Goal: Information Seeking & Learning: Learn about a topic

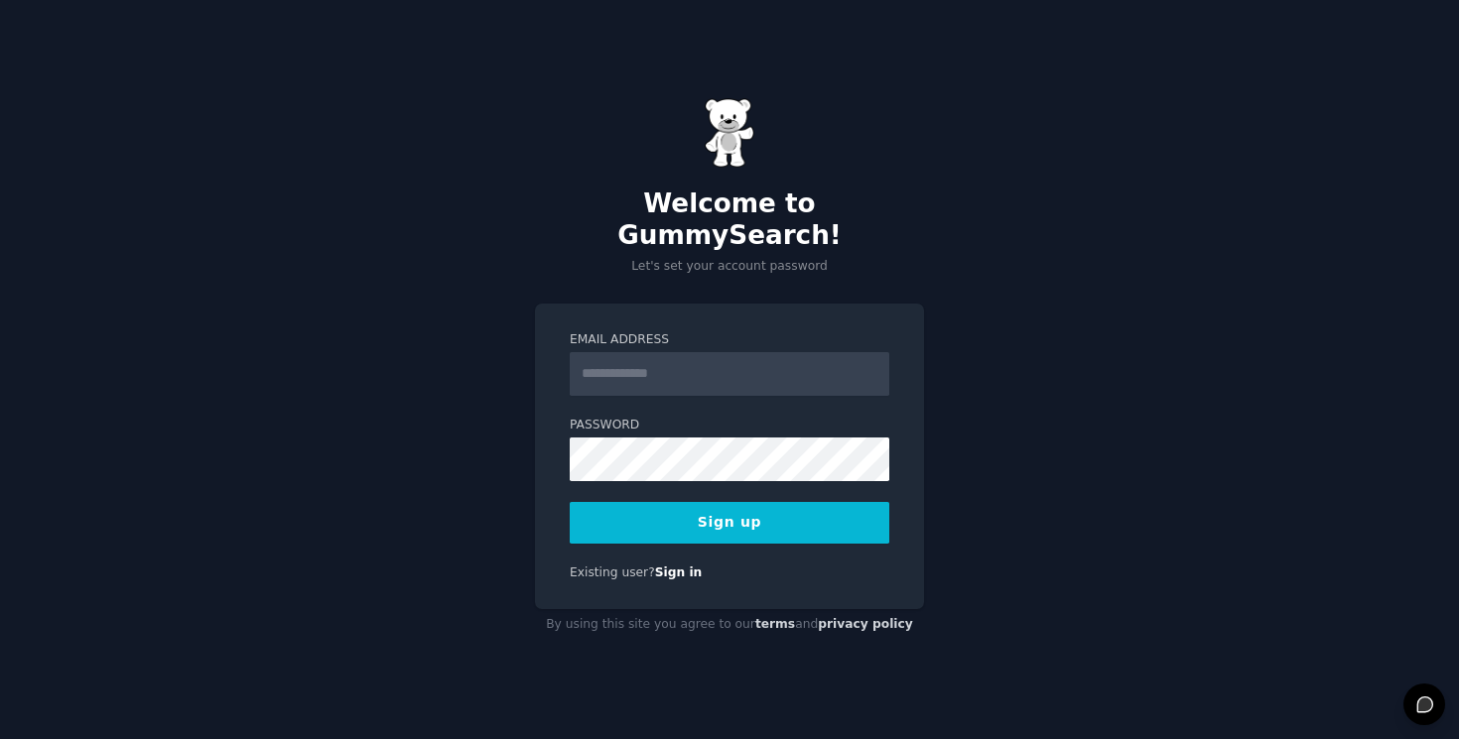
click at [628, 355] on input "Email Address" at bounding box center [730, 374] width 320 height 44
click at [688, 287] on div "Welcome to GummySearch! Let's set your account password Email Address Password …" at bounding box center [729, 369] width 1459 height 739
click at [689, 358] on input "Email Address" at bounding box center [730, 374] width 320 height 44
click at [770, 267] on div "Welcome to GummySearch! Let's set your account password Email Address Password …" at bounding box center [729, 369] width 1459 height 739
click at [836, 377] on input "Email Address" at bounding box center [730, 374] width 320 height 44
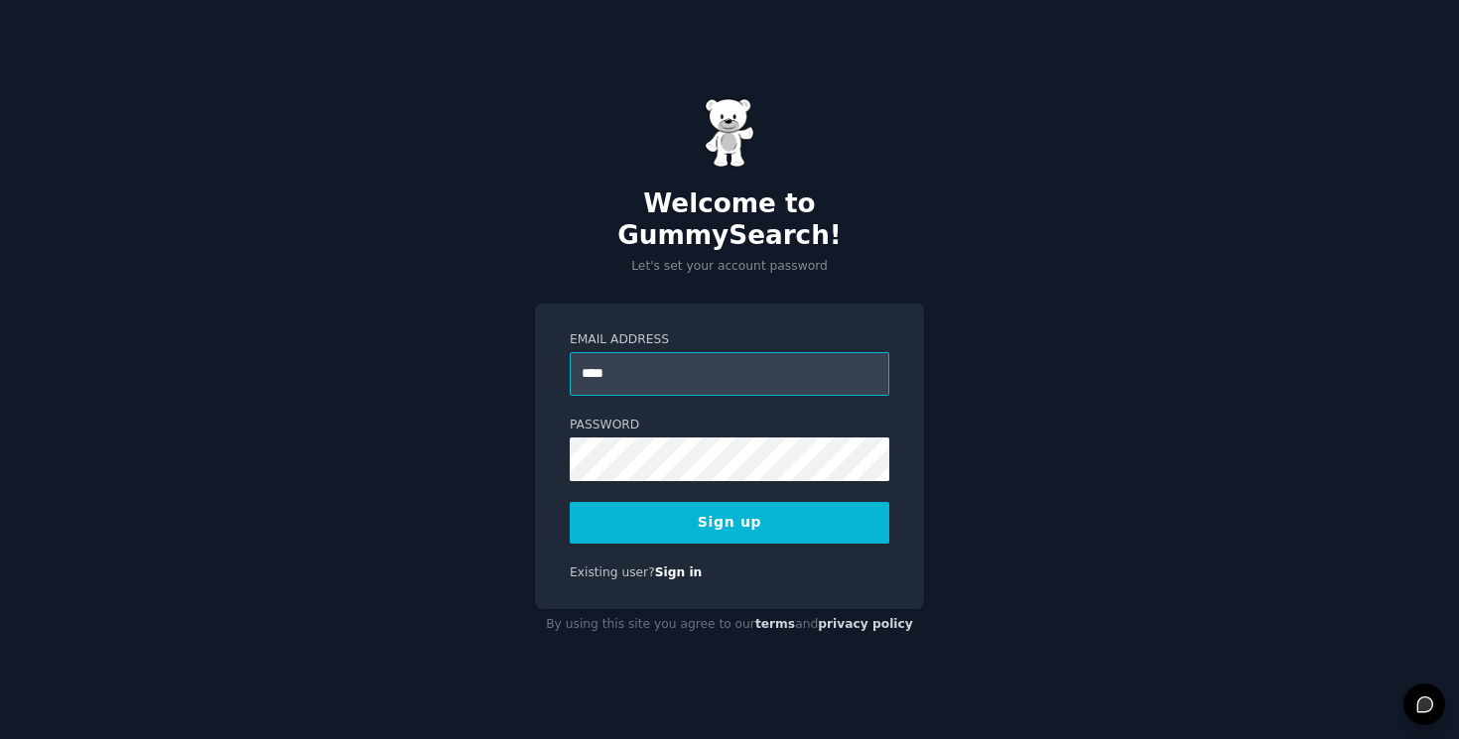
type input "**********"
click at [818, 507] on button "Sign up" at bounding box center [730, 523] width 320 height 42
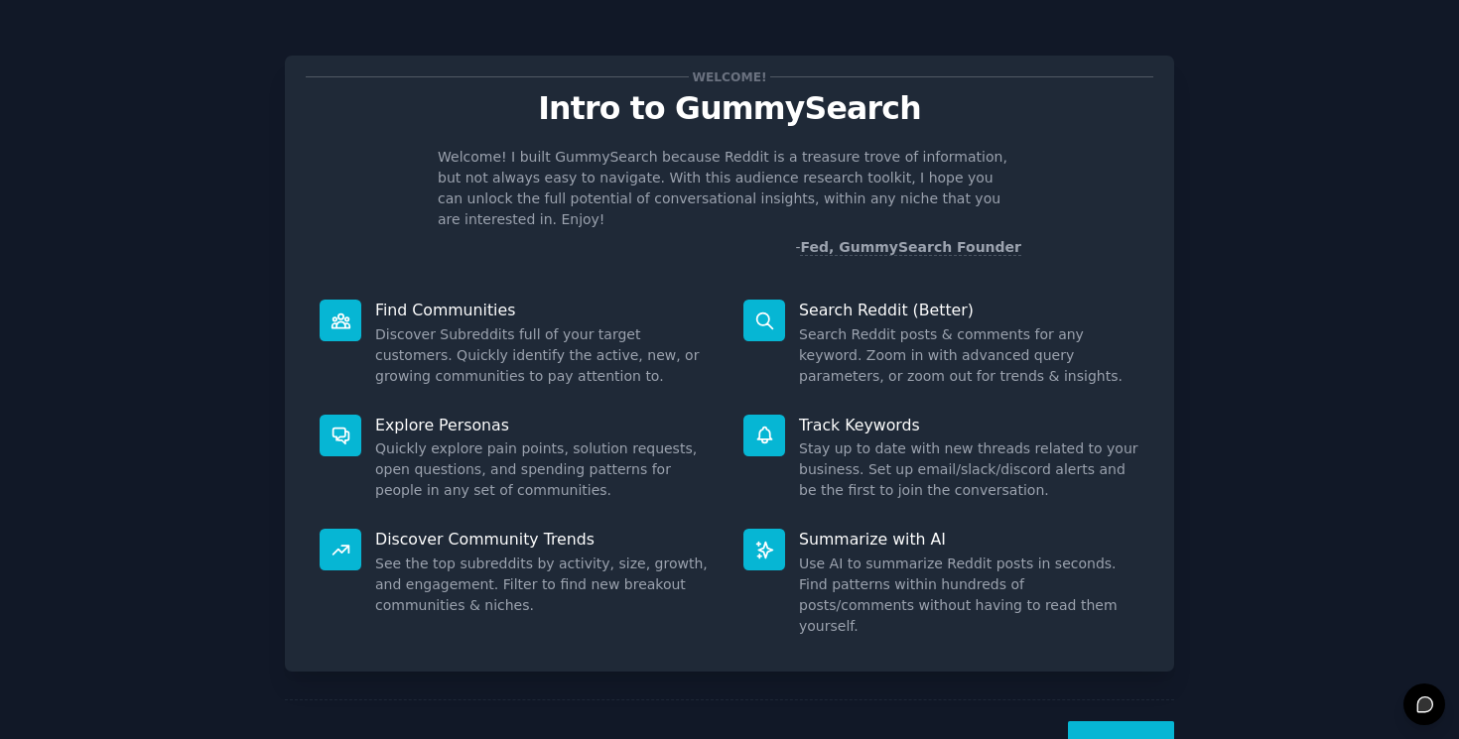
click at [1122, 722] on button "Next" at bounding box center [1121, 746] width 106 height 49
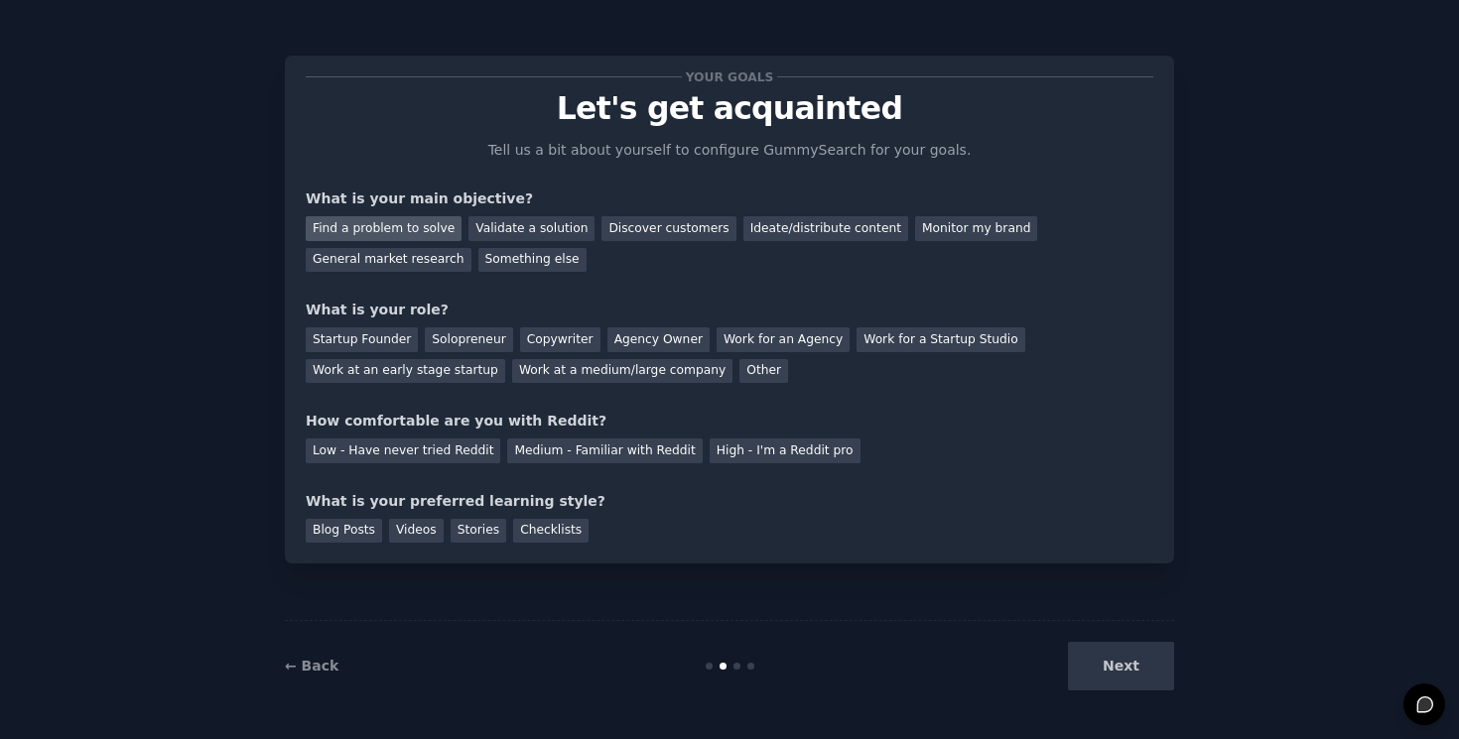
click at [417, 225] on div "Find a problem to solve" at bounding box center [384, 228] width 156 height 25
click at [499, 226] on div "Validate a solution" at bounding box center [531, 228] width 126 height 25
click at [426, 233] on div "Find a problem to solve" at bounding box center [384, 228] width 156 height 25
click at [493, 236] on div "Validate a solution" at bounding box center [531, 228] width 126 height 25
click at [404, 333] on div "Startup Founder" at bounding box center [362, 340] width 112 height 25
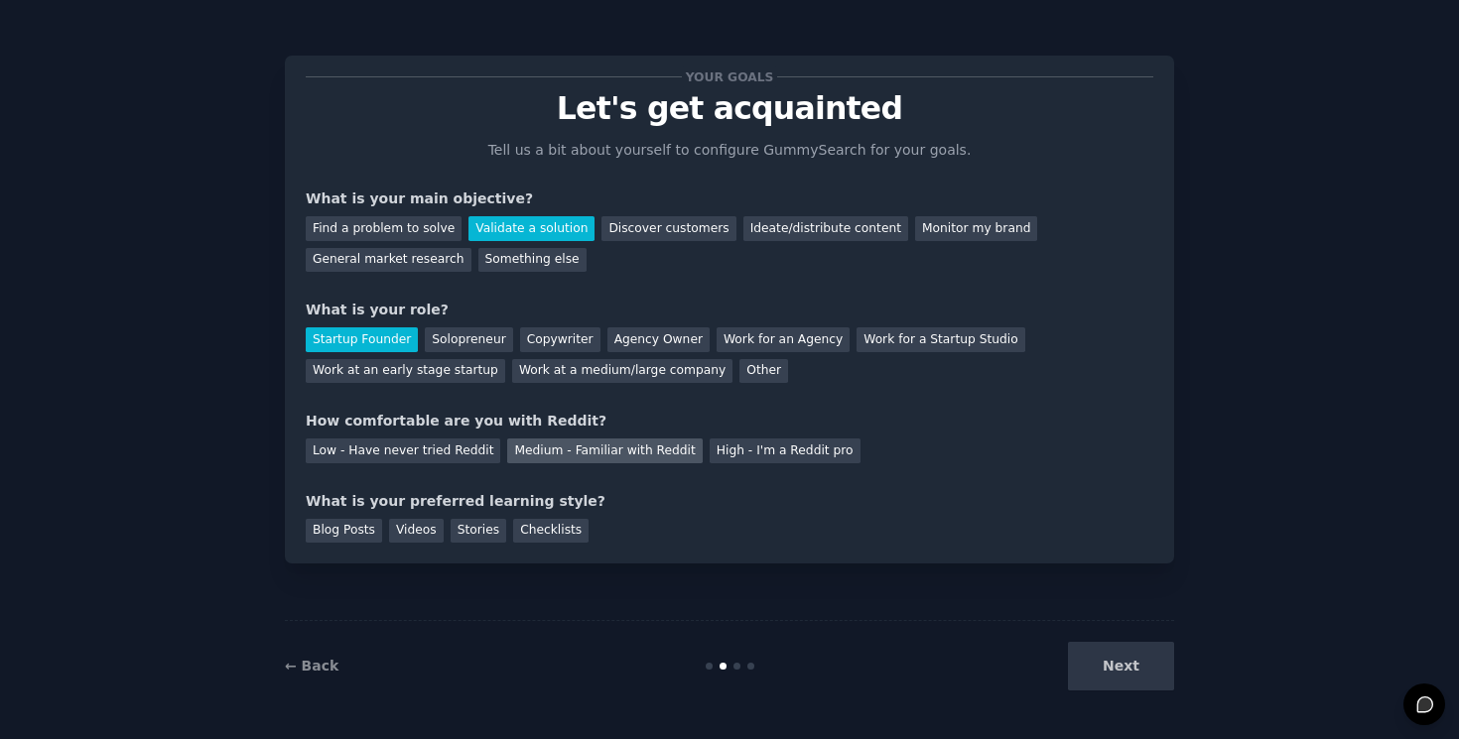
click at [521, 459] on div "Medium - Familiar with Reddit" at bounding box center [604, 451] width 195 height 25
click at [371, 537] on div "Blog Posts" at bounding box center [344, 531] width 76 height 25
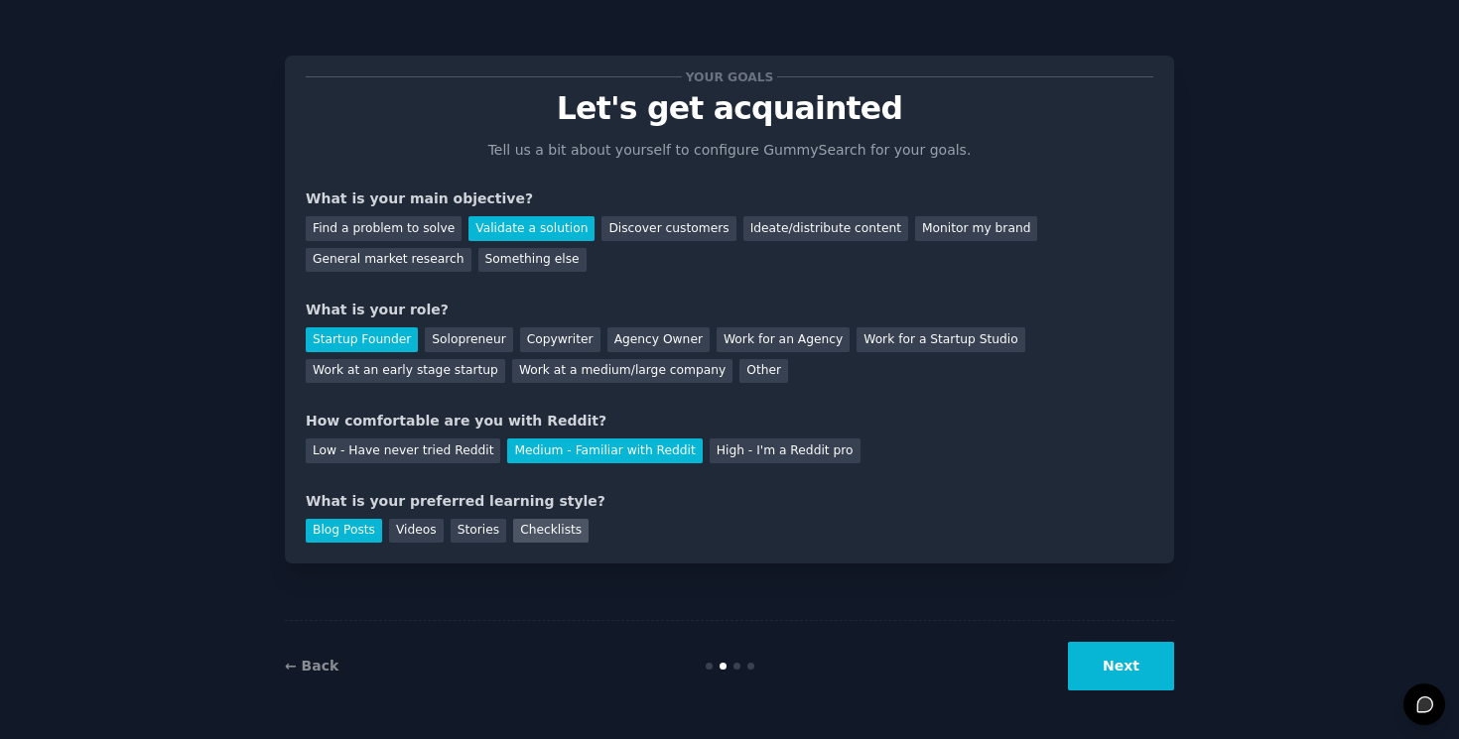
click at [542, 531] on div "Checklists" at bounding box center [550, 531] width 75 height 25
click at [444, 231] on div "Find a problem to solve" at bounding box center [384, 228] width 156 height 25
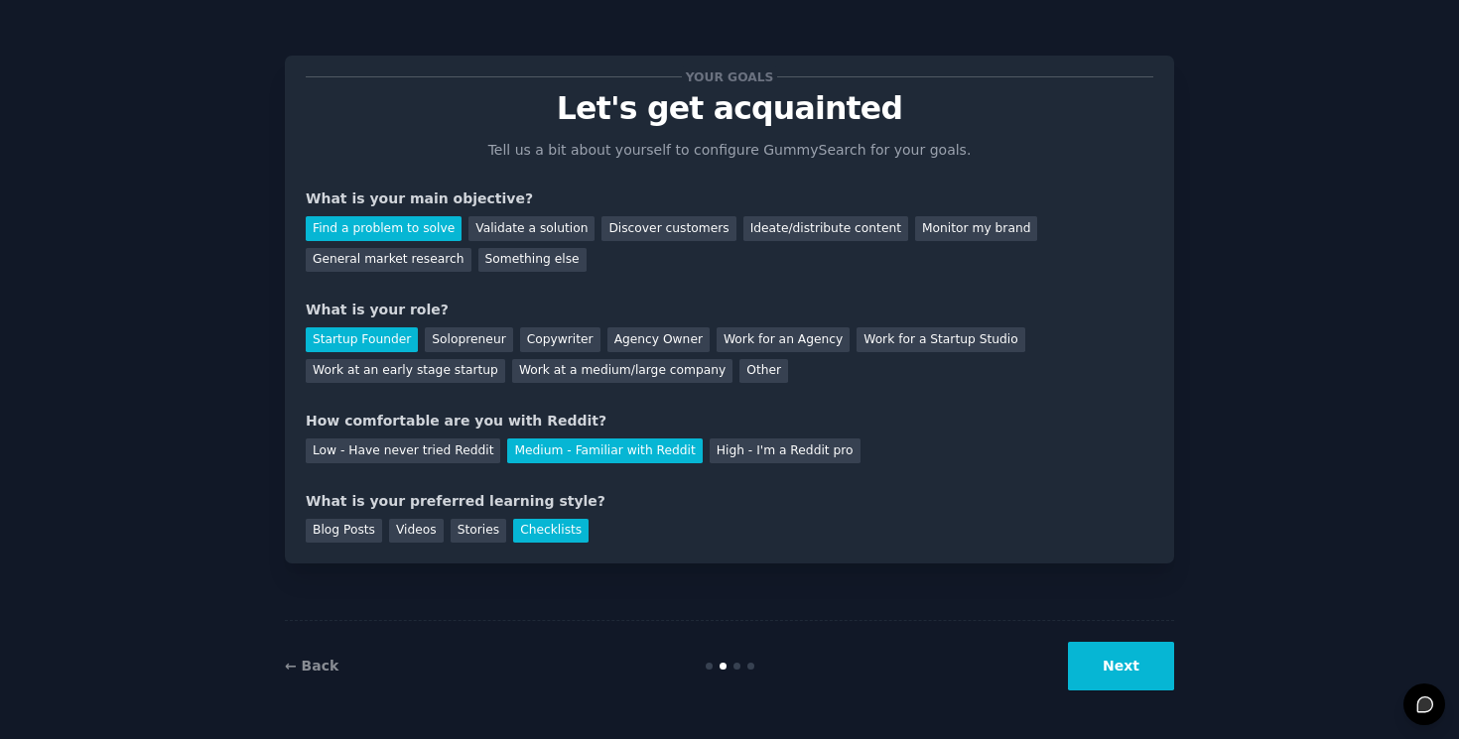
click at [1137, 669] on button "Next" at bounding box center [1121, 666] width 106 height 49
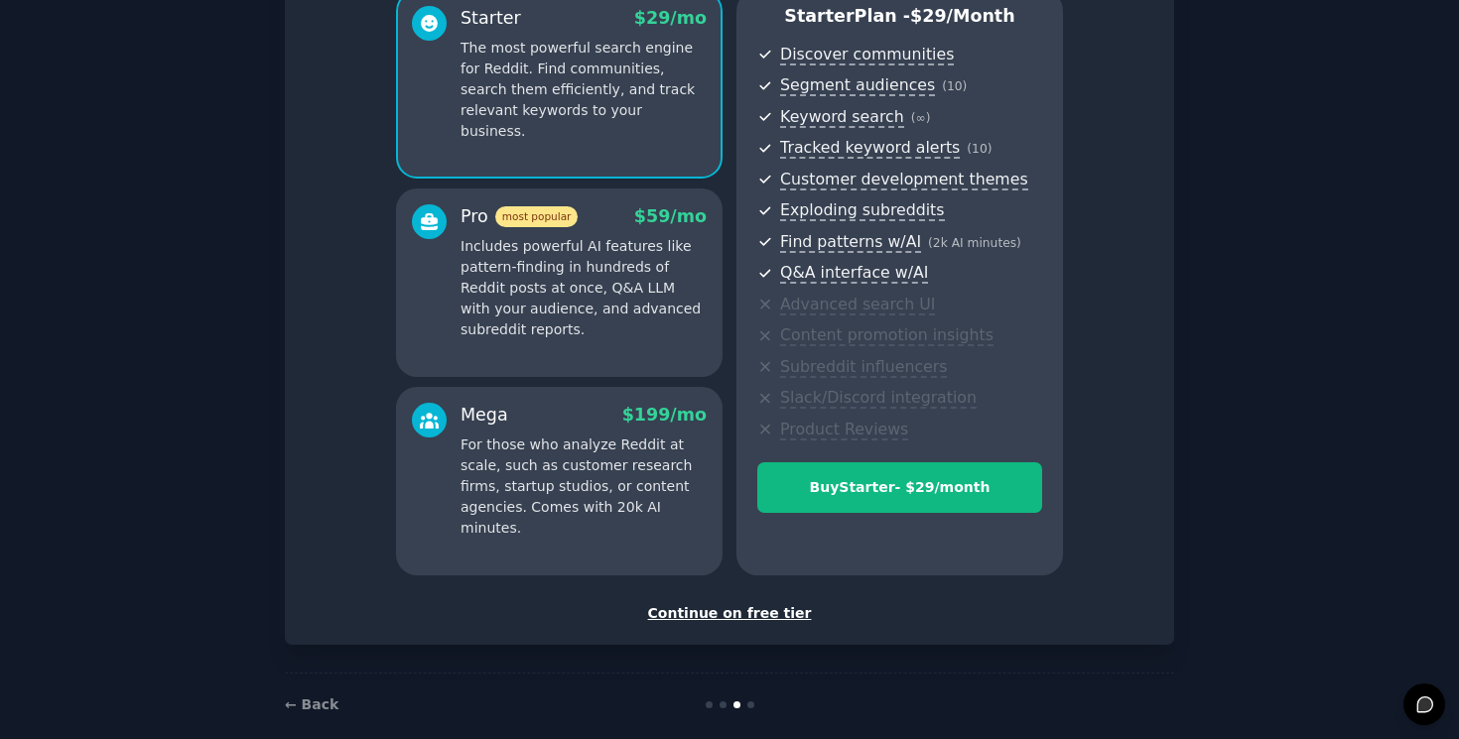
scroll to position [212, 0]
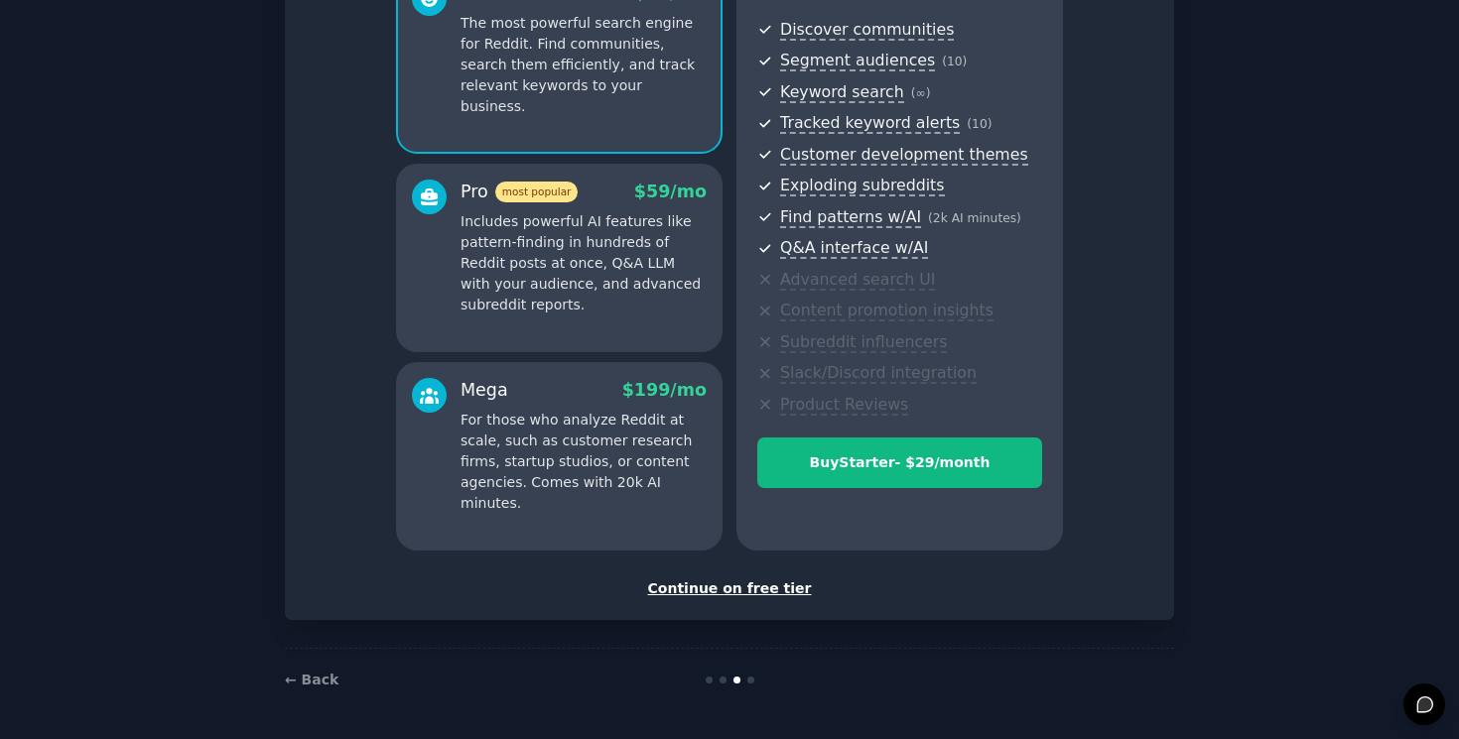
click at [747, 591] on div "Continue on free tier" at bounding box center [730, 589] width 848 height 21
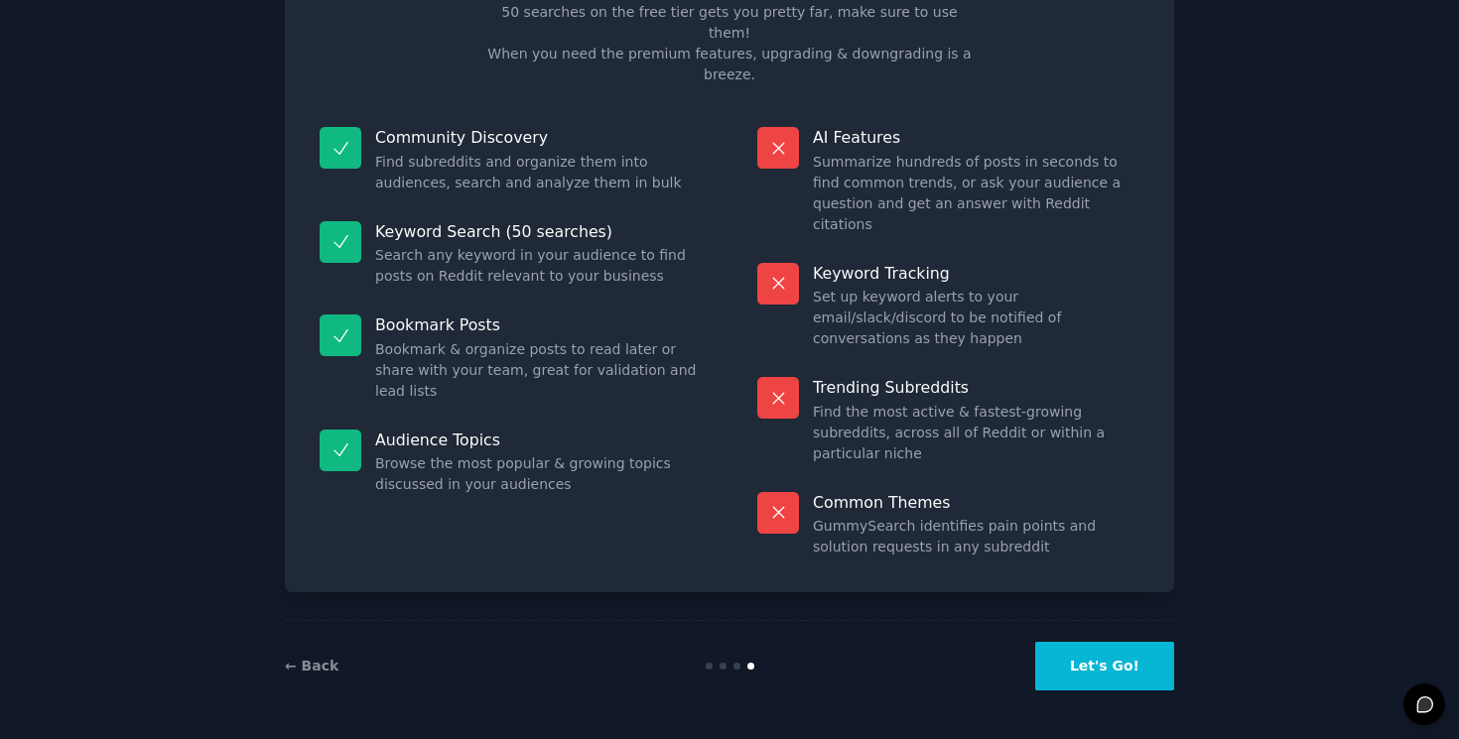
scroll to position [34, 0]
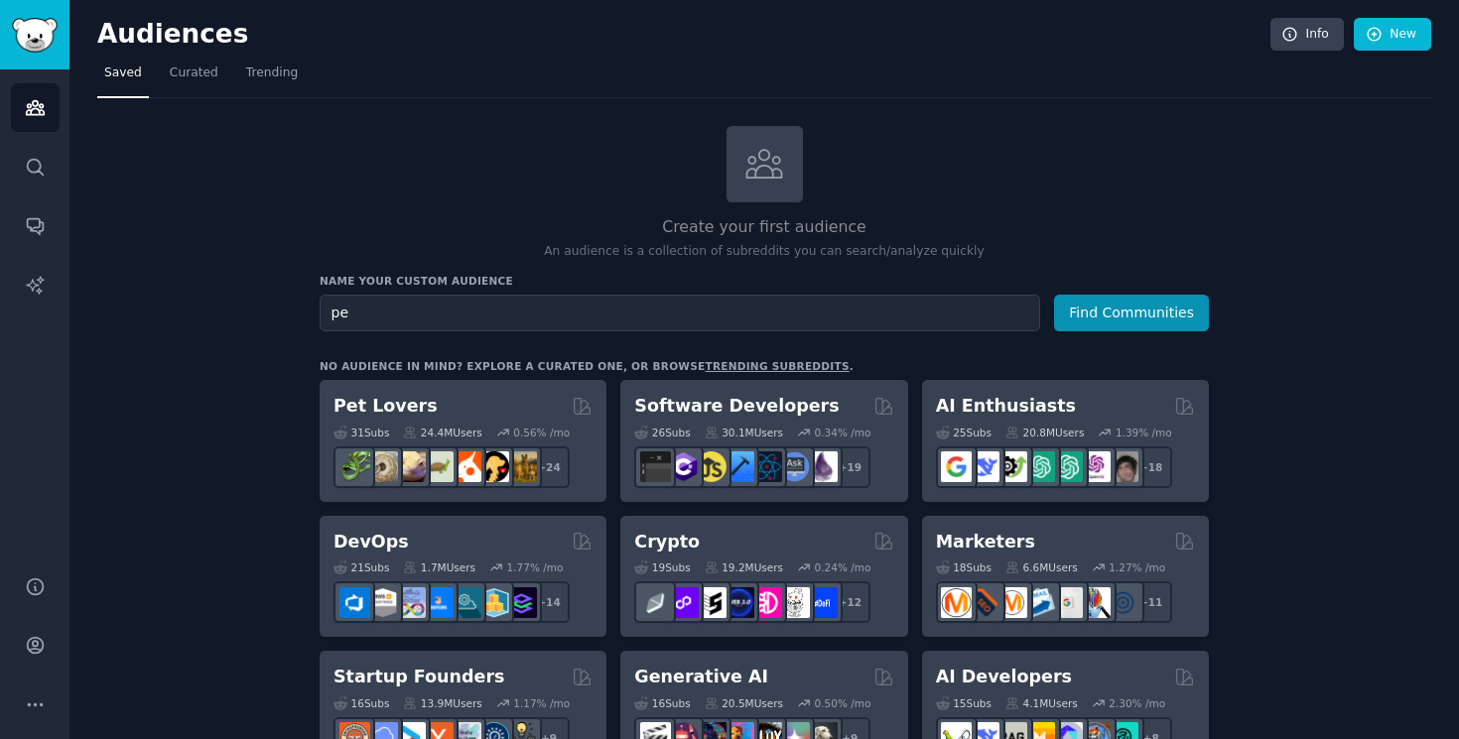
type input "p"
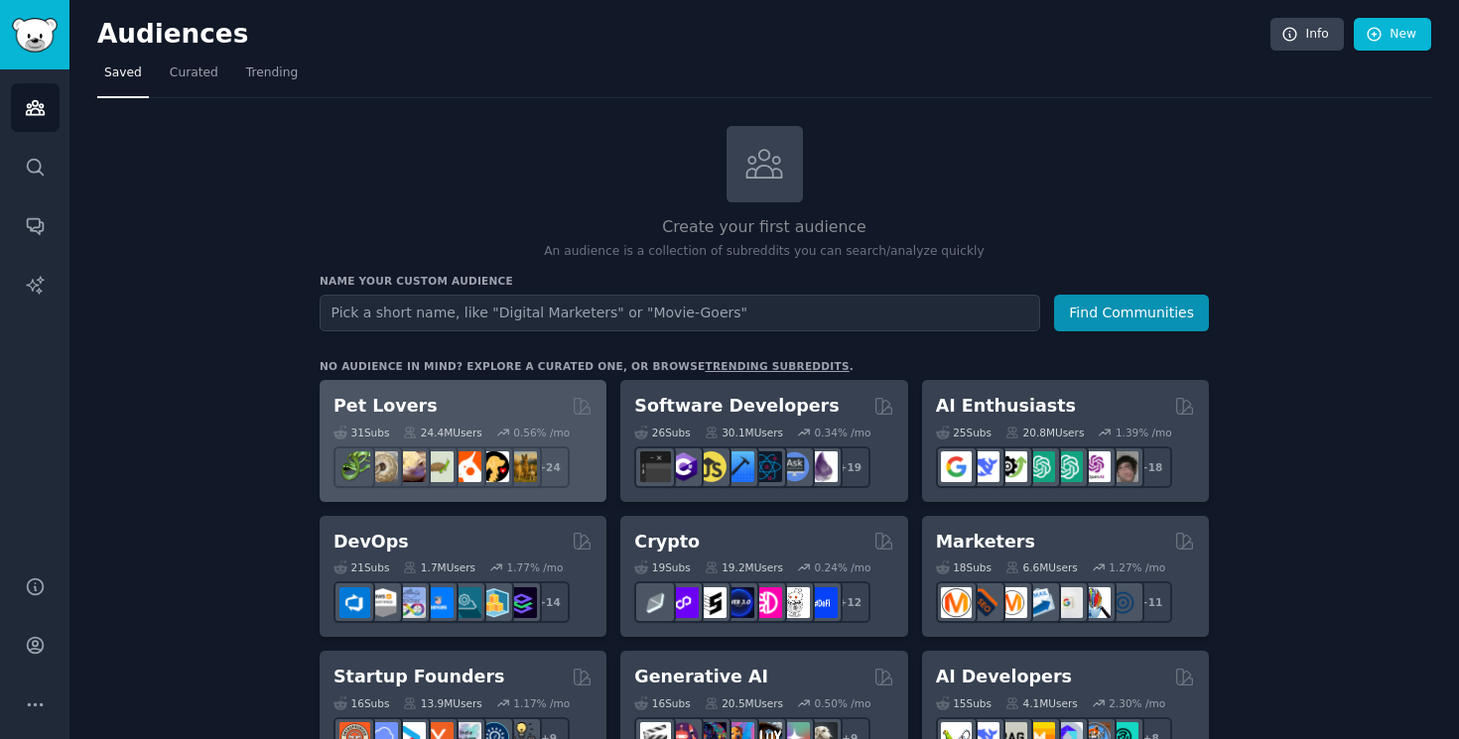
click at [563, 419] on div "31 Sub s 24.4M Users 0.56 % /mo + 24" at bounding box center [462, 453] width 259 height 69
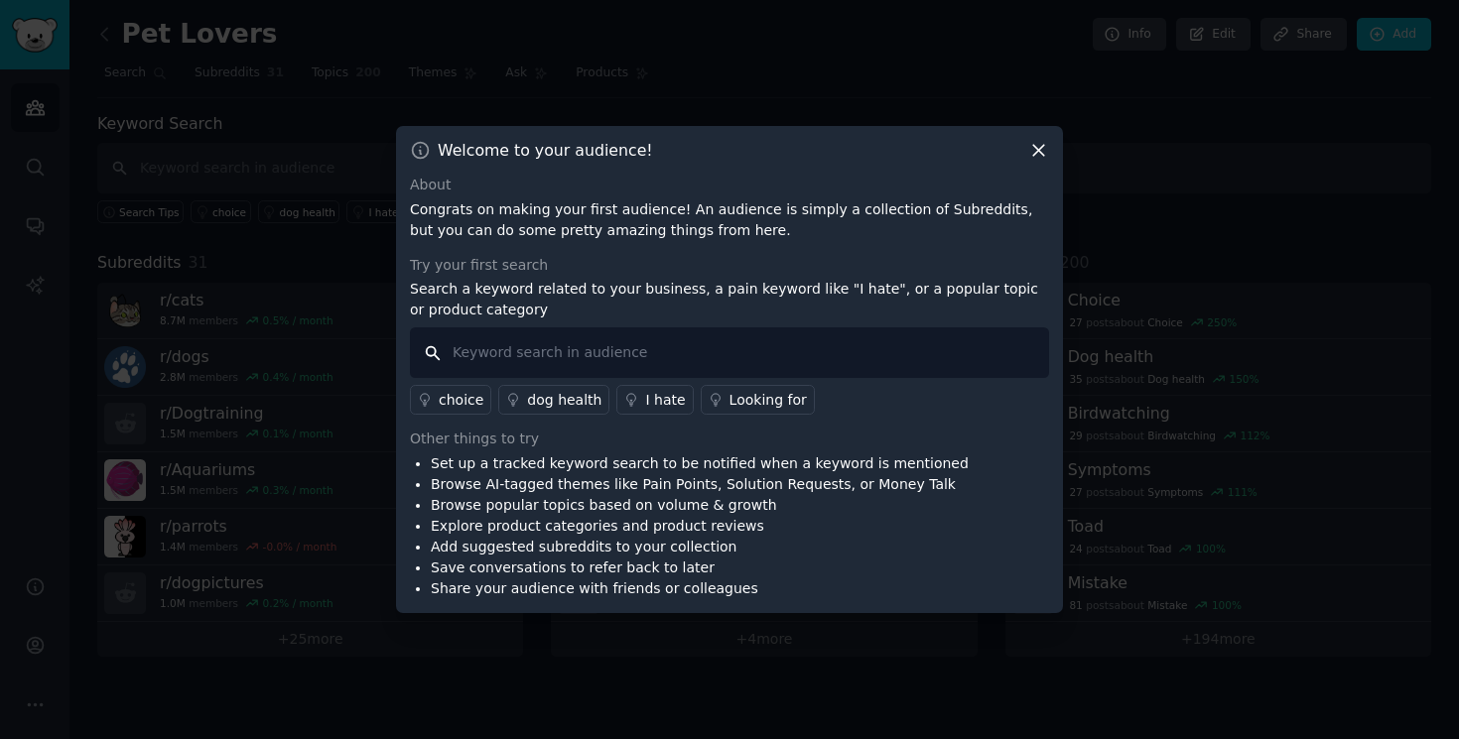
click at [699, 349] on input "text" at bounding box center [729, 353] width 639 height 51
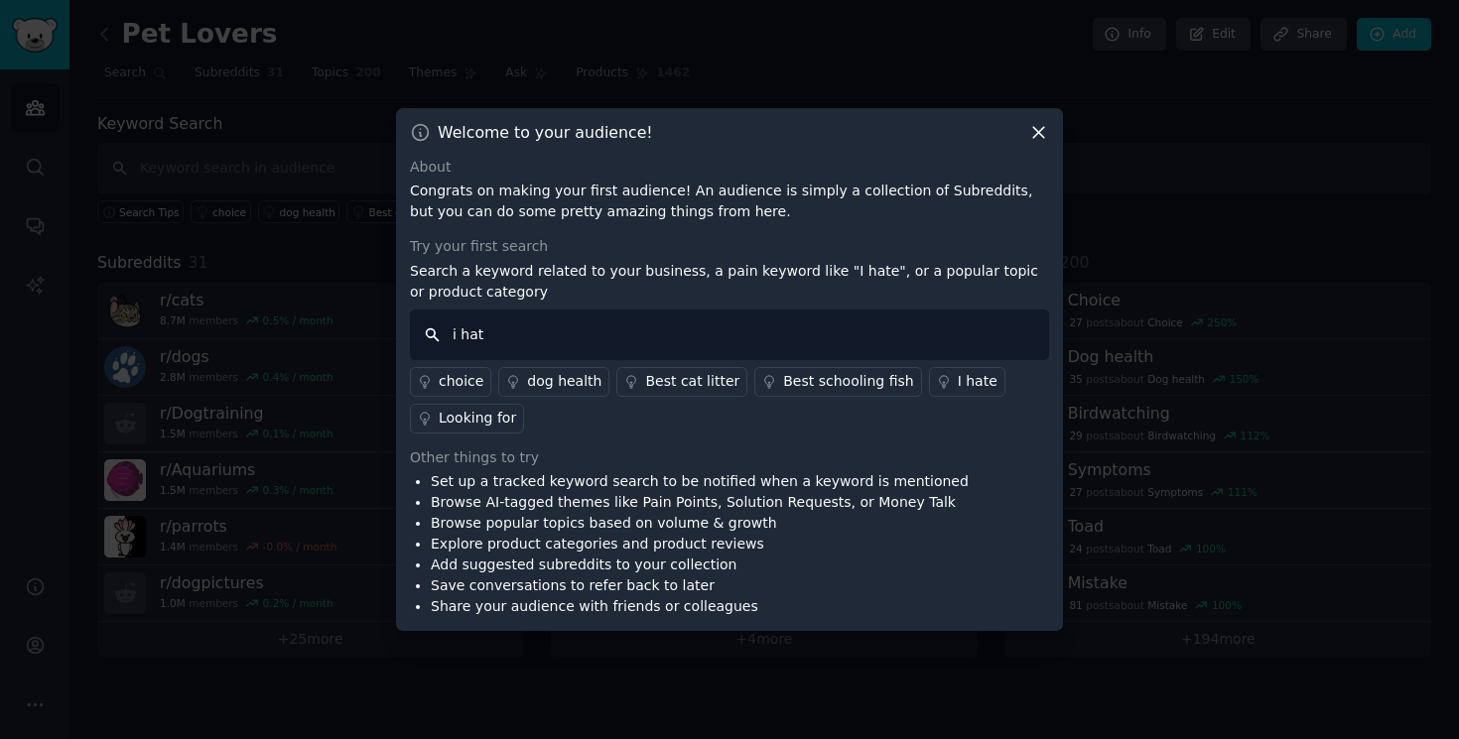
type input "i hate"
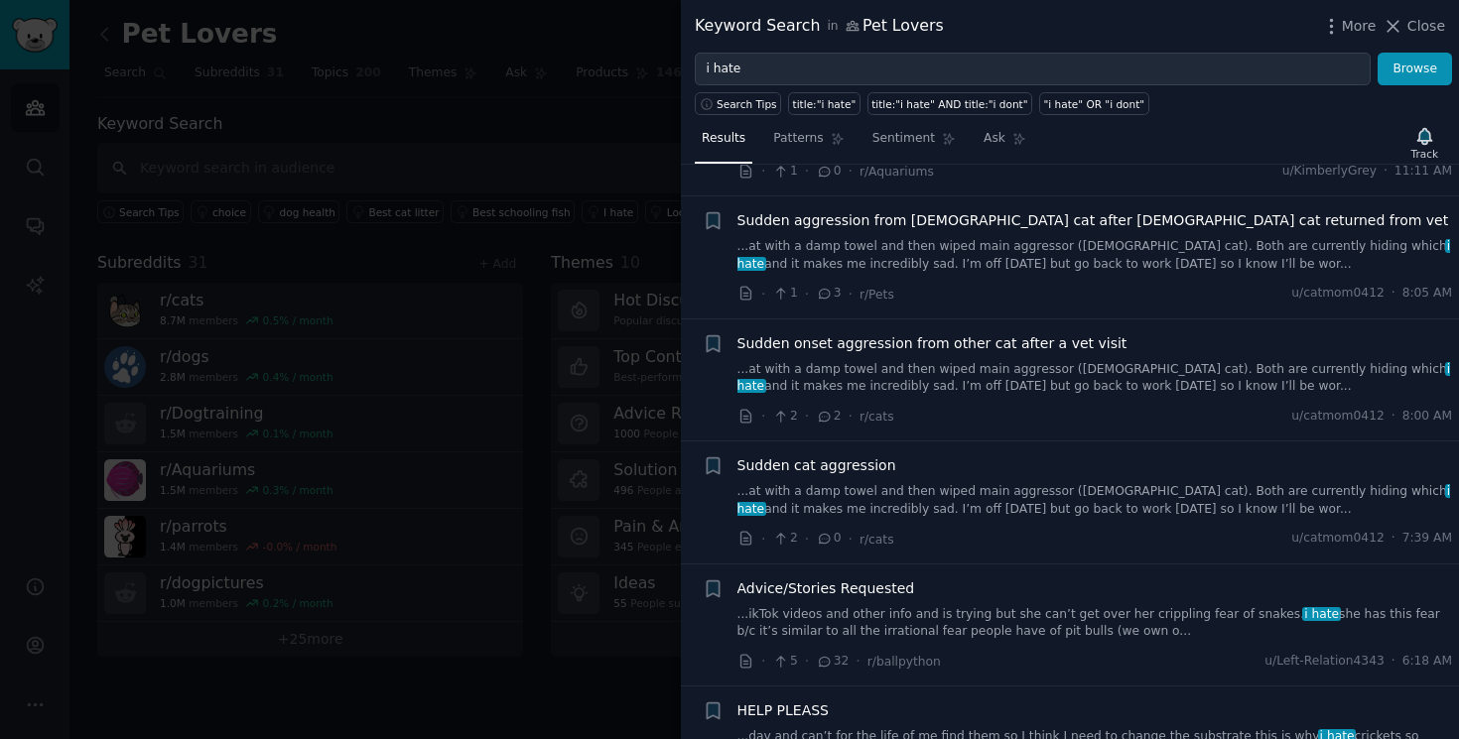
scroll to position [126, 0]
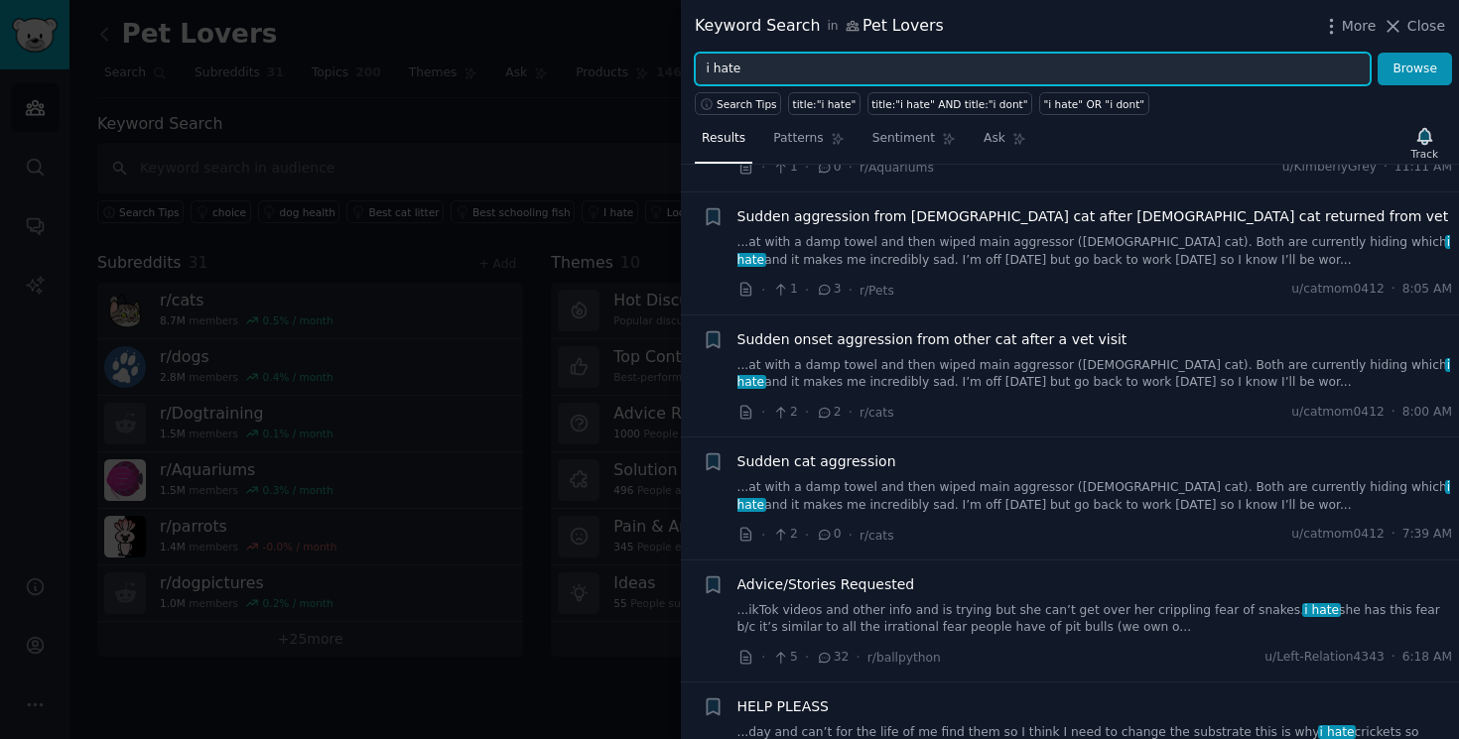
click at [809, 65] on input "i hate" at bounding box center [1033, 70] width 676 height 34
click at [811, 65] on input "i hate" at bounding box center [1033, 70] width 676 height 34
type input "i can't find"
click at [1378, 53] on button "Browse" at bounding box center [1415, 70] width 74 height 34
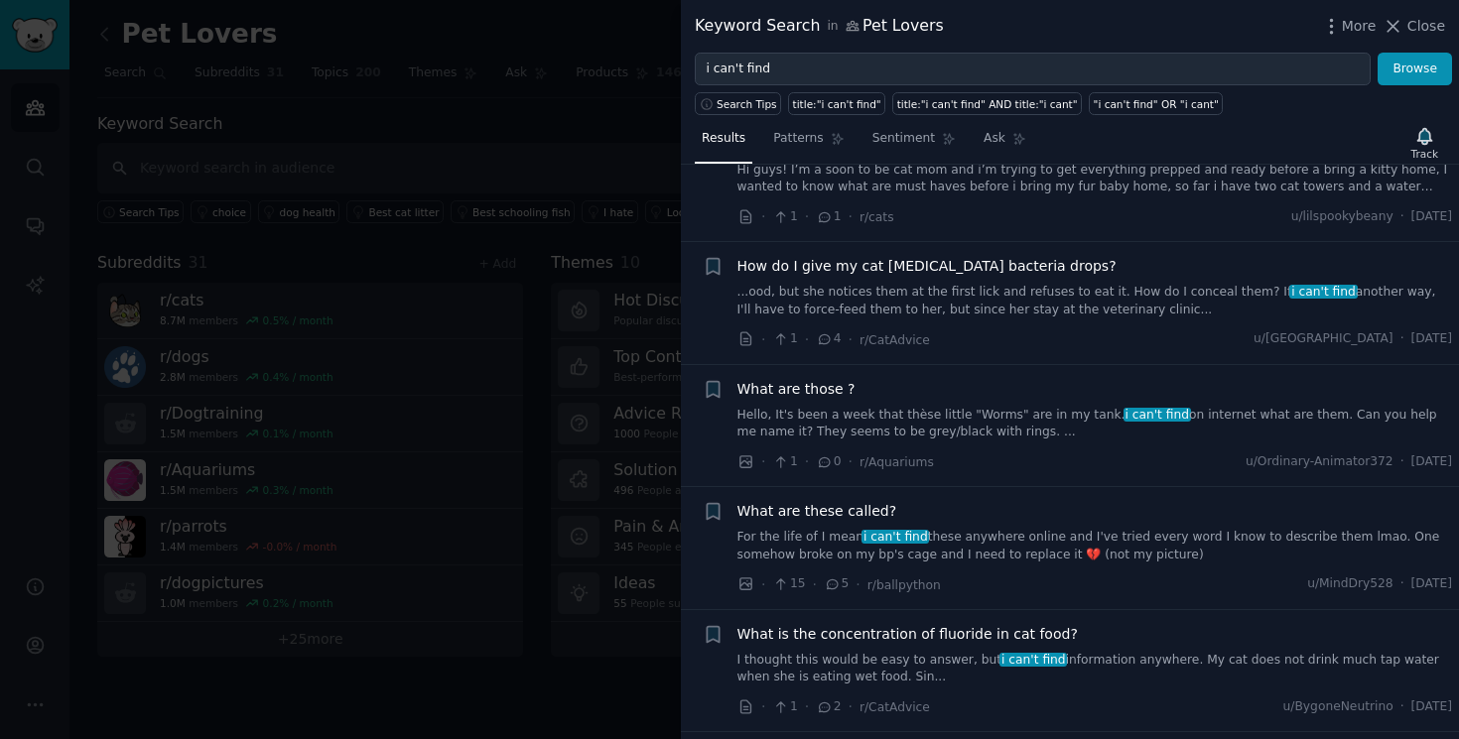
scroll to position [1331, 0]
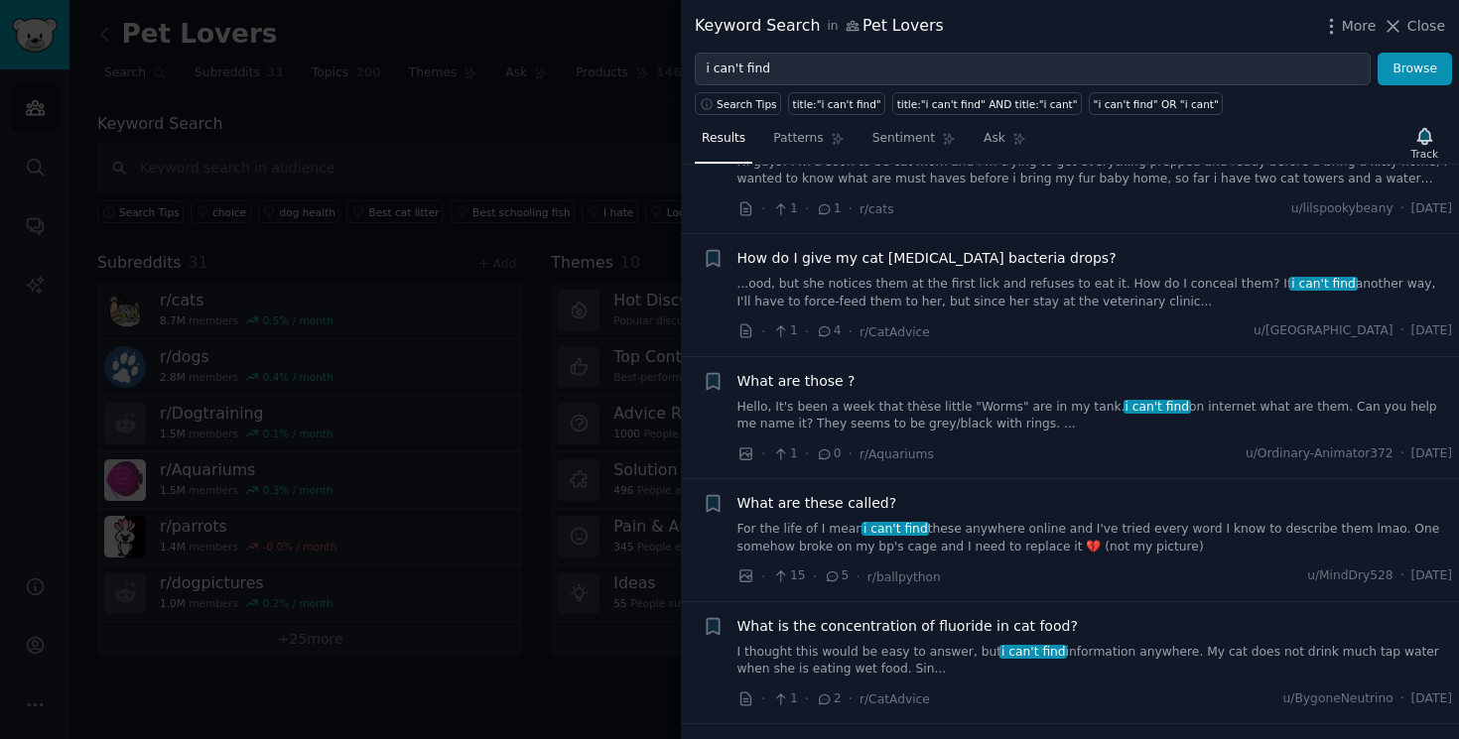
click at [622, 228] on div at bounding box center [729, 369] width 1459 height 739
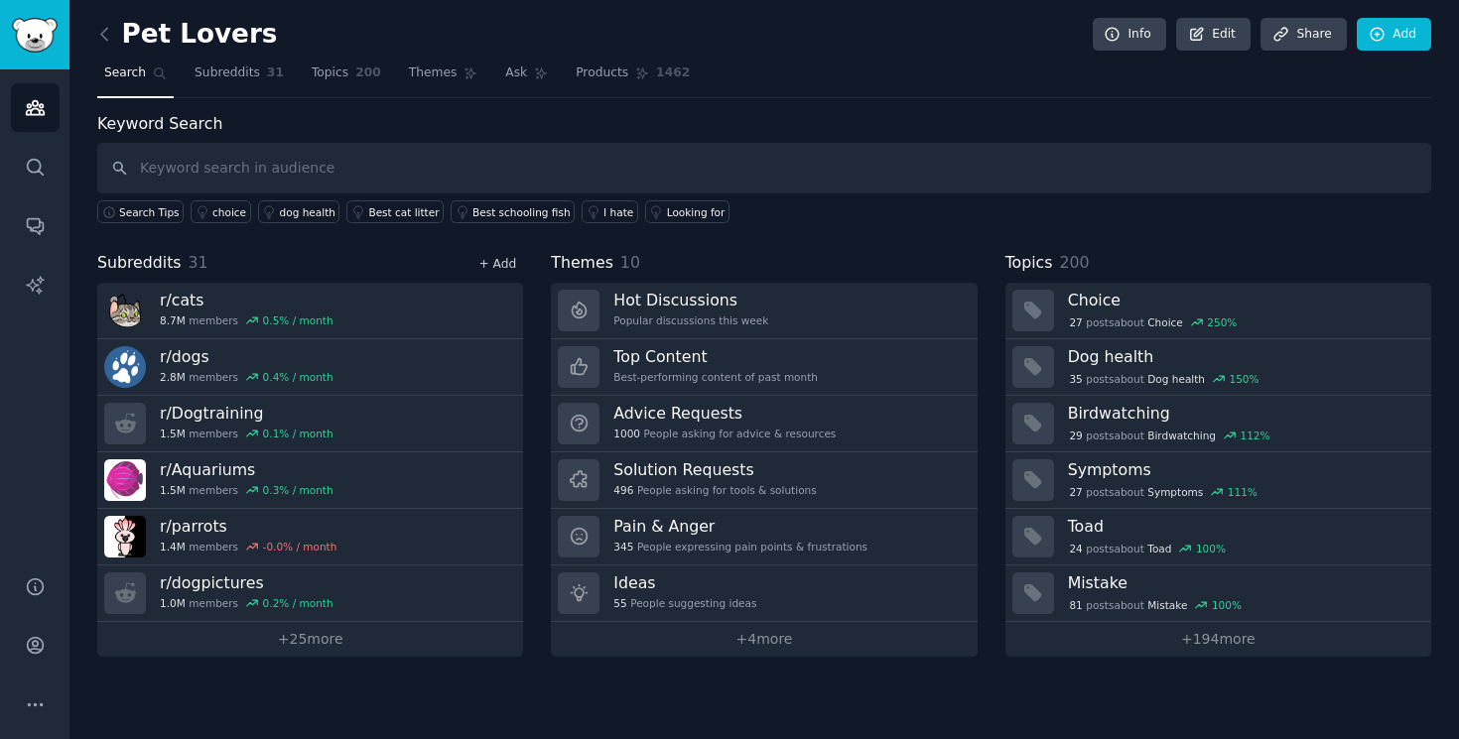
click at [498, 264] on link "+ Add" at bounding box center [497, 264] width 38 height 14
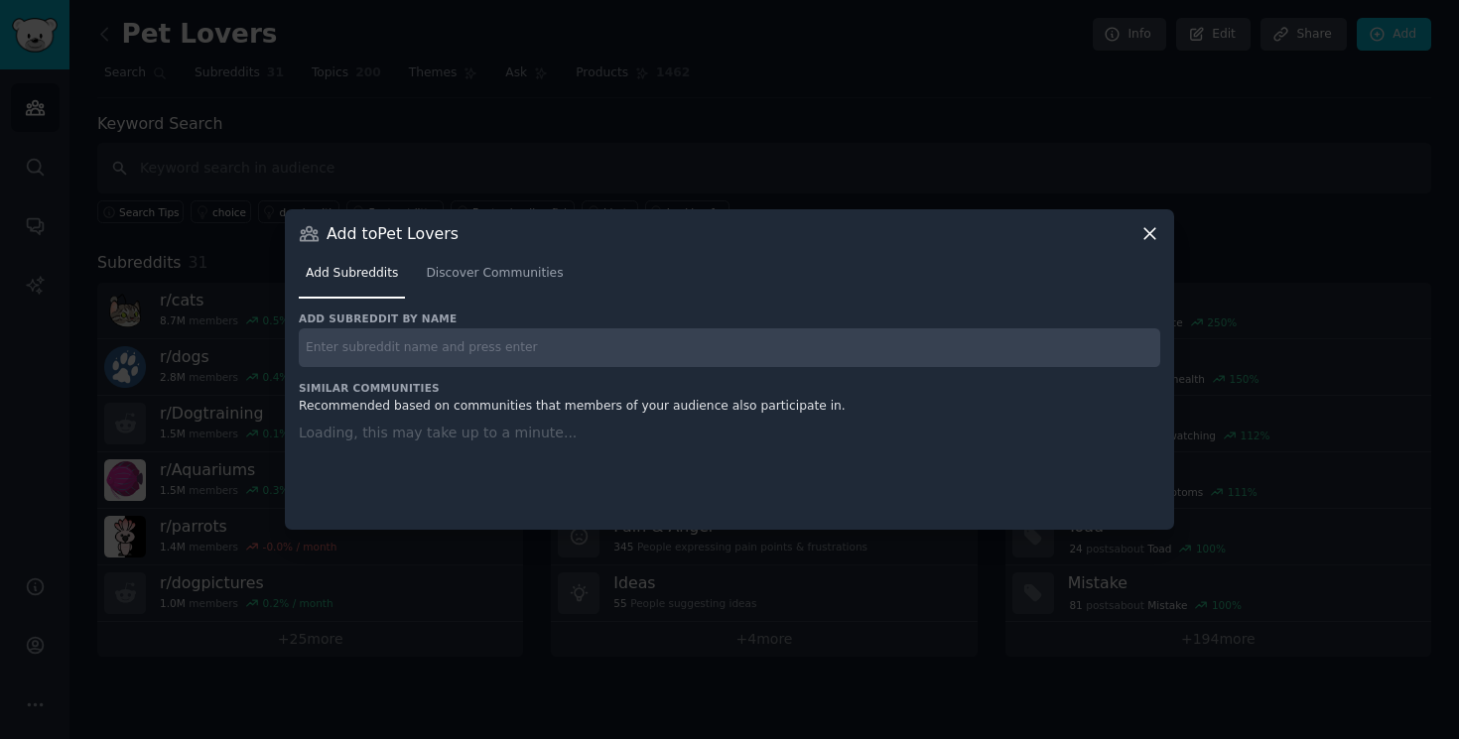
click at [510, 355] on input "text" at bounding box center [729, 348] width 861 height 39
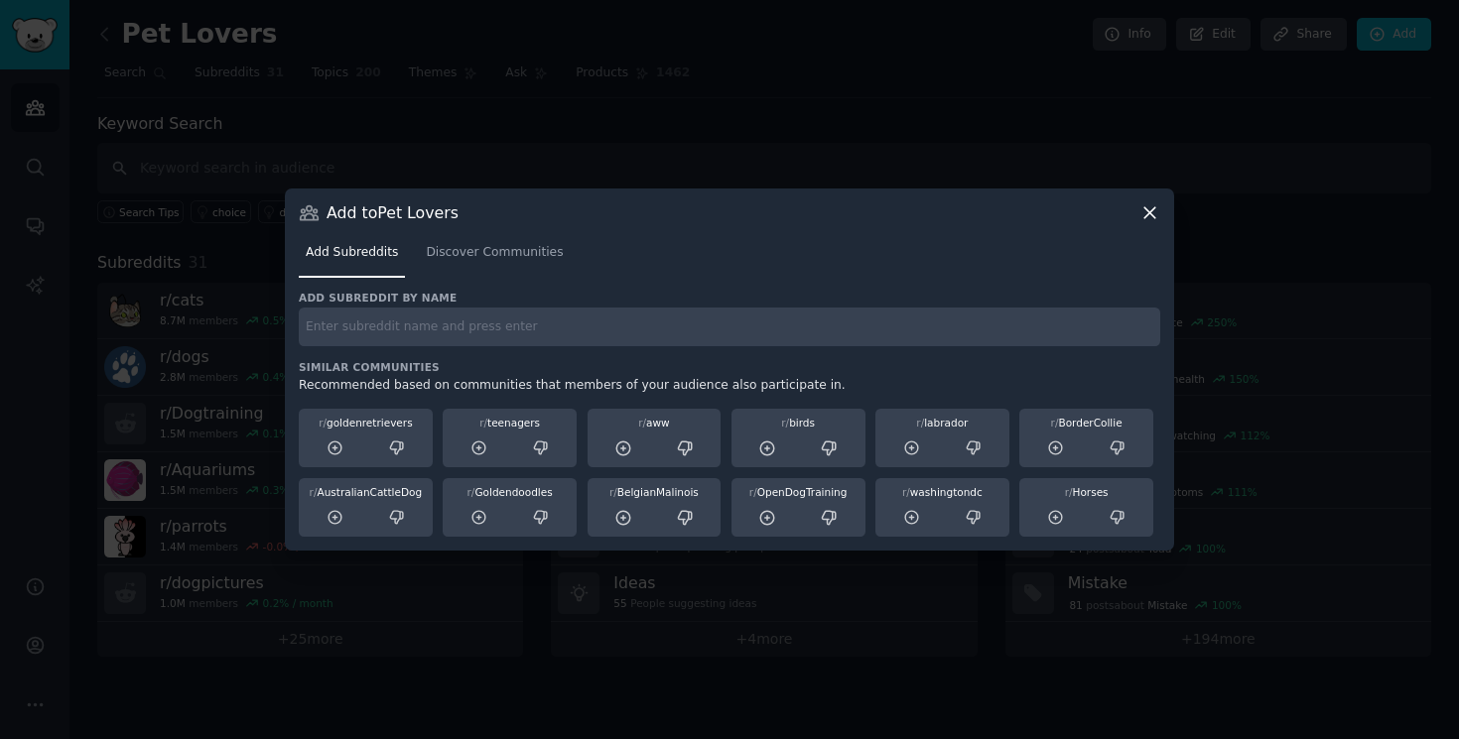
click at [1143, 216] on icon at bounding box center [1149, 212] width 21 height 21
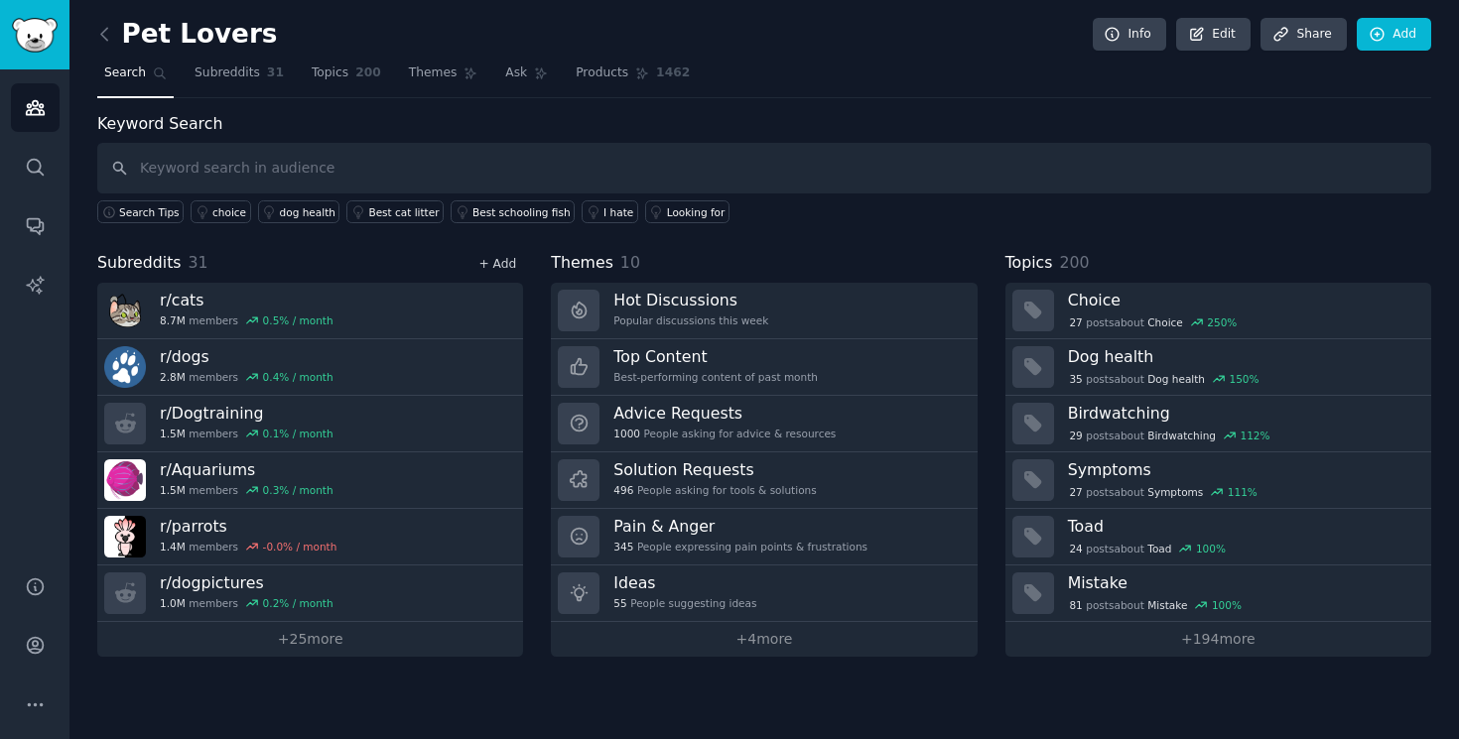
click at [498, 267] on link "+ Add" at bounding box center [497, 264] width 38 height 14
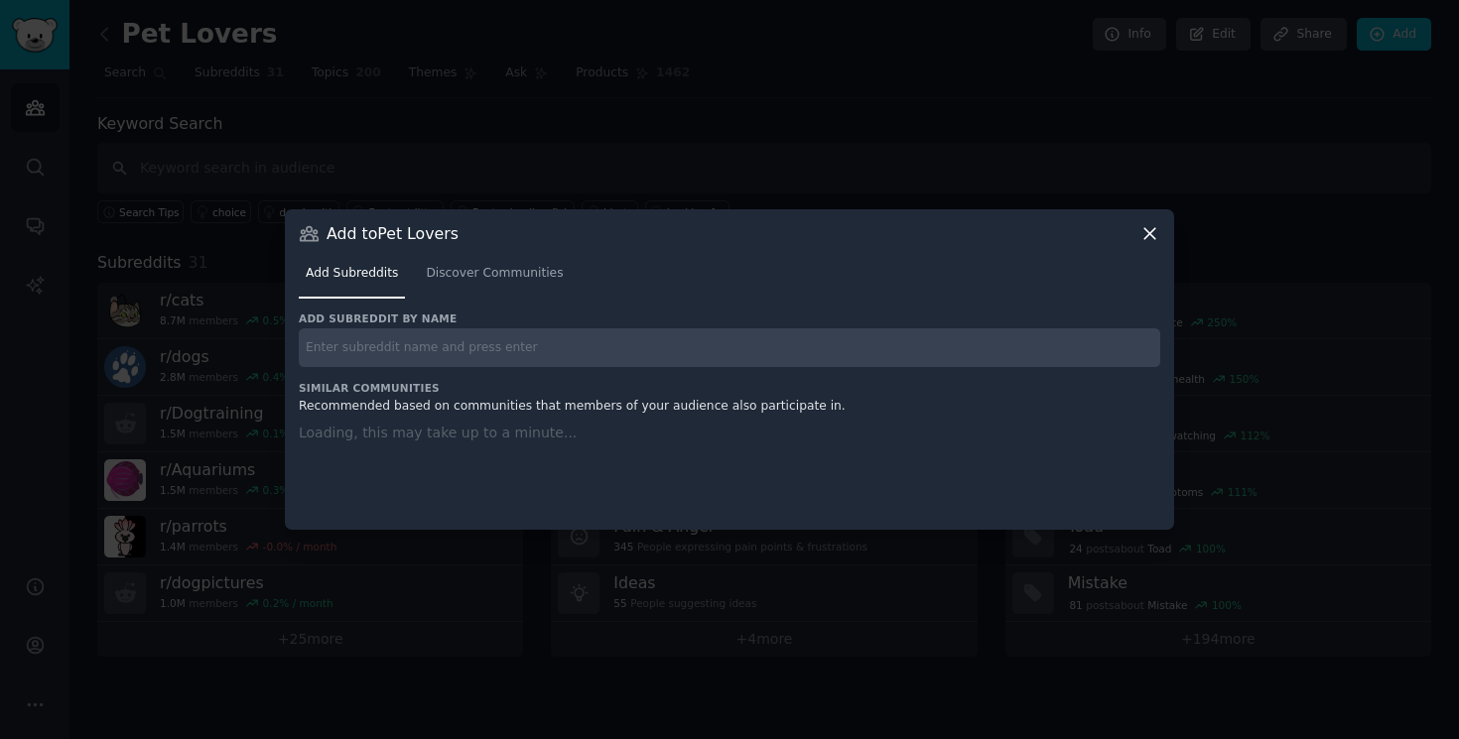
click at [531, 334] on input "text" at bounding box center [729, 348] width 861 height 39
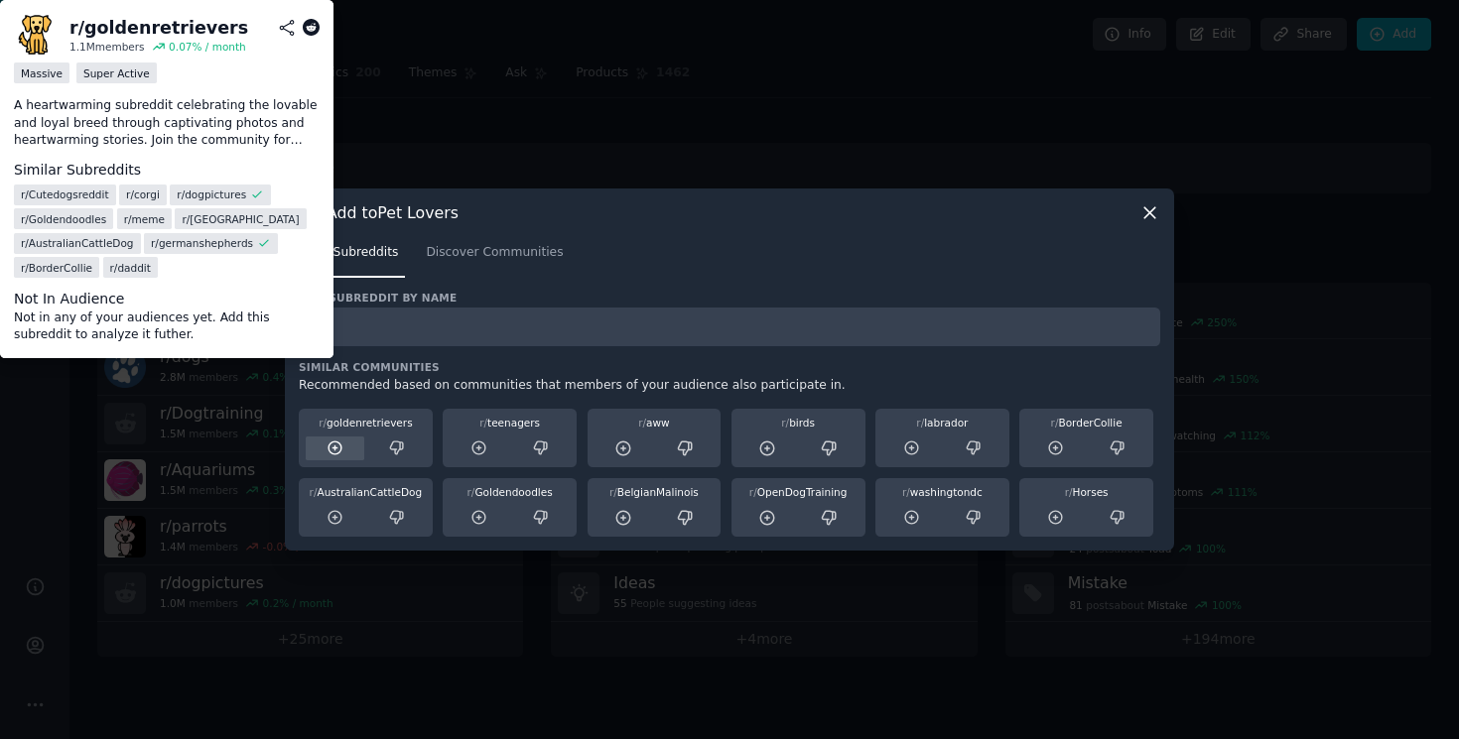
type input "pets"
click at [345, 443] on div at bounding box center [335, 449] width 59 height 25
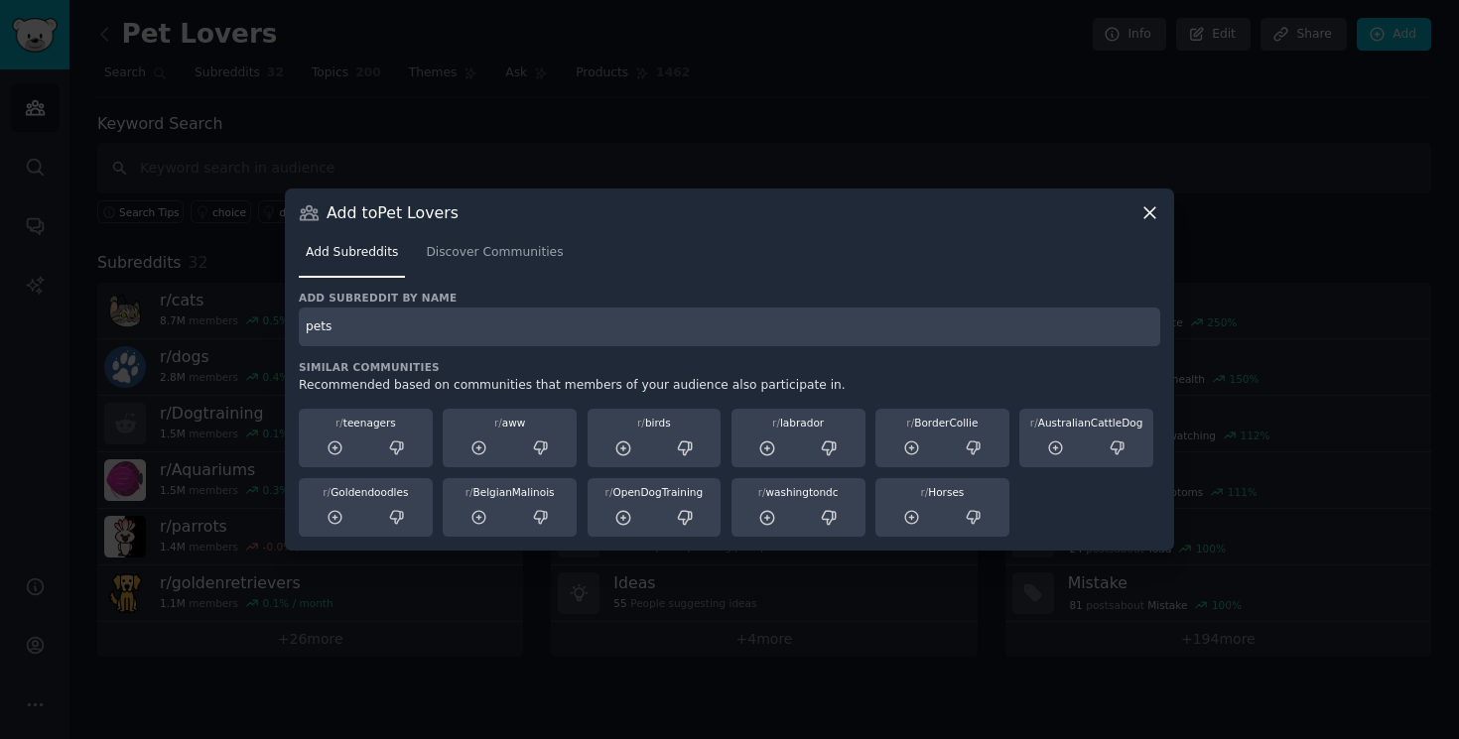
click at [981, 309] on input "pets" at bounding box center [729, 327] width 861 height 39
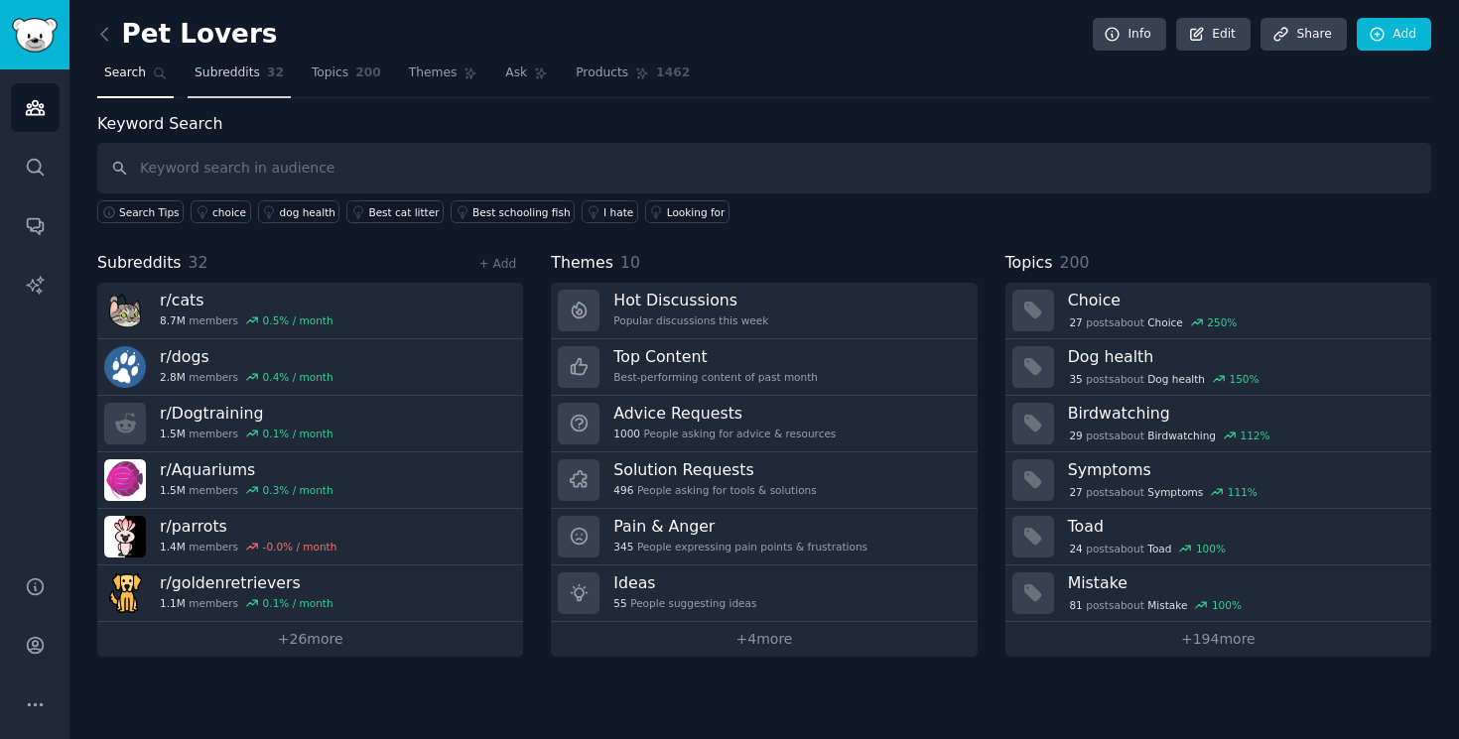
click at [242, 71] on span "Subreddits" at bounding box center [228, 74] width 66 height 18
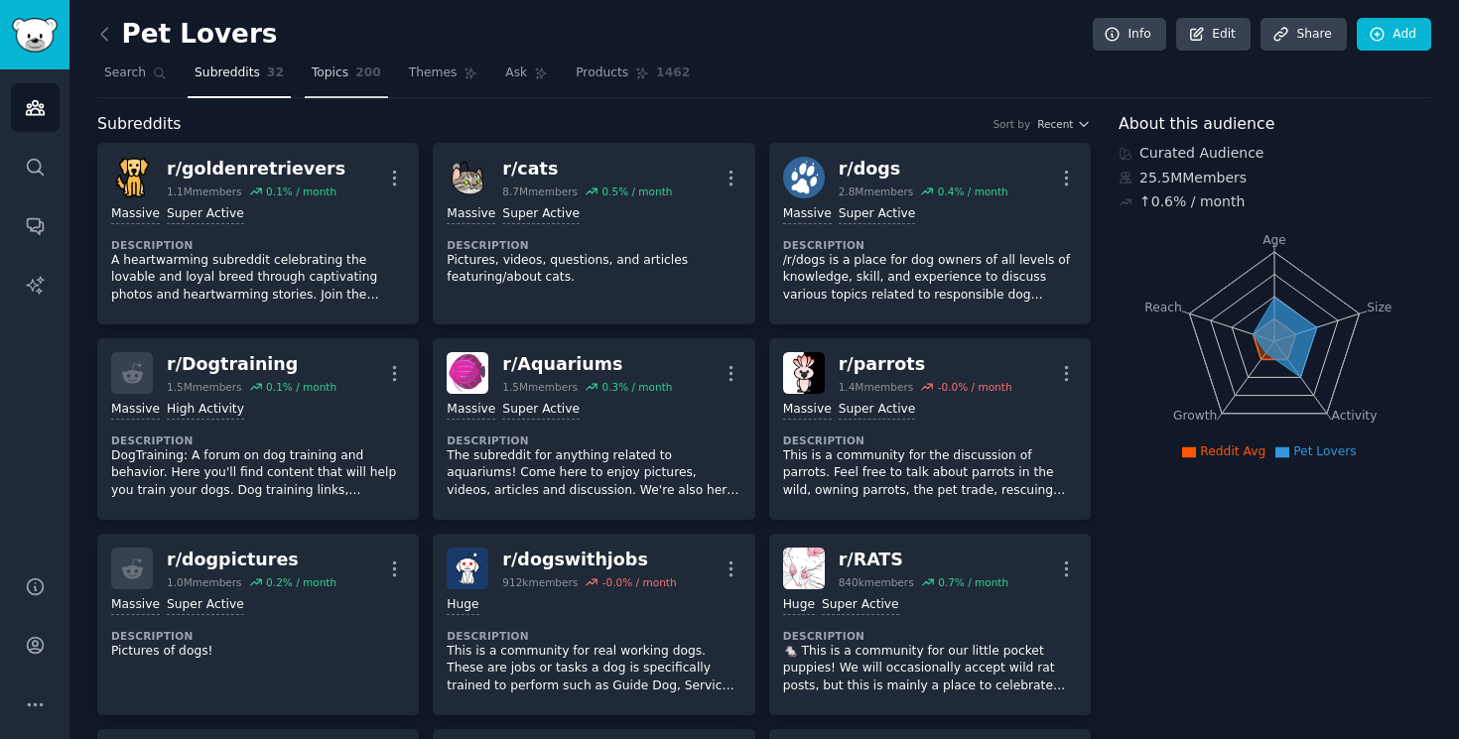
click at [338, 77] on span "Topics" at bounding box center [330, 74] width 37 height 18
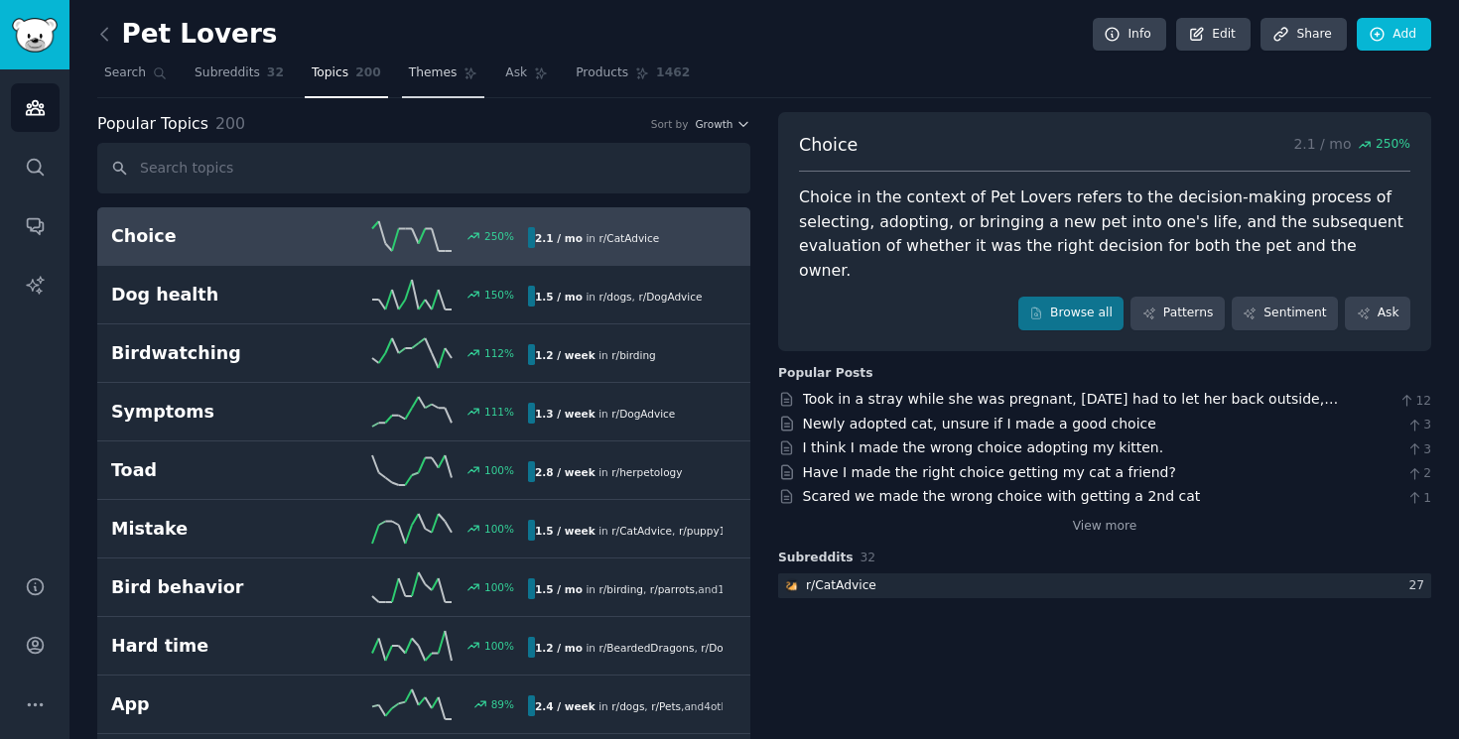
click at [427, 81] on span "Themes" at bounding box center [433, 74] width 49 height 18
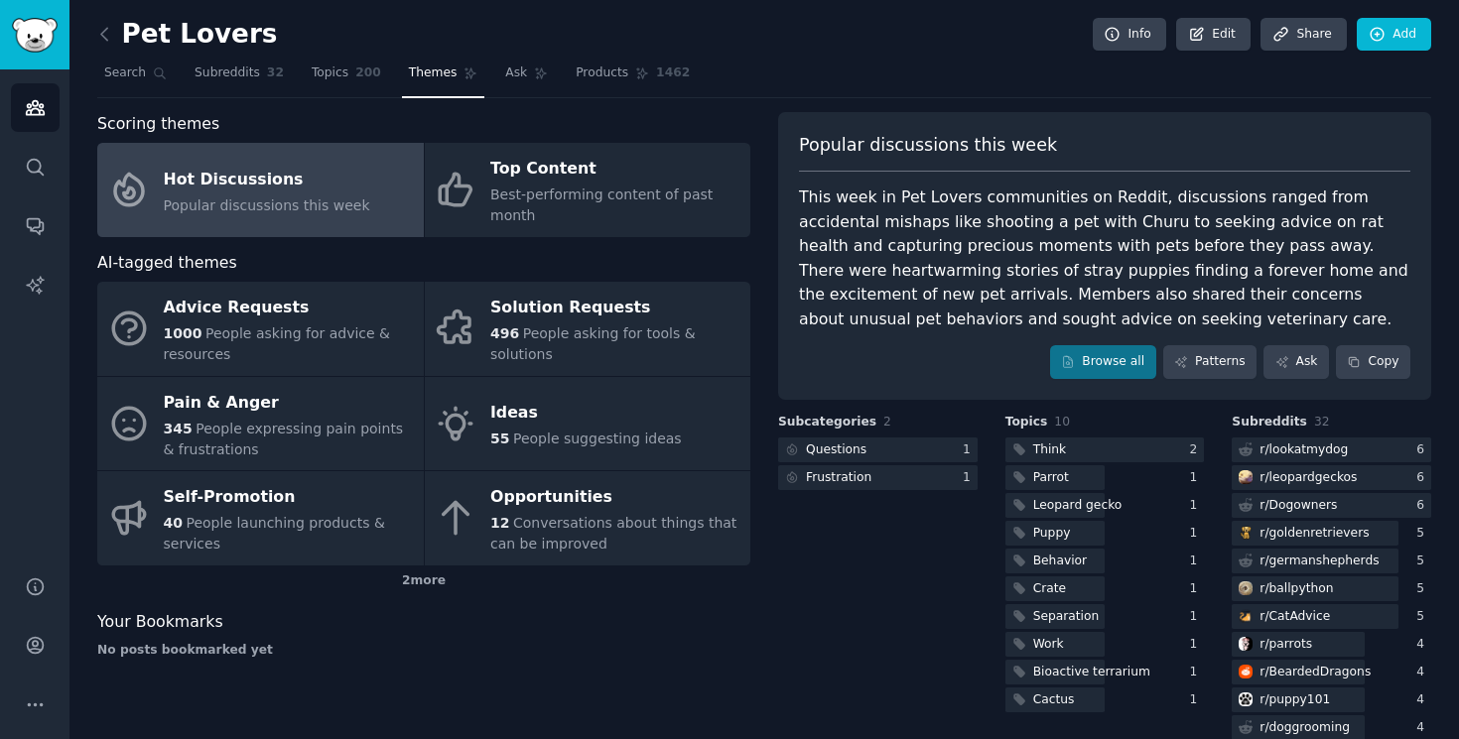
click at [95, 37] on div "Pet Lovers Info Edit Share Add Search Subreddits 32 Topics 200 Themes Ask Produ…" at bounding box center [764, 663] width 1390 height 1327
click at [104, 37] on icon at bounding box center [104, 34] width 6 height 12
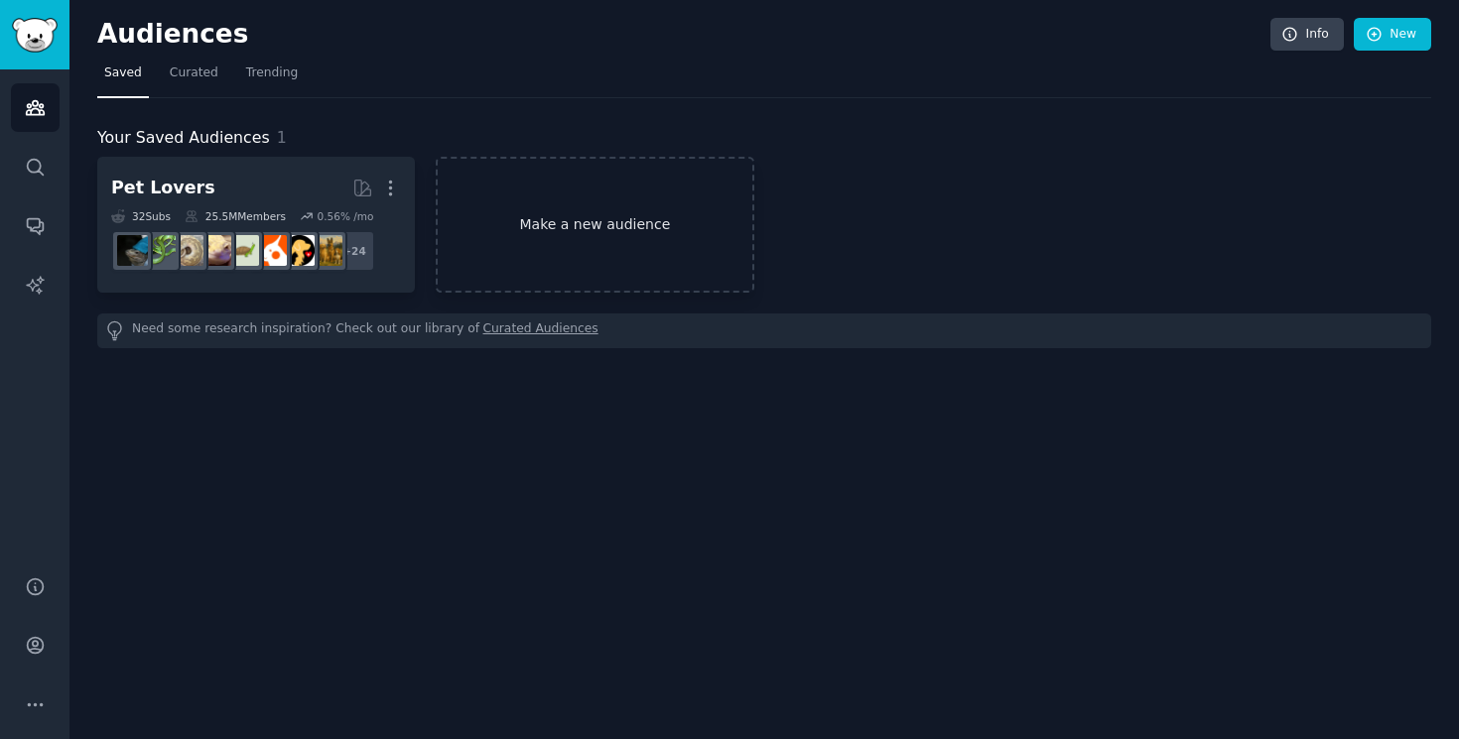
click at [543, 208] on link "Make a new audience" at bounding box center [595, 225] width 318 height 136
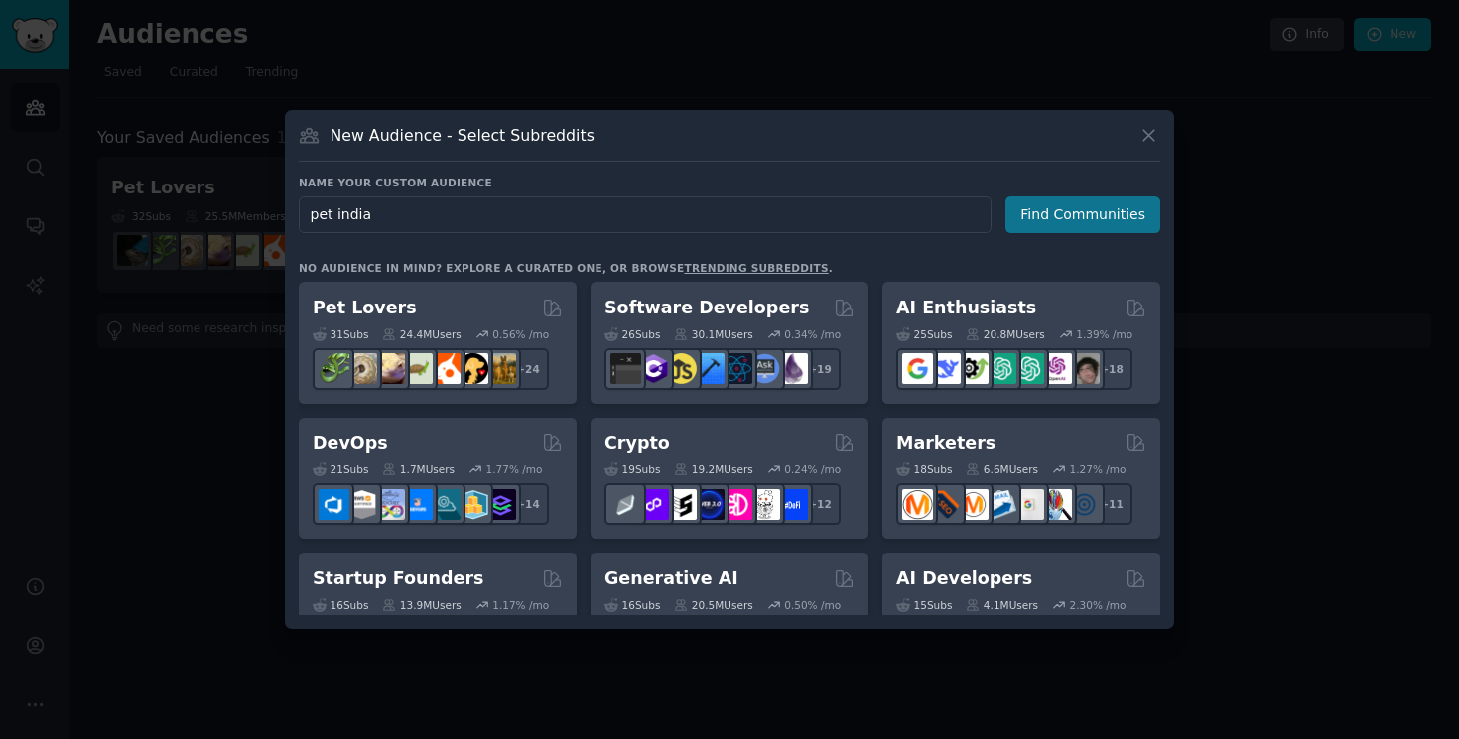
type input "pet india"
click at [1059, 206] on button "Find Communities" at bounding box center [1082, 215] width 155 height 37
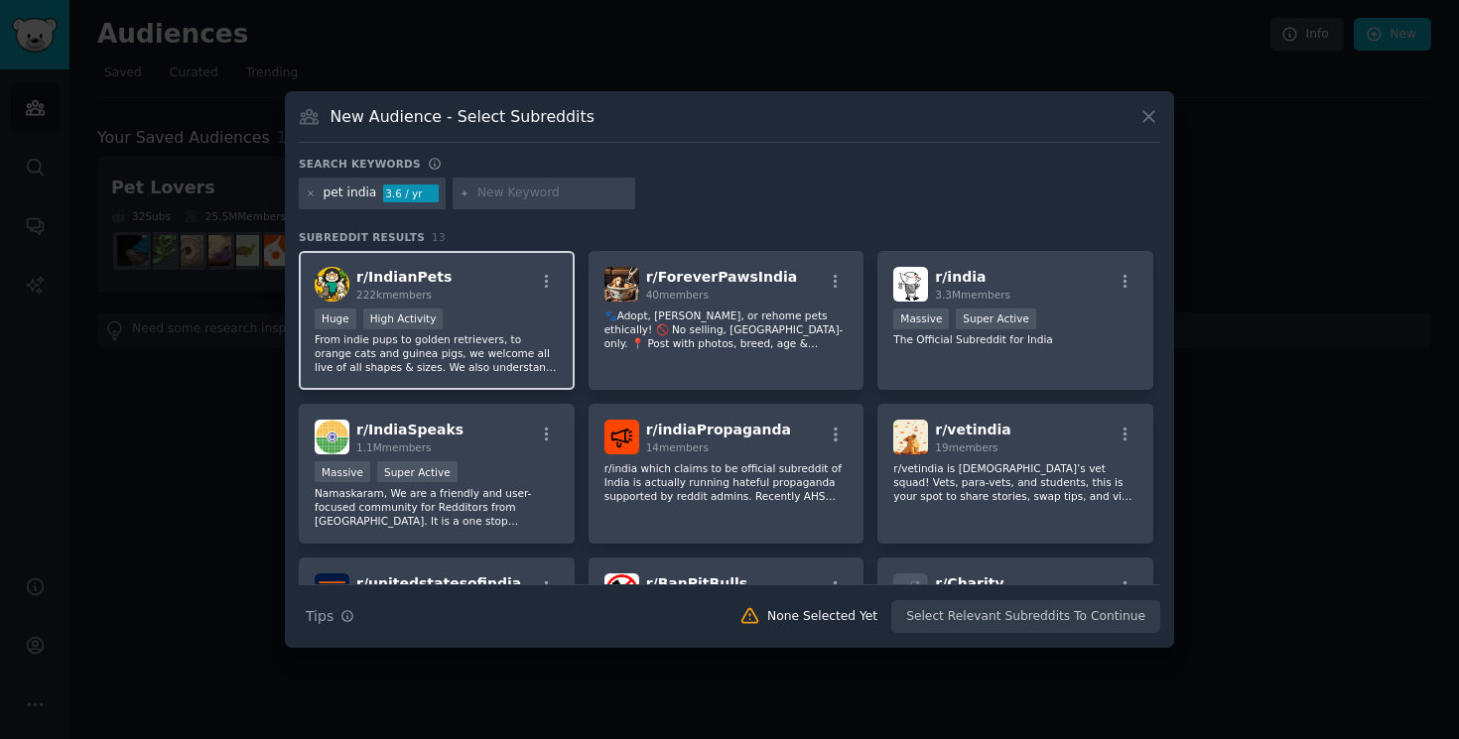
click at [488, 287] on div "r/ IndianPets 222k members" at bounding box center [437, 284] width 244 height 35
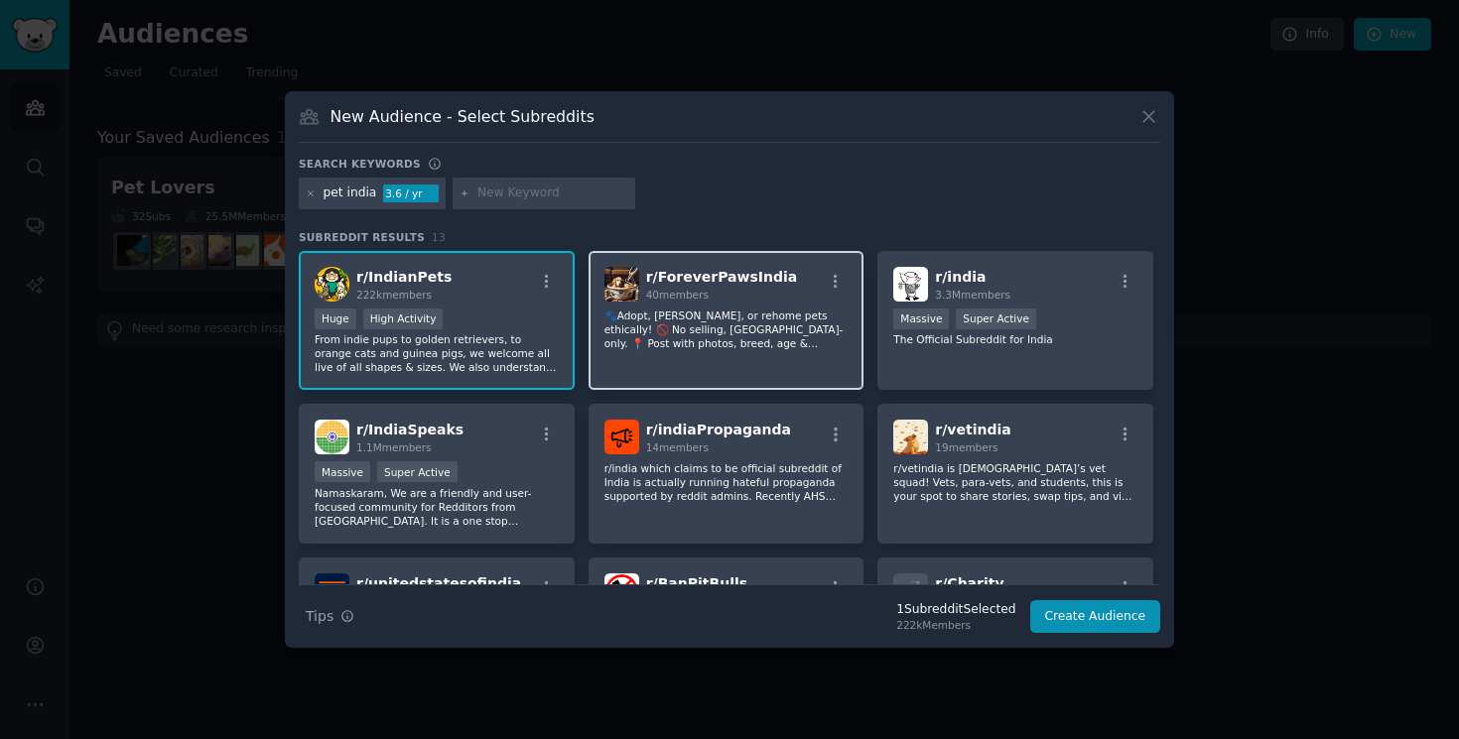
click at [631, 366] on div "r/ ForeverPawsIndia 40 members 🐾Adopt, foster, or rehome pets ethically! 🚫 No s…" at bounding box center [727, 321] width 276 height 140
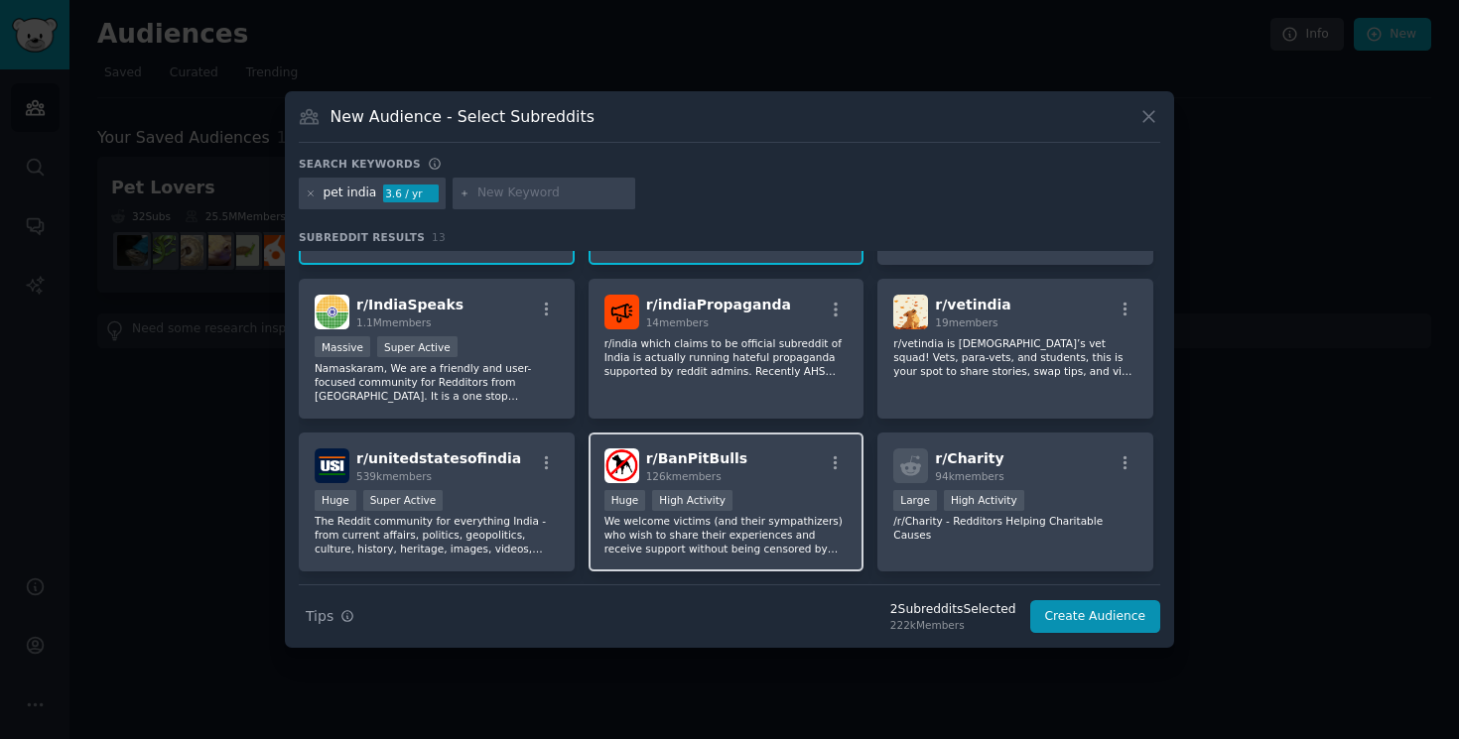
scroll to position [127, 0]
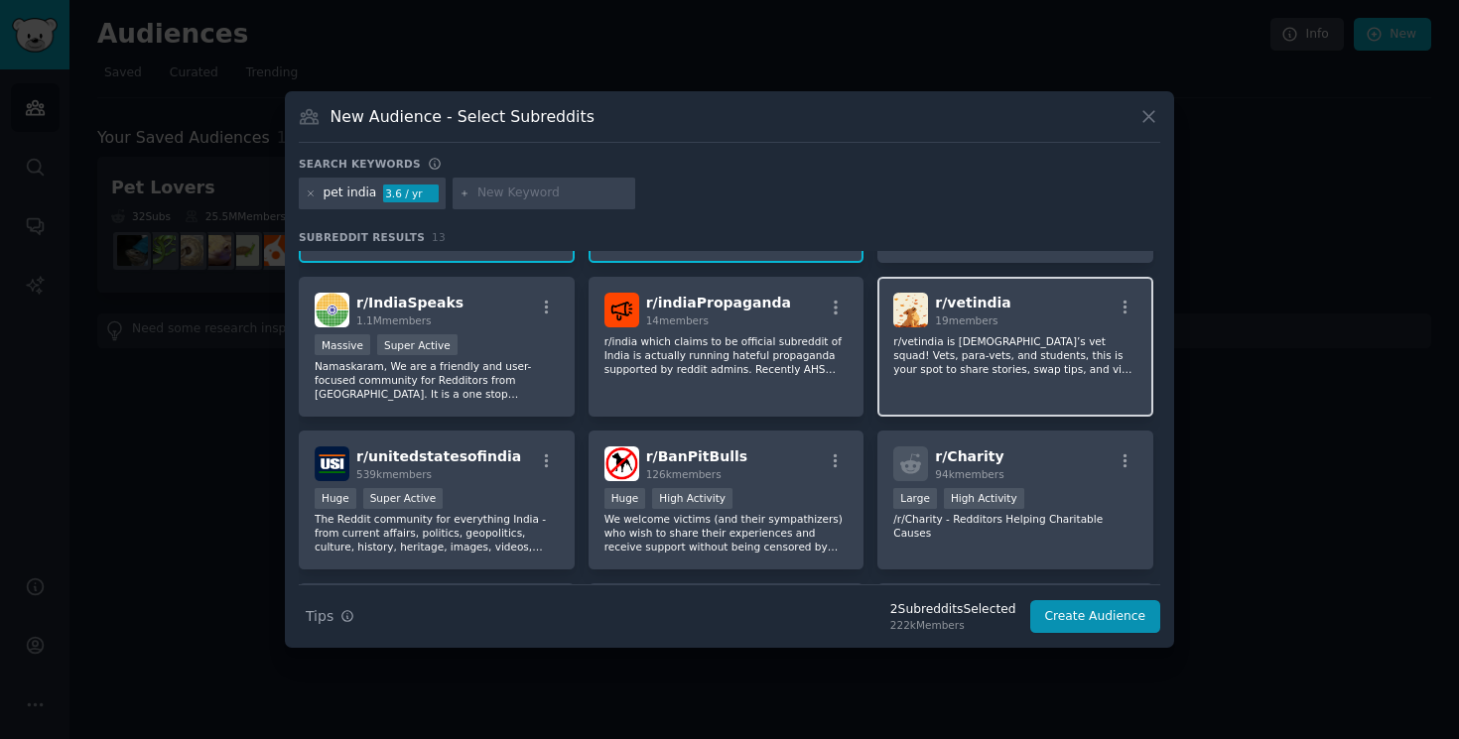
click at [939, 341] on p "r/vetindia is India’s vet squad! Vets, para-vets, and students, this is your sp…" at bounding box center [1015, 355] width 244 height 42
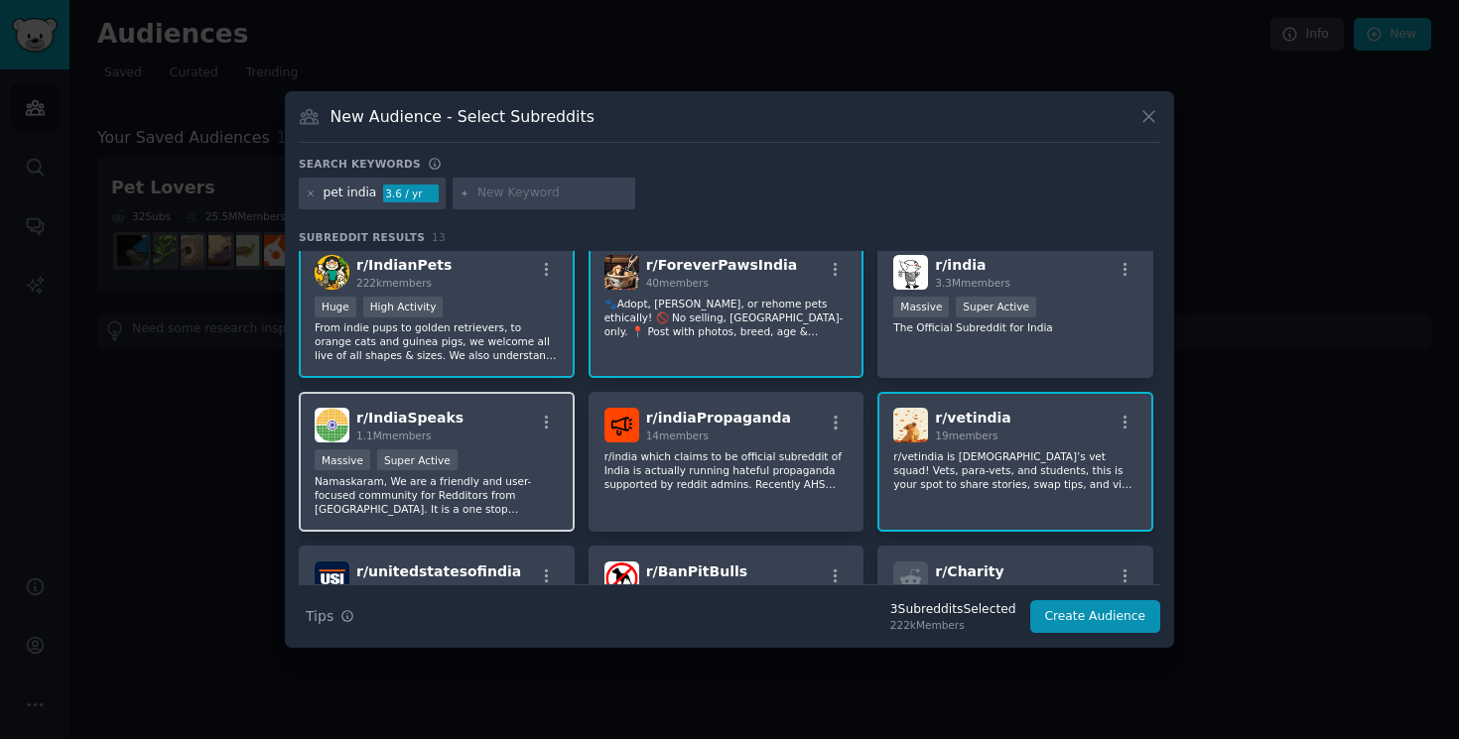
scroll to position [0, 0]
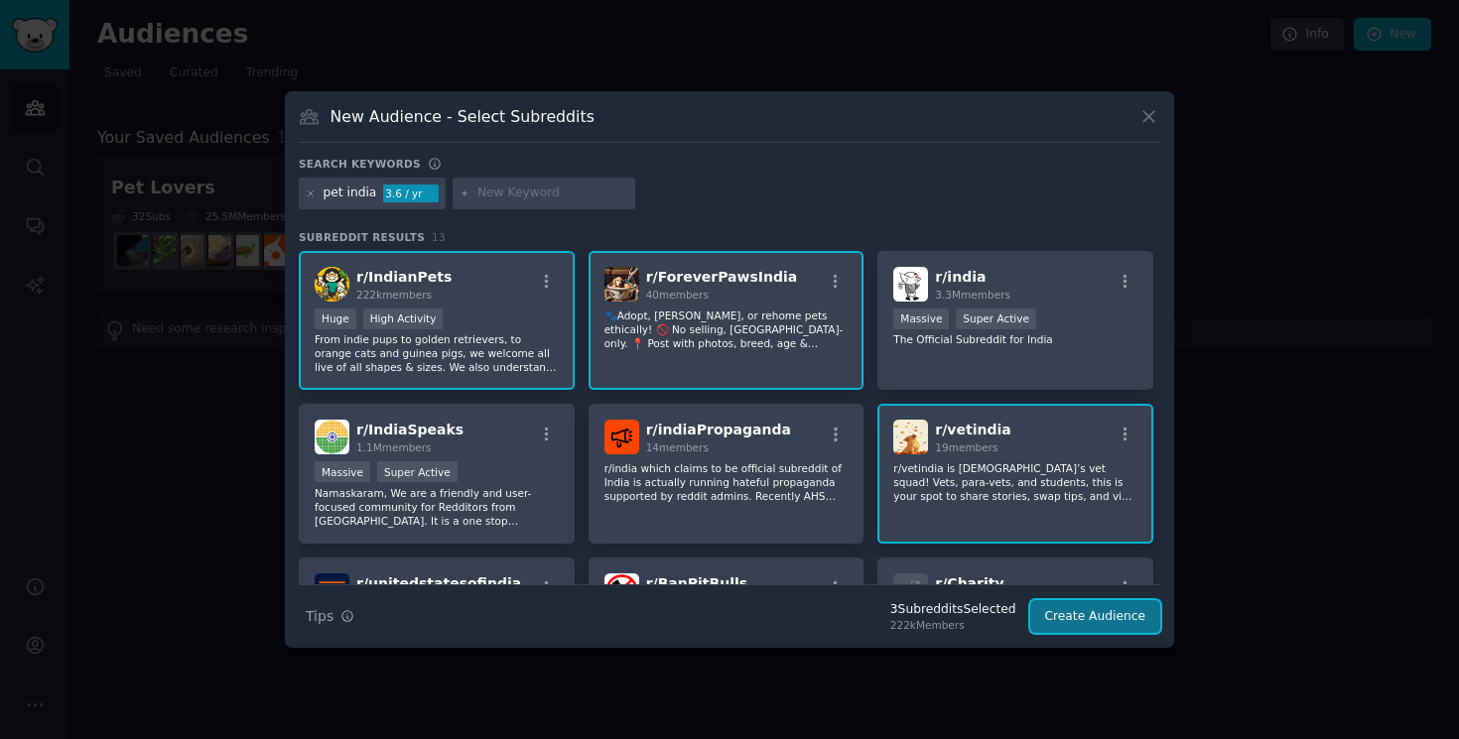
click at [1057, 620] on button "Create Audience" at bounding box center [1095, 617] width 131 height 34
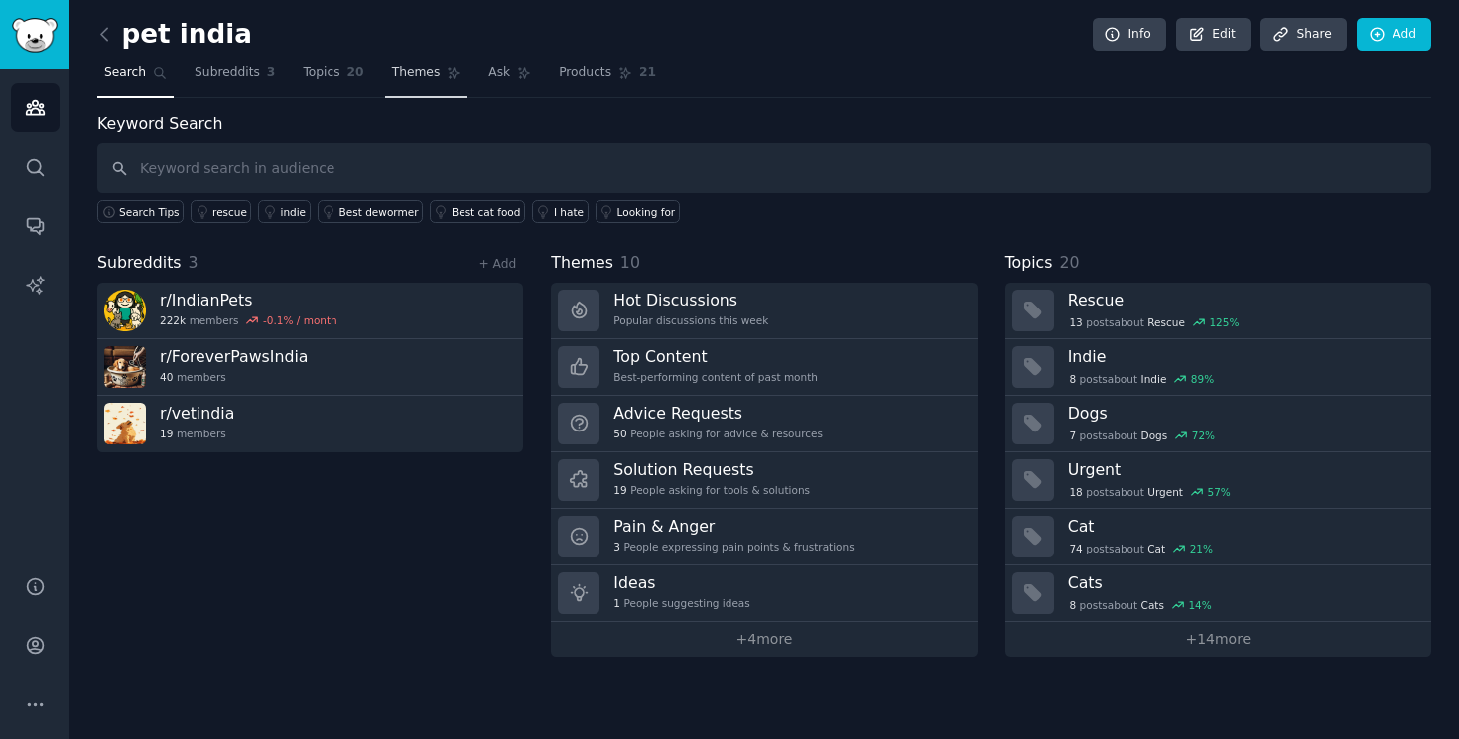
click at [419, 73] on span "Themes" at bounding box center [416, 74] width 49 height 18
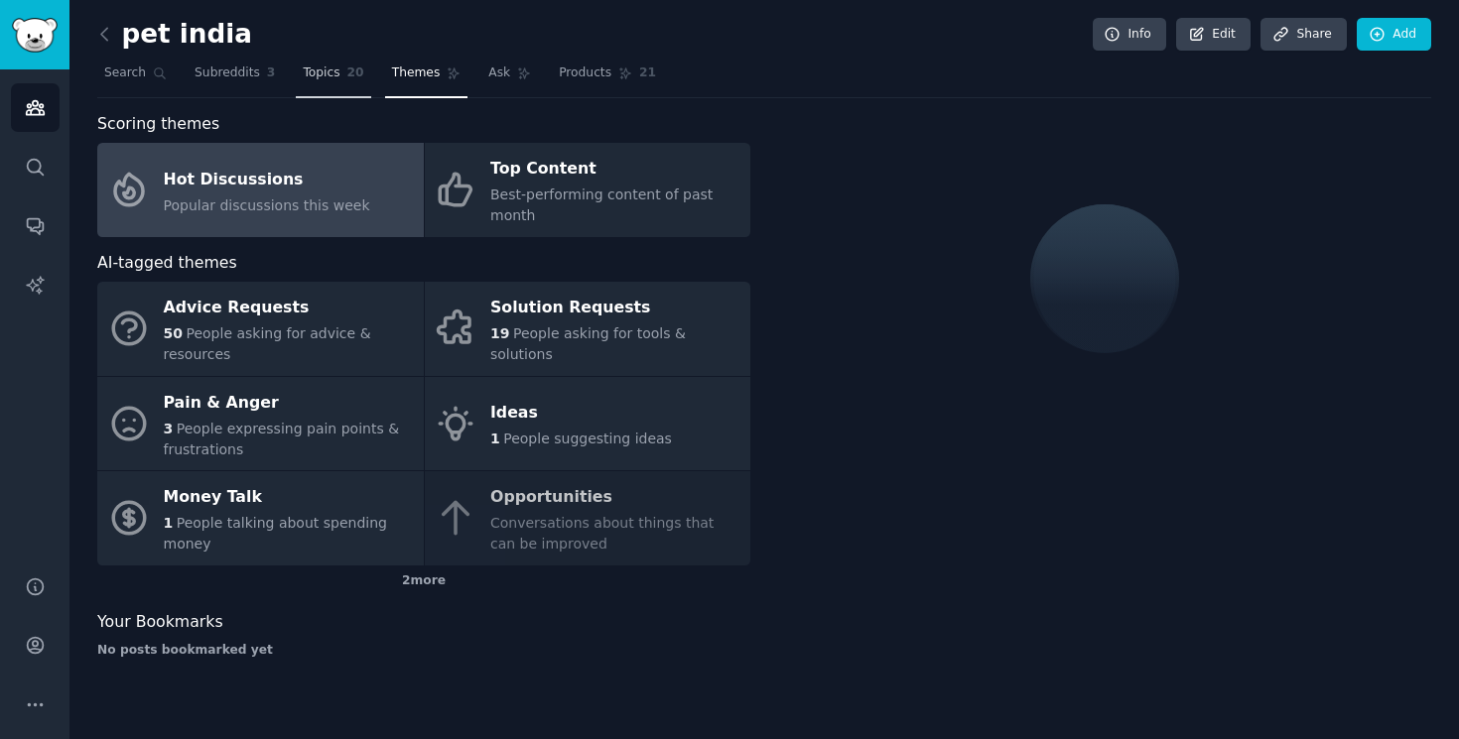
click at [358, 75] on span "20" at bounding box center [355, 74] width 17 height 18
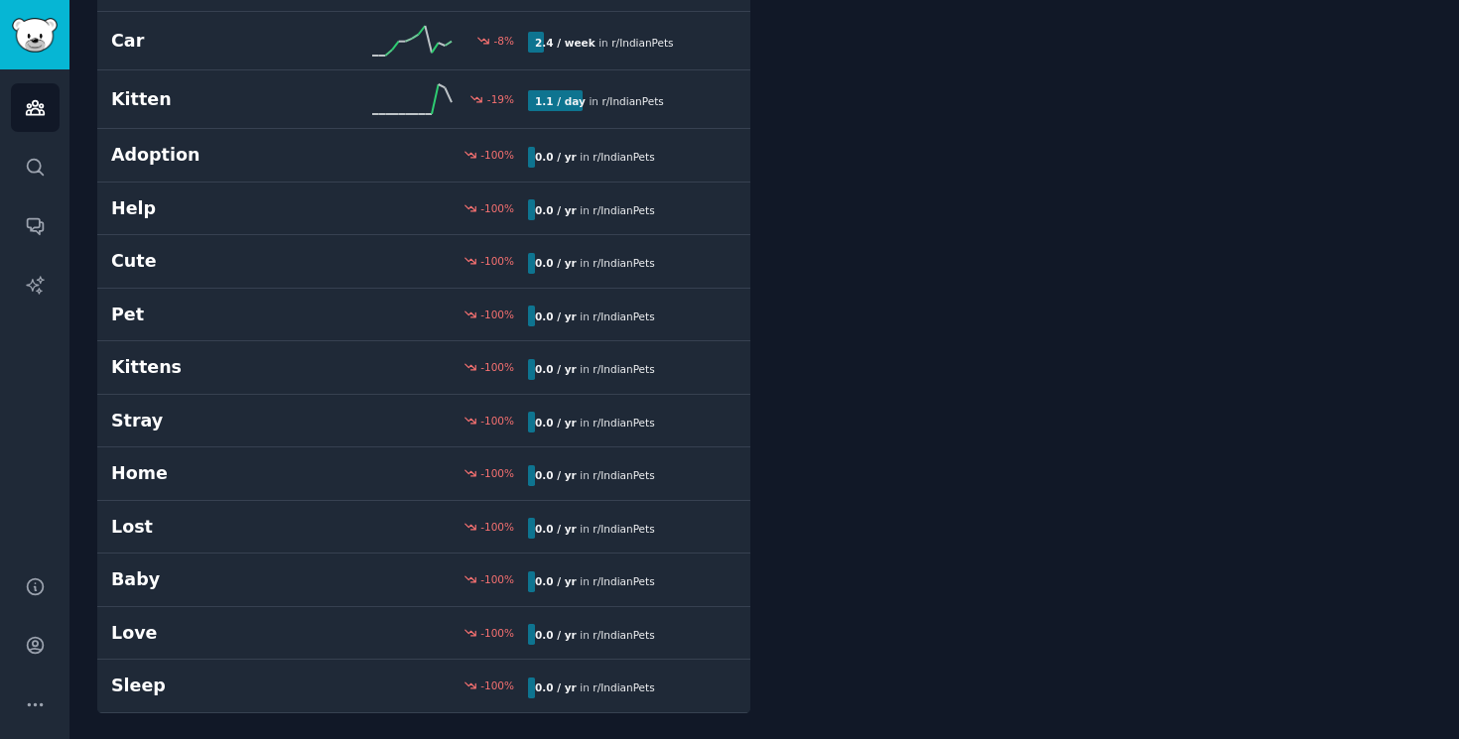
scroll to position [606, 0]
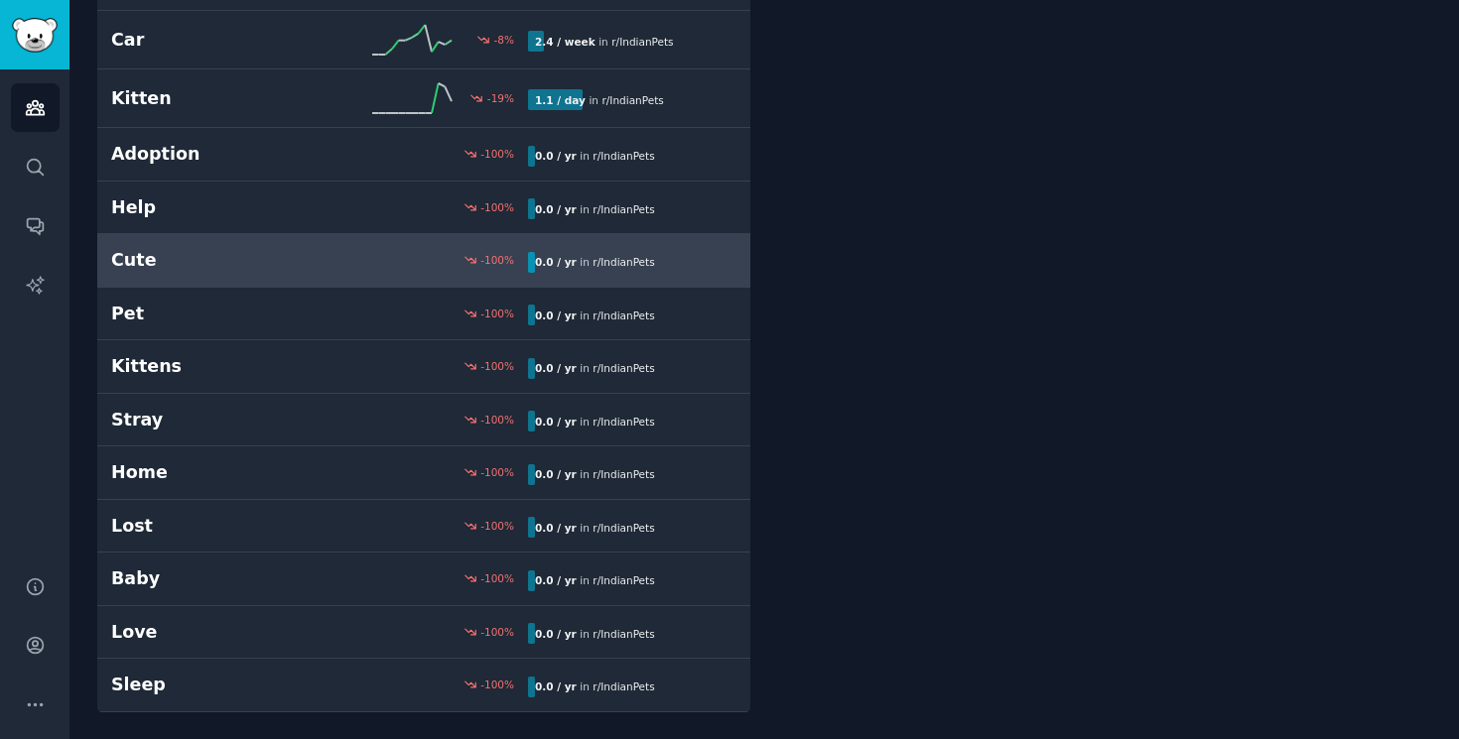
click at [371, 258] on div "-100 %" at bounding box center [424, 260] width 208 height 14
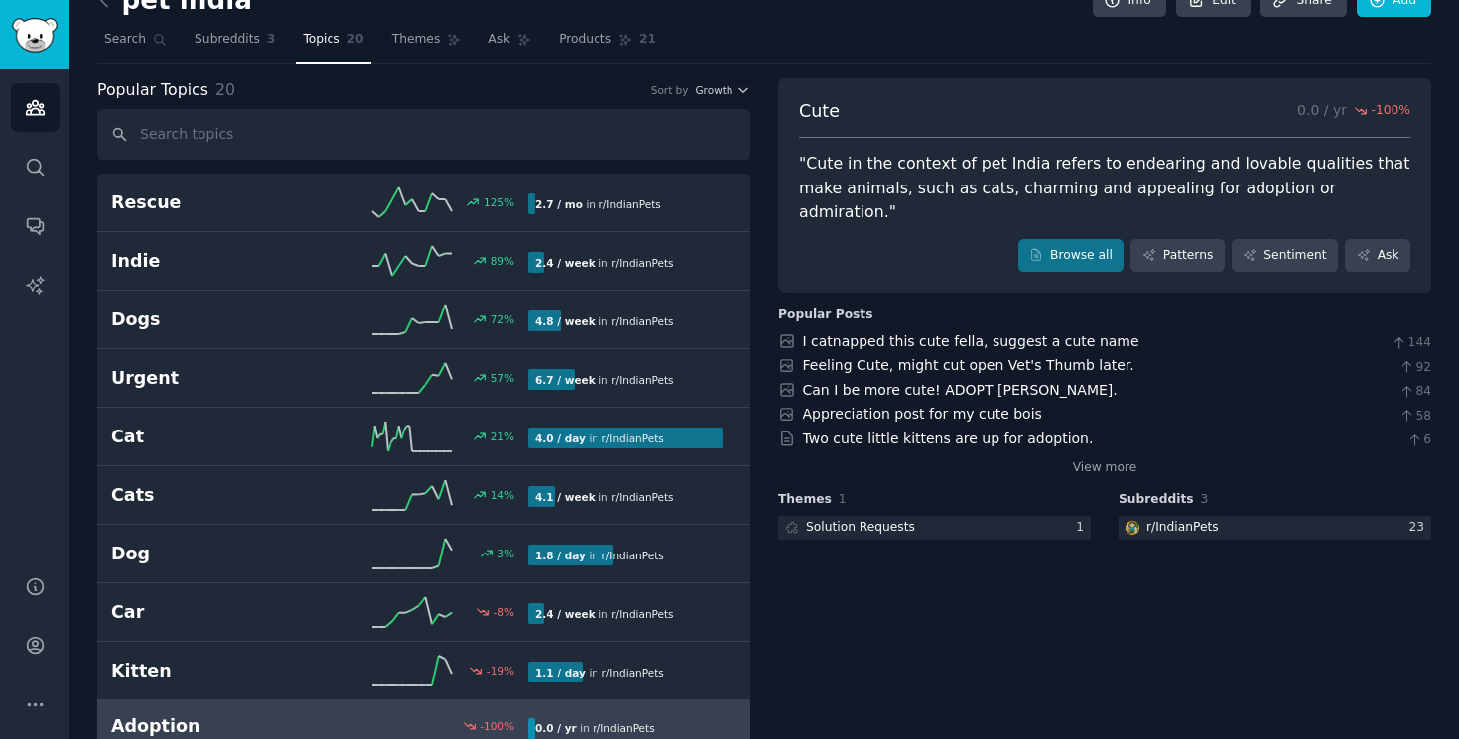
scroll to position [20, 0]
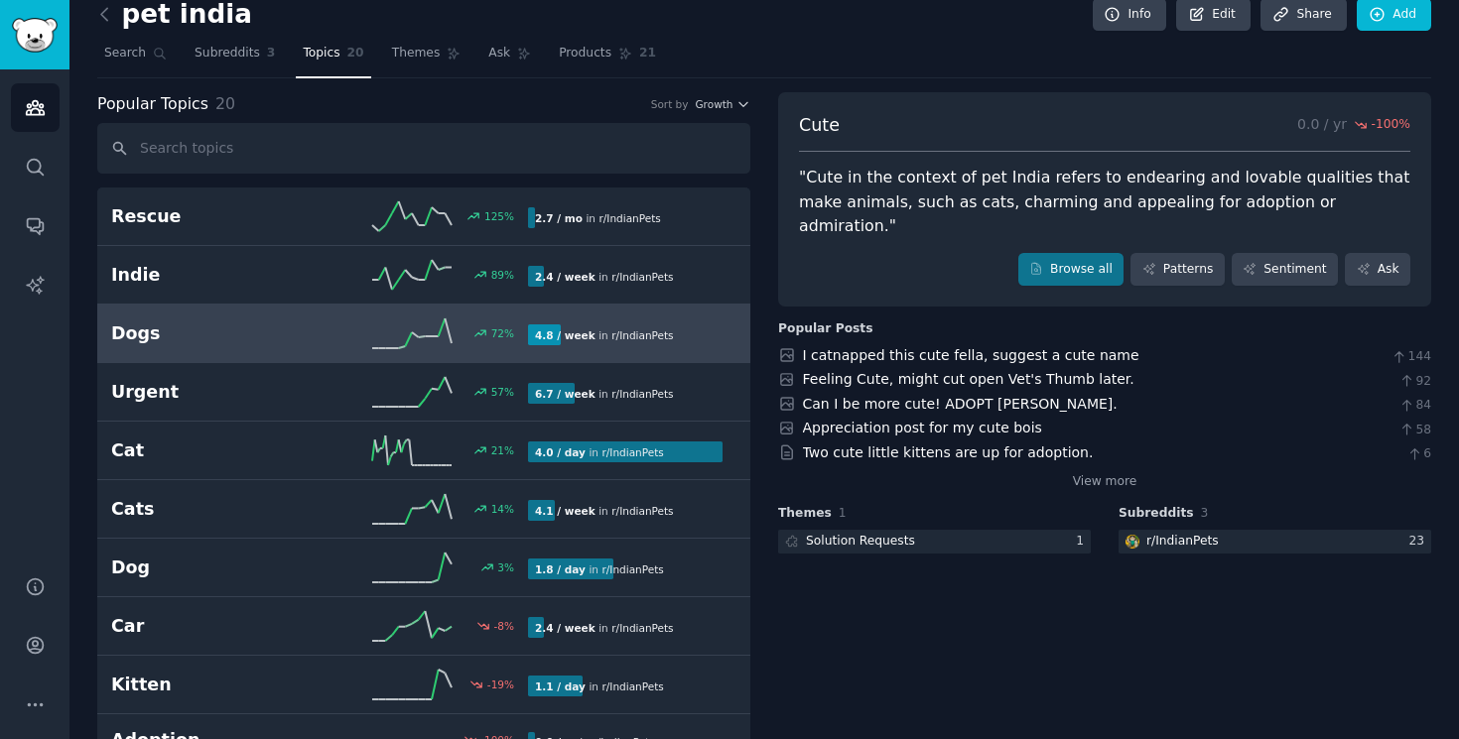
click at [331, 327] on div "72 %" at bounding box center [424, 334] width 208 height 30
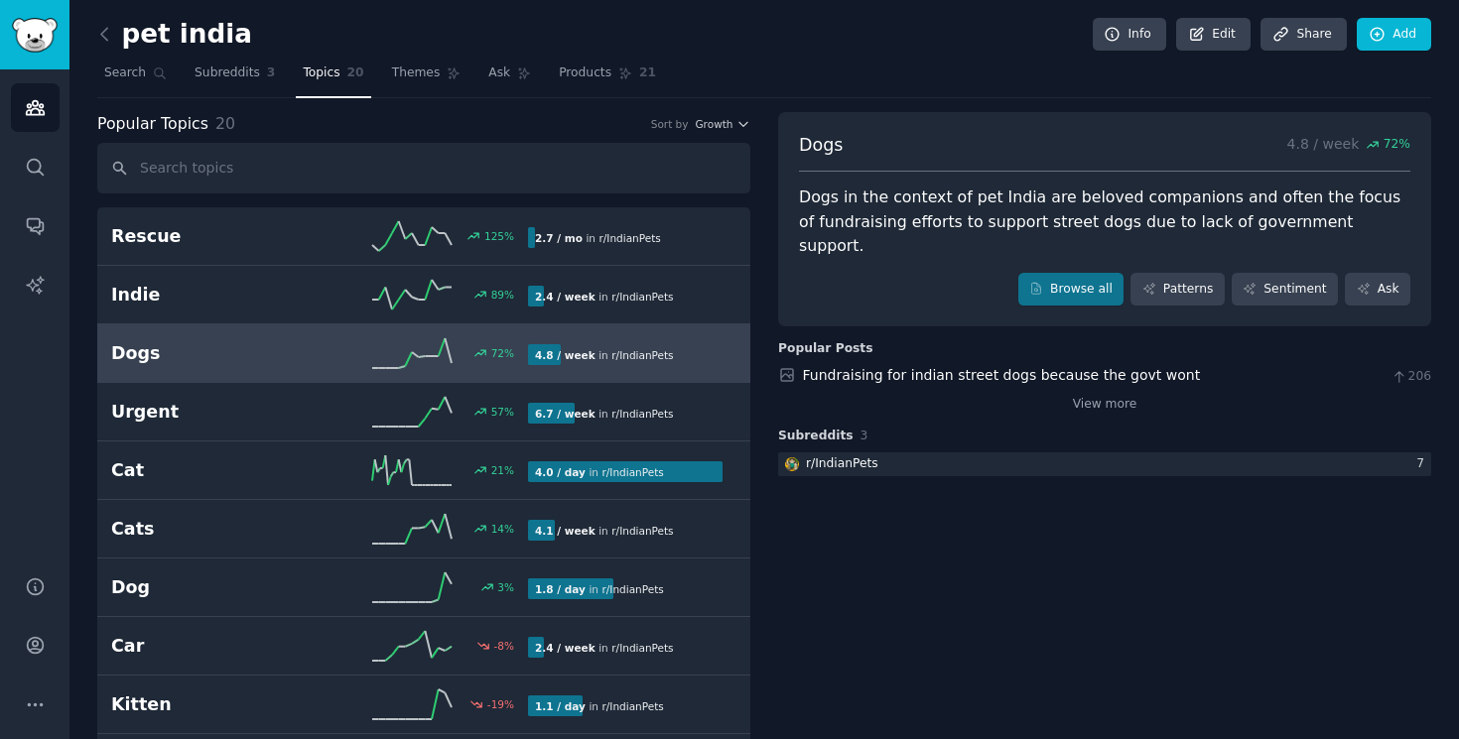
scroll to position [4, 0]
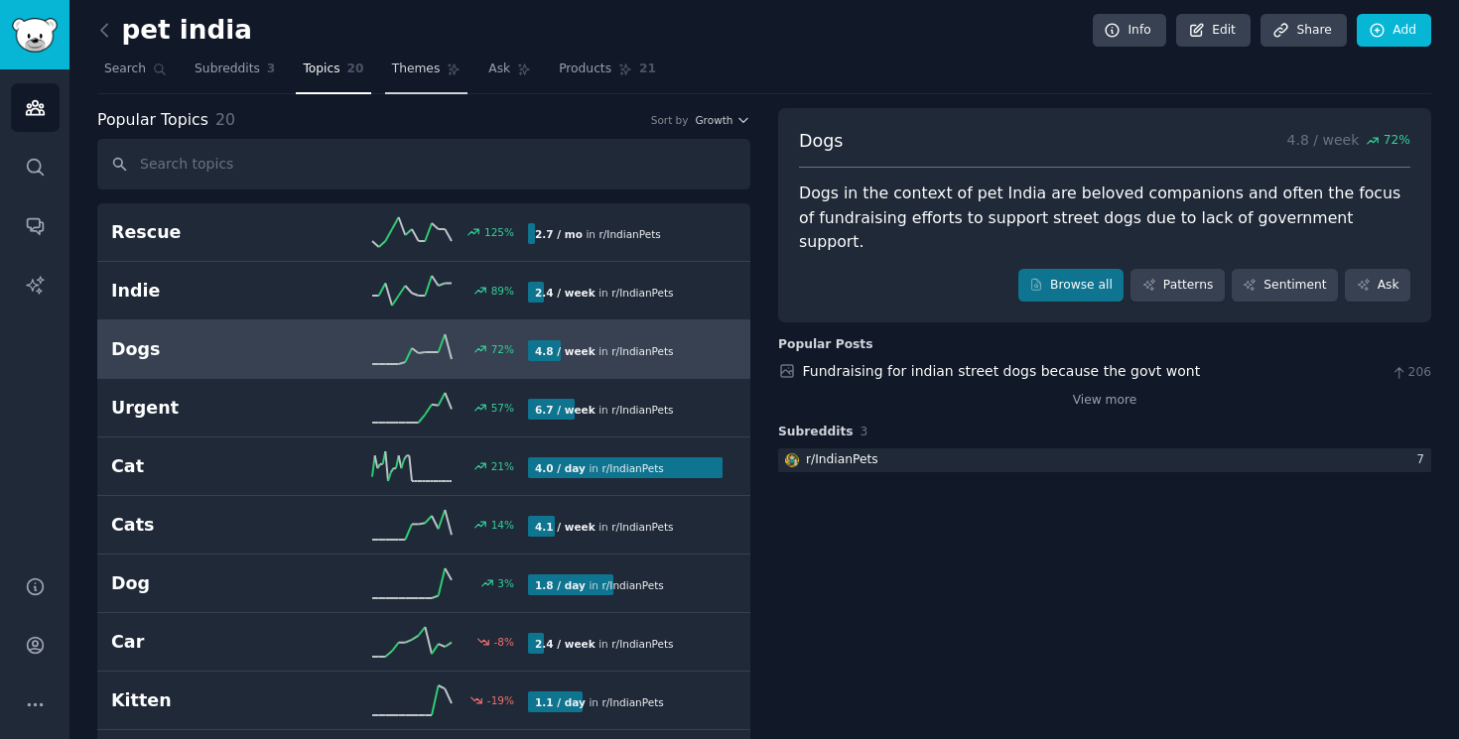
click at [432, 70] on span "Themes" at bounding box center [416, 70] width 49 height 18
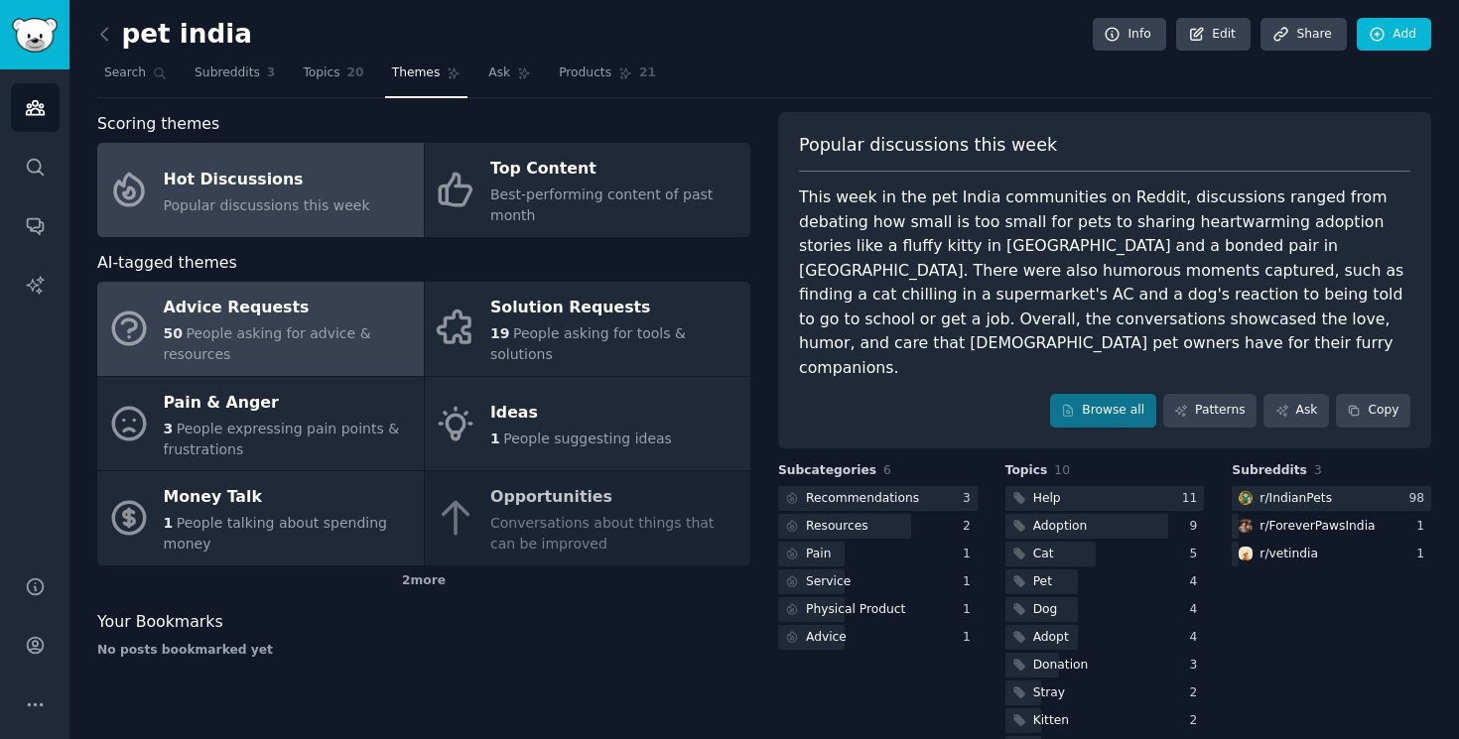
scroll to position [28, 0]
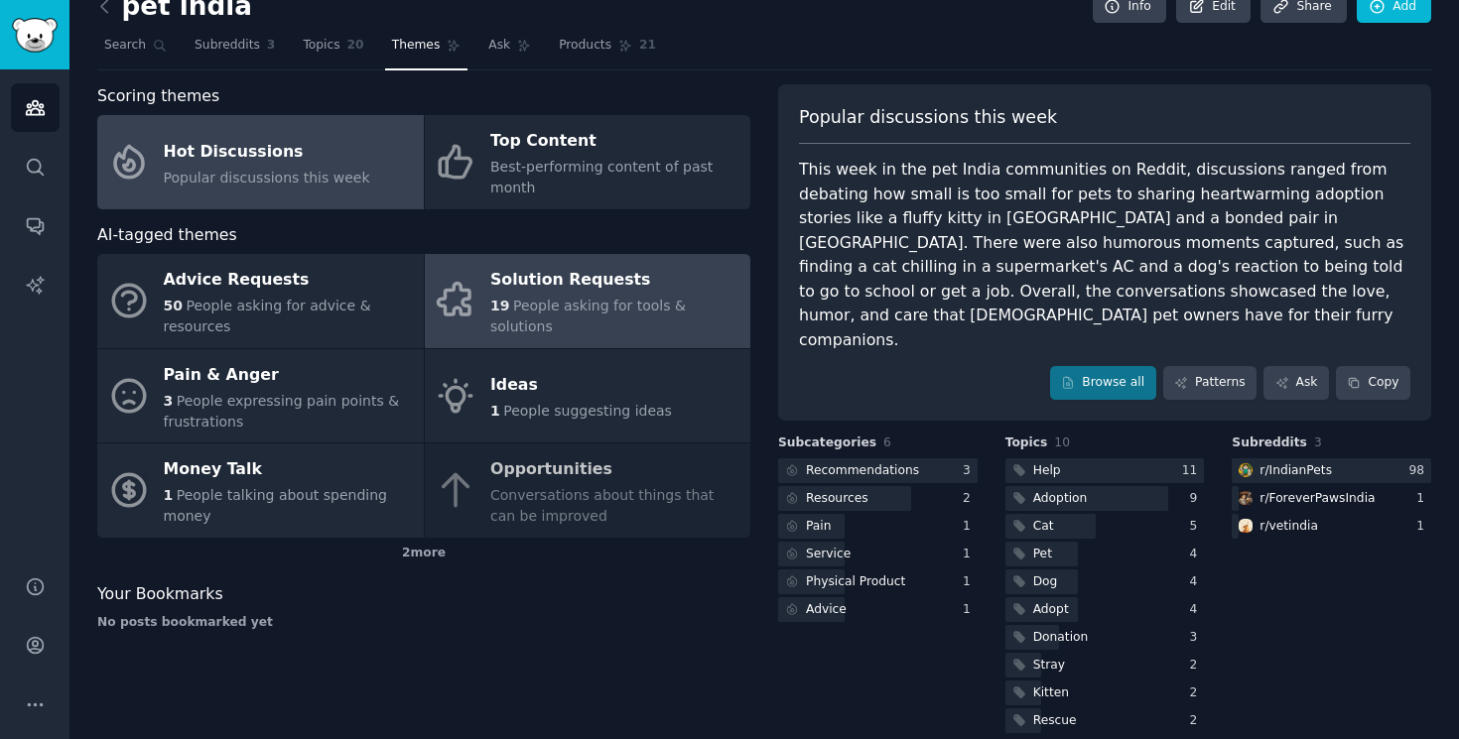
click at [596, 288] on div "Solution Requests" at bounding box center [615, 281] width 250 height 32
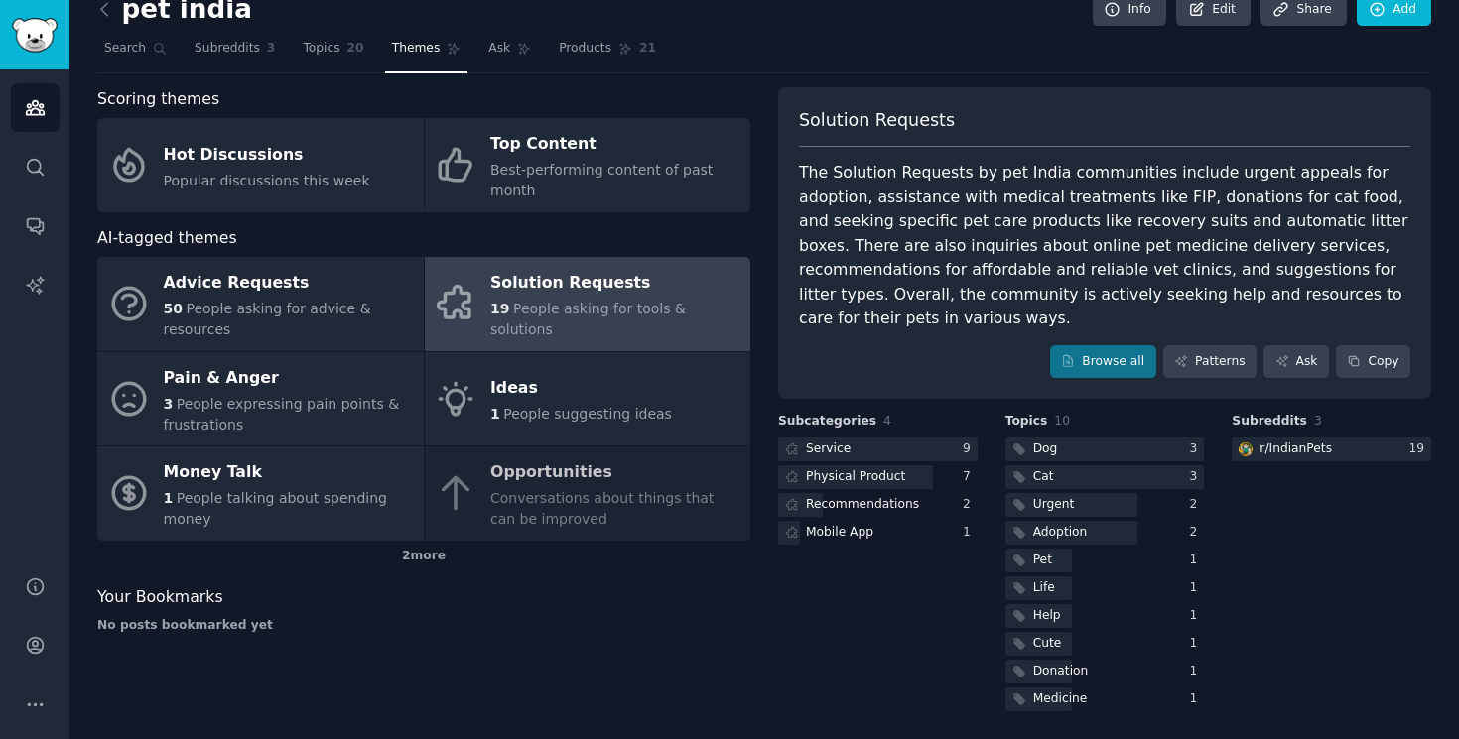
scroll to position [28, 0]
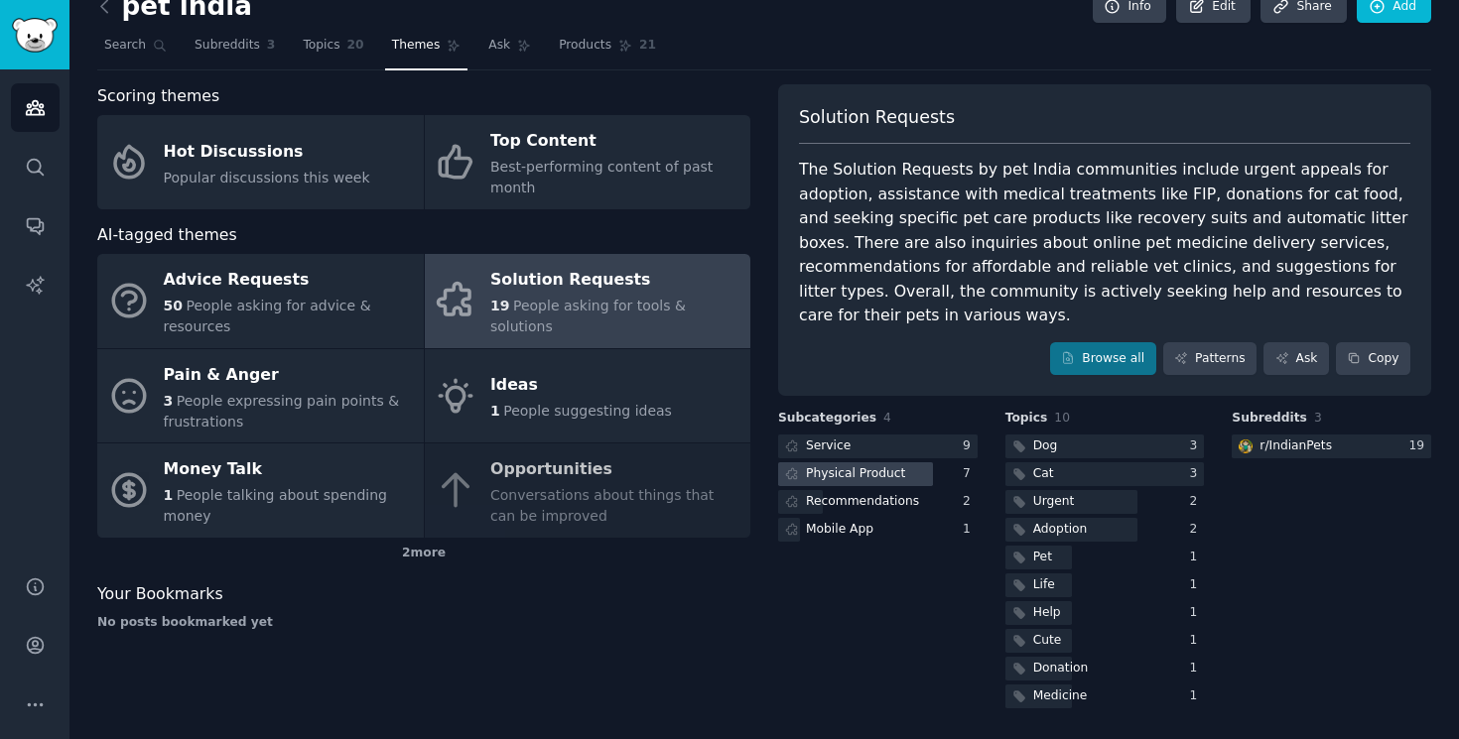
click at [855, 472] on div "Physical Product" at bounding box center [855, 474] width 99 height 18
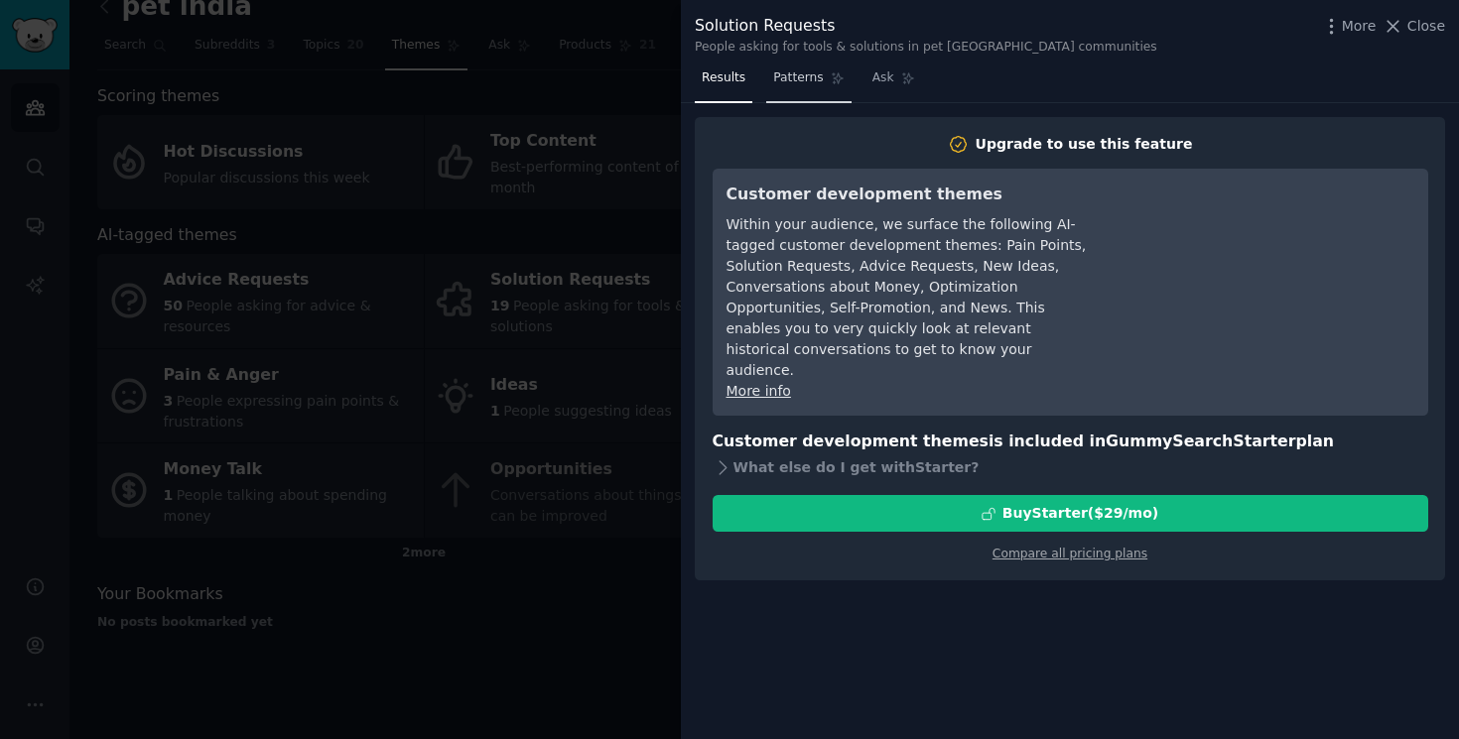
click at [819, 69] on span "Patterns" at bounding box center [798, 78] width 50 height 18
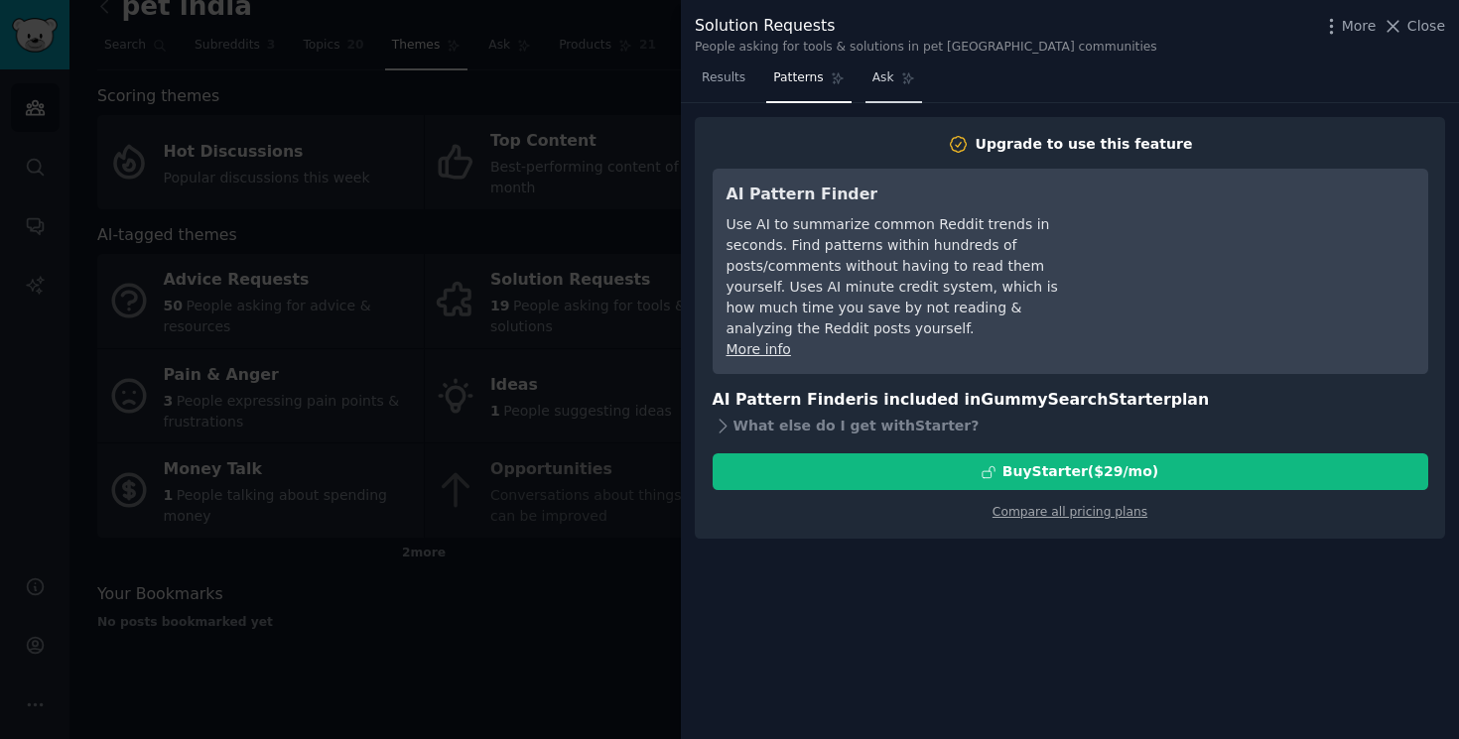
click at [890, 84] on span "Ask" at bounding box center [883, 78] width 22 height 18
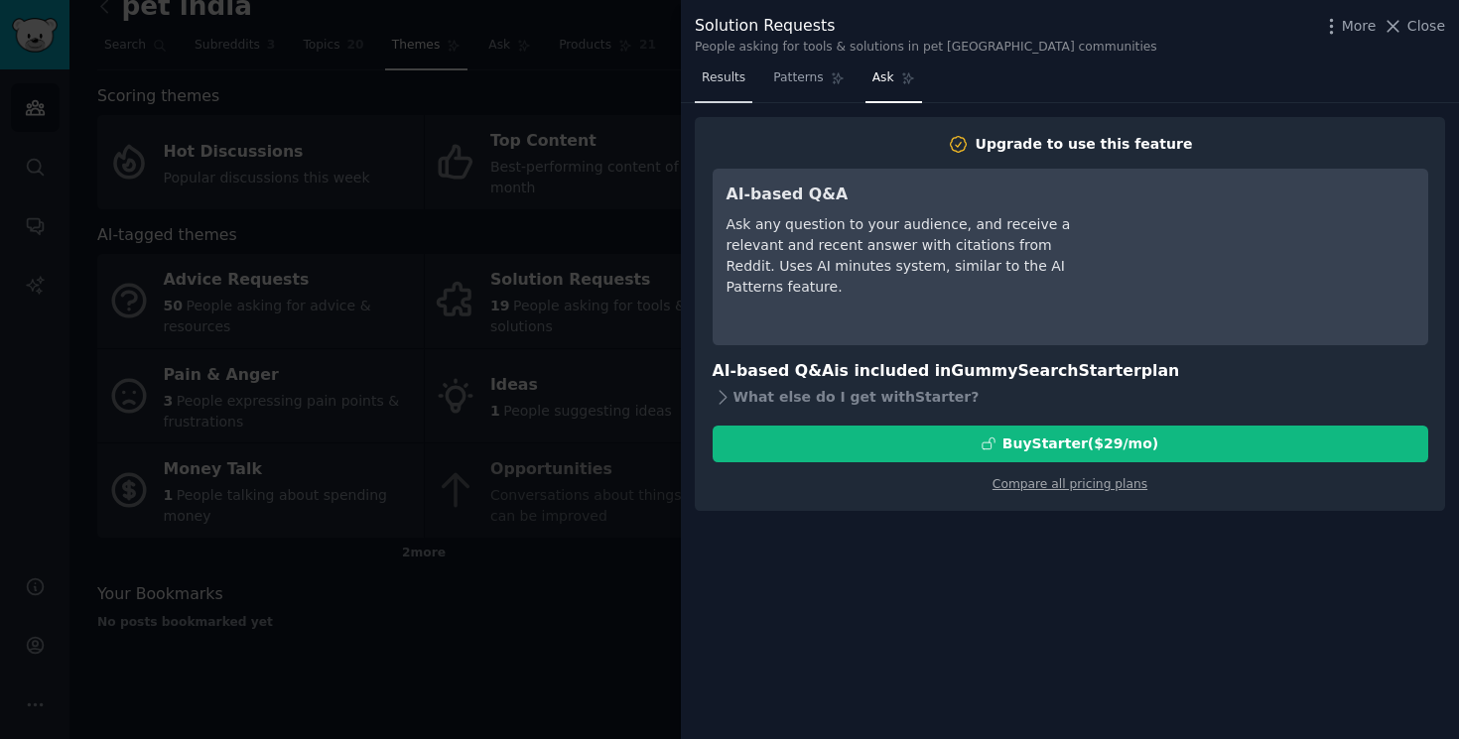
click at [742, 69] on span "Results" at bounding box center [724, 78] width 44 height 18
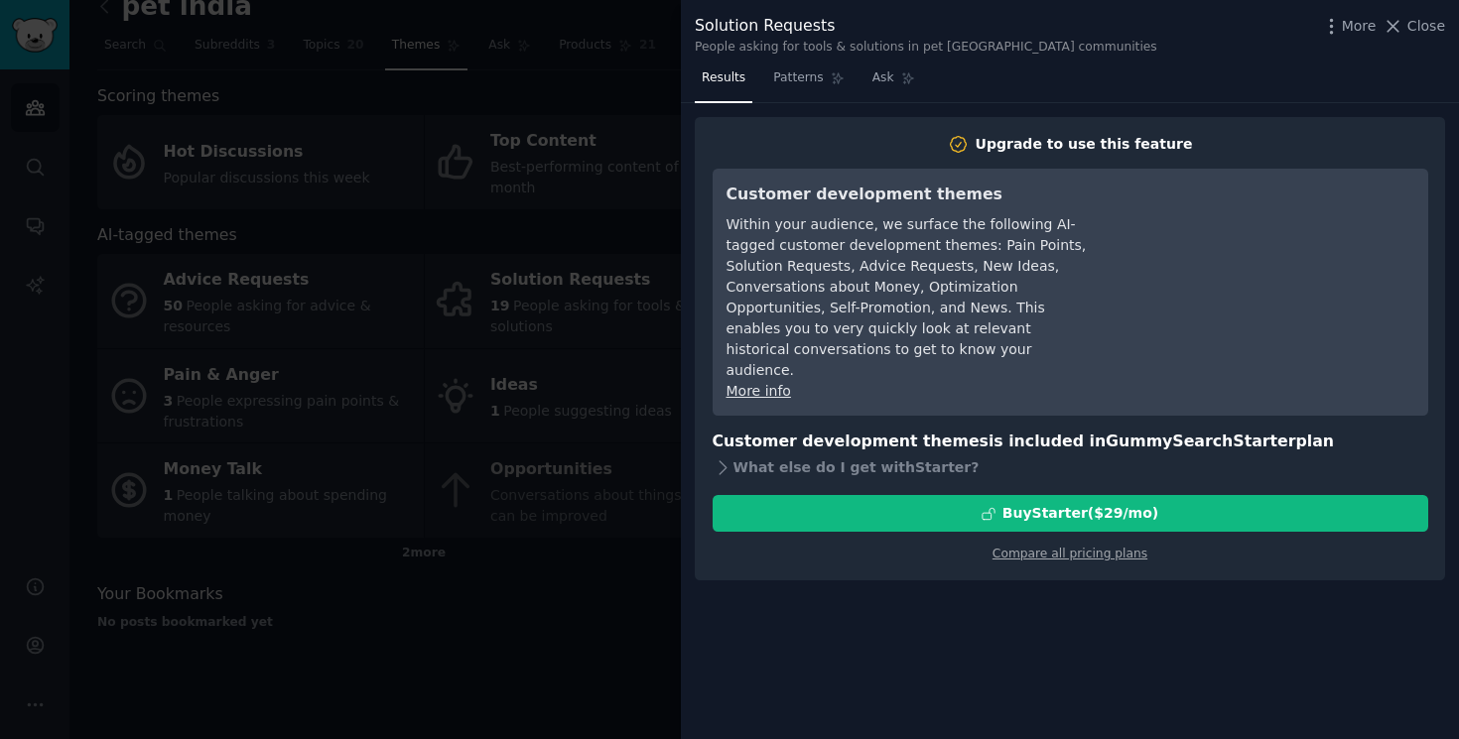
click at [609, 126] on div at bounding box center [729, 369] width 1459 height 739
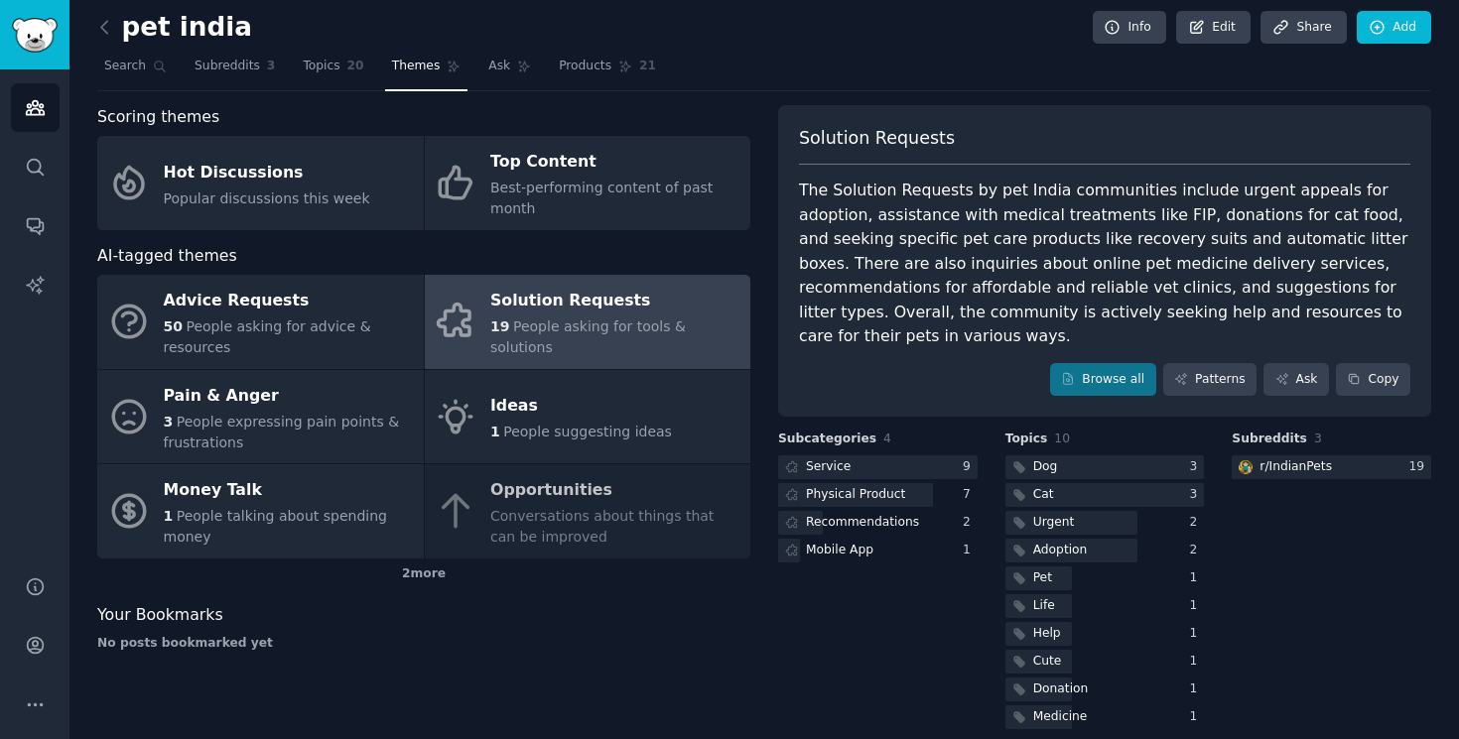
scroll to position [5, 0]
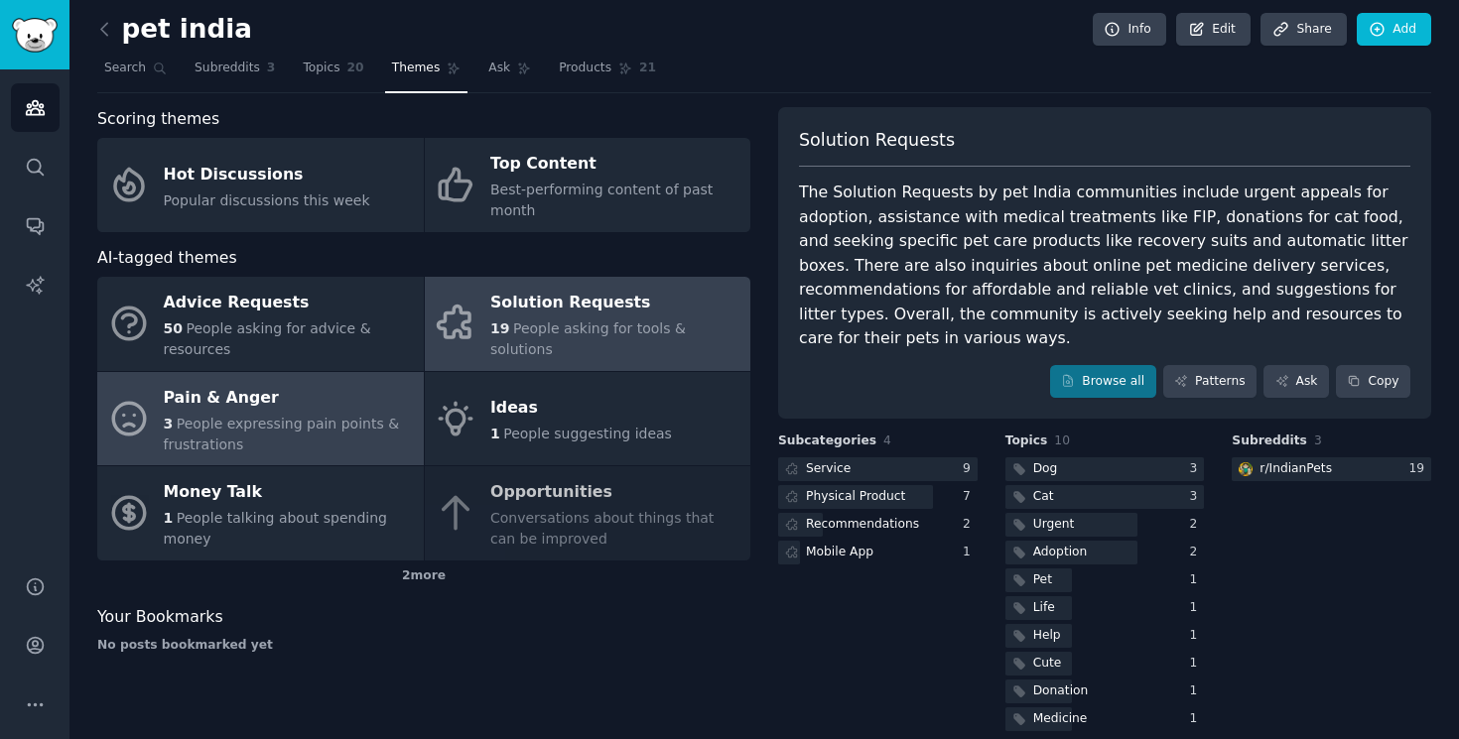
click at [301, 422] on span "People expressing pain points & frustrations" at bounding box center [282, 434] width 236 height 37
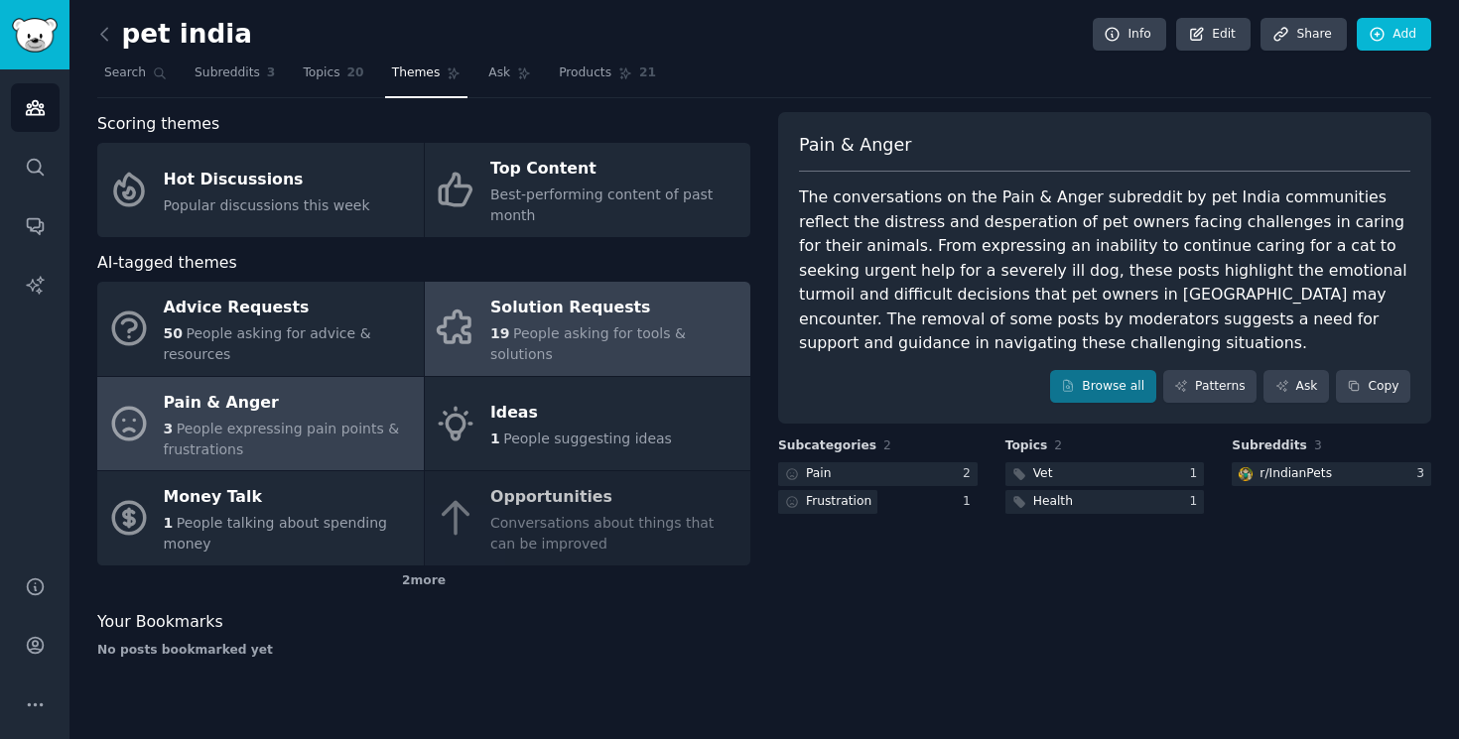
click at [618, 315] on div "Solution Requests" at bounding box center [615, 309] width 250 height 32
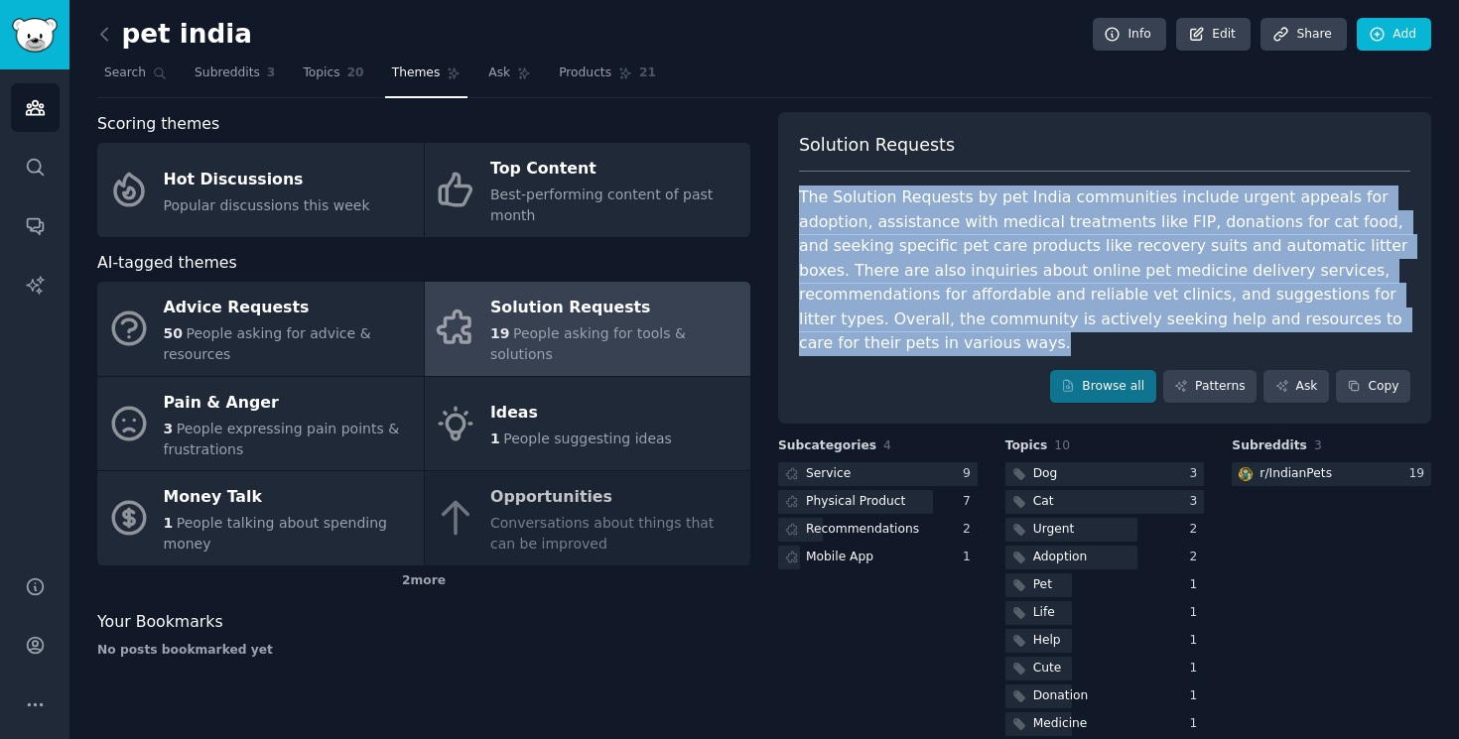
drag, startPoint x: 898, startPoint y: 351, endPoint x: 793, endPoint y: 199, distance: 185.6
click at [792, 199] on div "Solution Requests The Solution Requests by pet India communities include urgent…" at bounding box center [1104, 268] width 653 height 313
copy div "The Solution Requests by pet India communities include urgent appeals for adopt…"
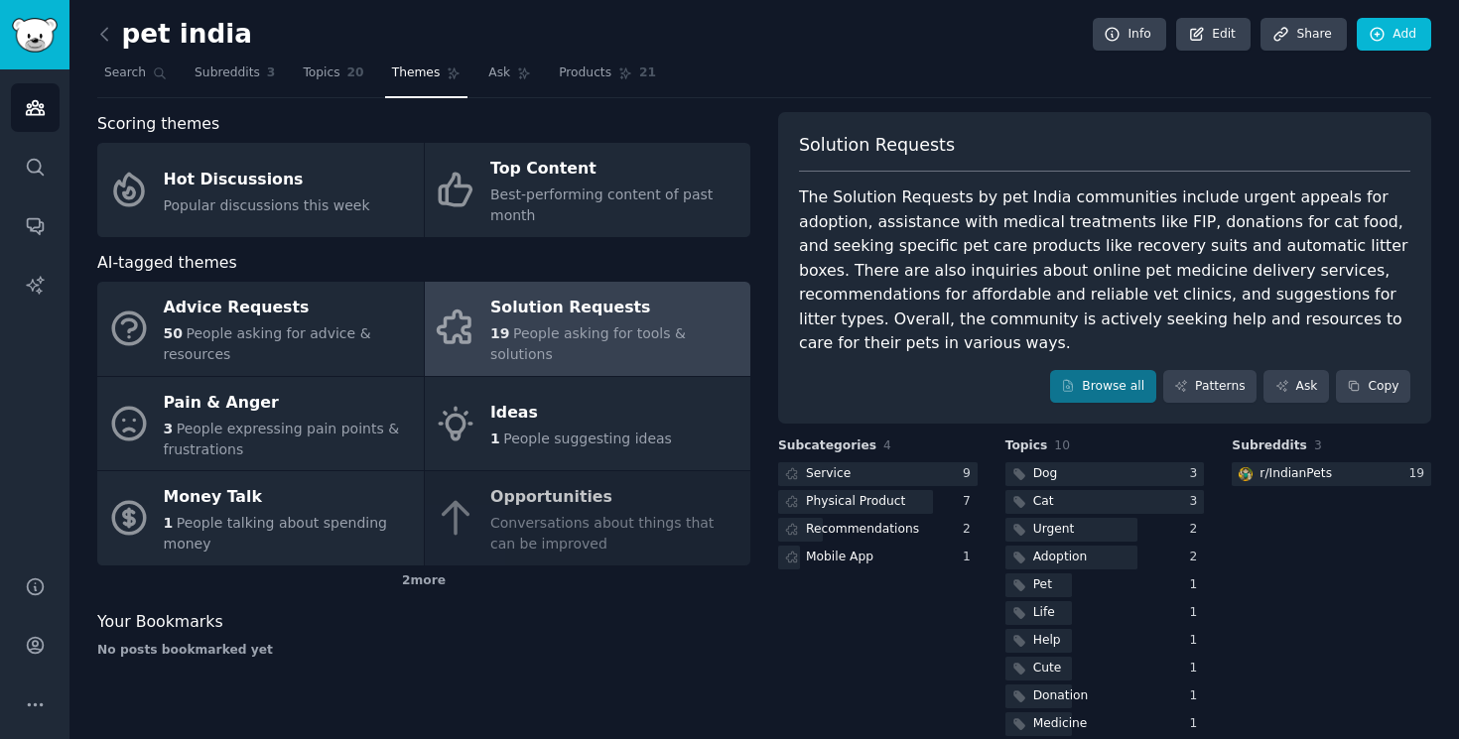
click at [891, 283] on div "The Solution Requests by pet India communities include urgent appeals for adopt…" at bounding box center [1104, 271] width 611 height 171
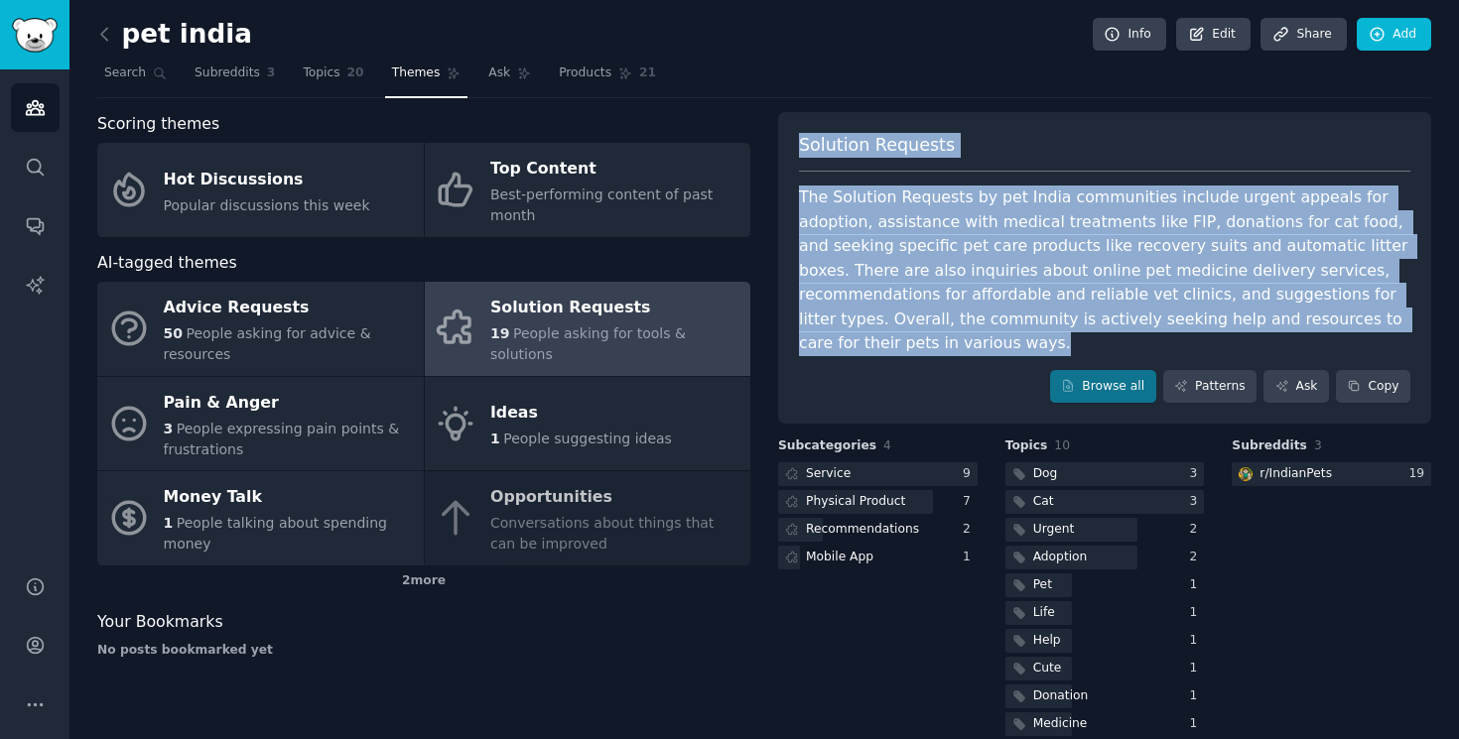
drag, startPoint x: 882, startPoint y: 344, endPoint x: 804, endPoint y: 130, distance: 228.3
click at [804, 130] on div "Solution Requests The Solution Requests by pet India communities include urgent…" at bounding box center [1104, 268] width 653 height 313
copy div "Solution Requests The Solution Requests by pet India communities include urgent…"
click at [1223, 390] on link "Patterns" at bounding box center [1209, 387] width 93 height 34
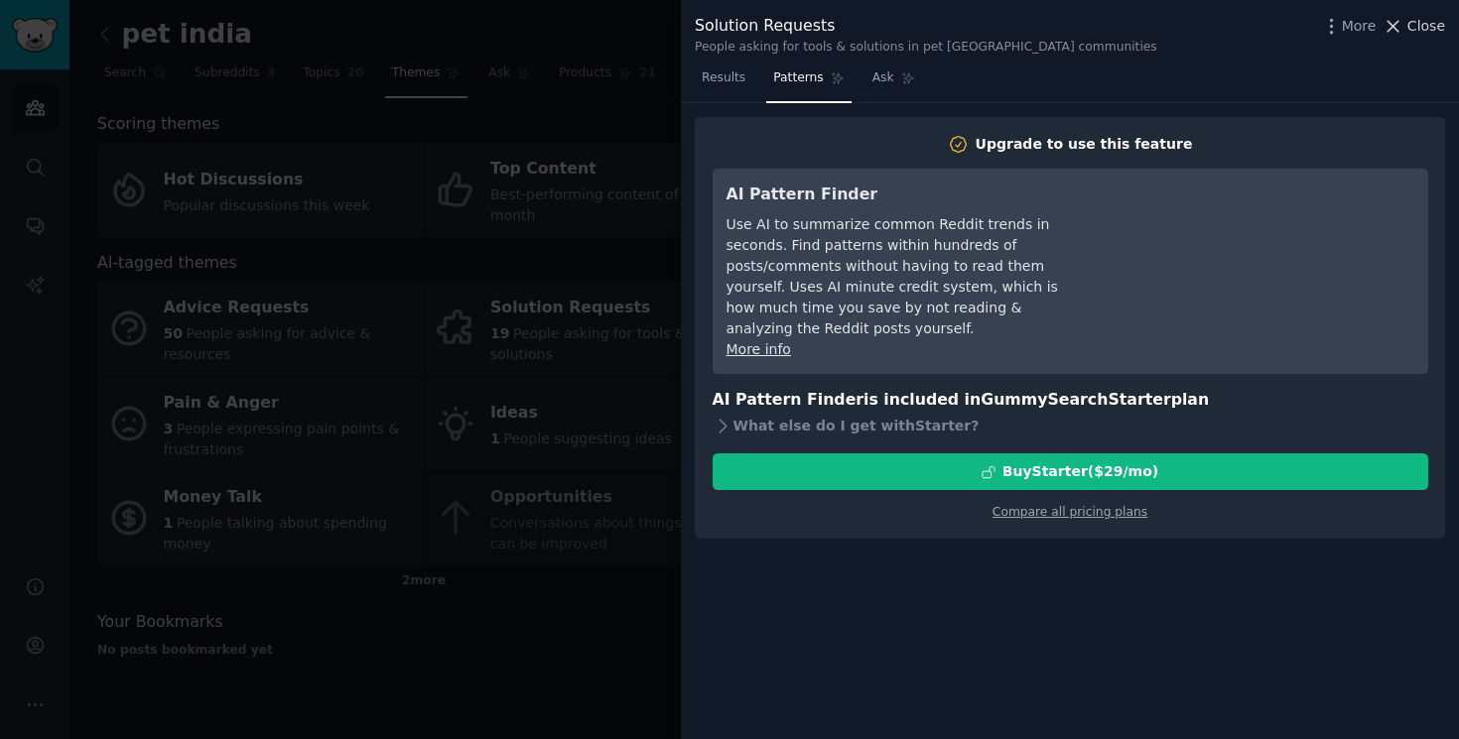
click at [1414, 27] on span "Close" at bounding box center [1426, 26] width 38 height 21
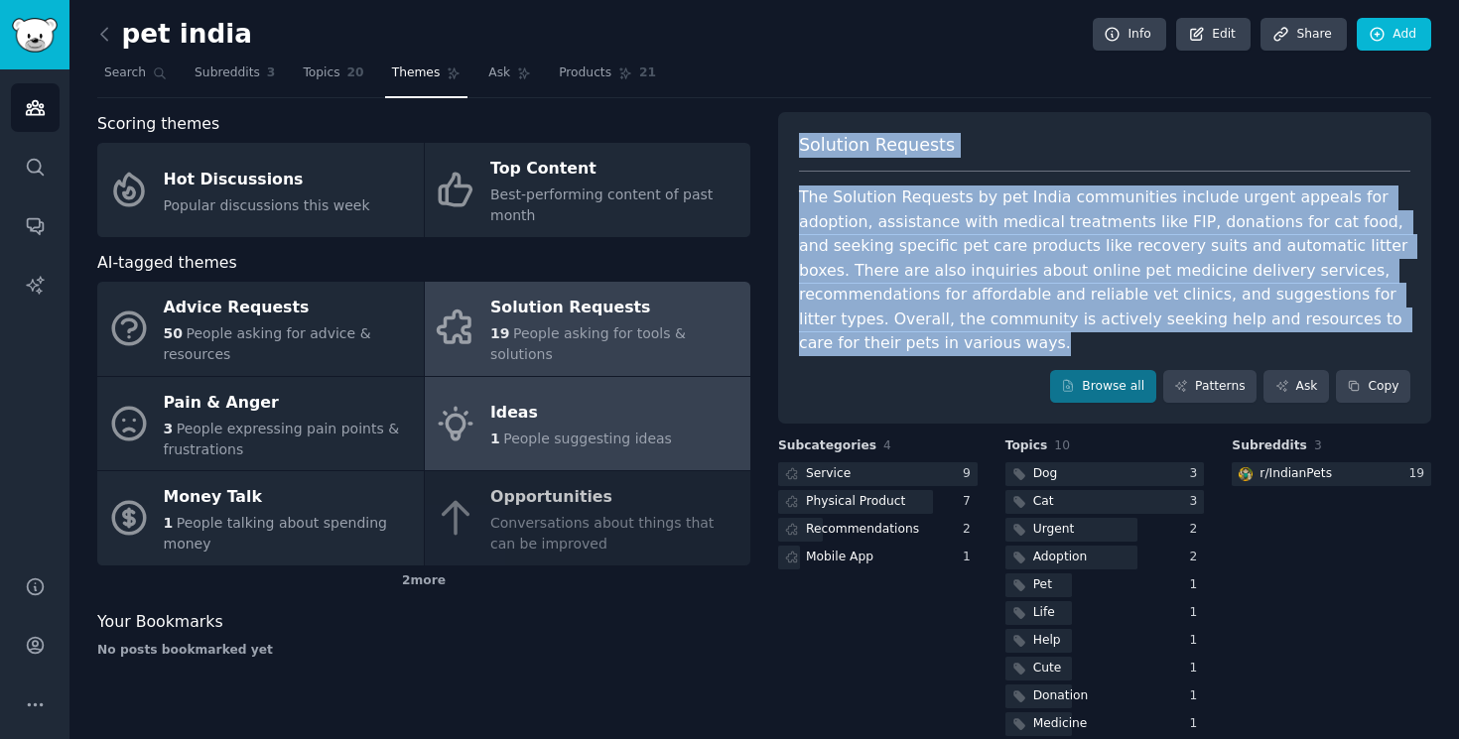
click at [570, 434] on span "People suggesting ideas" at bounding box center [587, 439] width 169 height 16
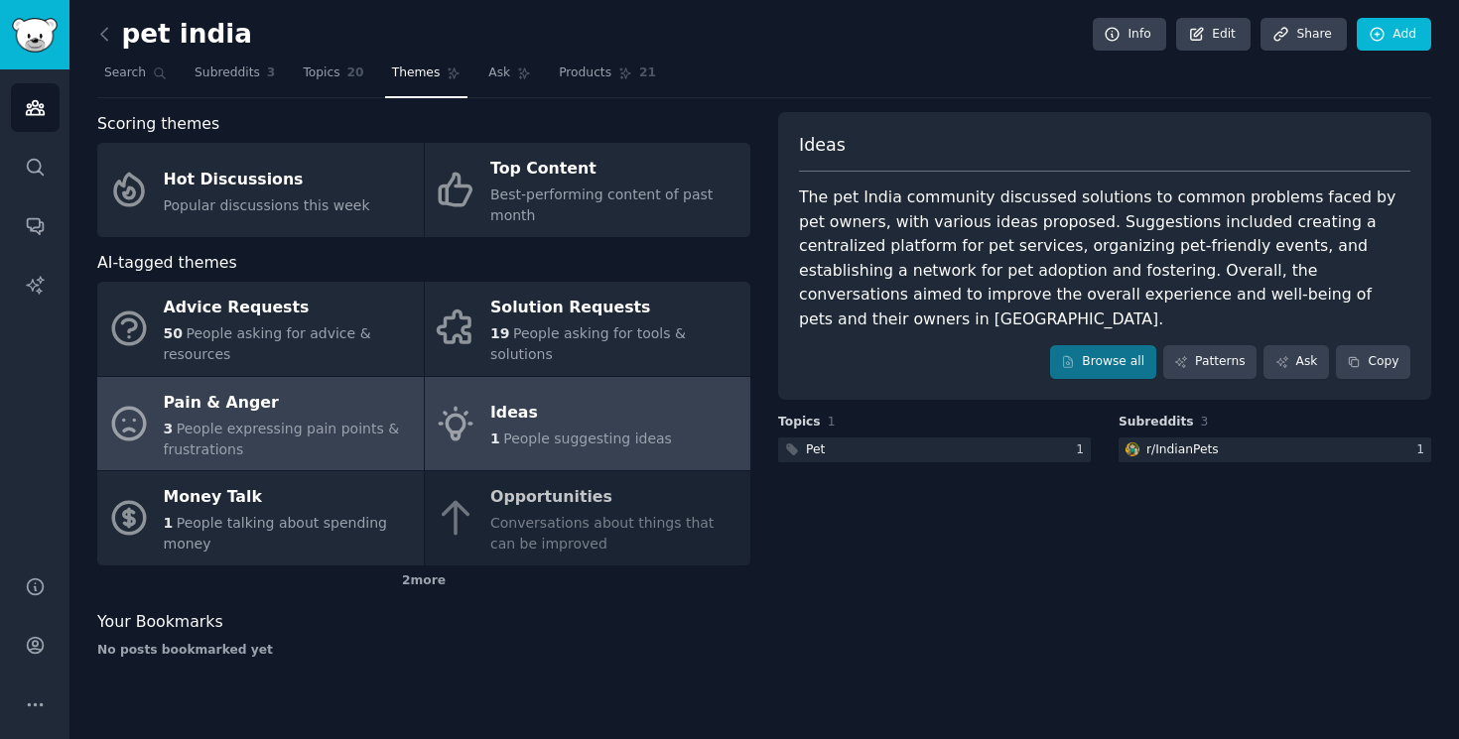
click at [333, 452] on div "3 People expressing pain points & frustrations" at bounding box center [289, 440] width 250 height 42
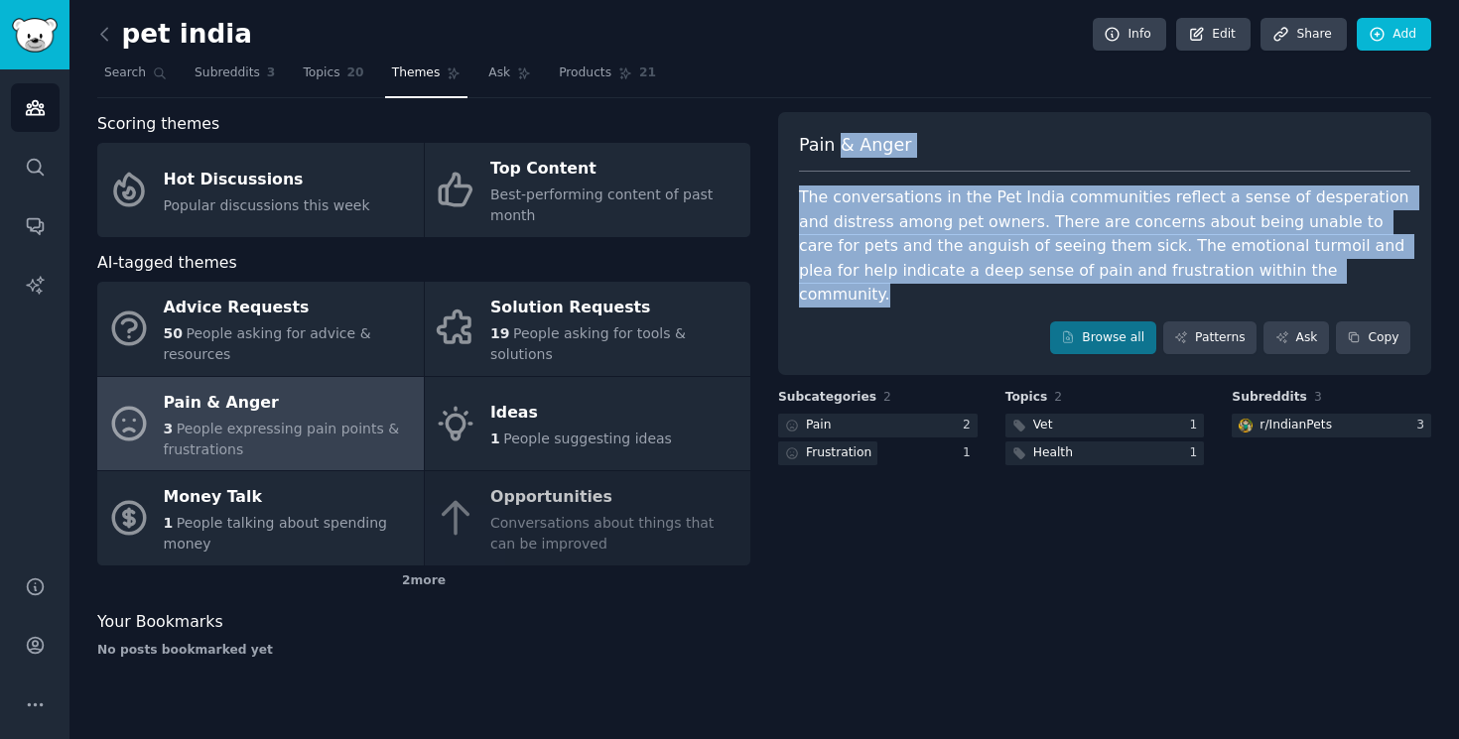
drag, startPoint x: 1219, startPoint y: 275, endPoint x: 836, endPoint y: 137, distance: 407.2
click at [835, 137] on div "Pain & Anger The conversations in the Pet India communities reflect a sense of …" at bounding box center [1104, 244] width 653 height 264
click at [890, 211] on div "The conversations in the Pet India communities reflect a sense of desperation a…" at bounding box center [1104, 247] width 611 height 122
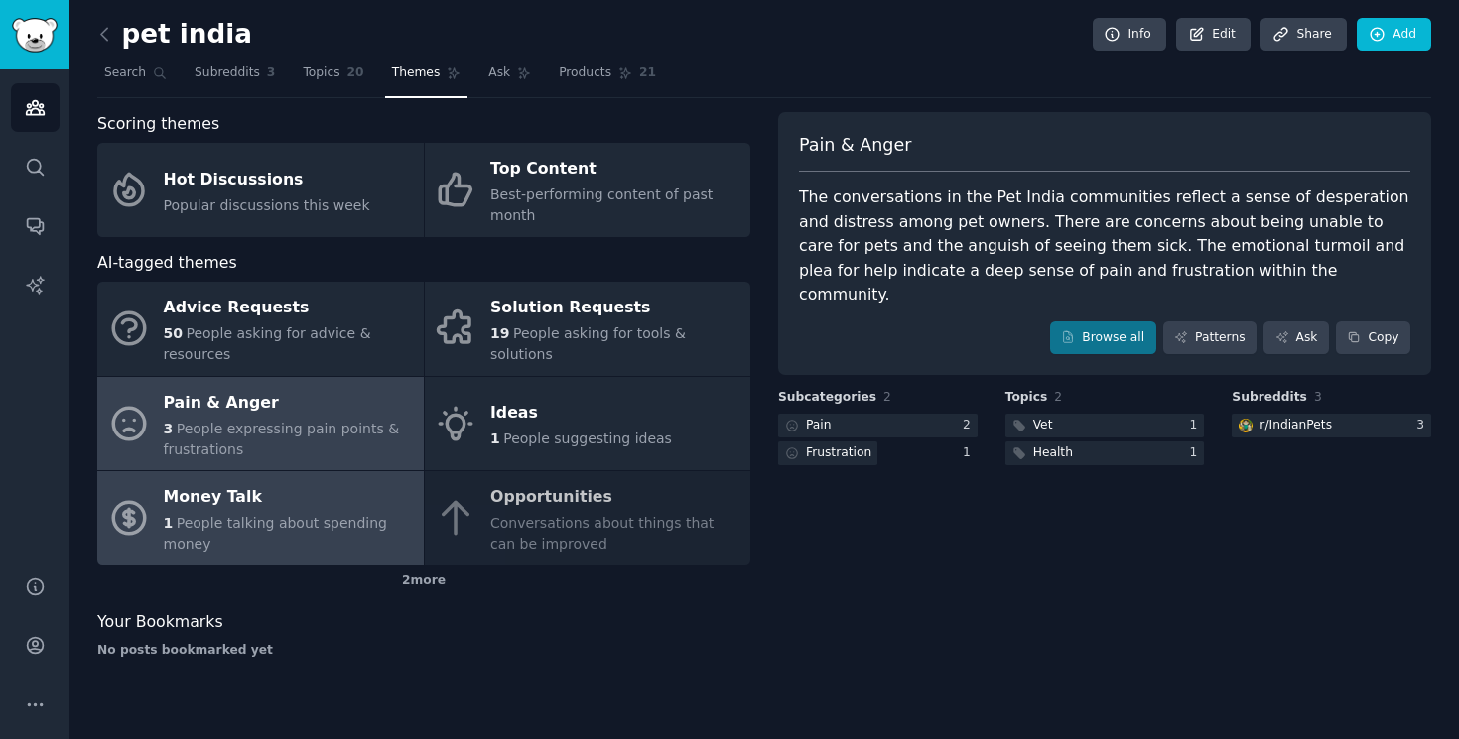
click at [281, 522] on span "People talking about spending money" at bounding box center [275, 533] width 223 height 37
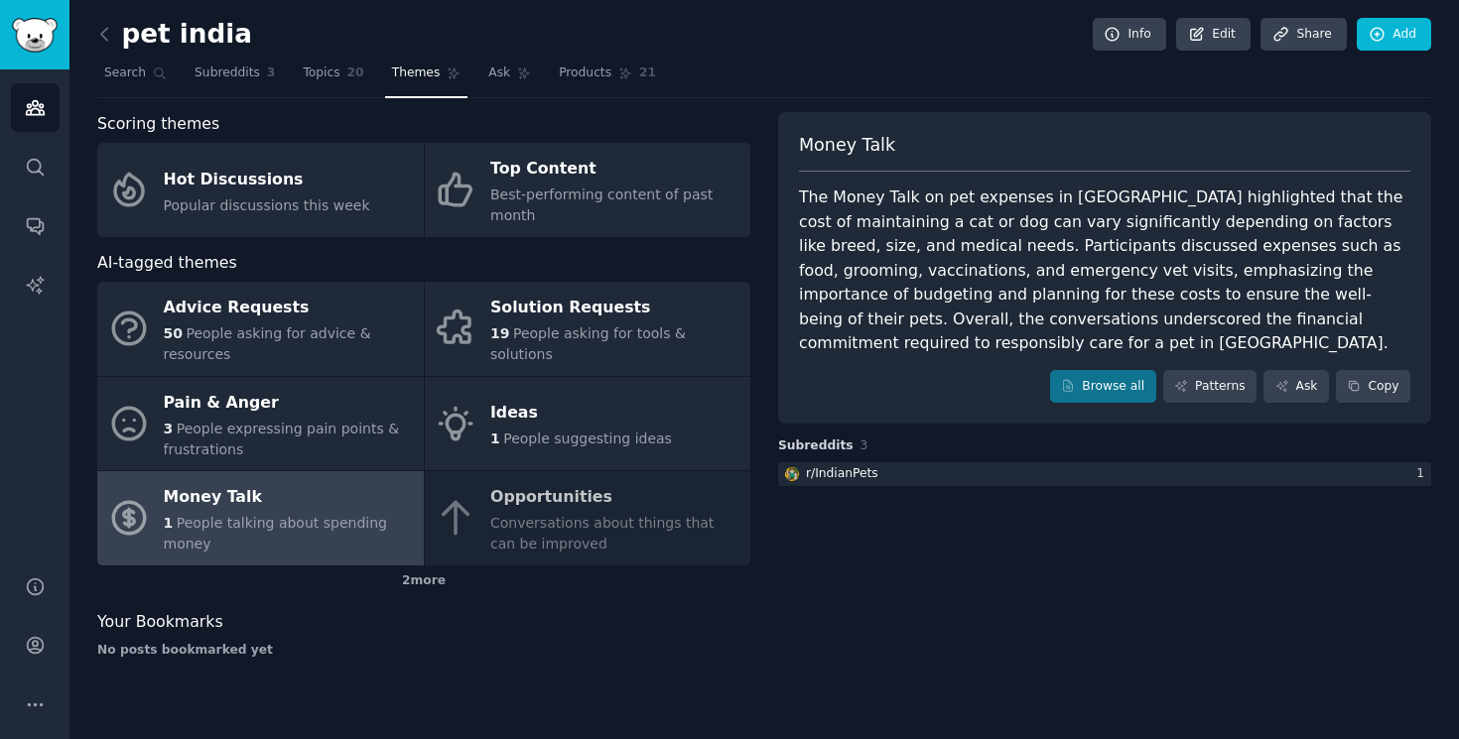
click at [1050, 273] on div "The Money Talk on pet expenses in India highlighted that the cost of maintainin…" at bounding box center [1104, 271] width 611 height 171
click at [1122, 279] on div "The Money Talk on pet expenses in India highlighted that the cost of maintainin…" at bounding box center [1104, 271] width 611 height 171
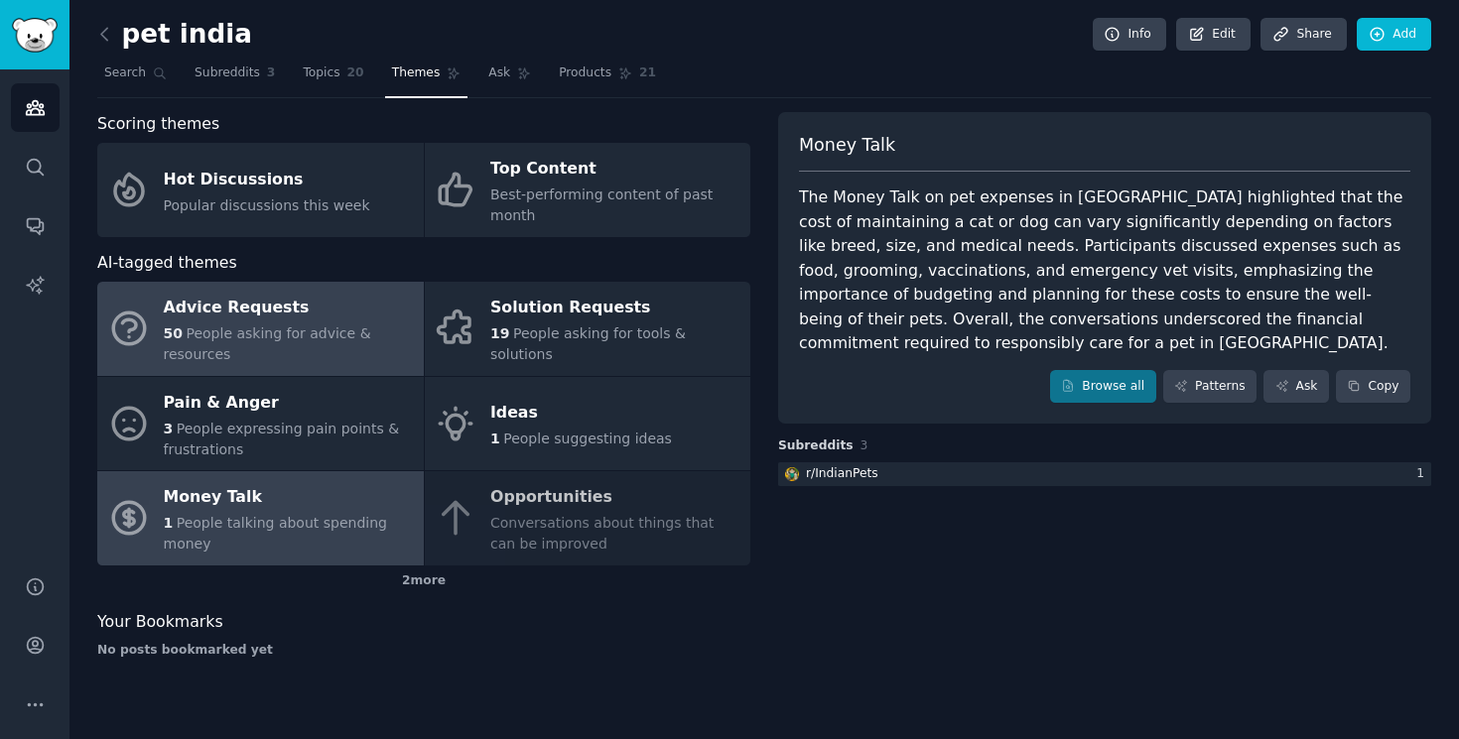
click at [311, 333] on span "People asking for advice & resources" at bounding box center [267, 344] width 207 height 37
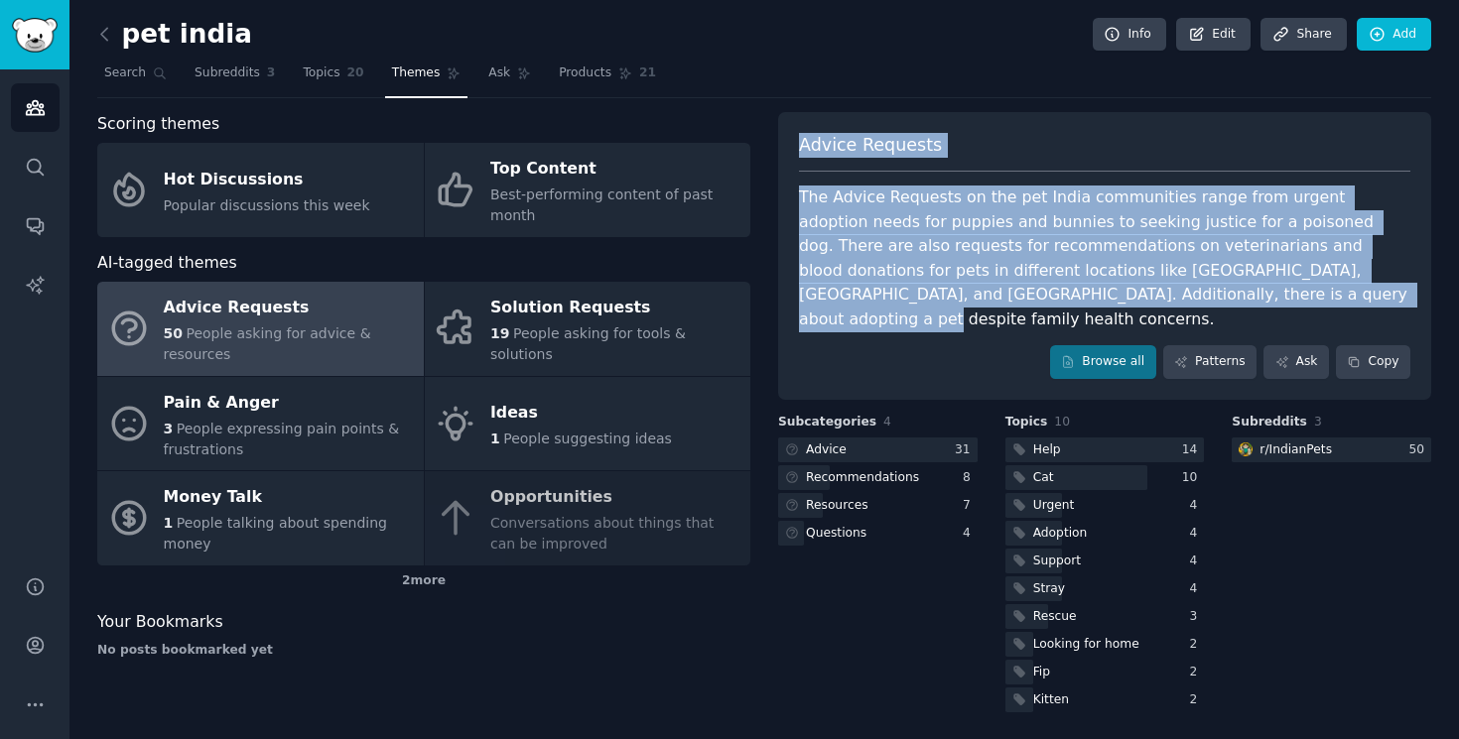
drag, startPoint x: 1126, startPoint y: 298, endPoint x: 801, endPoint y: 142, distance: 360.0
click at [800, 143] on div "Advice Requests The Advice Requests on the pet India communities range from urg…" at bounding box center [1104, 256] width 653 height 288
copy div "Advice Requests The Advice Requests on the pet India communities range from urg…"
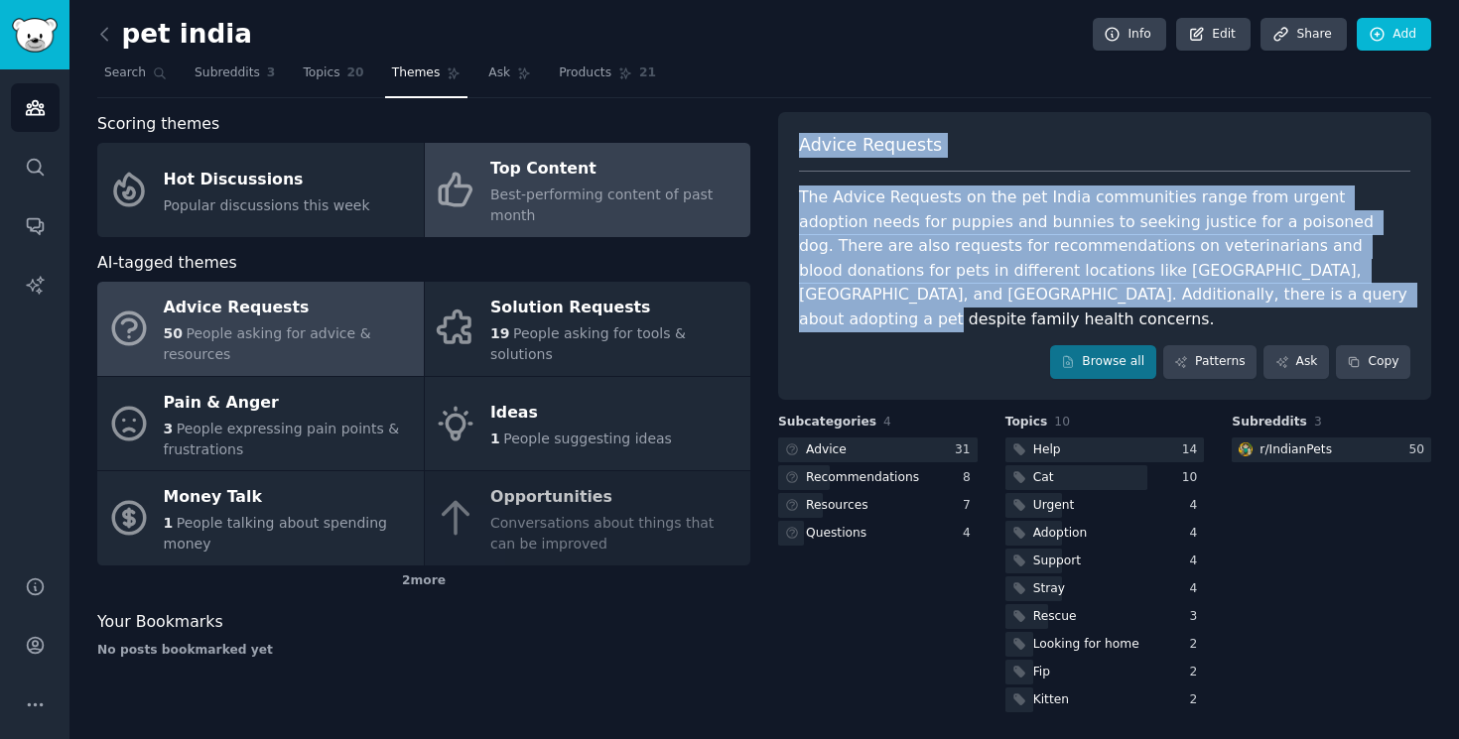
click at [555, 194] on span "Best-performing content of past month" at bounding box center [601, 205] width 222 height 37
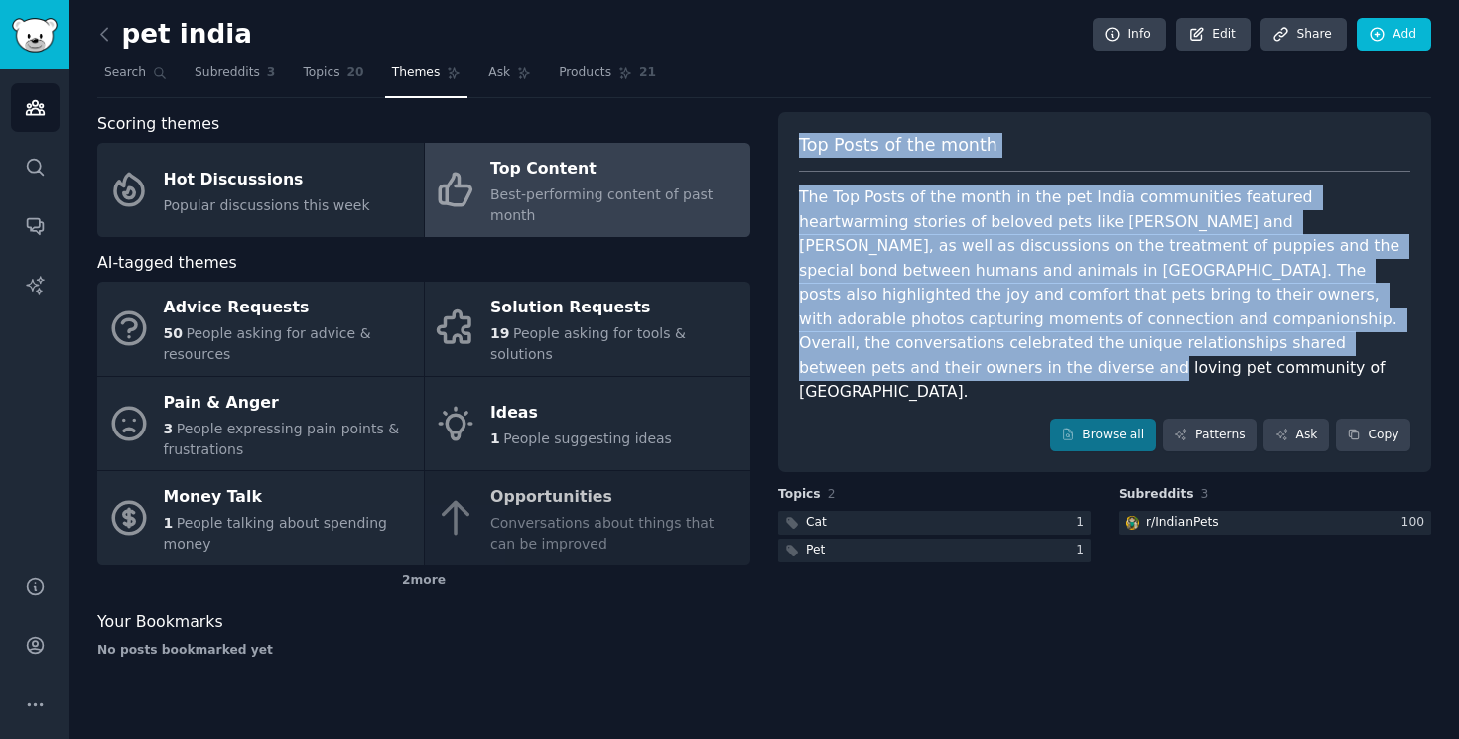
drag, startPoint x: 1100, startPoint y: 342, endPoint x: 790, endPoint y: 139, distance: 370.5
click at [790, 139] on div "Top Posts of the month The Top Posts of the month in the pet India communities …" at bounding box center [1104, 292] width 653 height 361
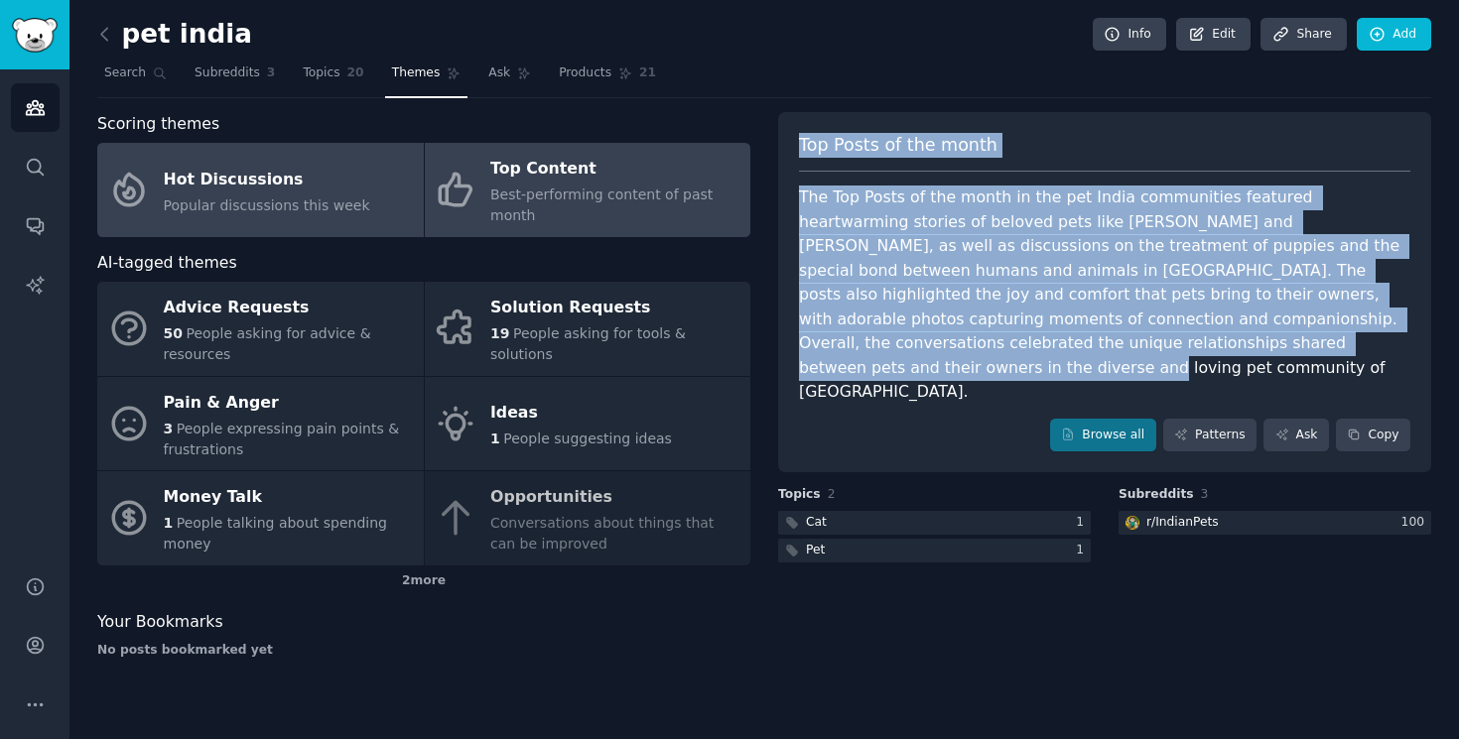
click at [328, 196] on div "Popular discussions this week" at bounding box center [267, 206] width 206 height 21
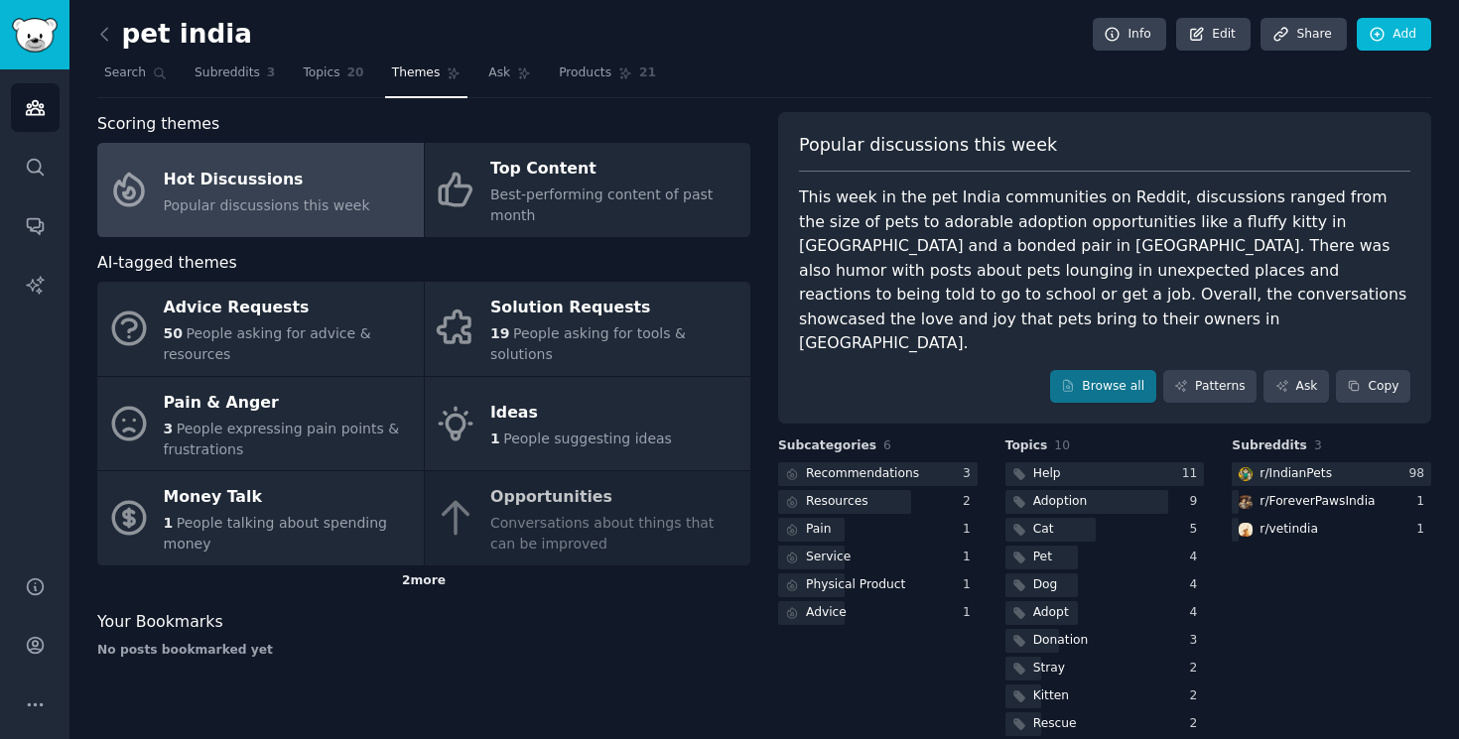
click at [418, 579] on div "2 more" at bounding box center [423, 582] width 653 height 32
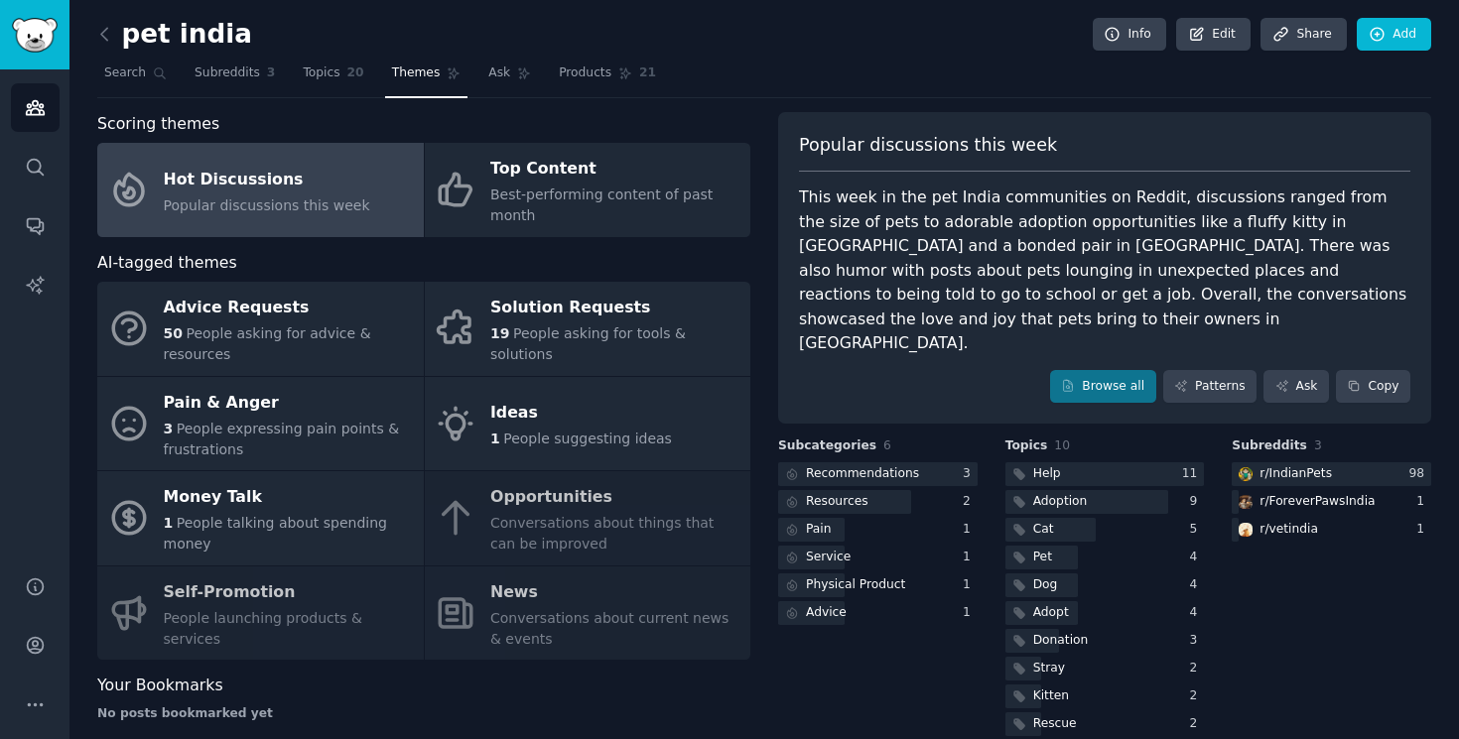
scroll to position [25, 0]
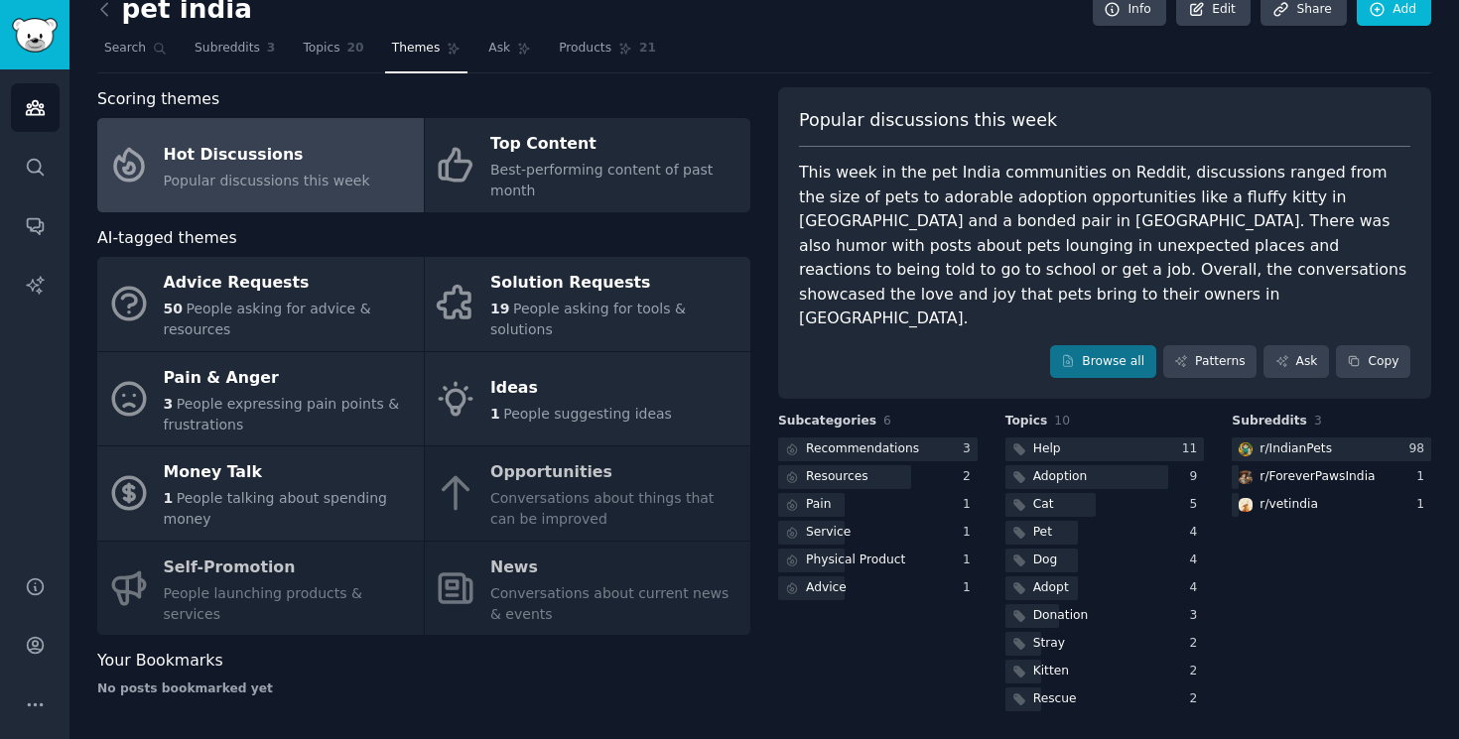
click at [348, 588] on div "Advice Requests 50 People asking for advice & resources Solution Requests 19 Pe…" at bounding box center [423, 446] width 653 height 378
click at [265, 577] on div "Advice Requests 50 People asking for advice & resources Solution Requests 19 Pe…" at bounding box center [423, 446] width 653 height 378
click at [490, 596] on div "Advice Requests 50 People asking for advice & resources Solution Requests 19 Pe…" at bounding box center [423, 446] width 653 height 378
click at [495, 573] on div "Advice Requests 50 People asking for advice & resources Solution Requests 19 Pe…" at bounding box center [423, 446] width 653 height 378
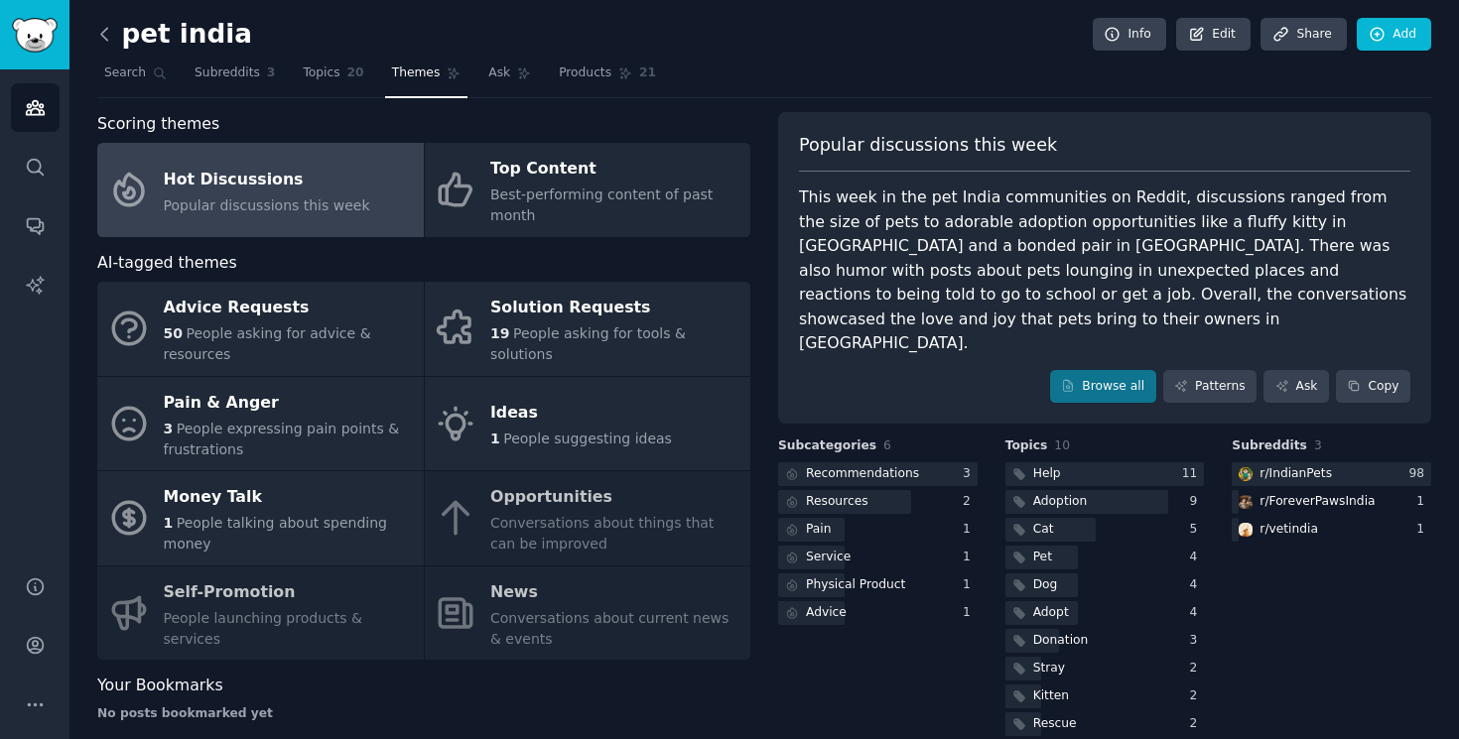
click at [106, 34] on icon at bounding box center [104, 34] width 21 height 21
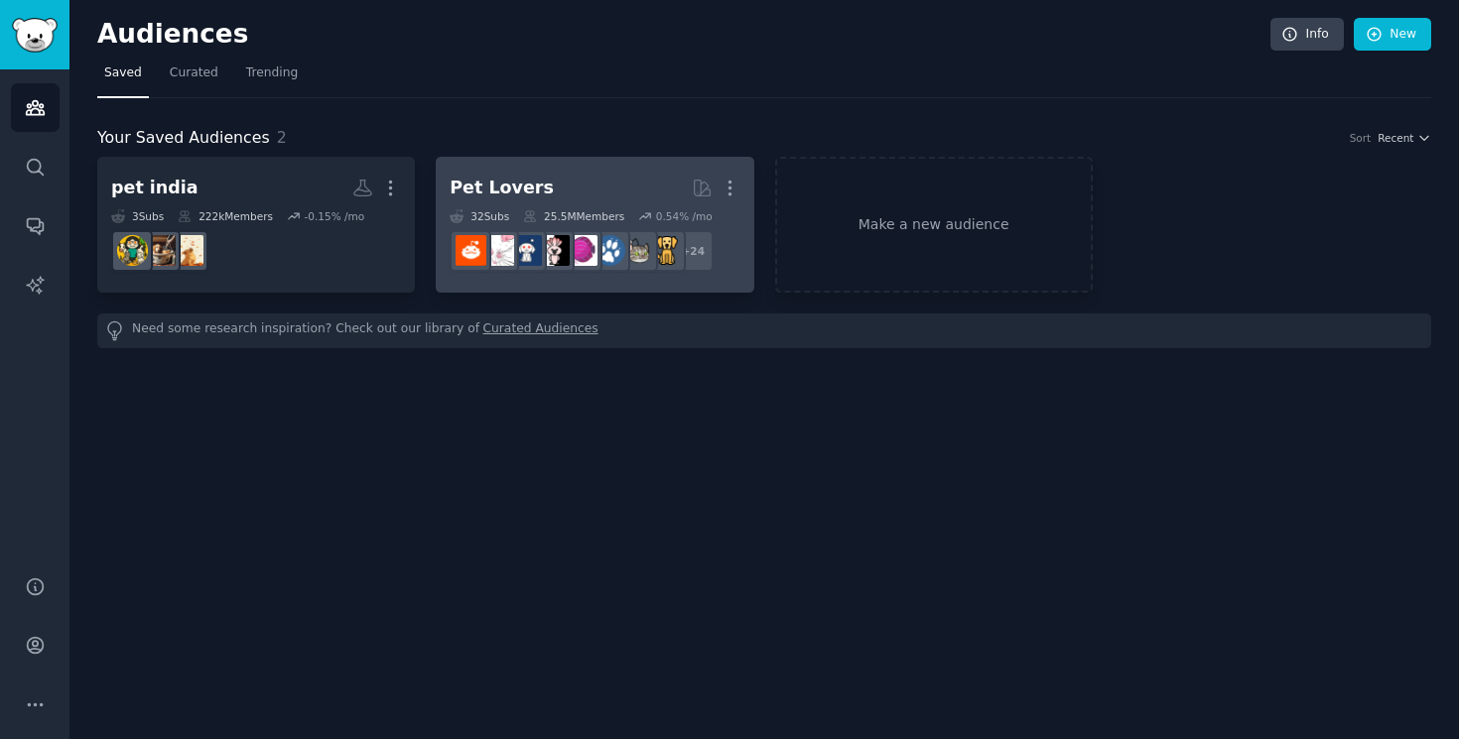
click at [479, 198] on div "Pet Lovers" at bounding box center [502, 188] width 104 height 25
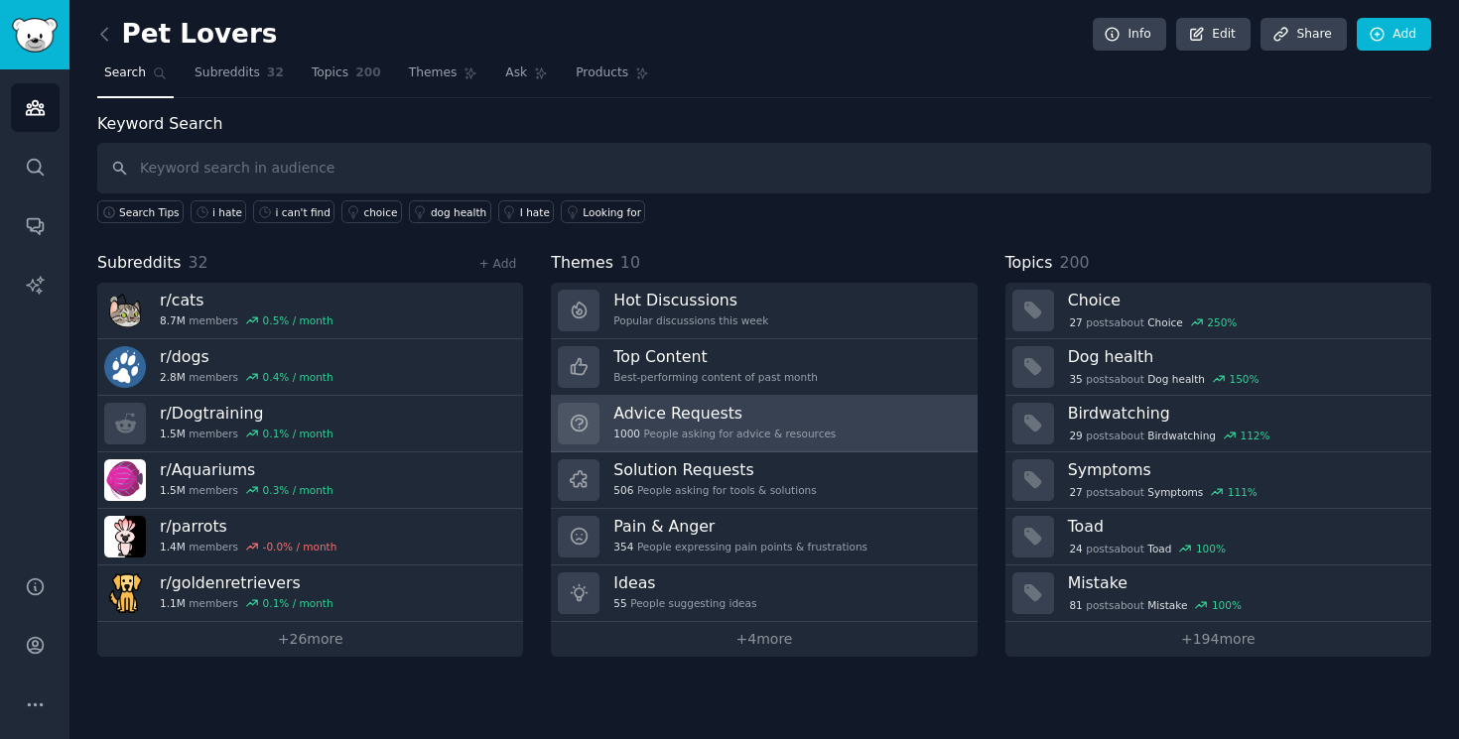
click at [816, 424] on div "Advice Requests 1000 People asking for advice & resources" at bounding box center [724, 424] width 222 height 42
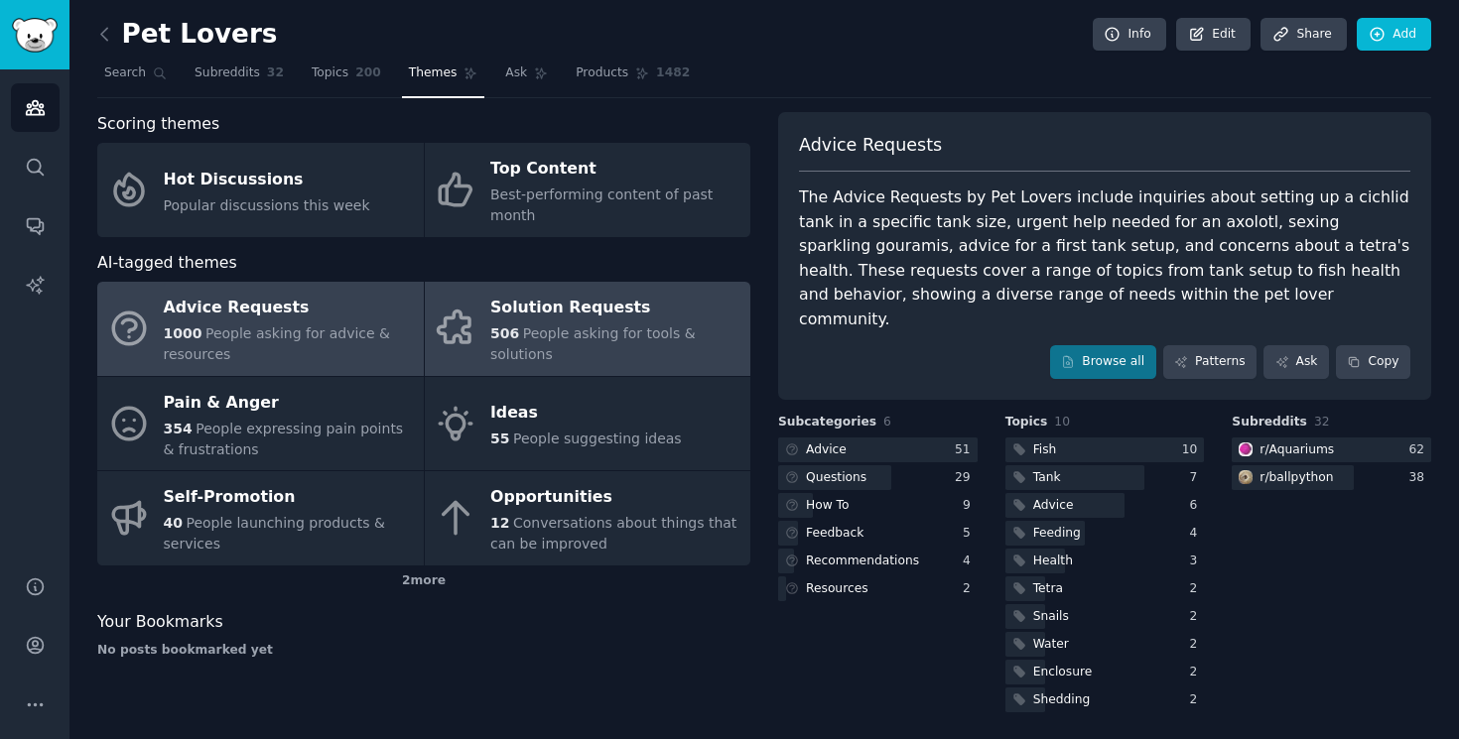
click at [567, 324] on div "506 People asking for tools & solutions" at bounding box center [615, 345] width 250 height 42
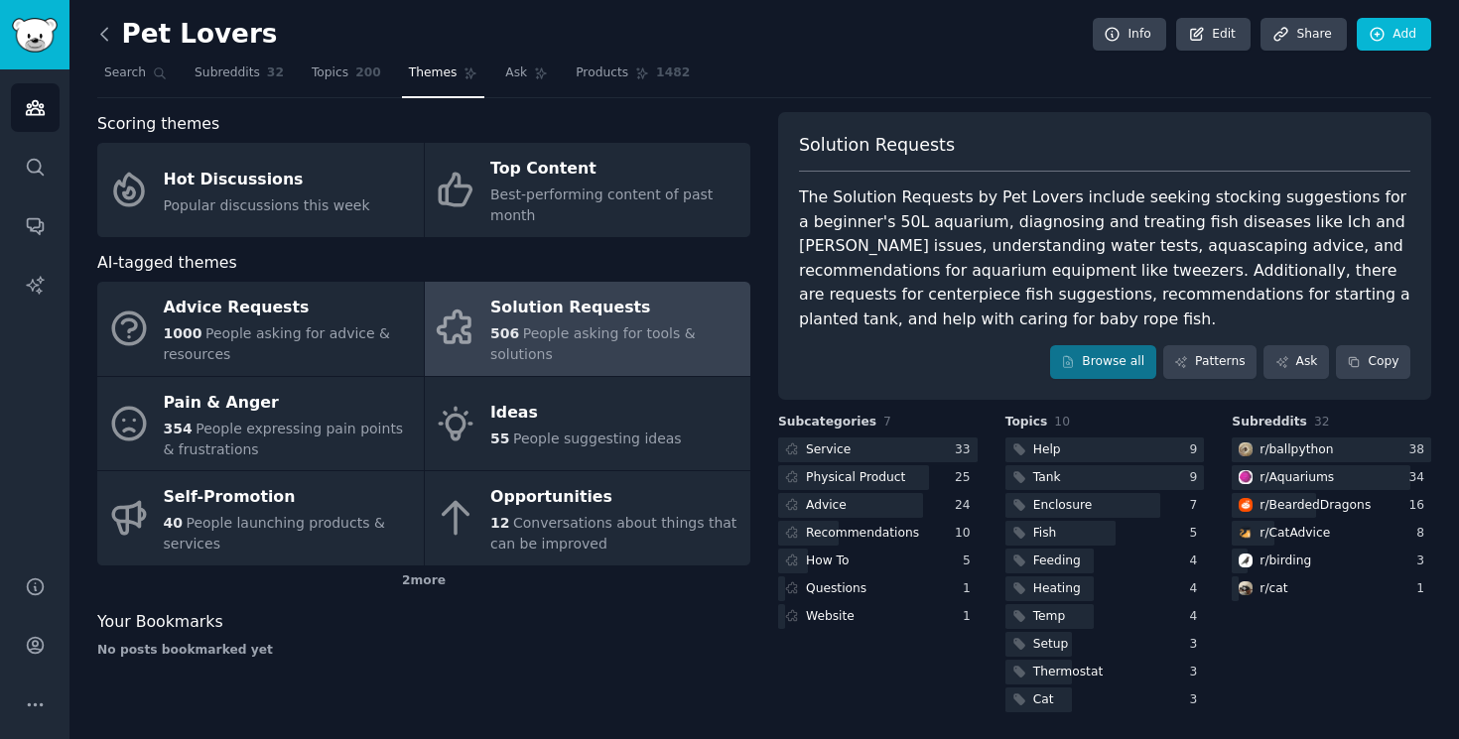
click at [102, 29] on icon at bounding box center [104, 34] width 21 height 21
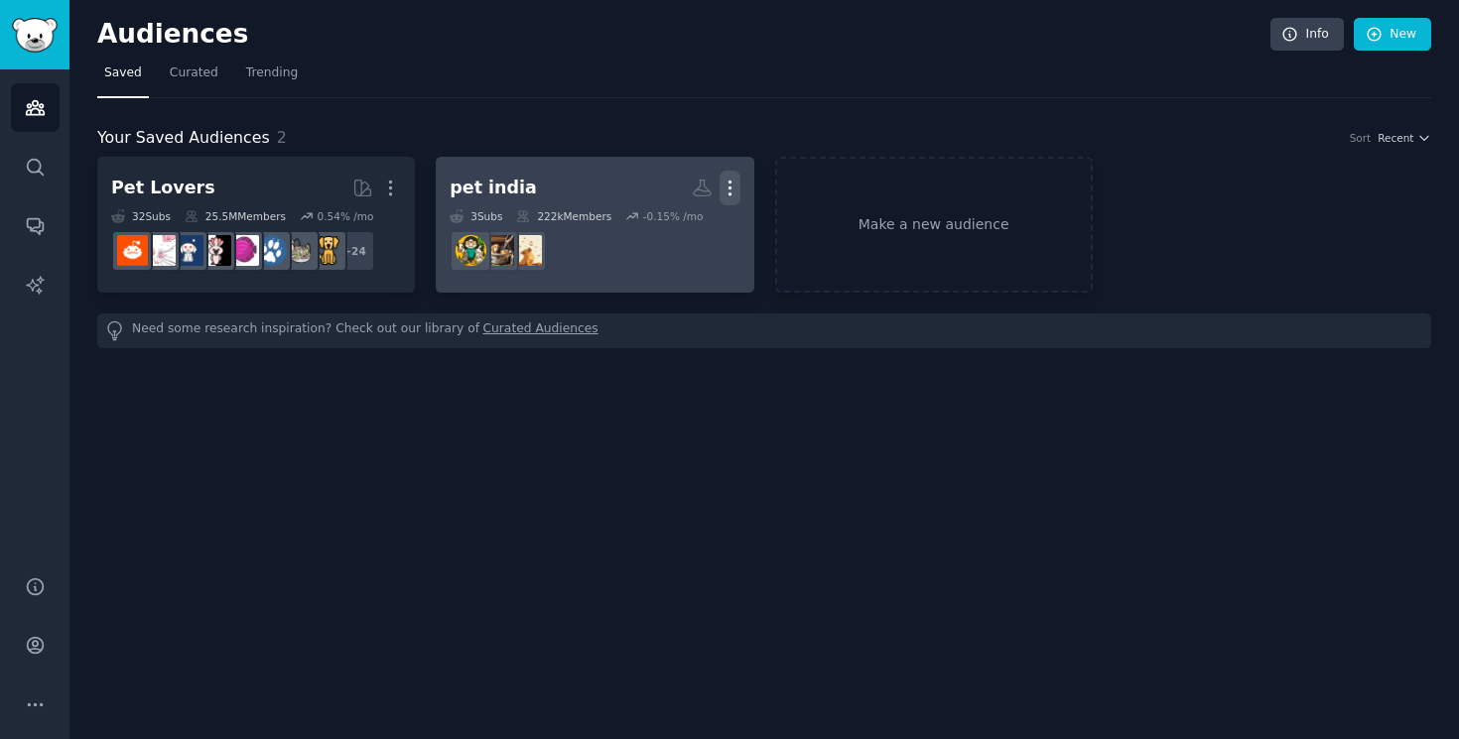
click at [734, 193] on icon "button" at bounding box center [730, 188] width 21 height 21
click at [691, 198] on link "View" at bounding box center [661, 196] width 94 height 42
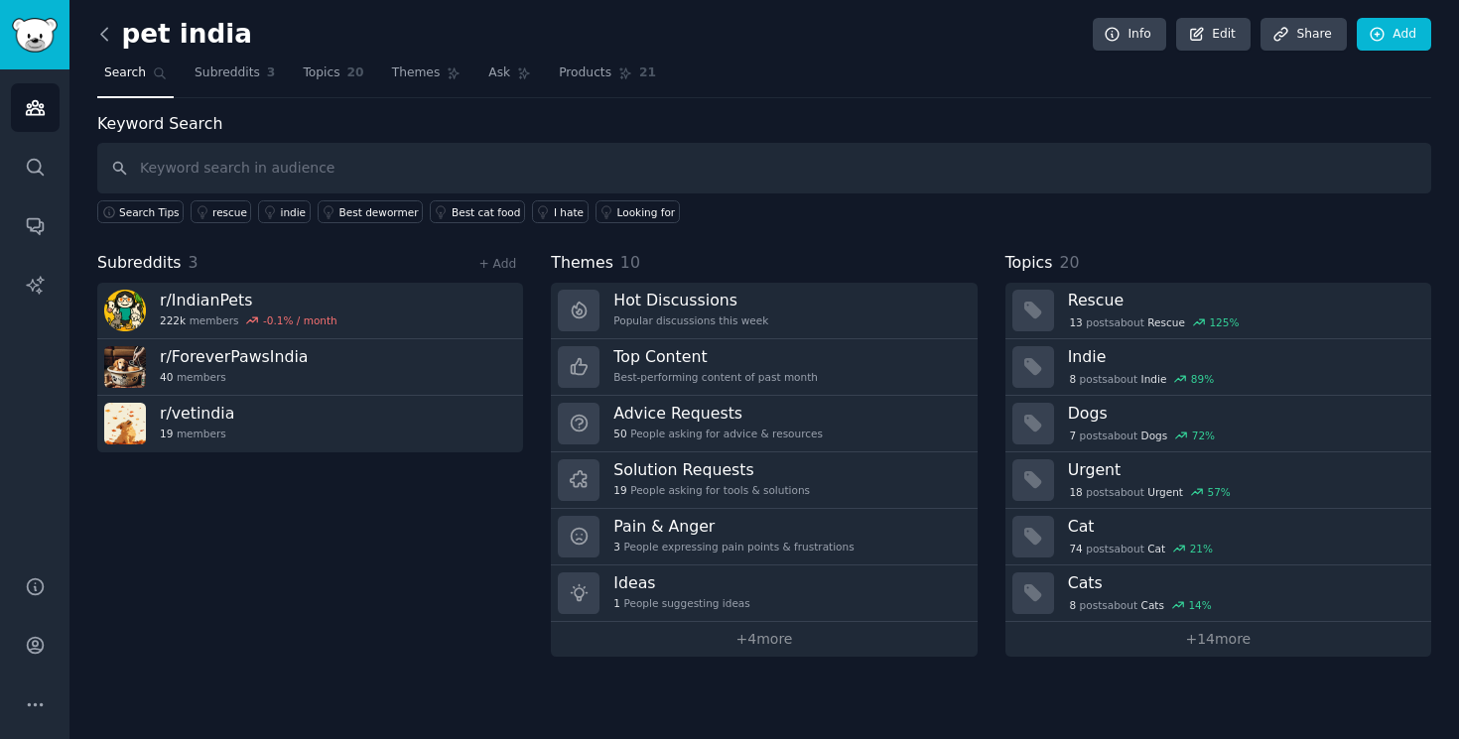
click at [107, 38] on icon at bounding box center [104, 34] width 21 height 21
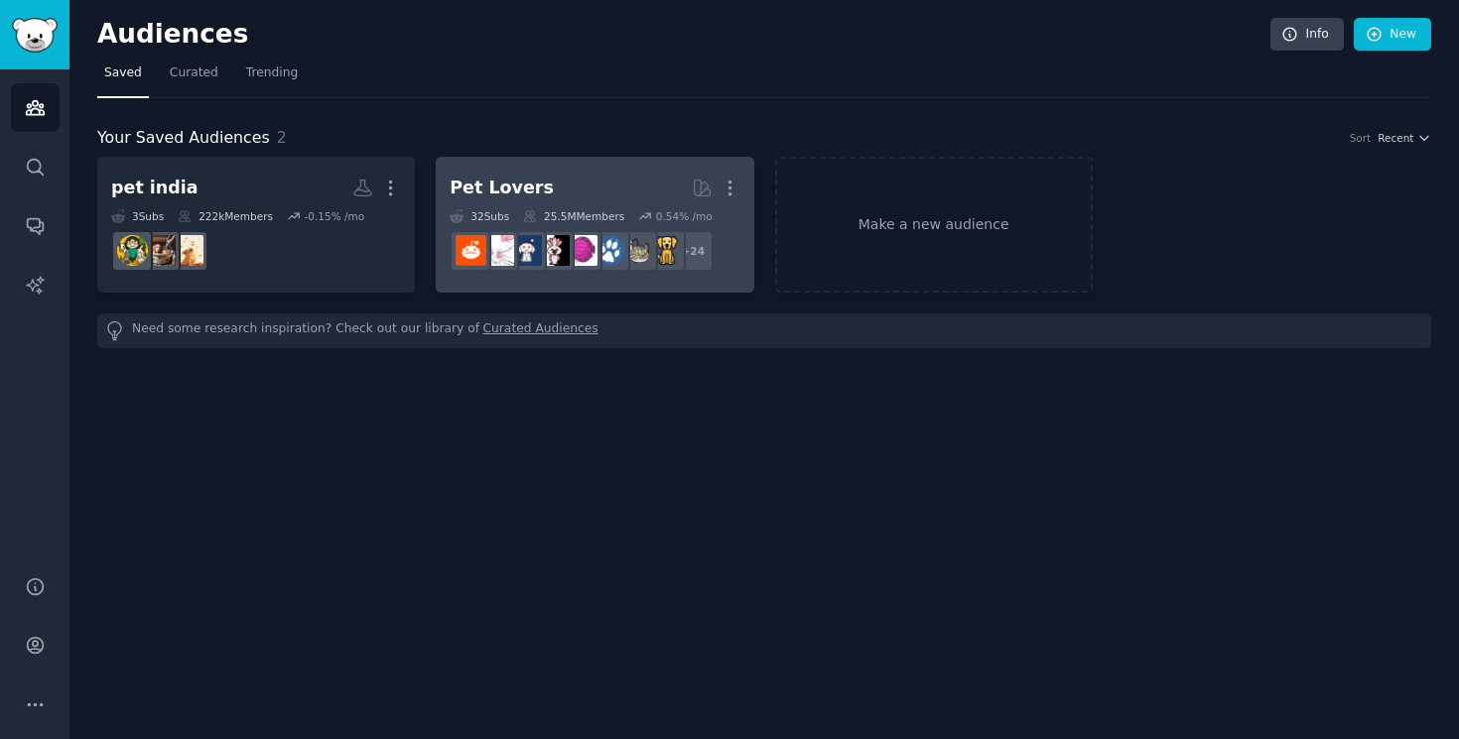
click at [478, 186] on div "Pet Lovers" at bounding box center [502, 188] width 104 height 25
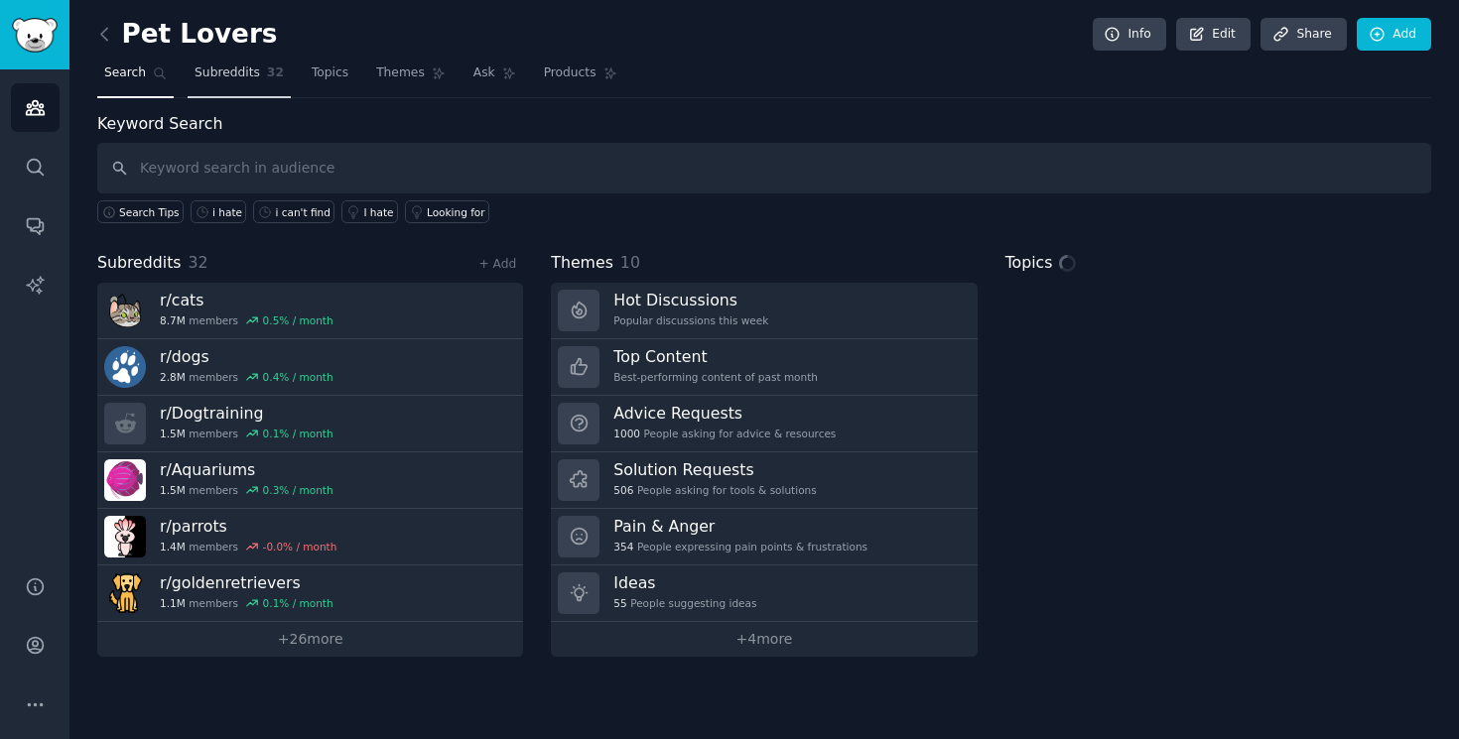
click at [228, 69] on span "Subreddits" at bounding box center [228, 74] width 66 height 18
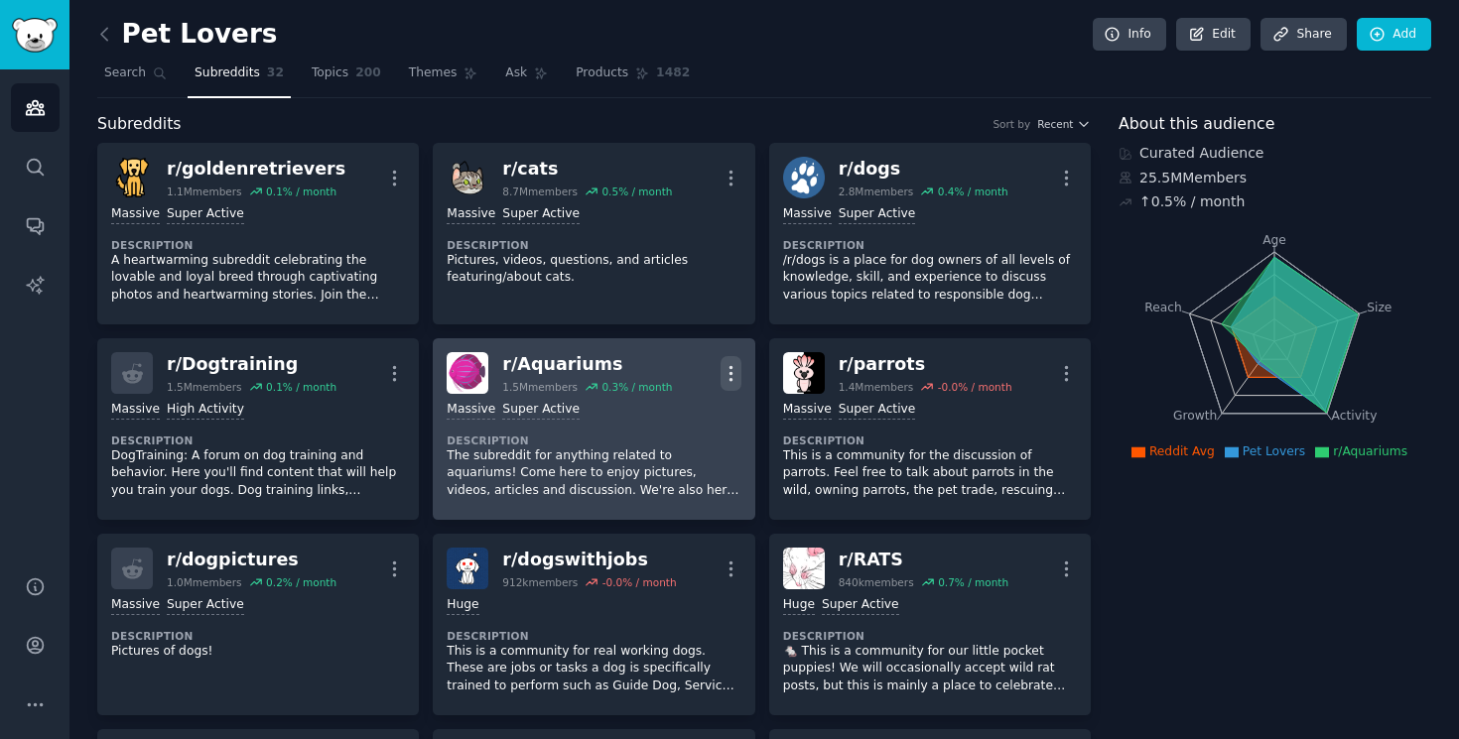
click at [729, 366] on icon "button" at bounding box center [730, 373] width 2 height 14
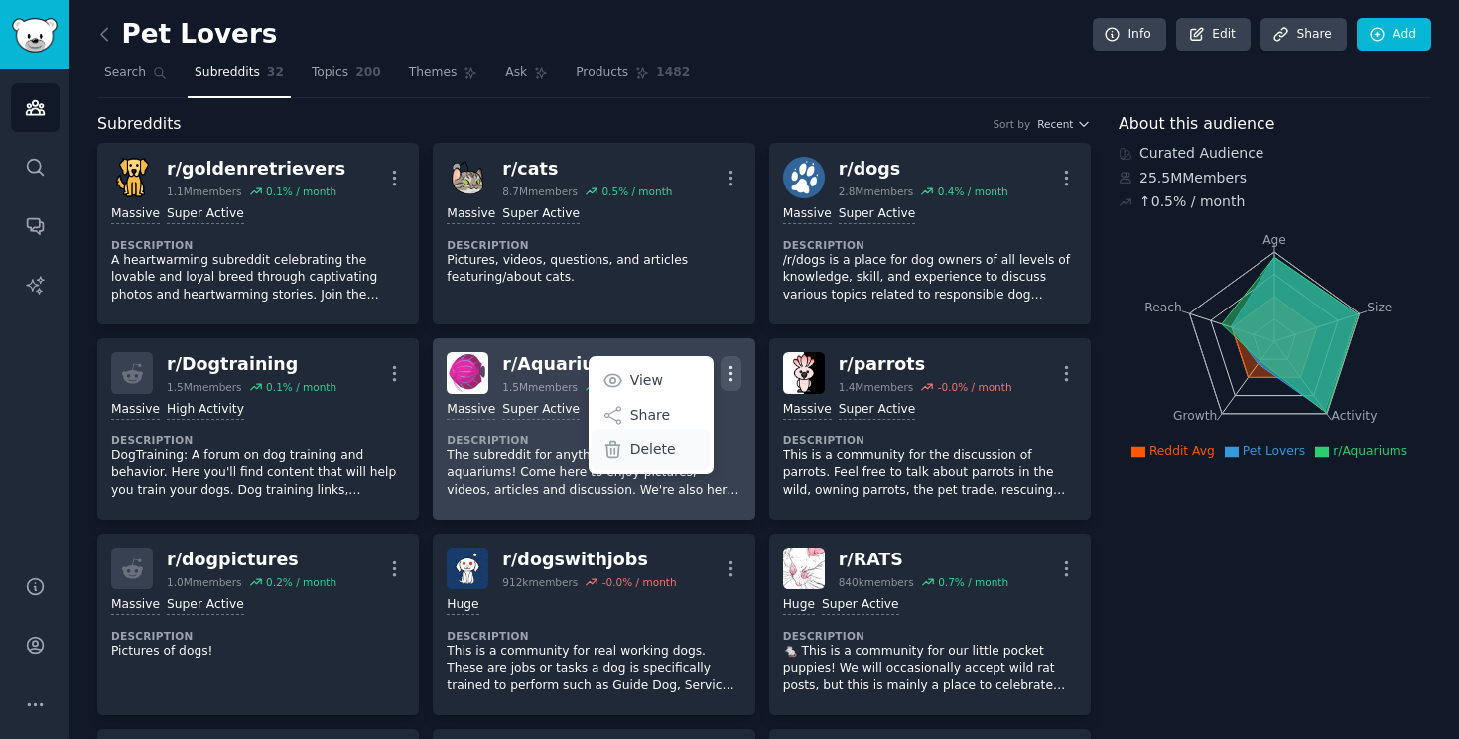
click at [673, 448] on div "Delete" at bounding box center [651, 450] width 118 height 42
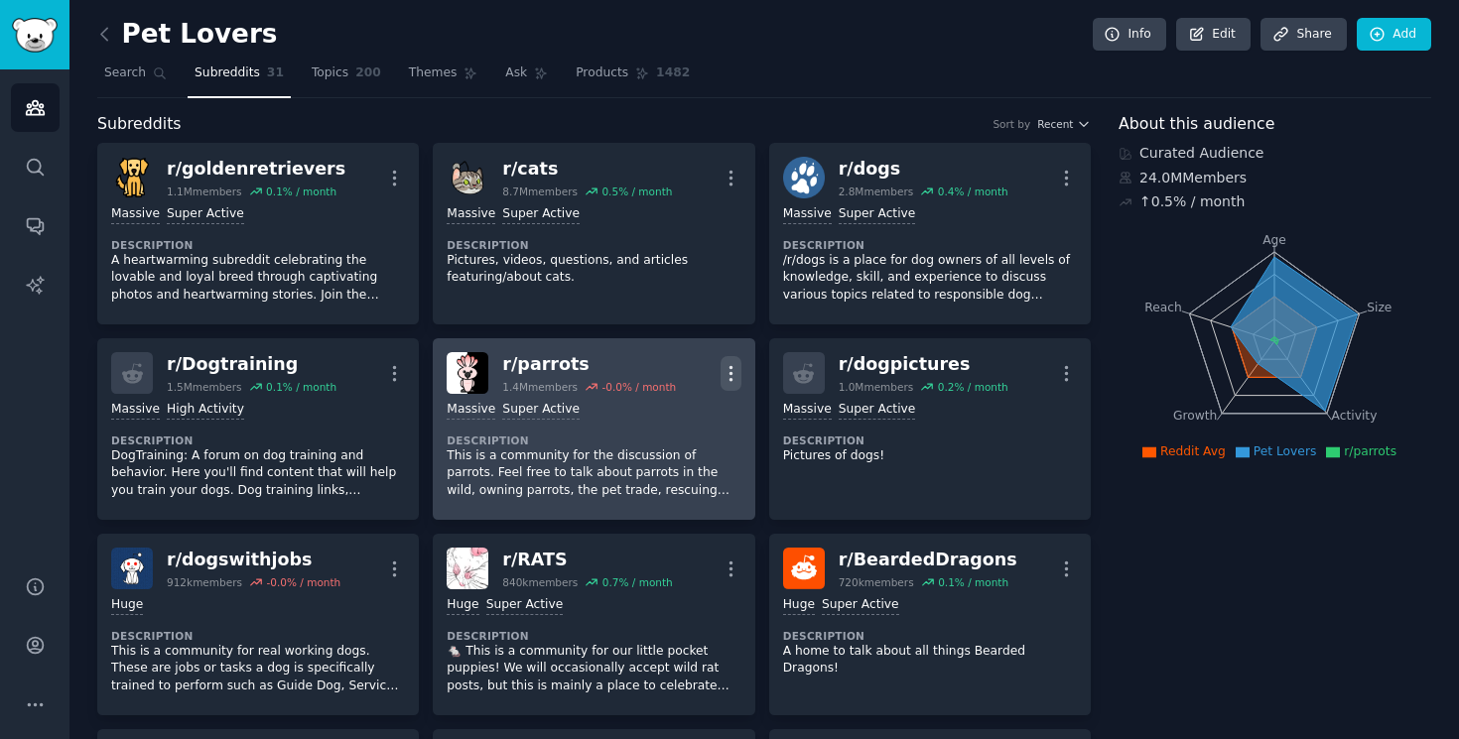
click at [735, 367] on icon "button" at bounding box center [731, 373] width 21 height 21
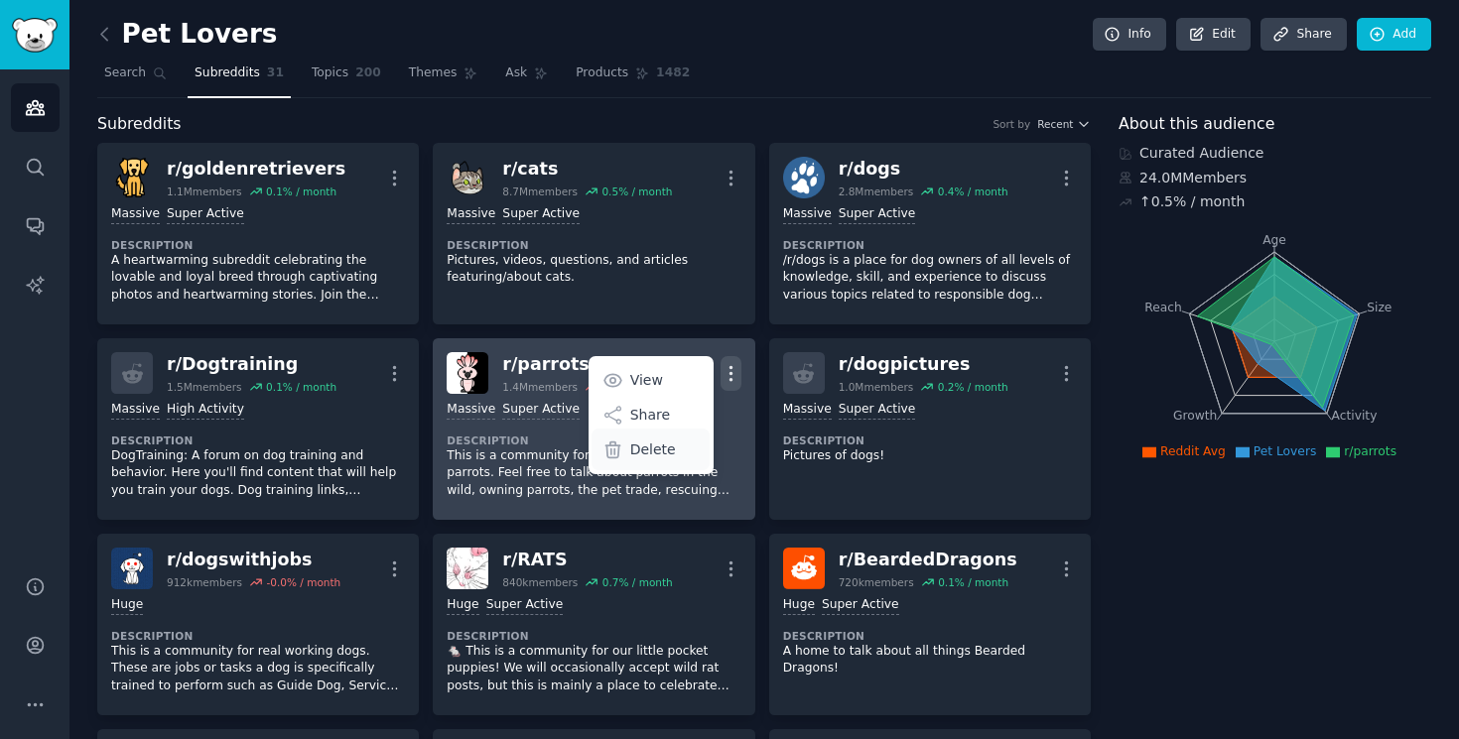
click at [697, 455] on div "Delete" at bounding box center [651, 450] width 118 height 42
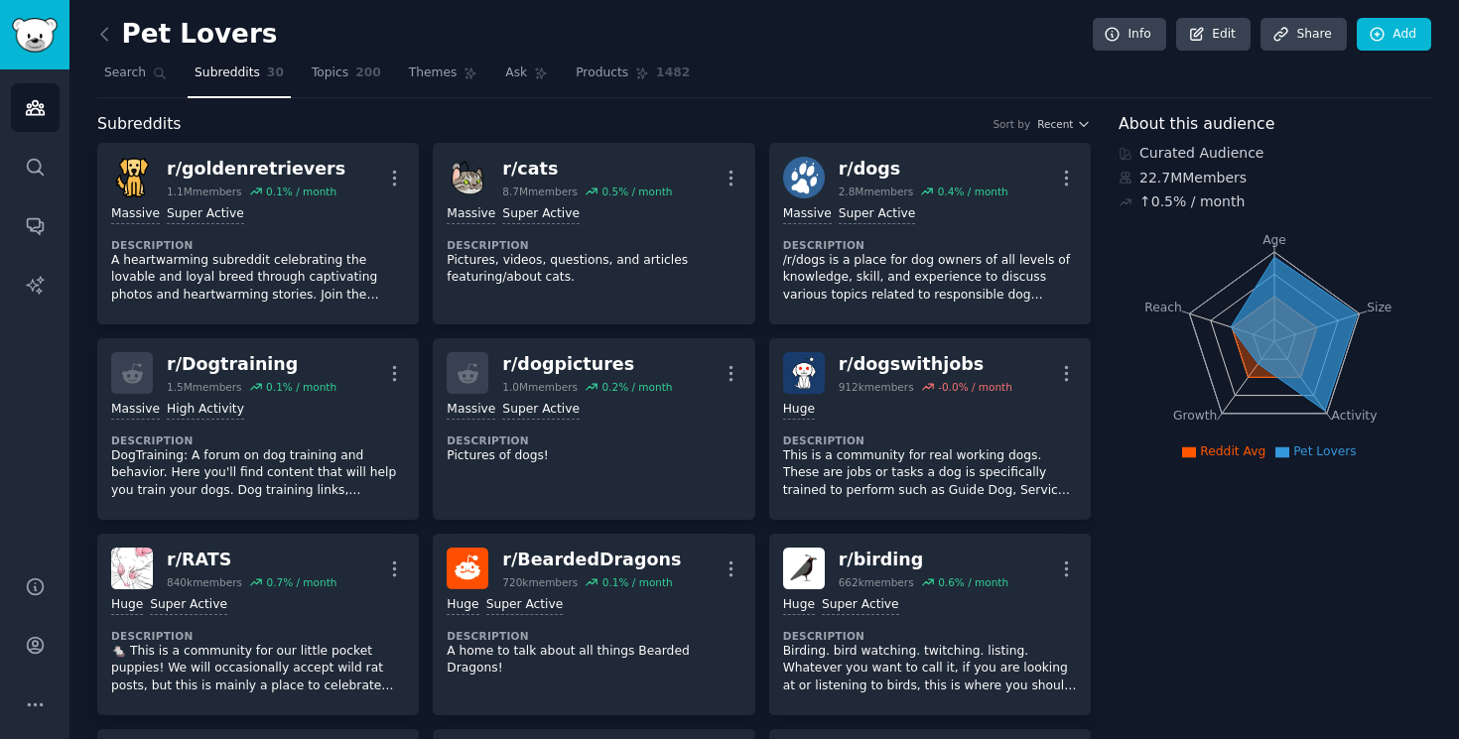
scroll to position [28, 0]
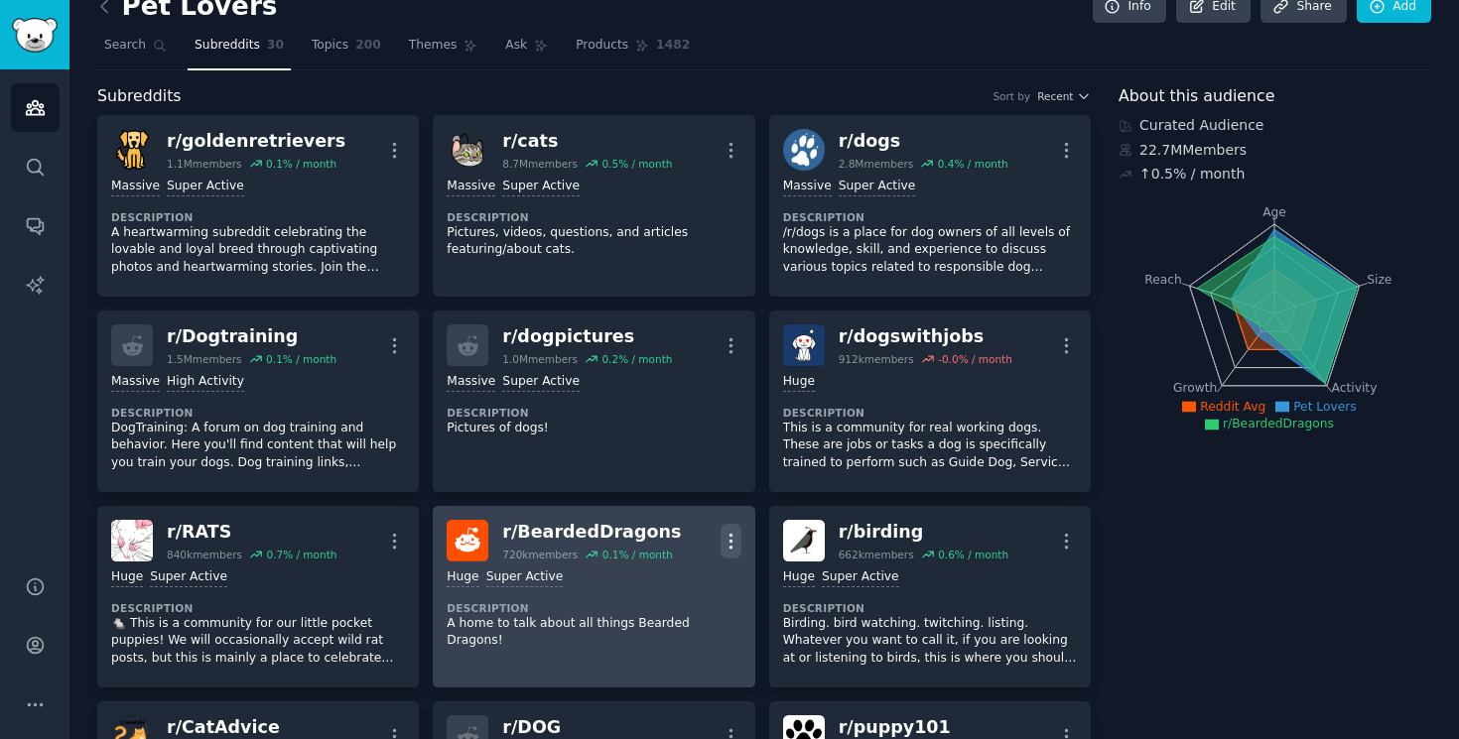
click at [729, 534] on icon "button" at bounding box center [730, 541] width 2 height 14
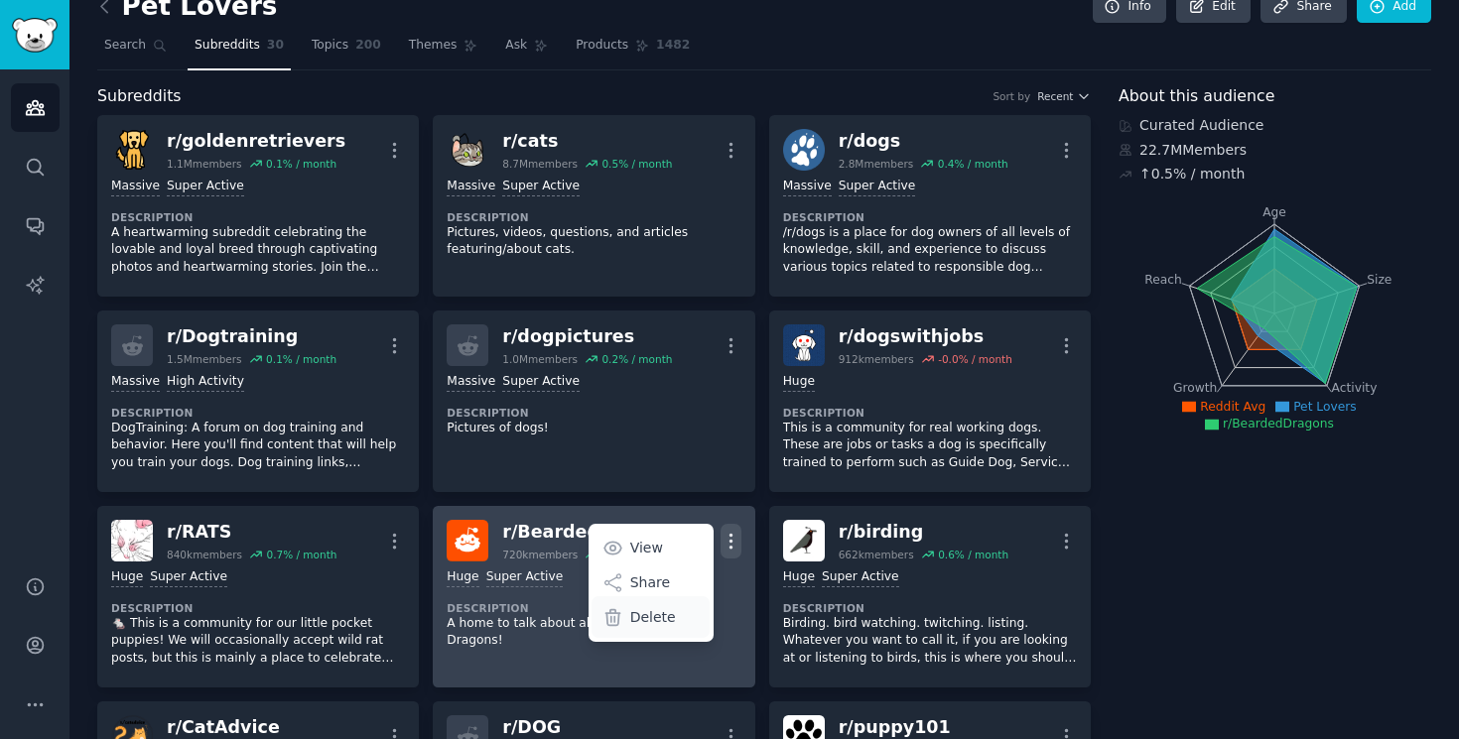
click at [688, 616] on div "Delete" at bounding box center [651, 617] width 118 height 42
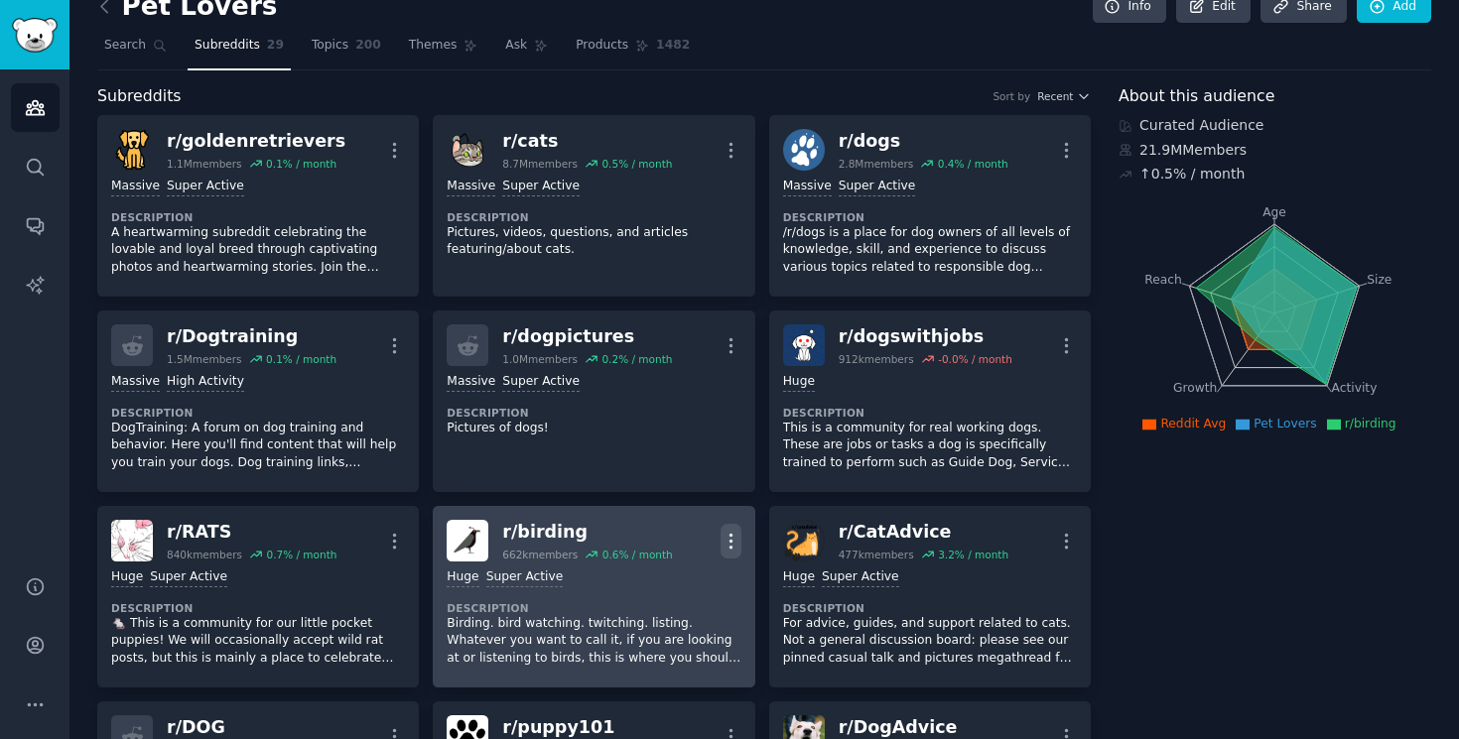
click at [735, 533] on icon "button" at bounding box center [731, 541] width 21 height 21
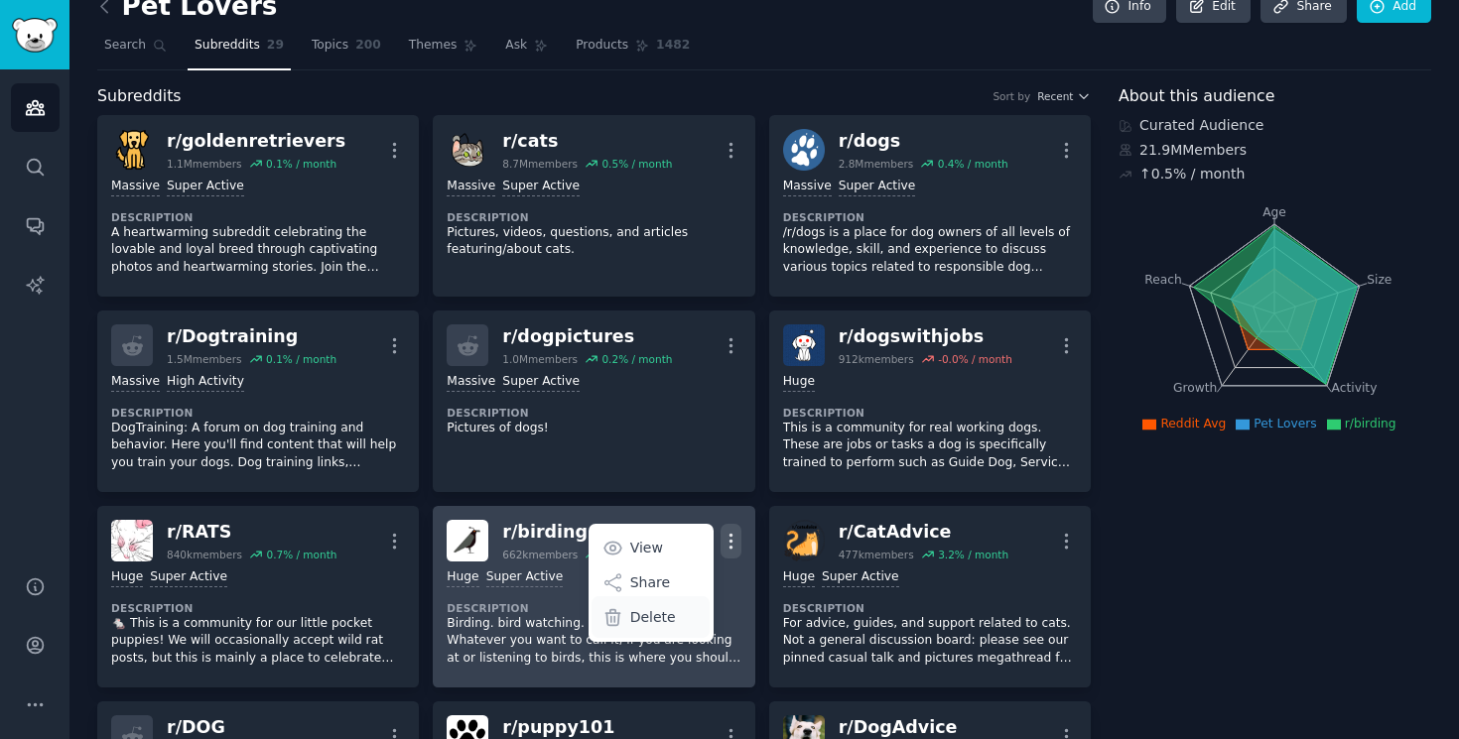
click at [684, 616] on div "Delete" at bounding box center [651, 617] width 118 height 42
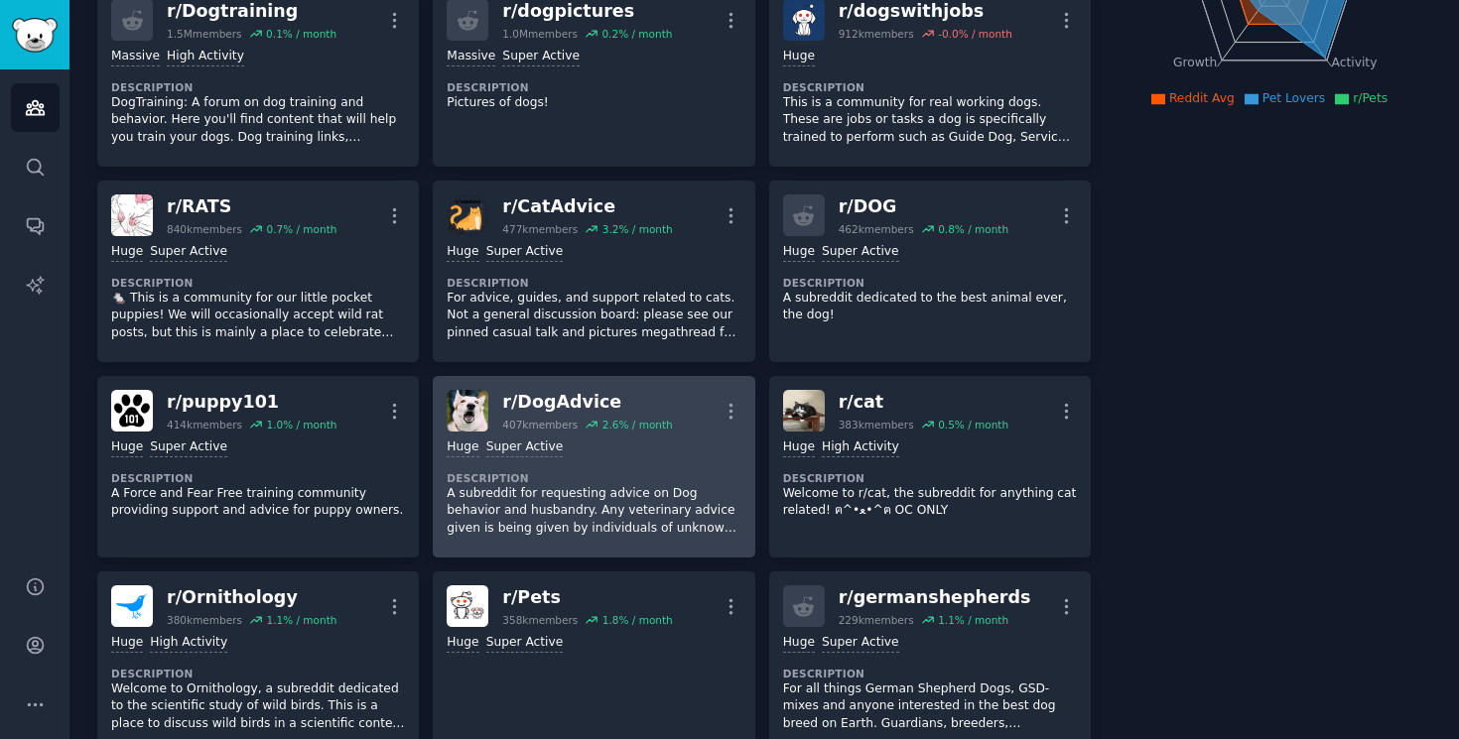
scroll to position [434, 0]
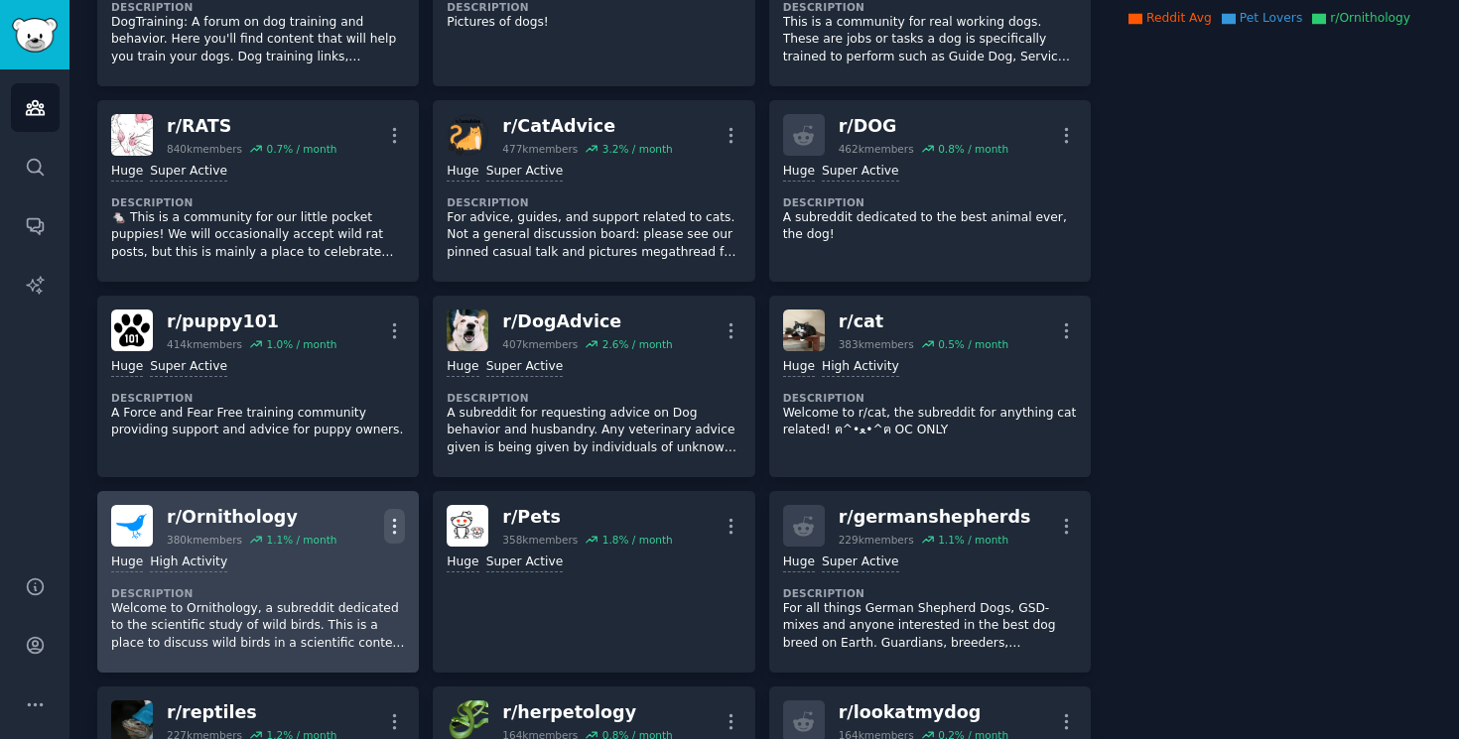
click at [394, 526] on icon "button" at bounding box center [395, 526] width 2 height 14
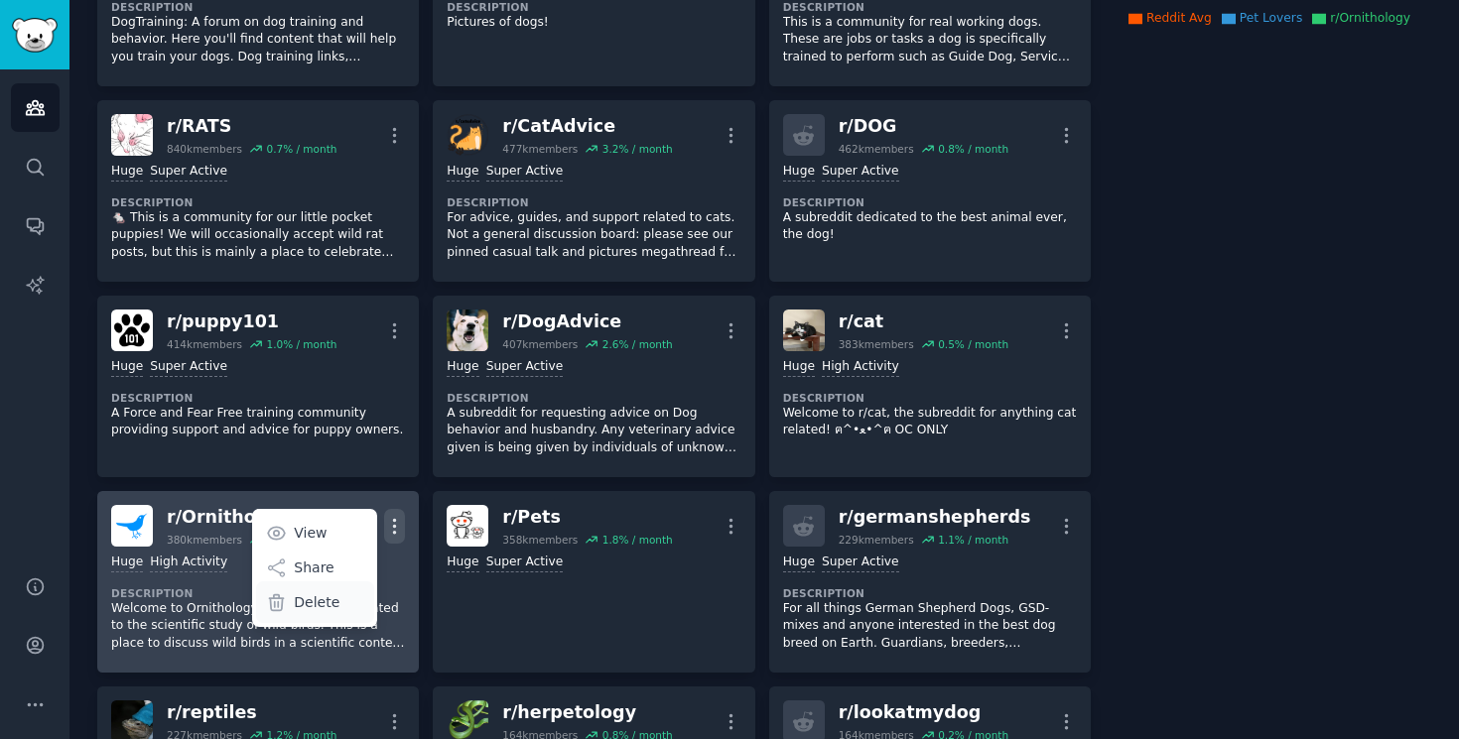
click at [352, 596] on div "Delete" at bounding box center [315, 603] width 118 height 42
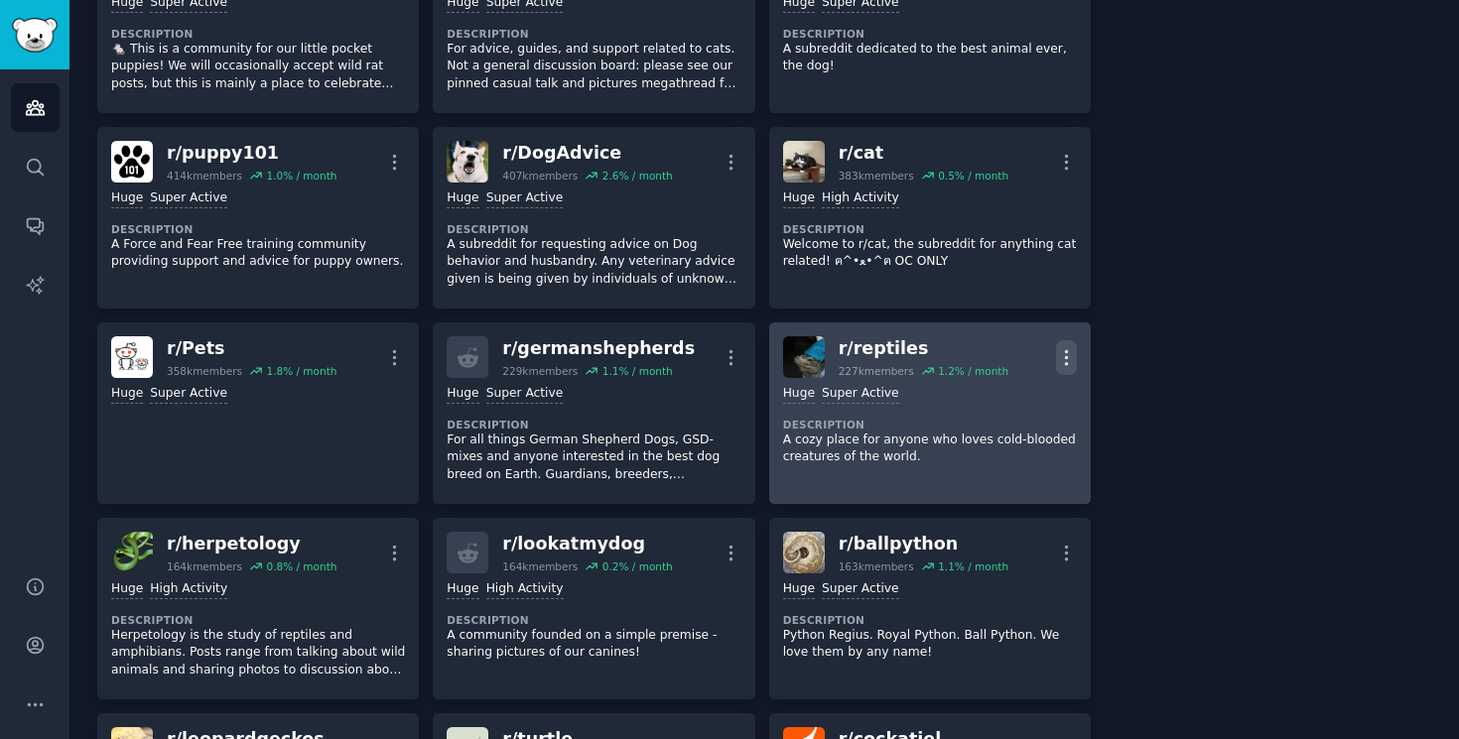
scroll to position [636, 0]
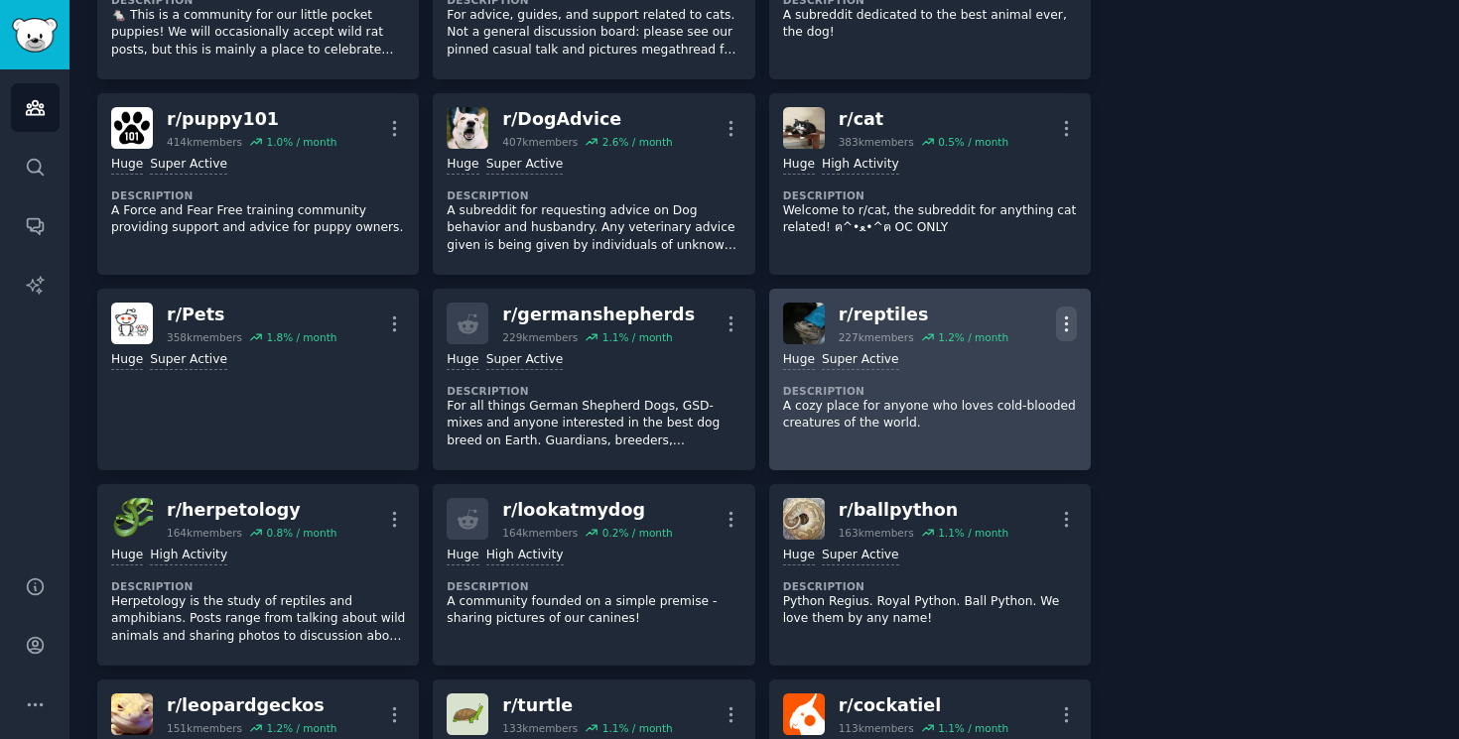
click at [1065, 316] on icon "button" at bounding box center [1066, 324] width 21 height 21
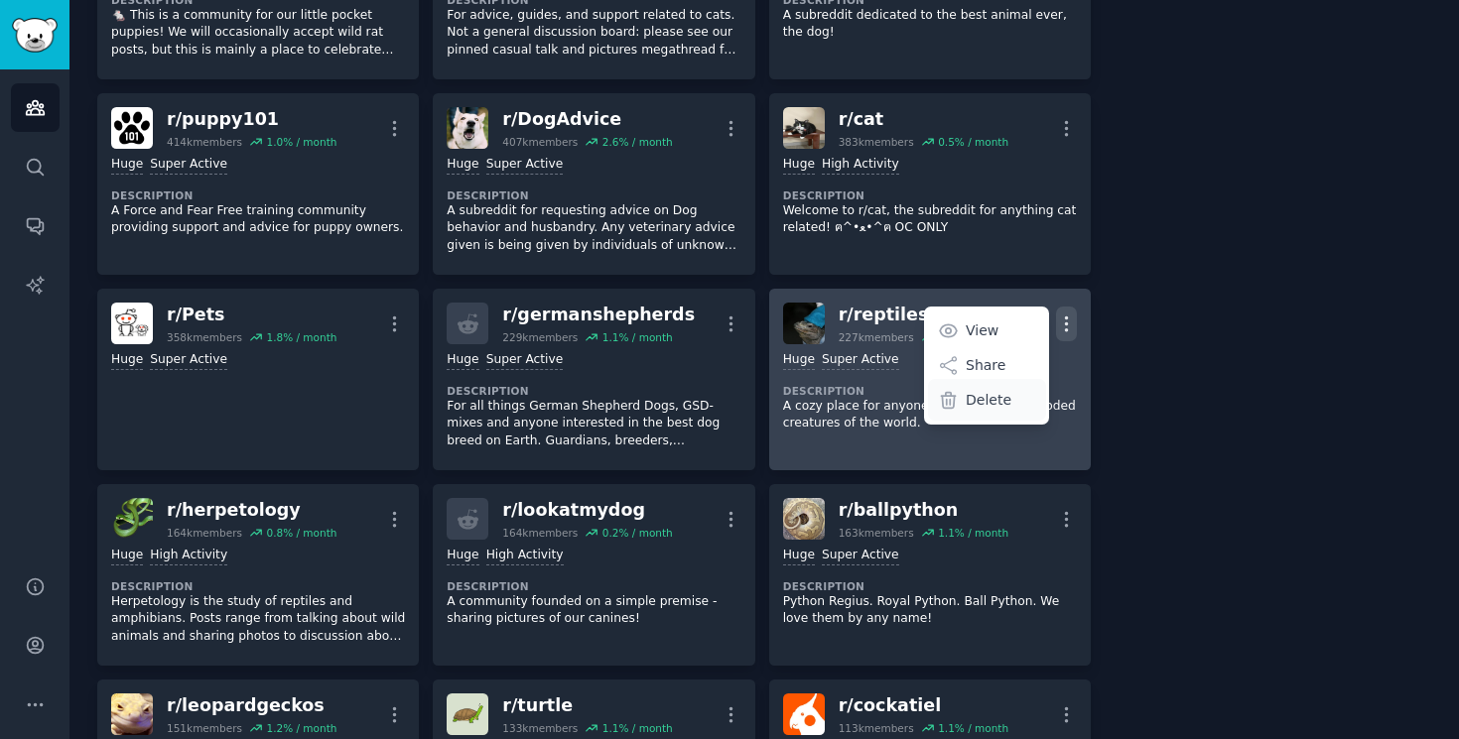
click at [1003, 405] on p "Delete" at bounding box center [989, 400] width 46 height 21
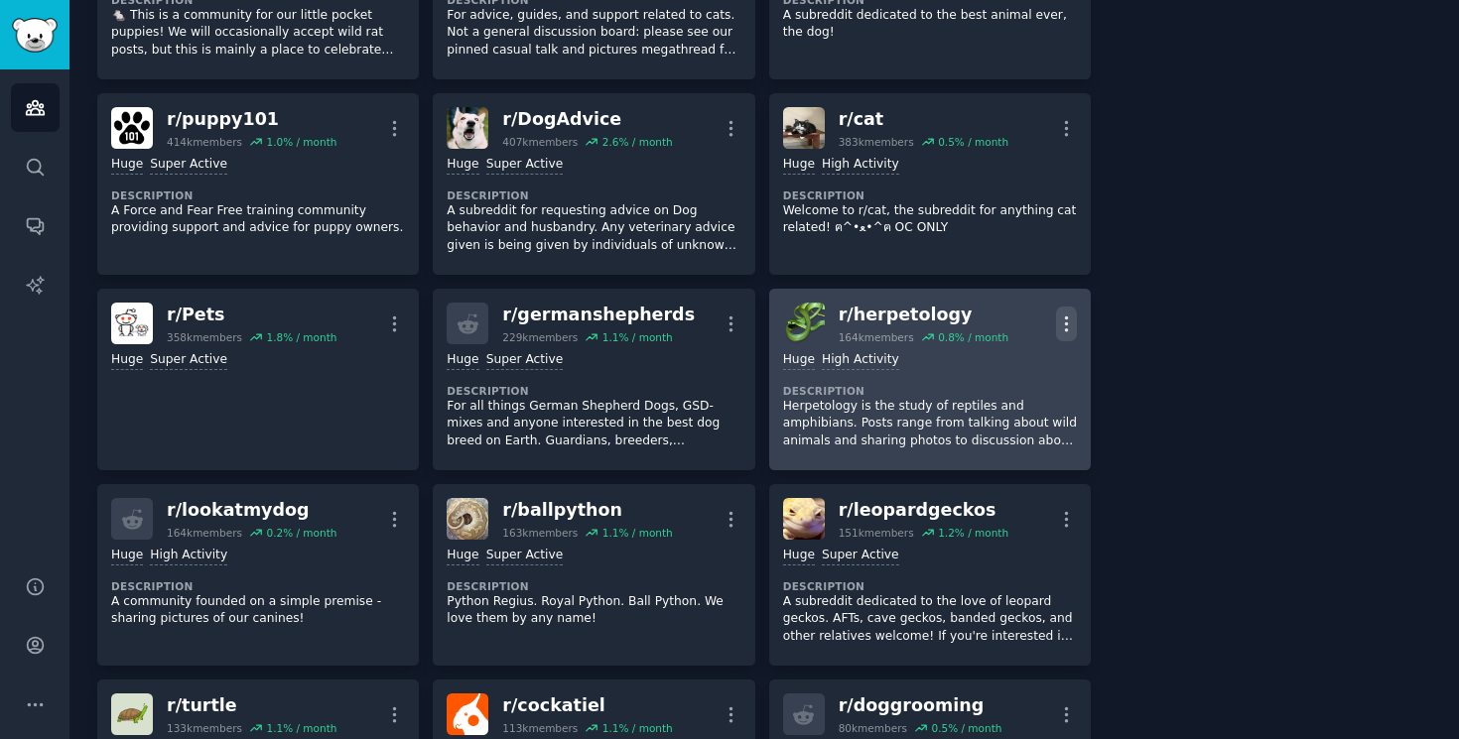
click at [1056, 308] on button "More" at bounding box center [1066, 324] width 21 height 35
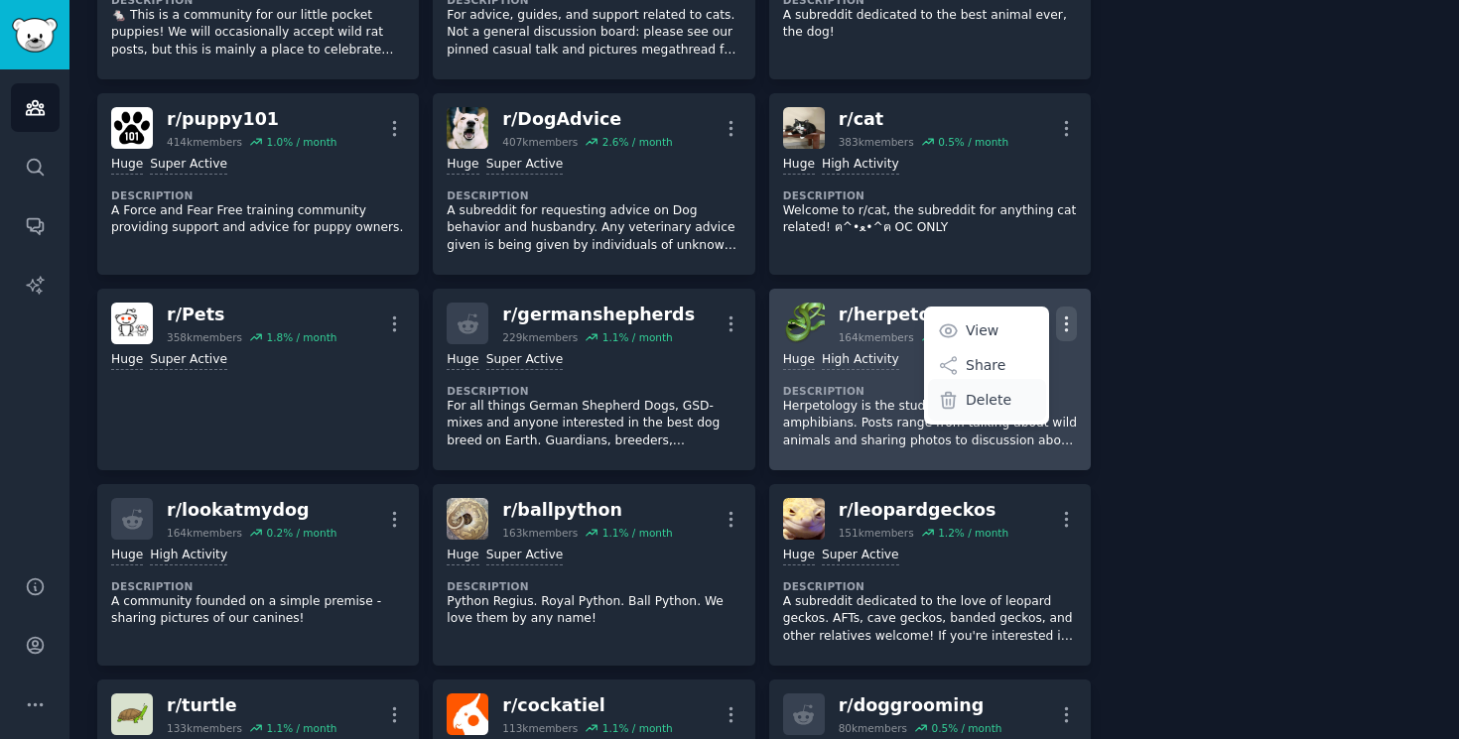
click at [966, 404] on p "Delete" at bounding box center [989, 400] width 46 height 21
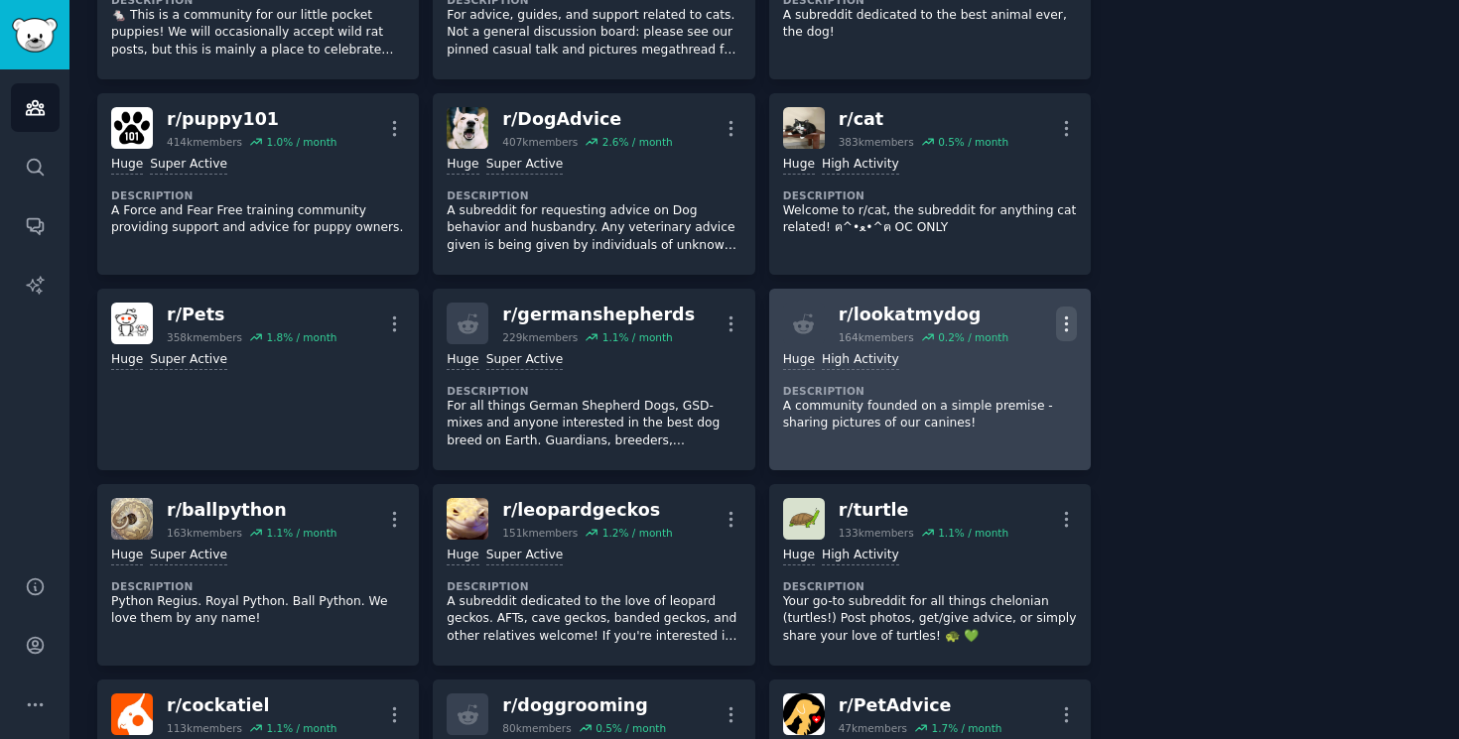
click at [1063, 315] on icon "button" at bounding box center [1066, 324] width 21 height 21
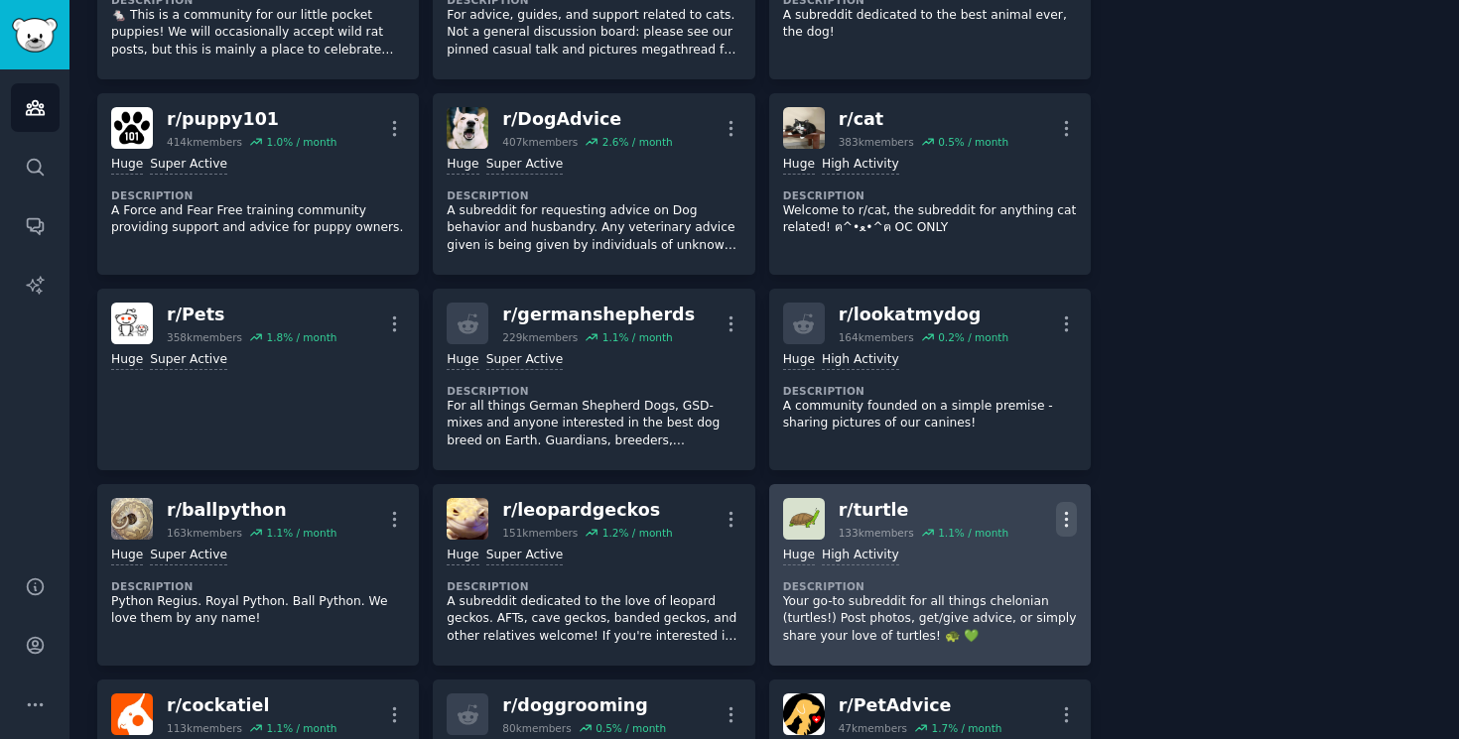
click at [1063, 514] on icon "button" at bounding box center [1066, 519] width 21 height 21
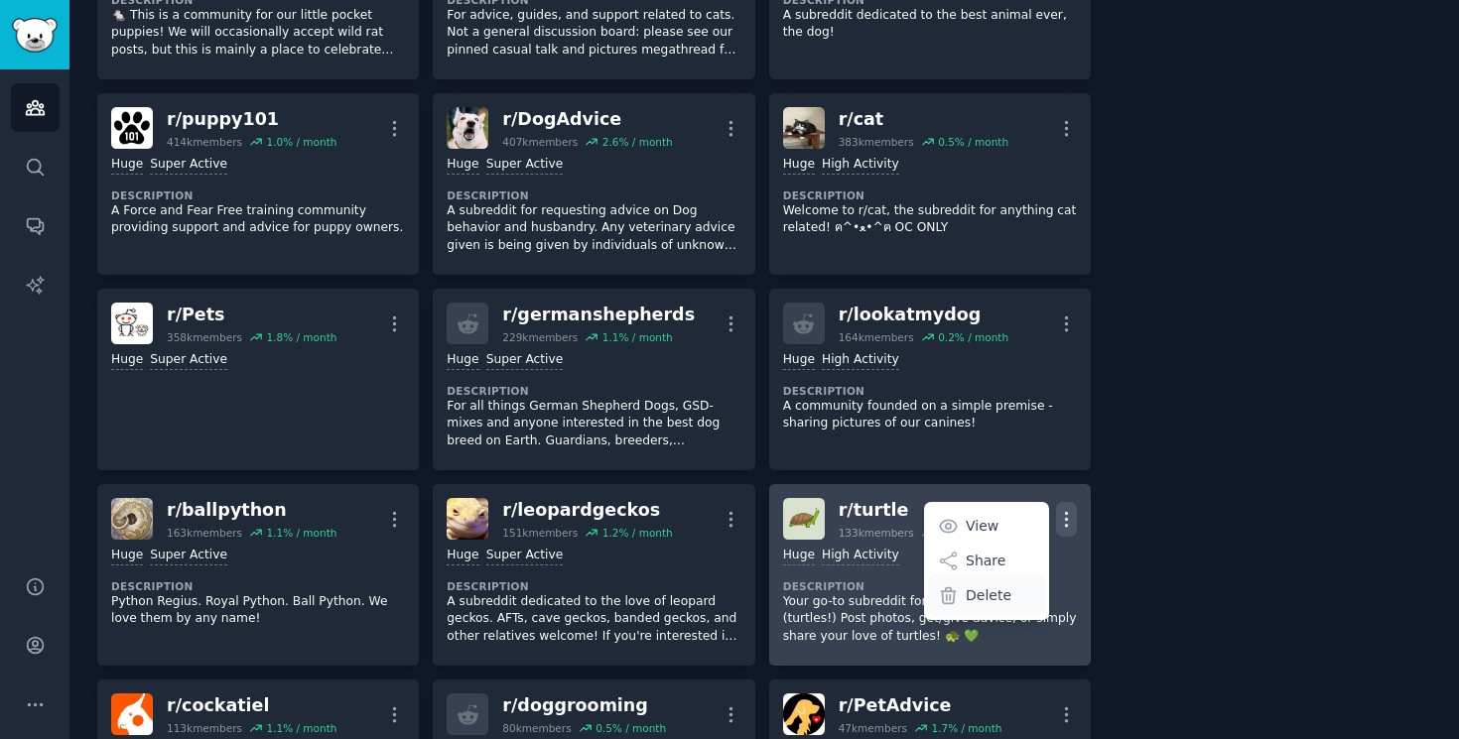
click at [979, 599] on p "Delete" at bounding box center [989, 596] width 46 height 21
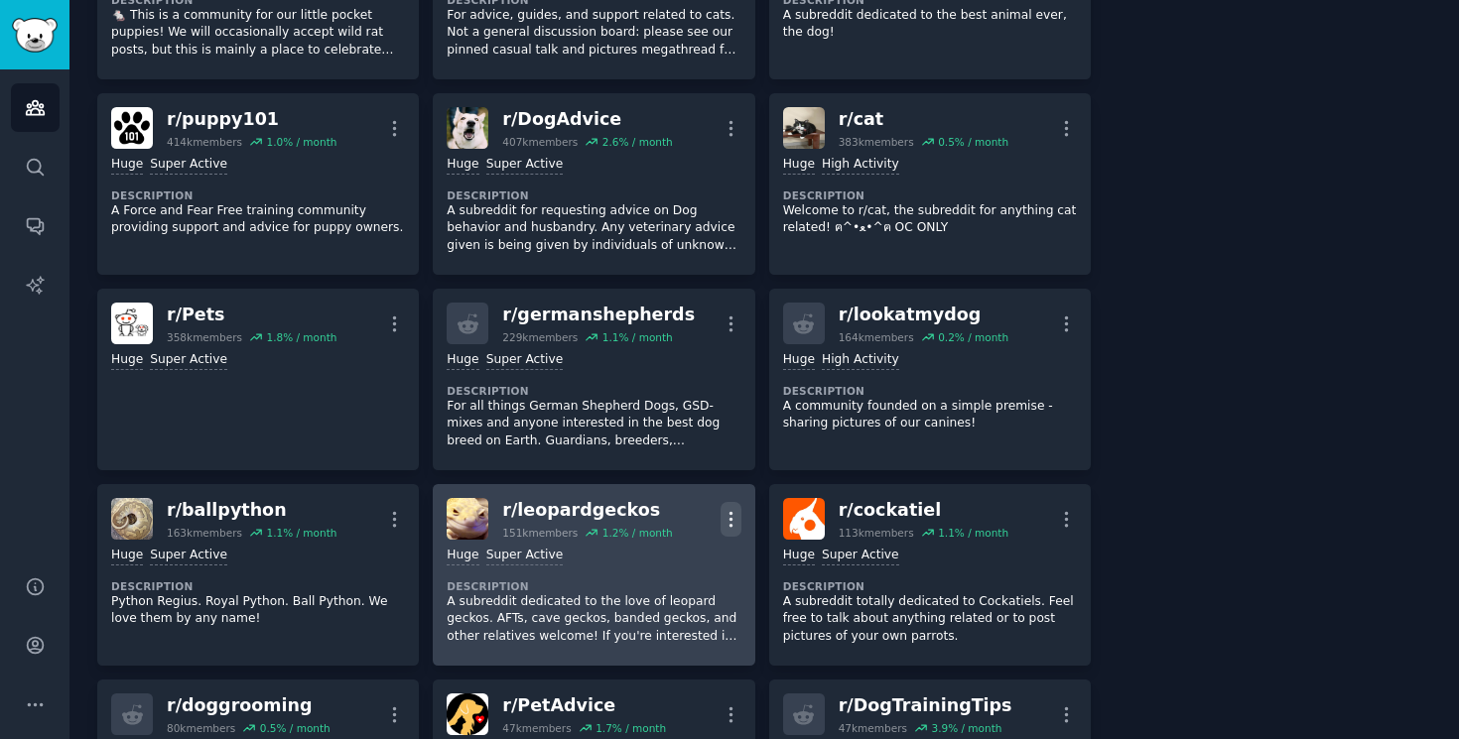
click at [724, 506] on button "More" at bounding box center [731, 519] width 21 height 35
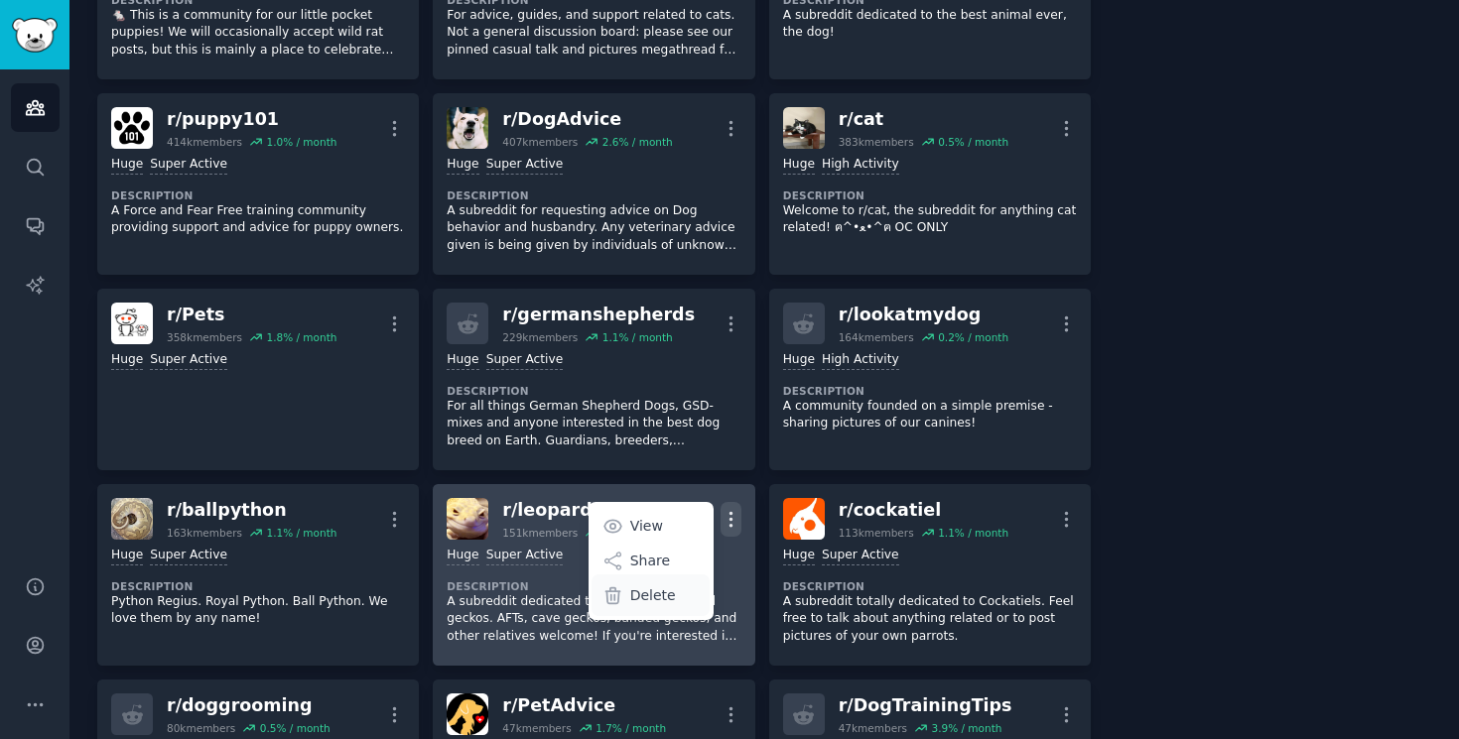
click at [677, 596] on div "Delete" at bounding box center [651, 596] width 118 height 42
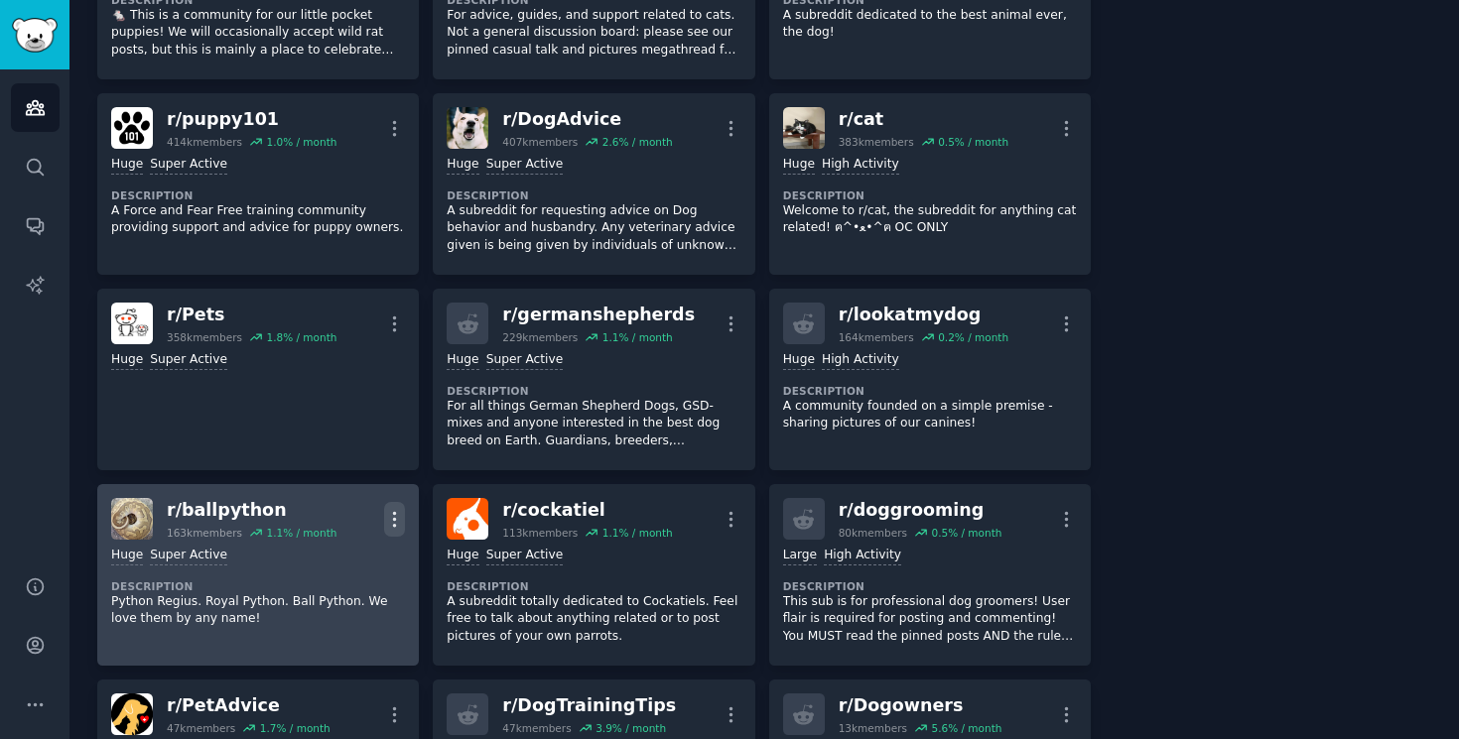
click at [397, 509] on icon "button" at bounding box center [394, 519] width 21 height 21
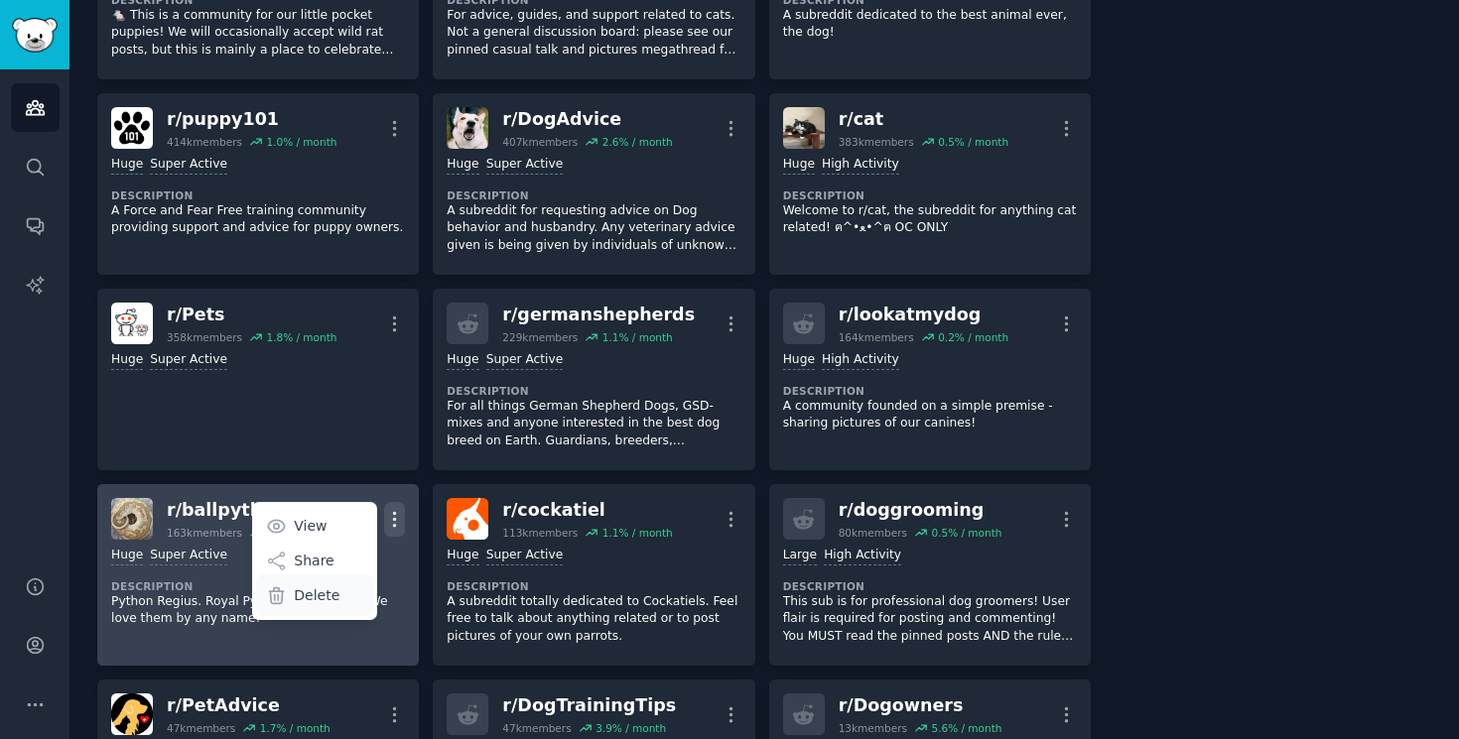
click at [359, 595] on div "Delete" at bounding box center [315, 596] width 118 height 42
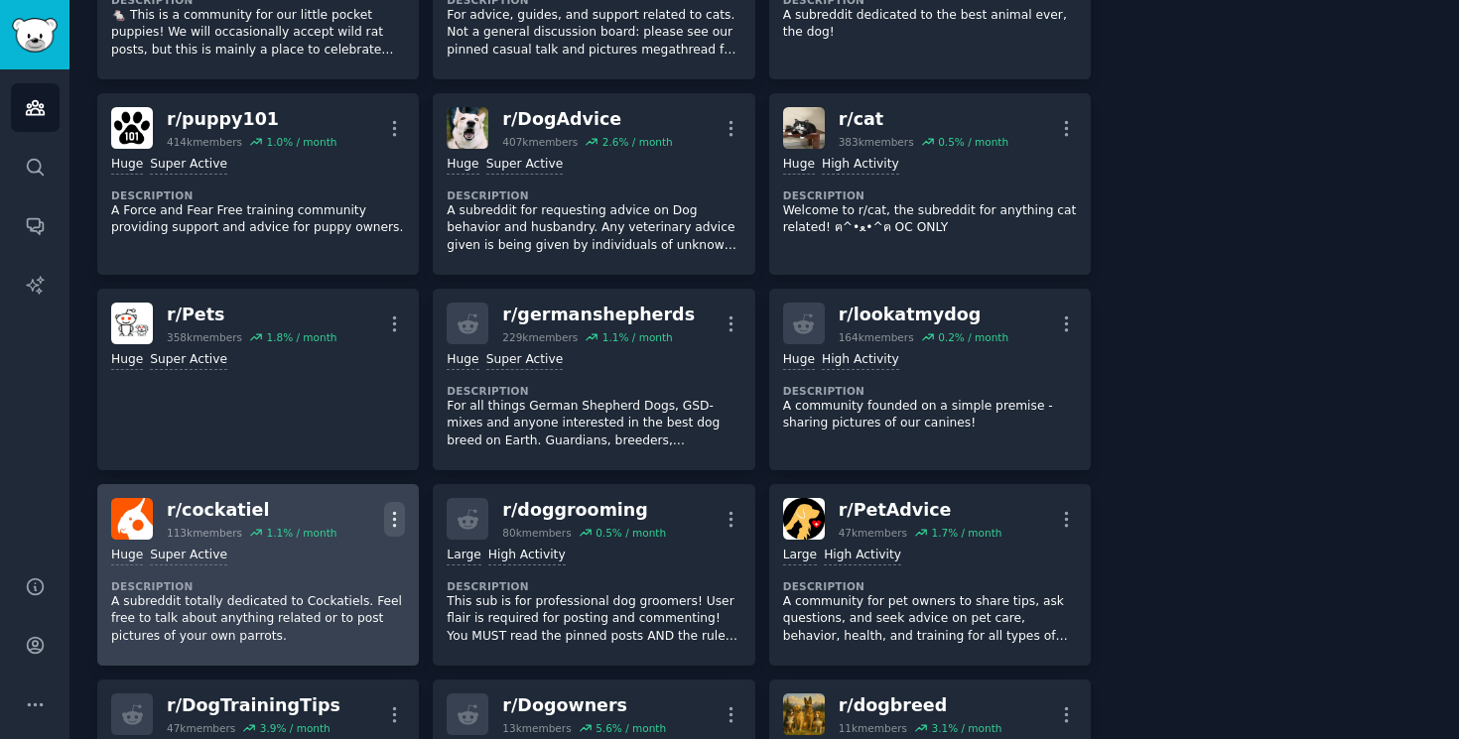
click at [395, 505] on button "More" at bounding box center [394, 519] width 21 height 35
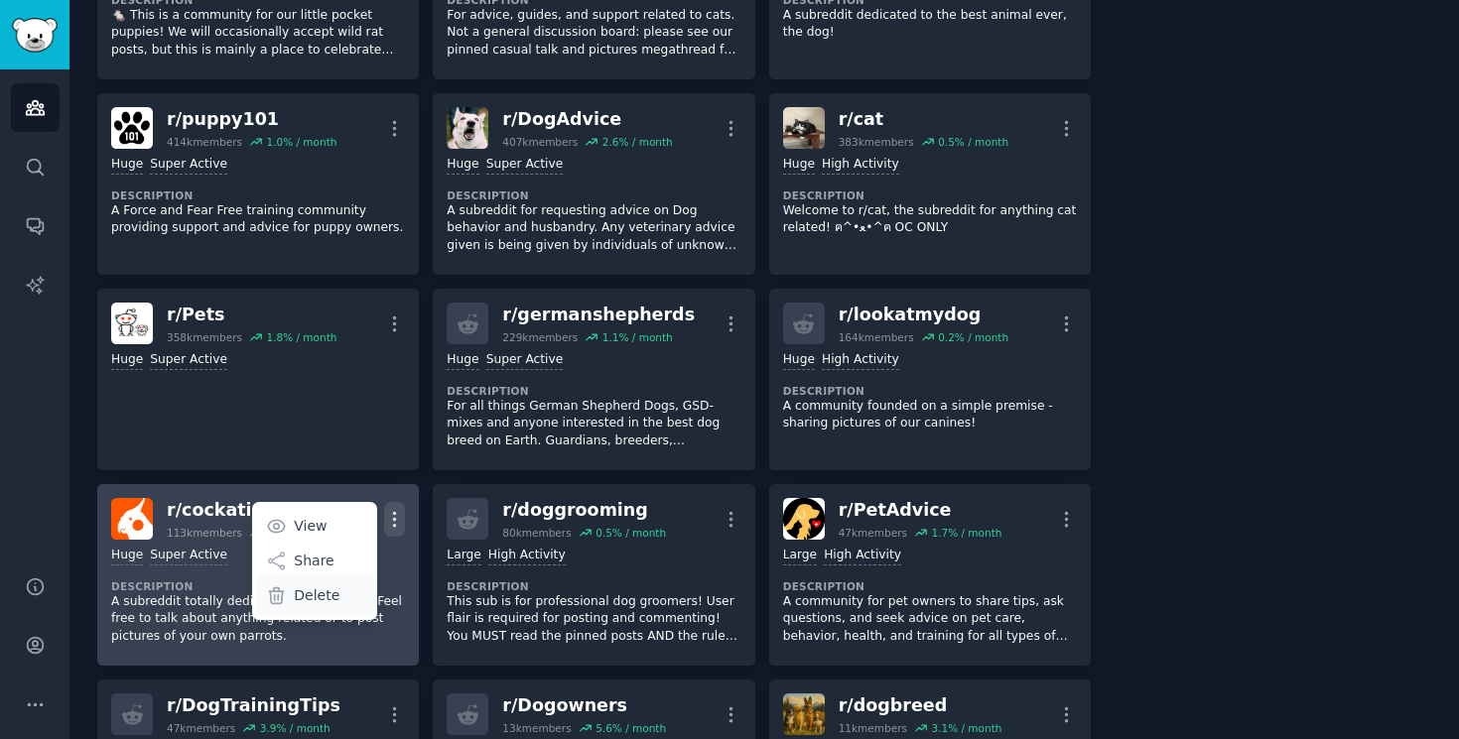
click at [357, 595] on div "Delete" at bounding box center [315, 596] width 118 height 42
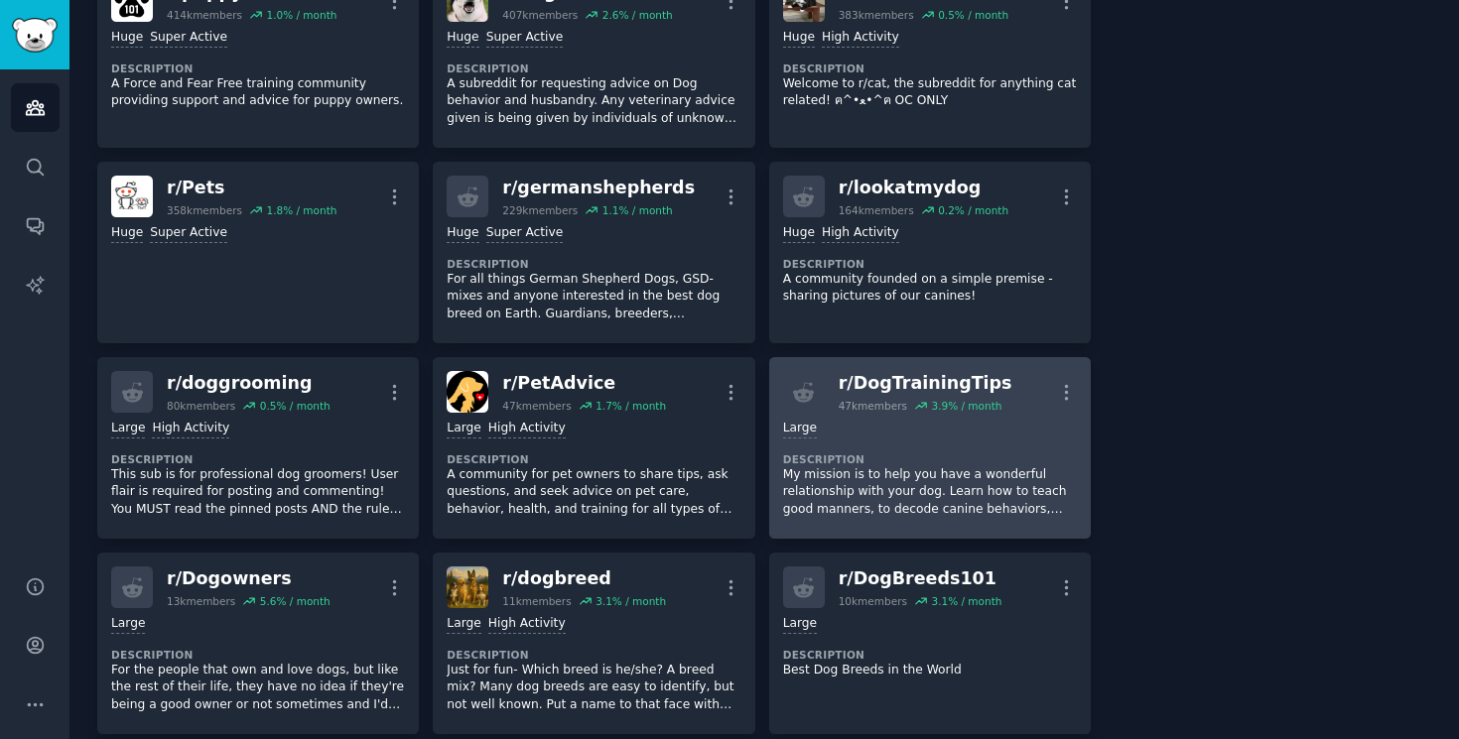
scroll to position [798, 0]
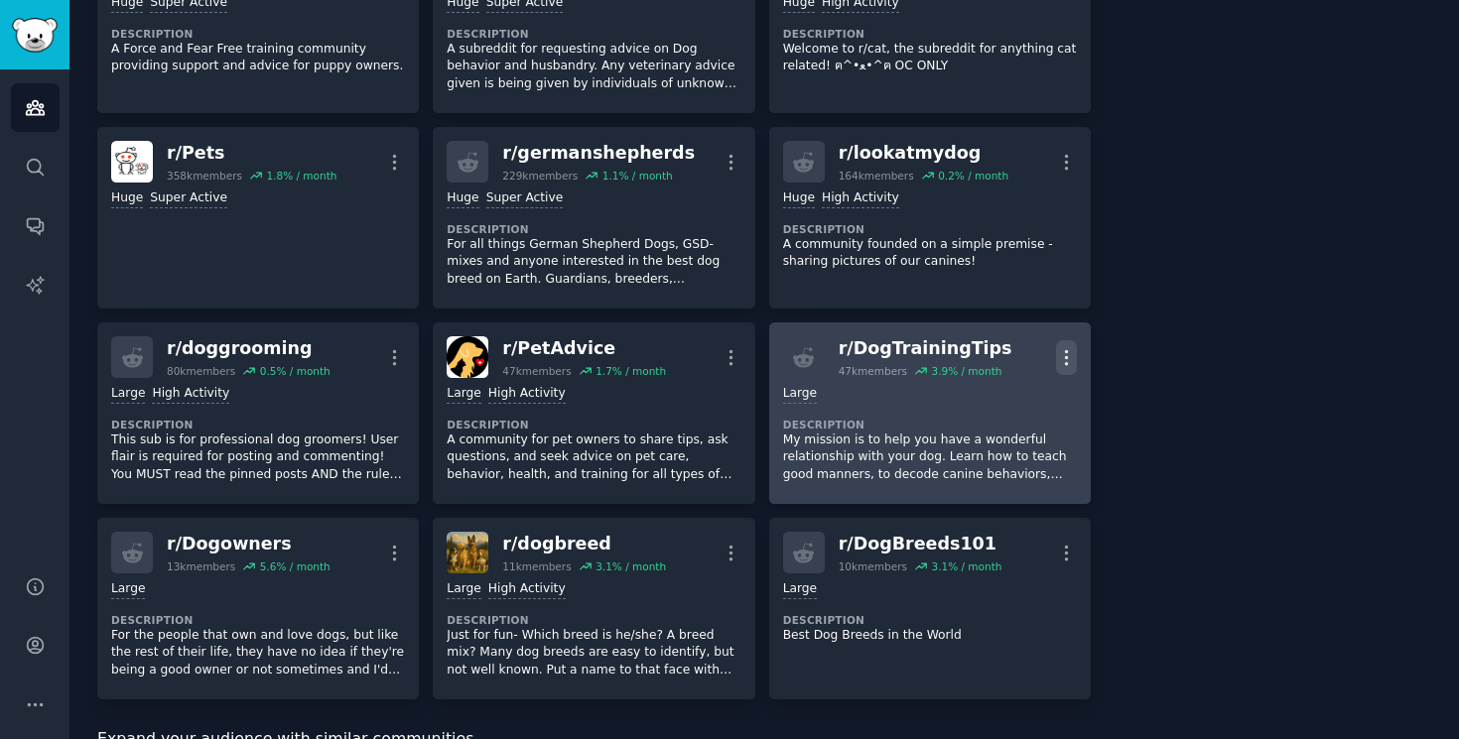
click at [1066, 348] on icon "button" at bounding box center [1066, 357] width 21 height 21
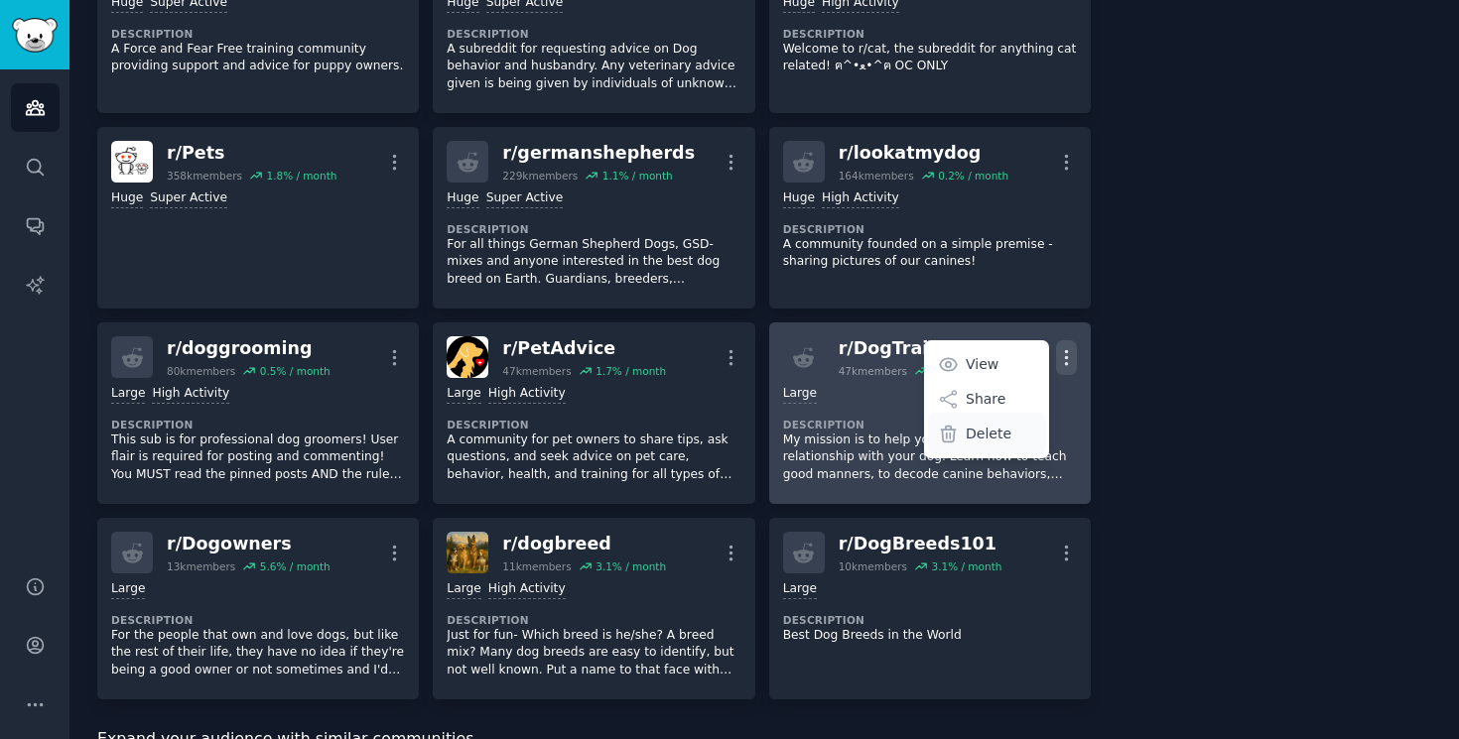
click at [1176, 408] on div "About this audience Curated Audience 20.0M Members ↑ 0.5 % / month Age Size Act…" at bounding box center [1275, 502] width 313 height 2376
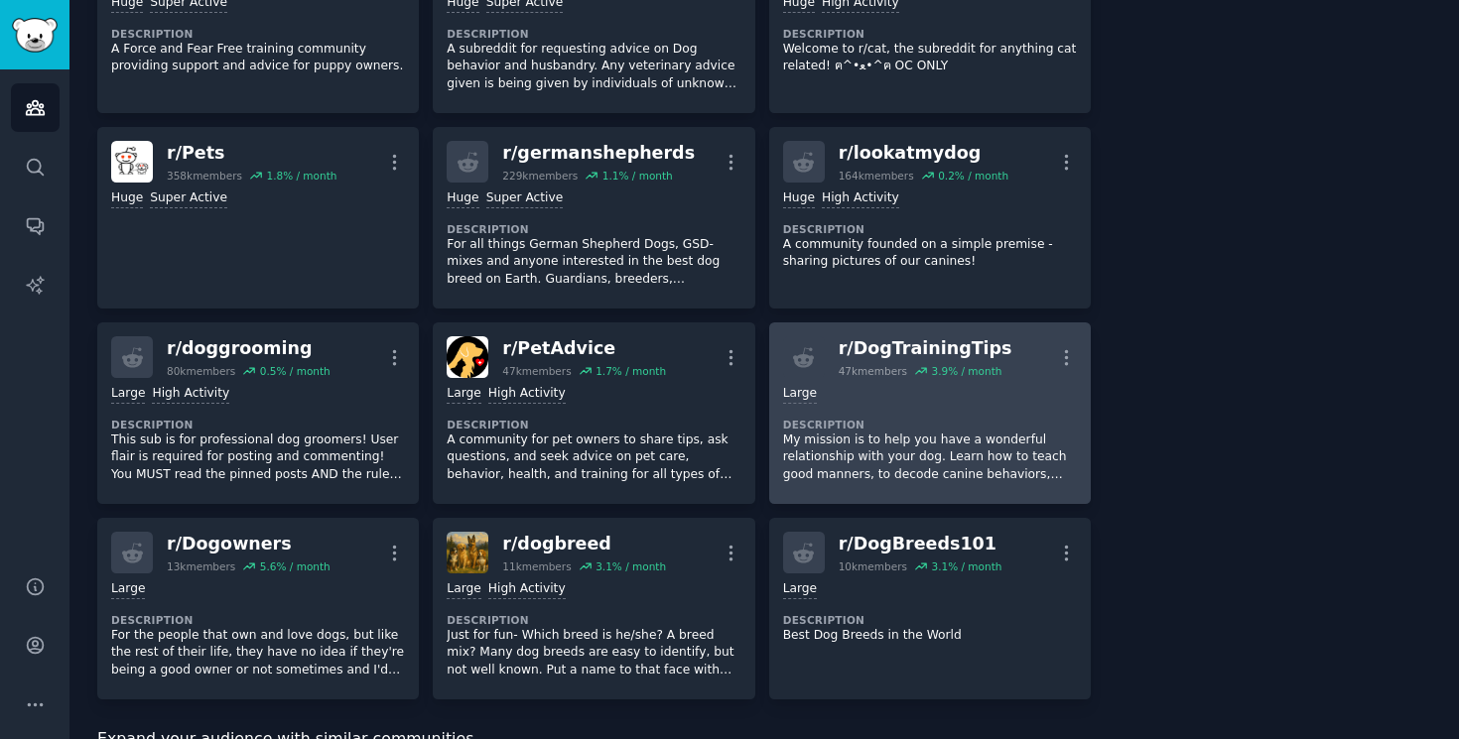
click at [1142, 386] on div "About this audience Curated Audience 20.0M Members ↑ 0.5 % / month Age Size Act…" at bounding box center [1275, 502] width 313 height 2376
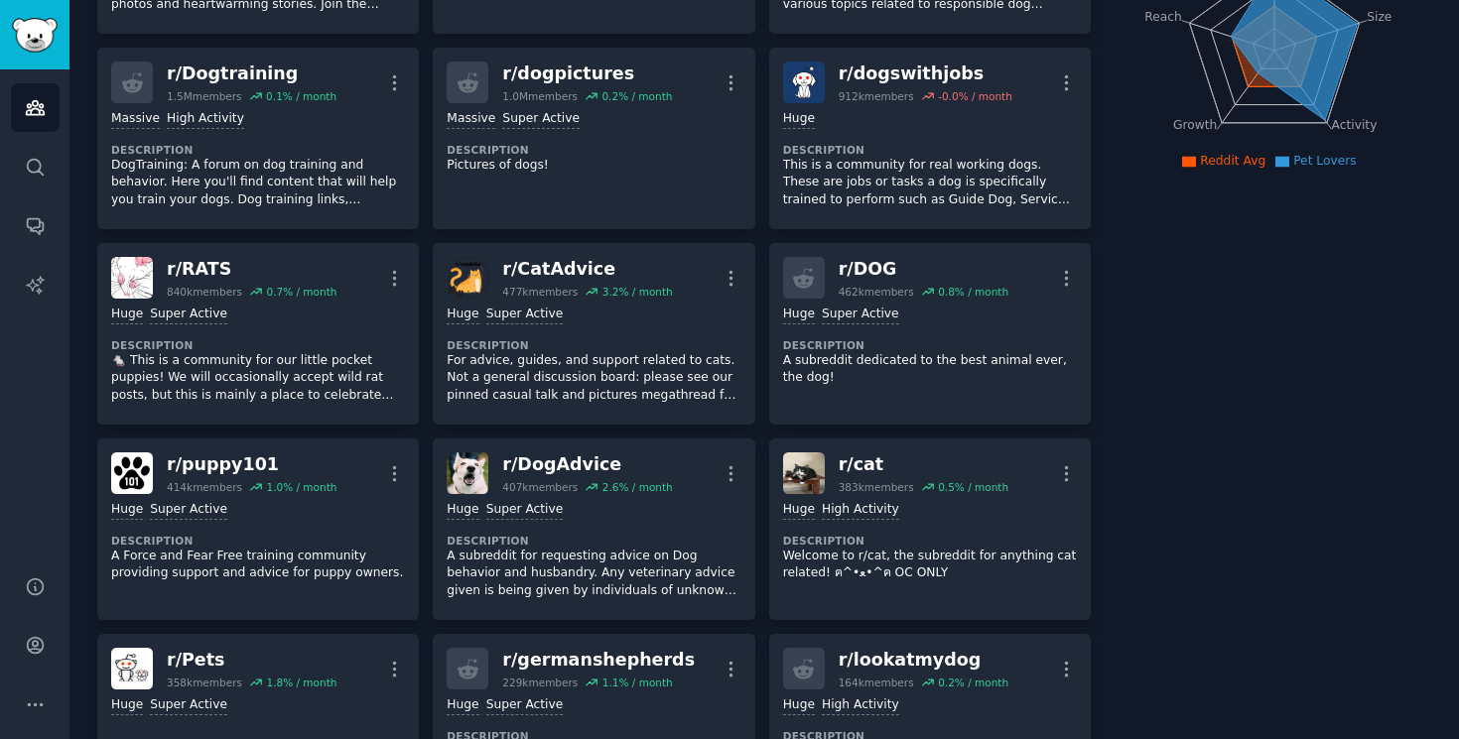
scroll to position [0, 0]
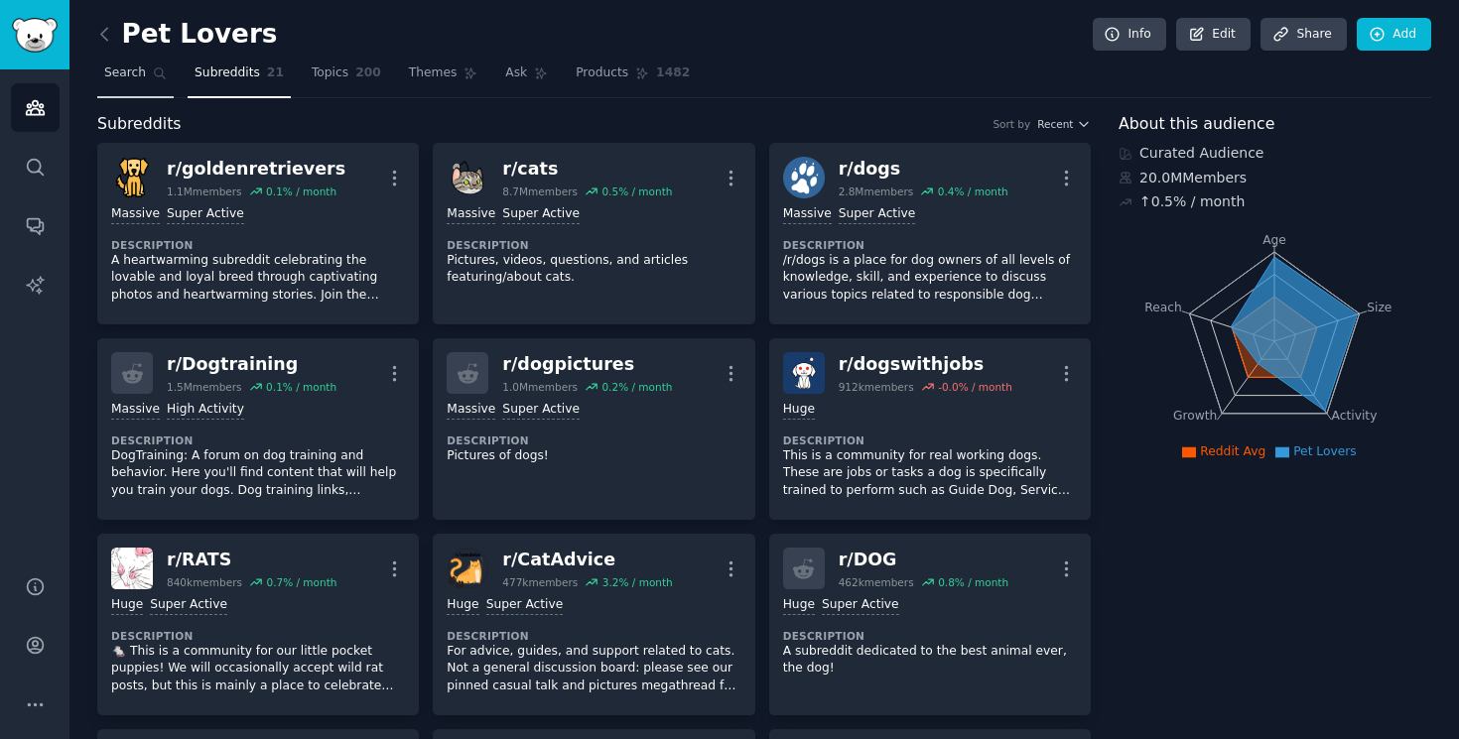
click at [136, 67] on span "Search" at bounding box center [125, 74] width 42 height 18
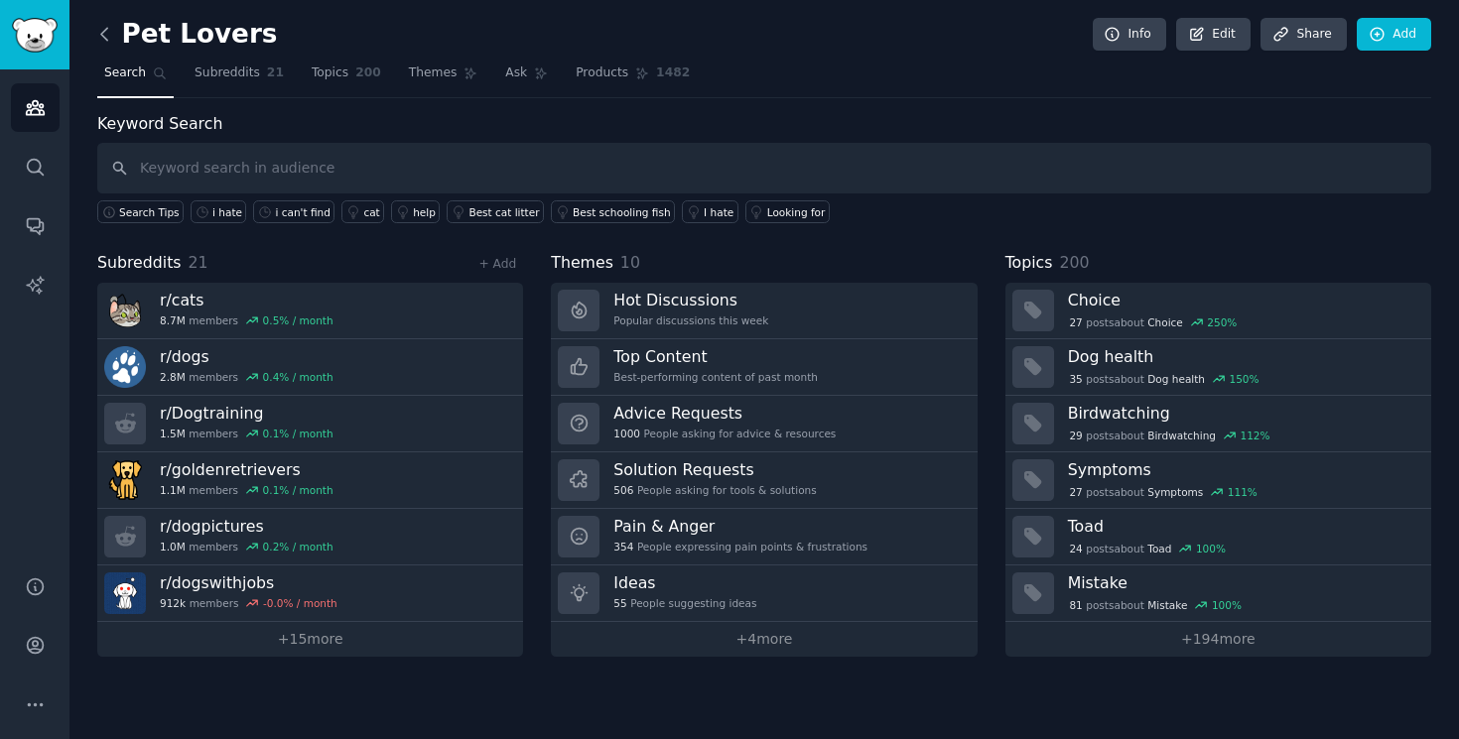
click at [101, 35] on icon at bounding box center [104, 34] width 6 height 12
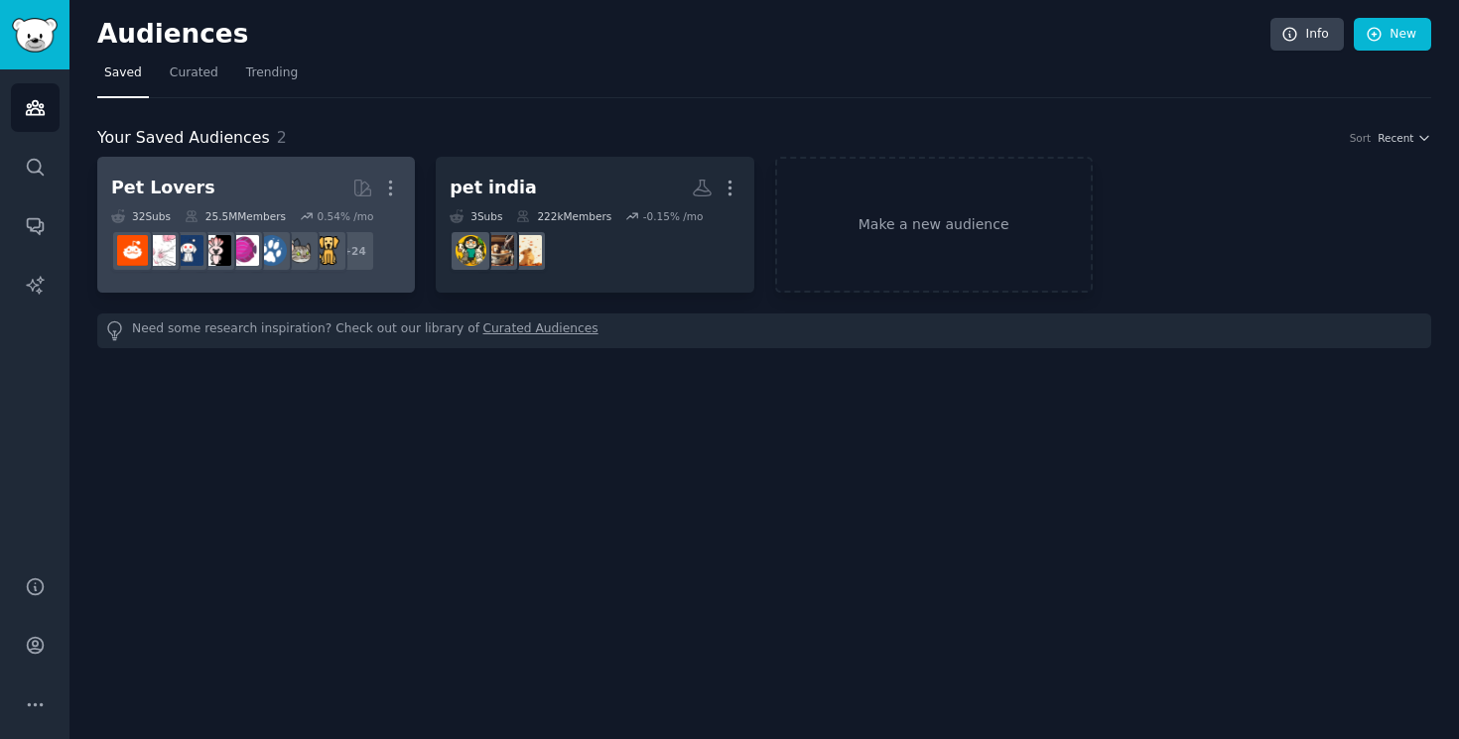
click at [262, 202] on h2 "Pet Lovers Curated by GummySearch More" at bounding box center [256, 188] width 290 height 35
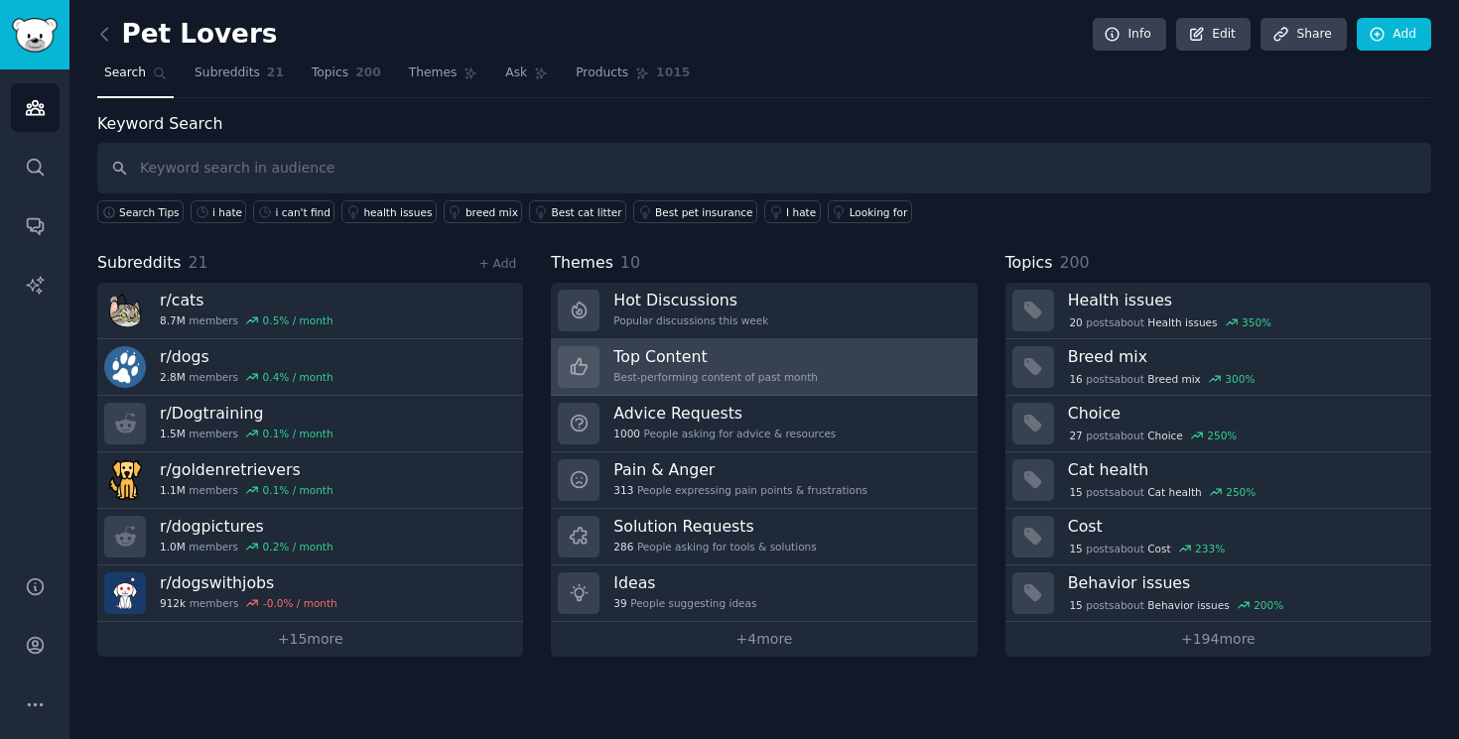
click at [632, 366] on div "Top Content Best-performing content of past month" at bounding box center [715, 367] width 204 height 42
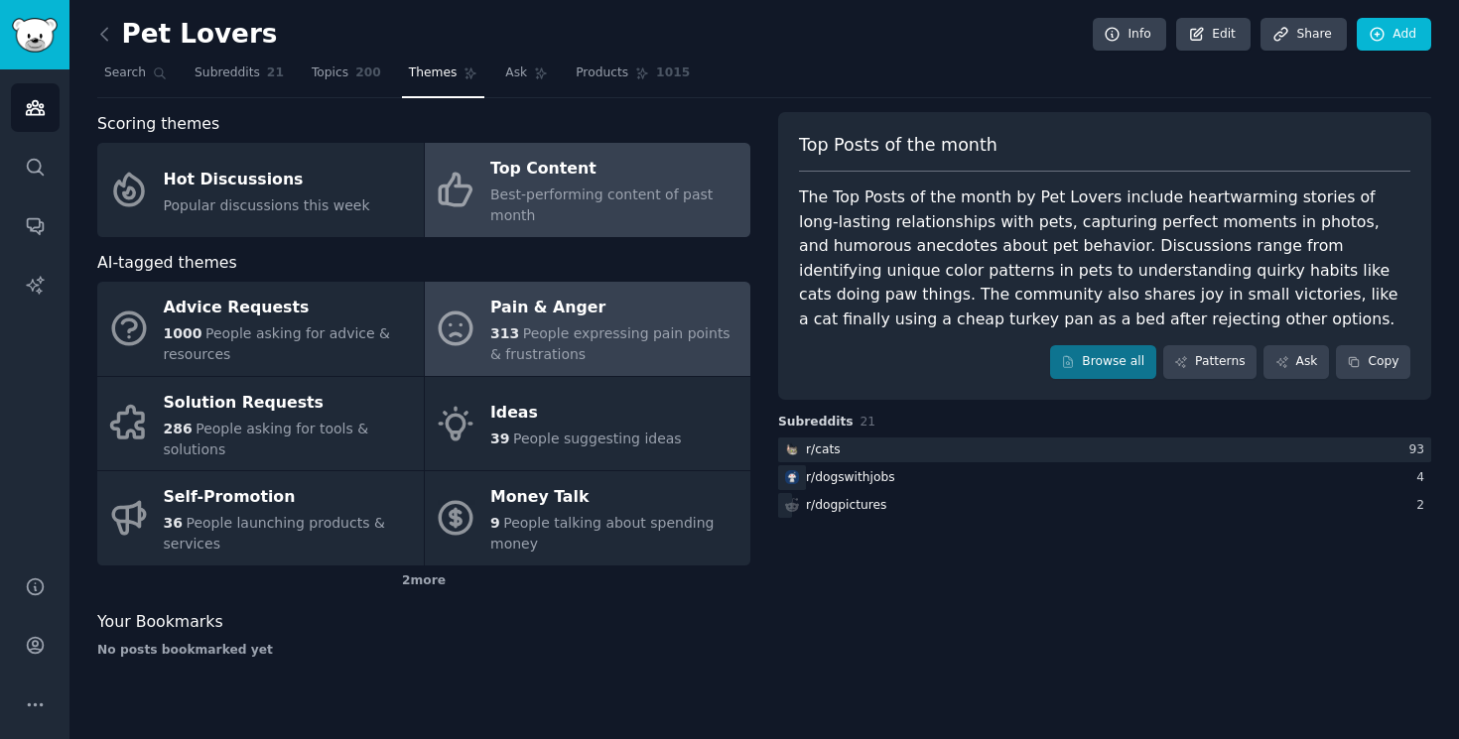
click at [562, 338] on span "People expressing pain points & frustrations" at bounding box center [610, 344] width 240 height 37
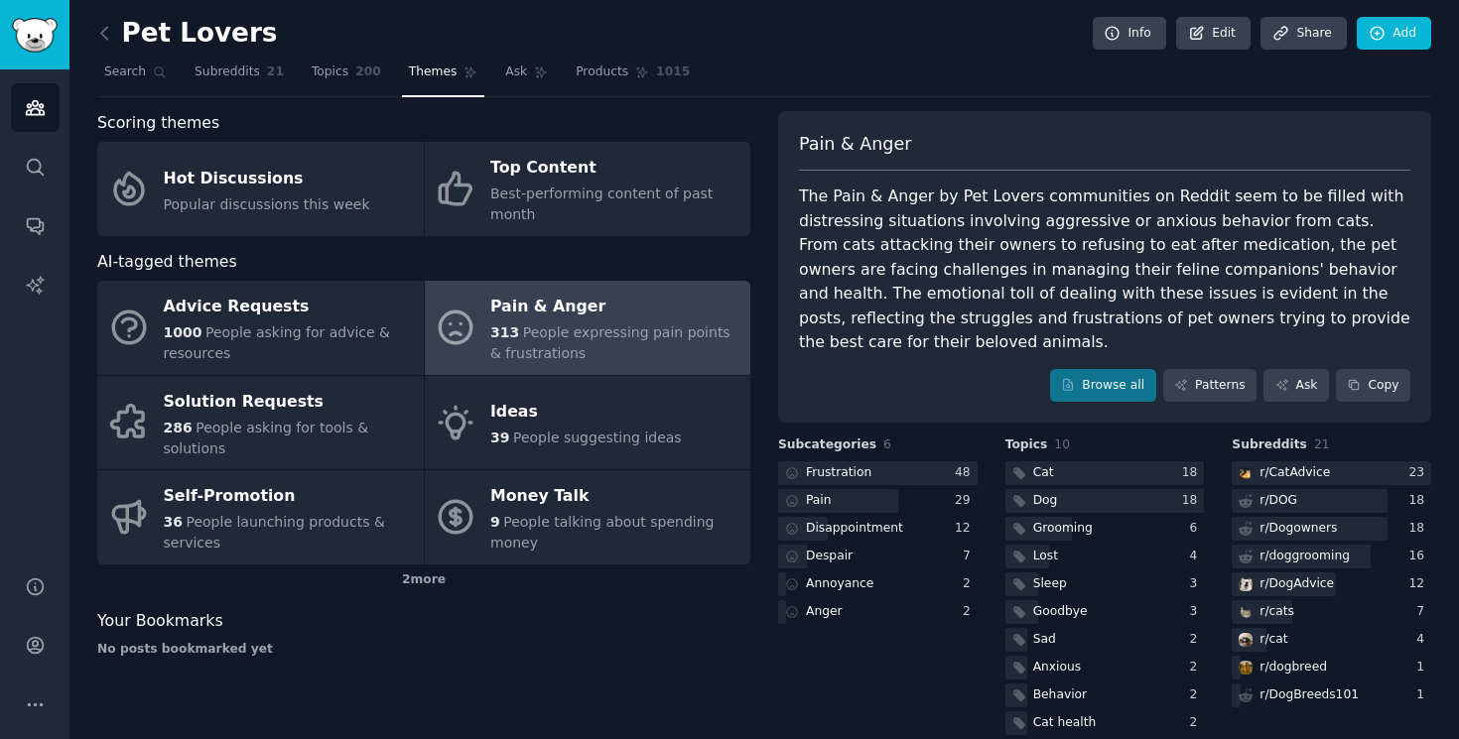
scroll to position [4, 0]
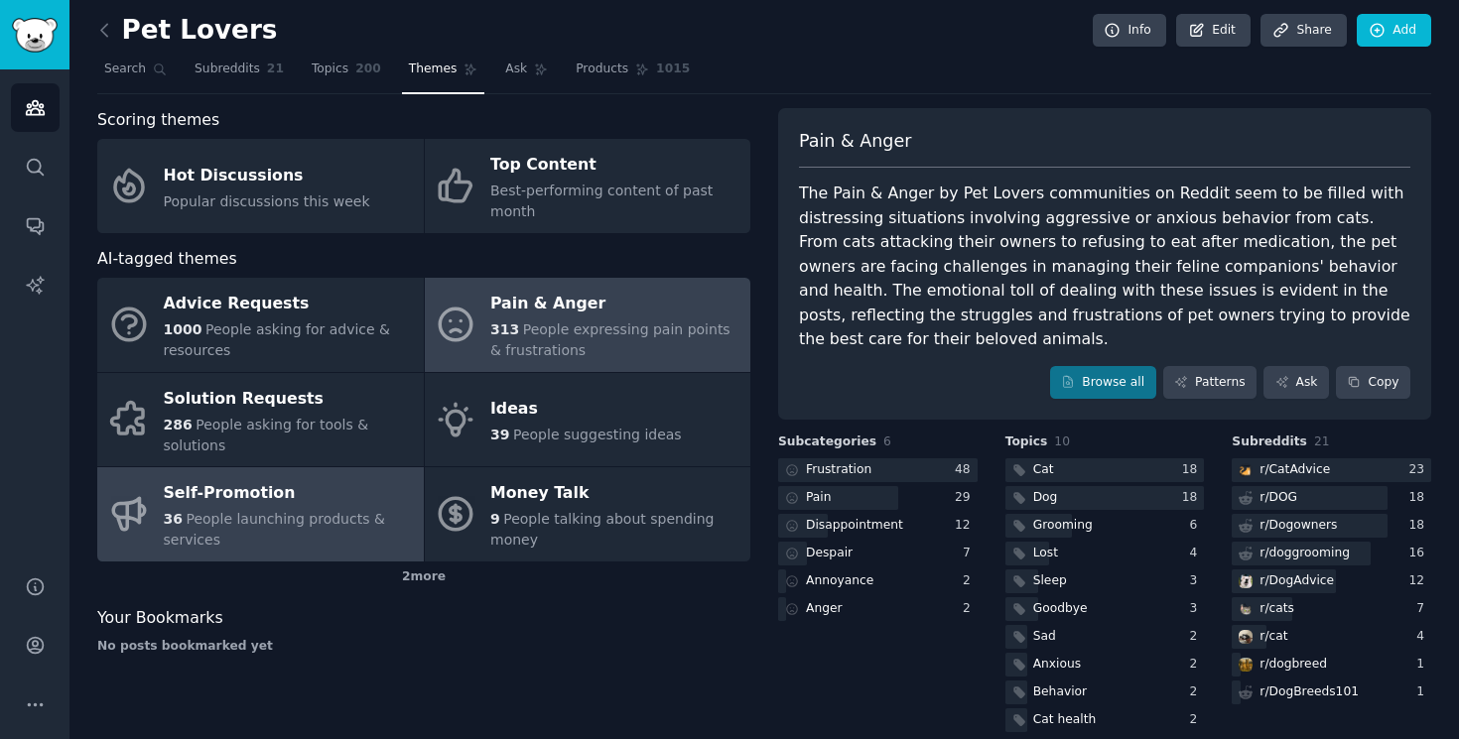
click at [240, 510] on div "36 People launching products & services" at bounding box center [289, 530] width 250 height 42
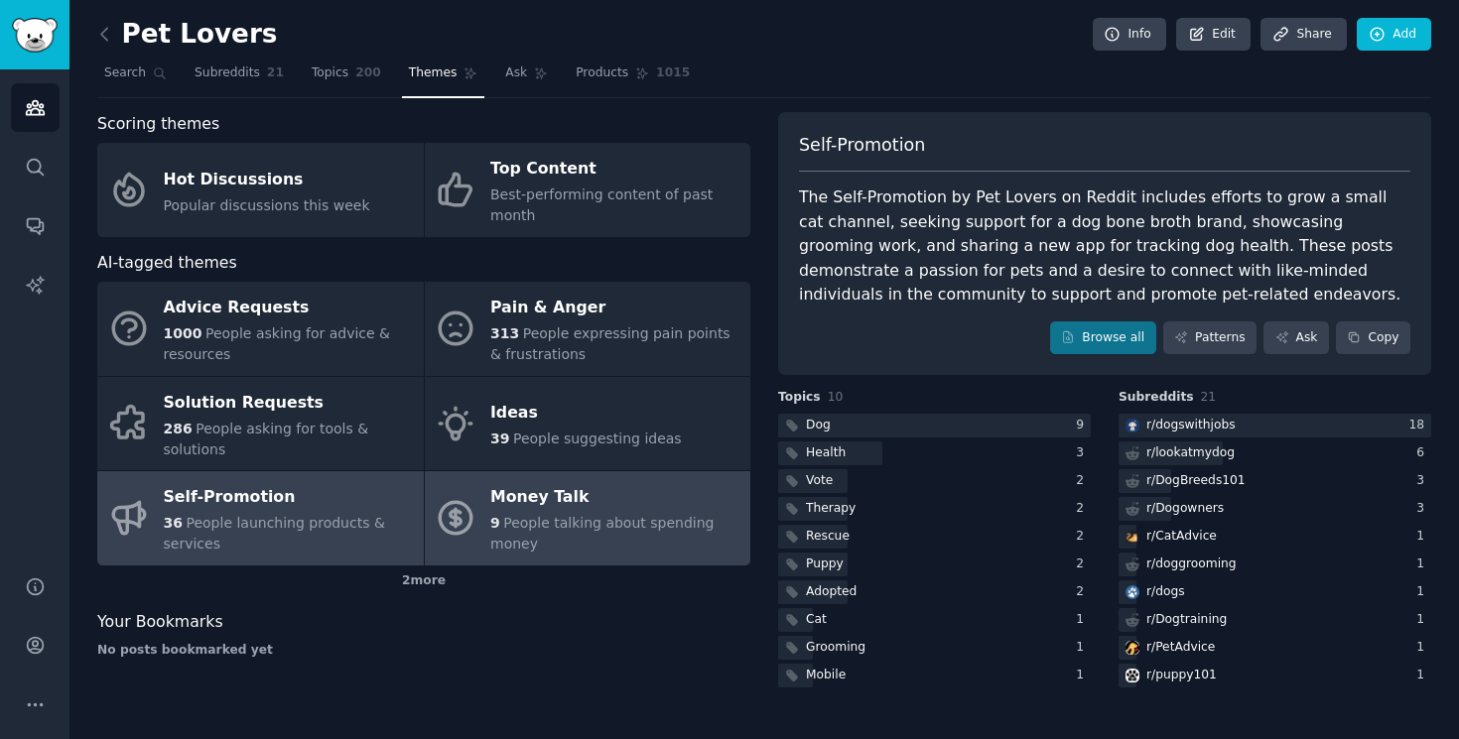
click at [573, 521] on span "People talking about spending money" at bounding box center [601, 533] width 223 height 37
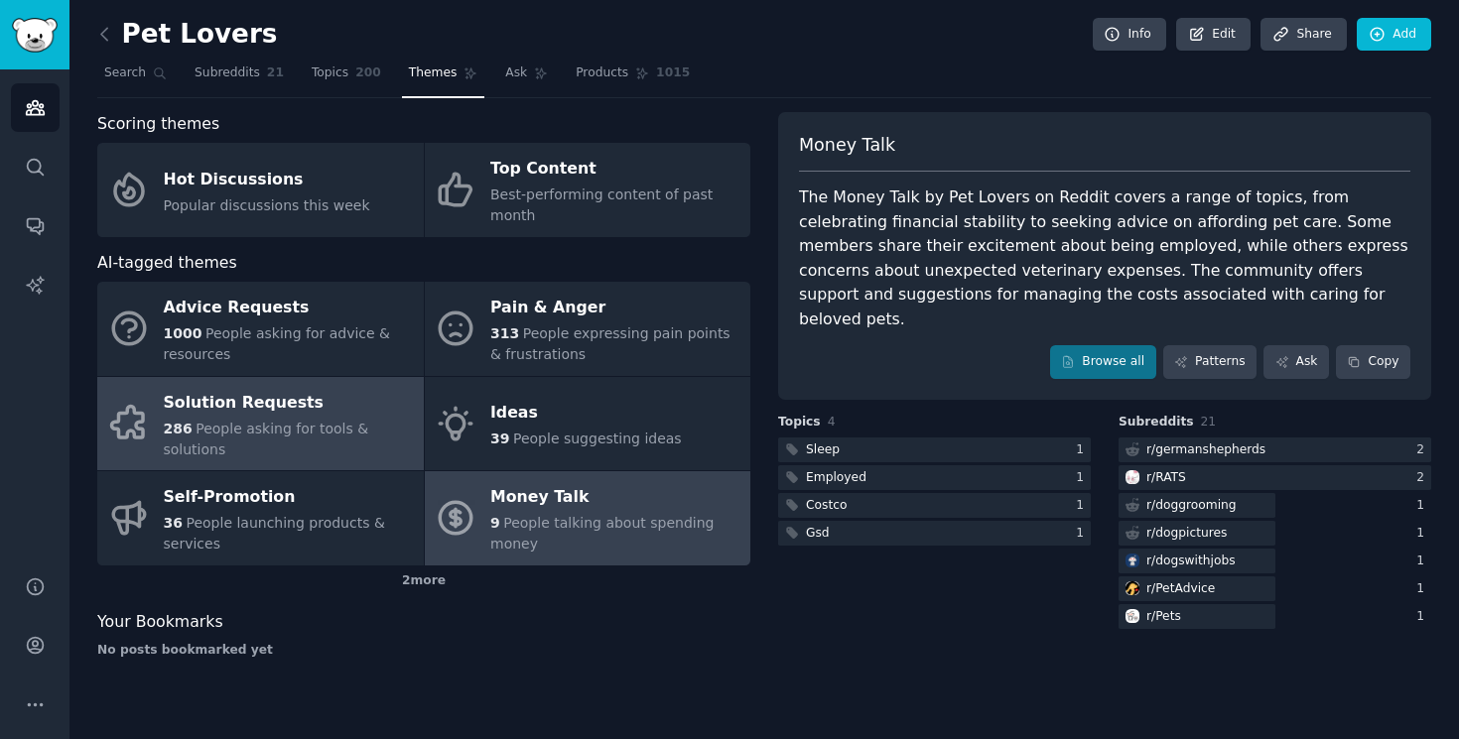
click at [371, 399] on div "Solution Requests" at bounding box center [289, 403] width 250 height 32
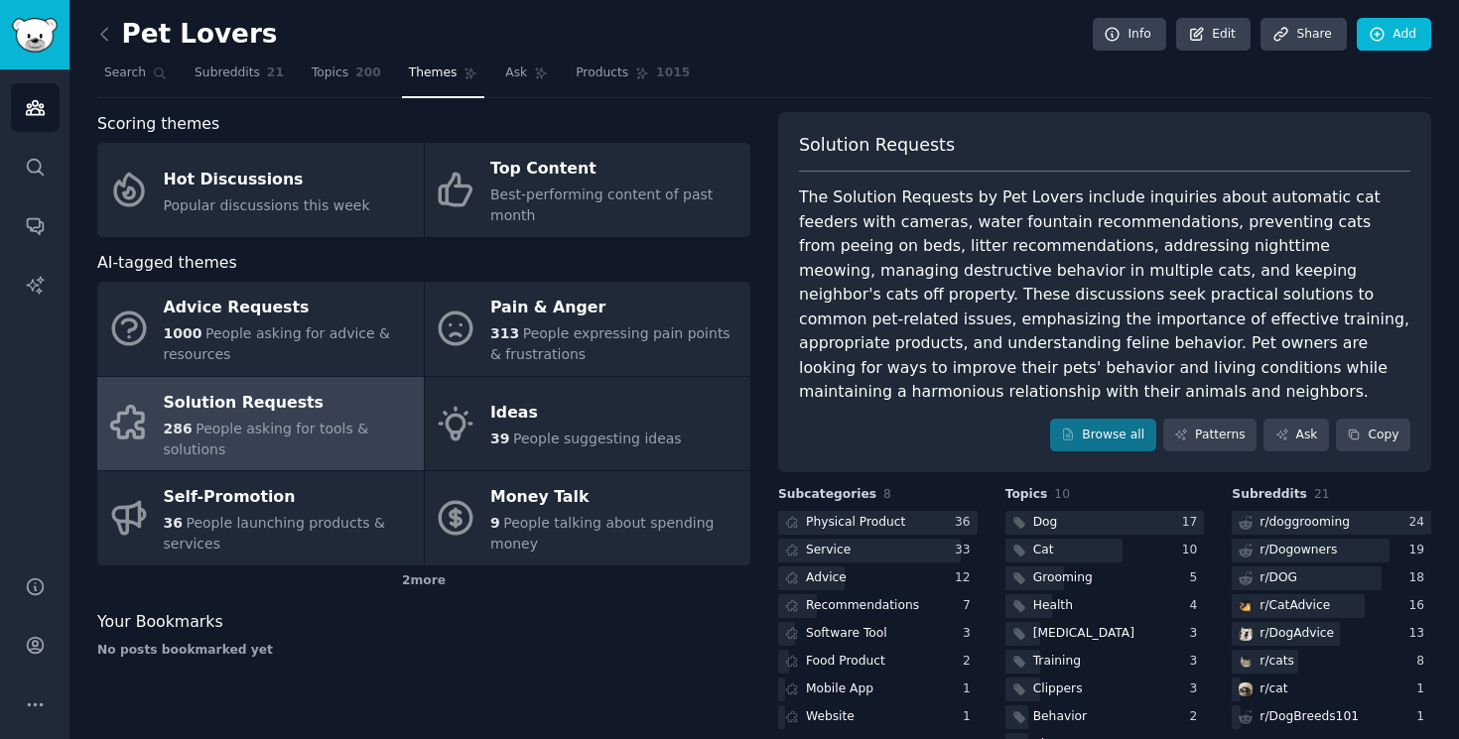
scroll to position [21, 0]
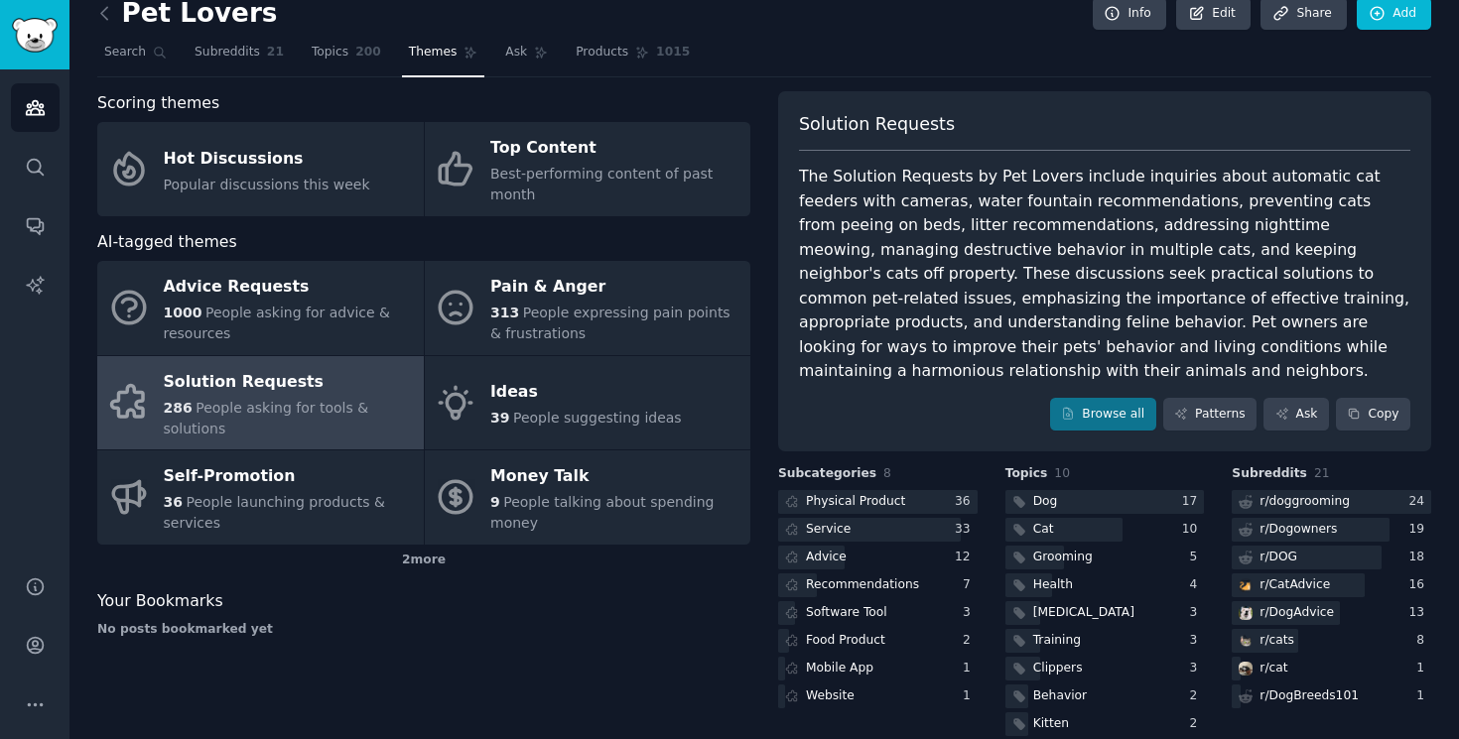
click at [940, 230] on div "The Solution Requests by Pet Lovers include inquiries about automatic cat feede…" at bounding box center [1104, 274] width 611 height 219
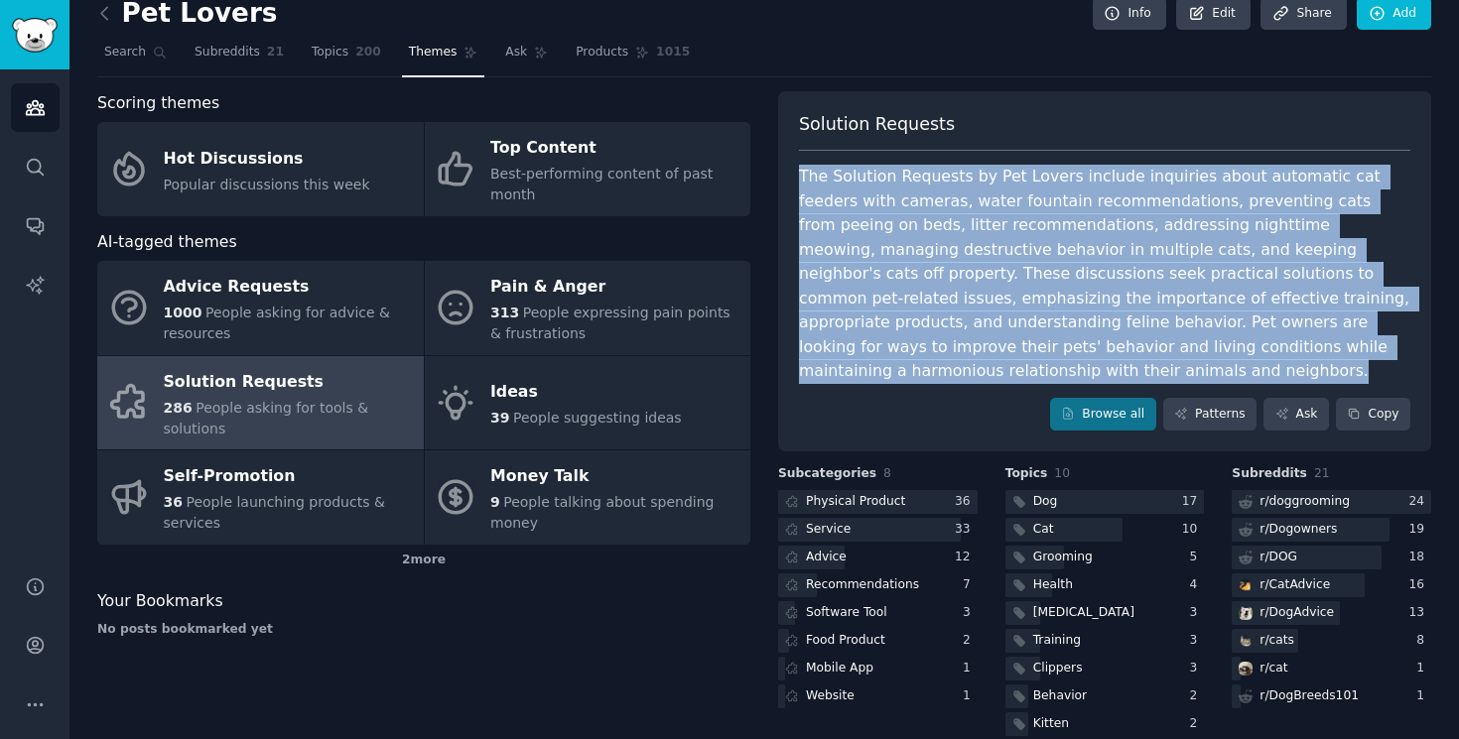
click at [940, 230] on div "The Solution Requests by Pet Lovers include inquiries about automatic cat feede…" at bounding box center [1104, 274] width 611 height 219
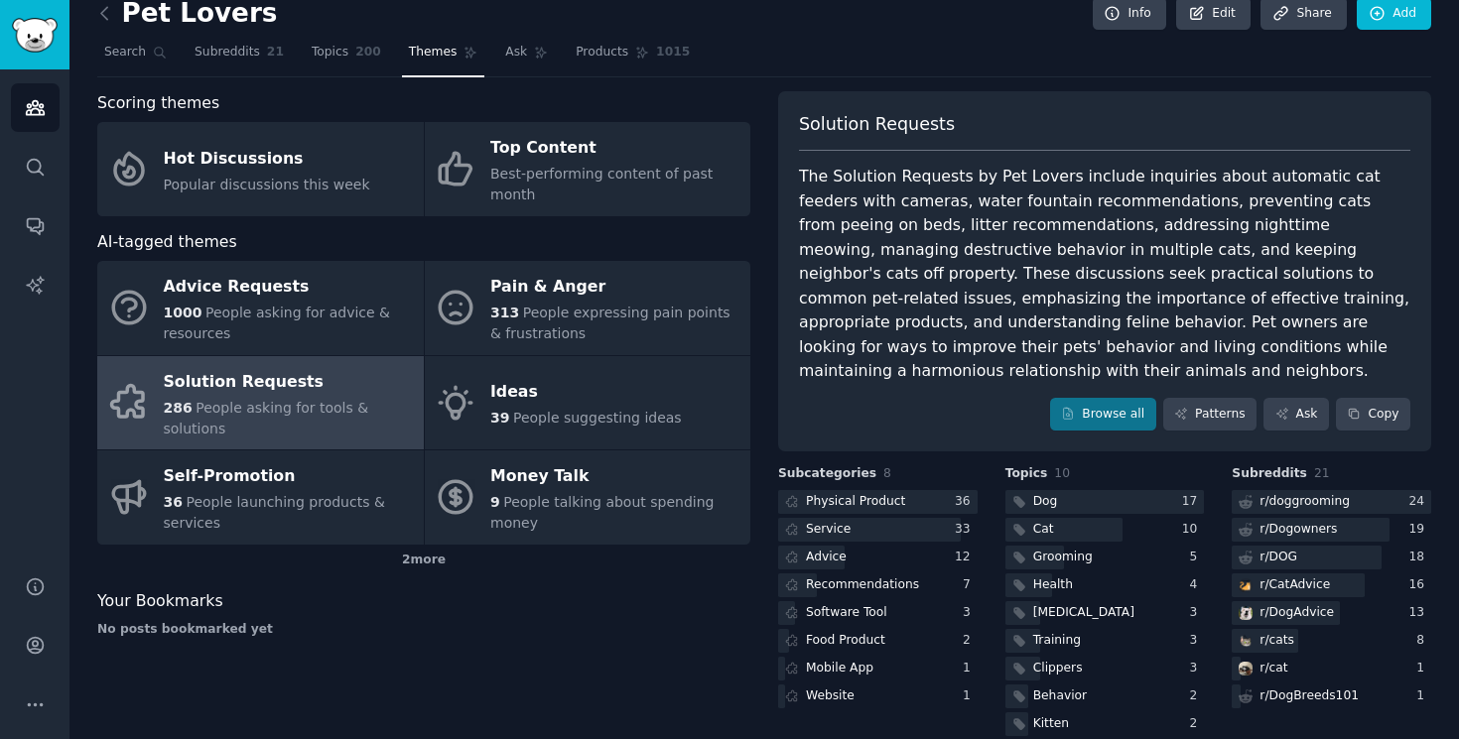
click at [1281, 349] on div "The Solution Requests by Pet Lovers include inquiries about automatic cat feede…" at bounding box center [1104, 274] width 611 height 219
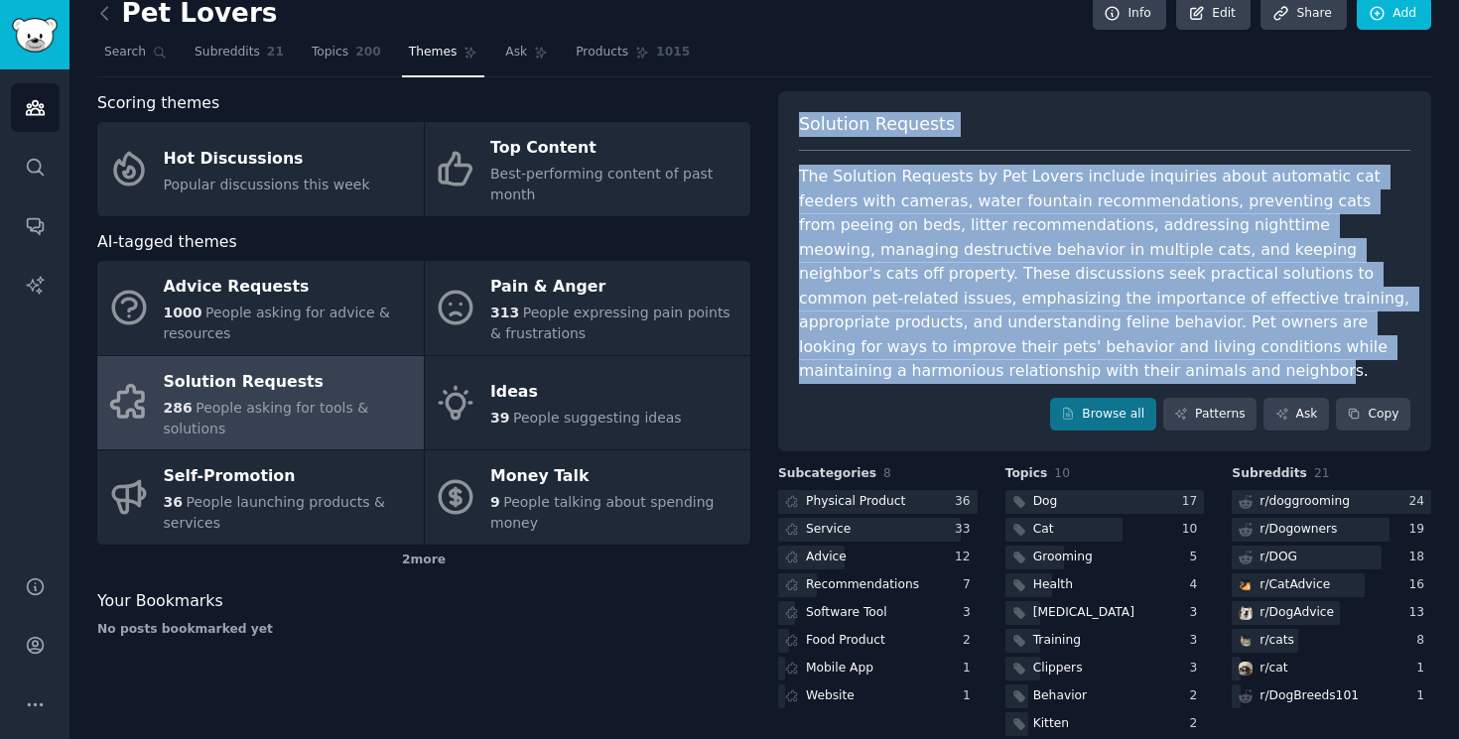
drag, startPoint x: 1288, startPoint y: 347, endPoint x: 772, endPoint y: 103, distance: 570.9
click at [772, 105] on div "Scoring themes Hot Discussions Popular discussions this week Top Content Best-p…" at bounding box center [764, 429] width 1334 height 677
copy div "Solution Requests The Solution Requests by Pet Lovers include inquiries about a…"
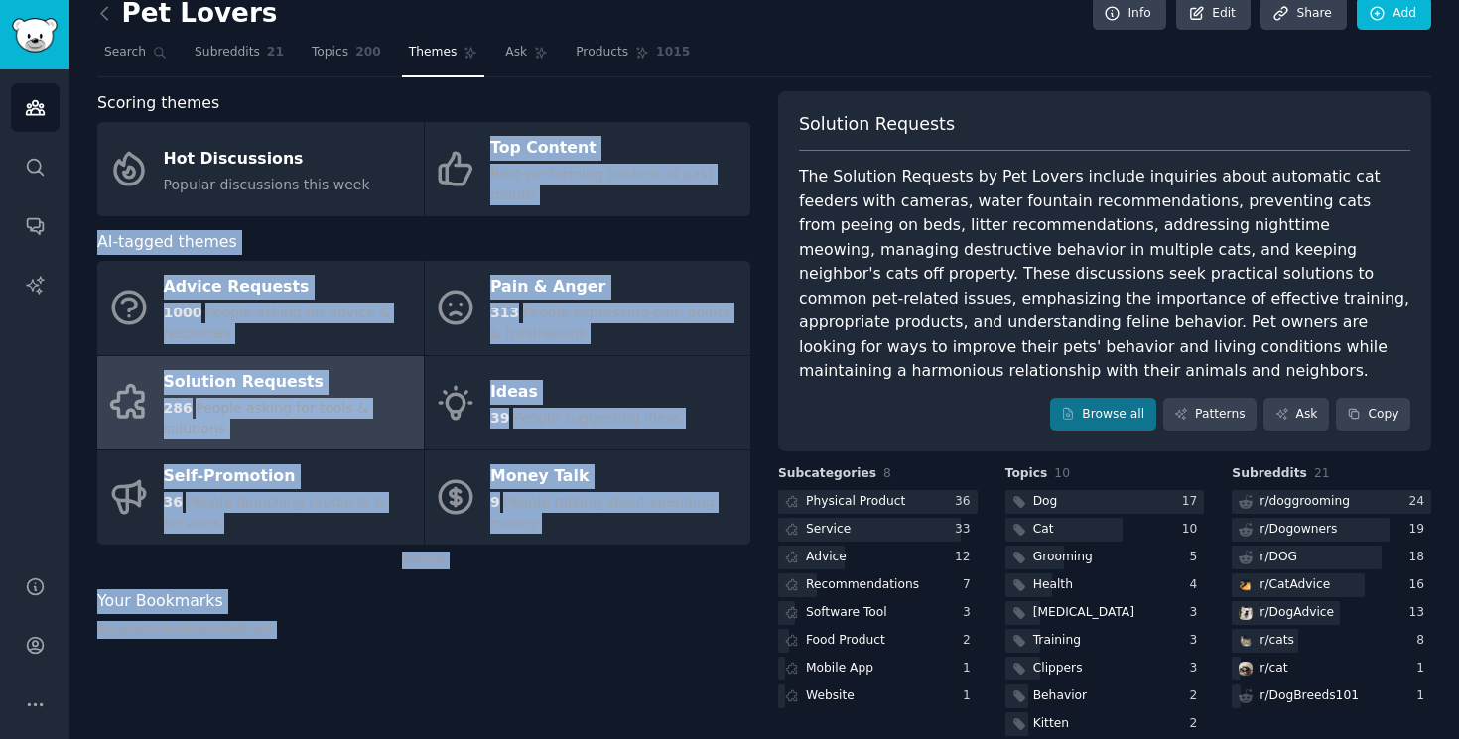
drag, startPoint x: 772, startPoint y: 103, endPoint x: -74, endPoint y: 320, distance: 873.8
click at [0, 320] on html "Audiences Search Conversations AI Reports Help Account More Pet Lovers Info Edi…" at bounding box center [729, 369] width 1459 height 739
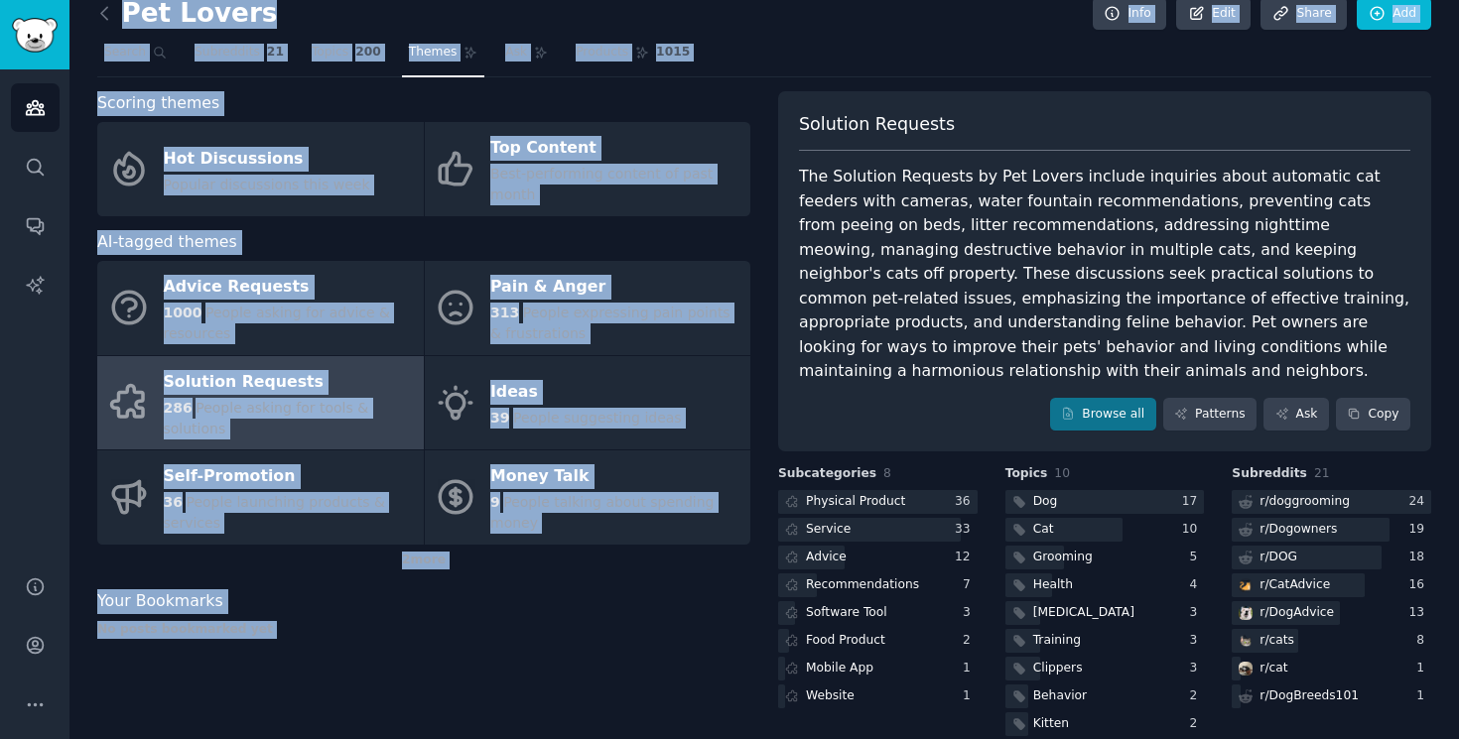
scroll to position [0, 0]
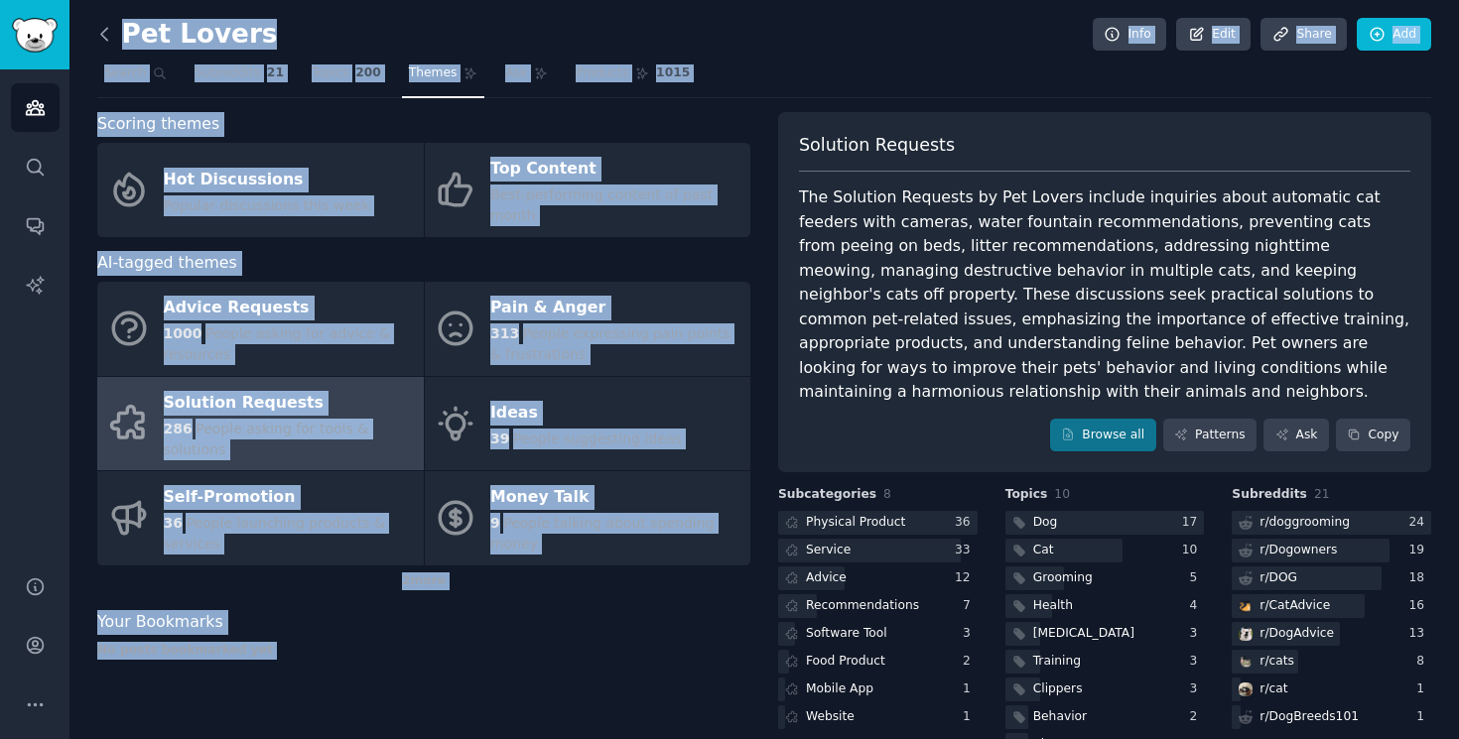
click at [102, 44] on icon at bounding box center [104, 34] width 21 height 21
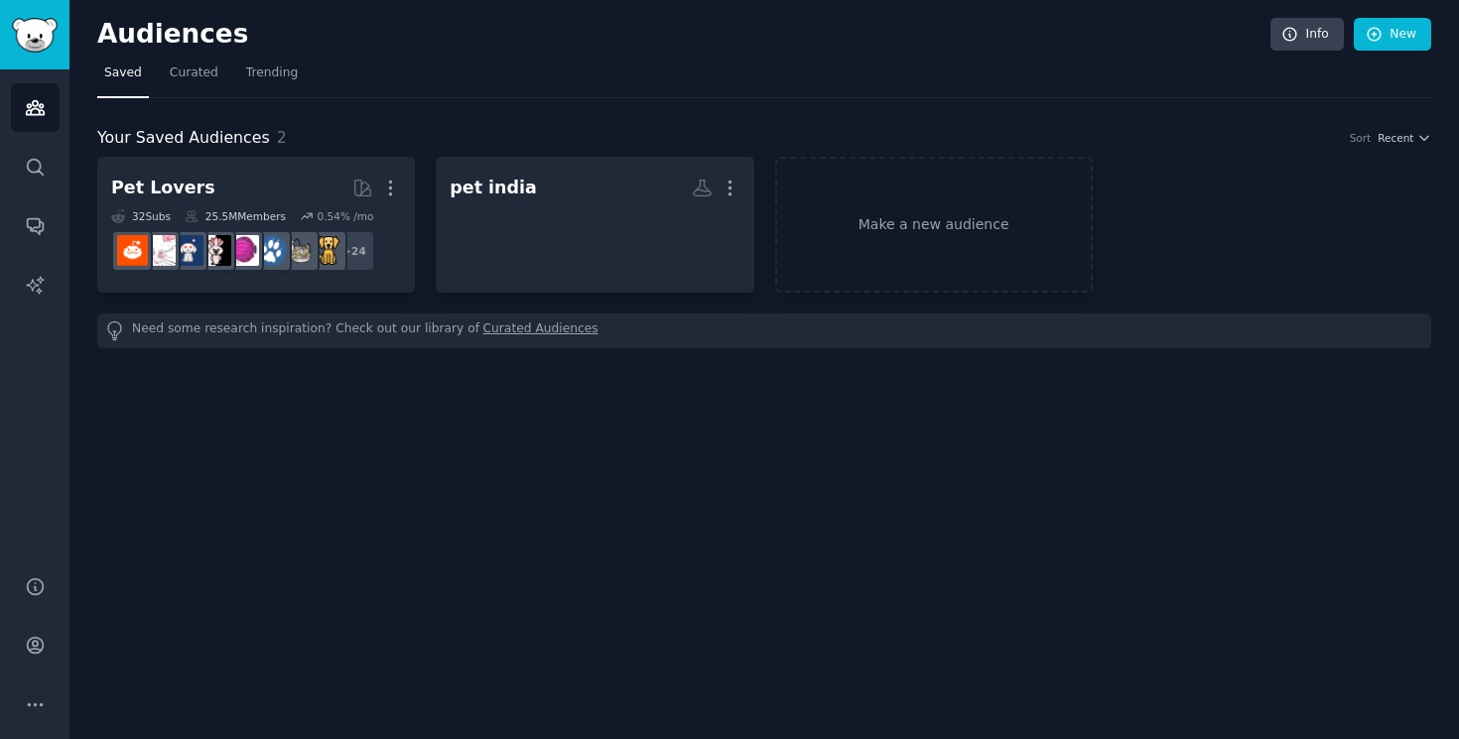
click at [102, 42] on h2 "Audiences" at bounding box center [683, 35] width 1173 height 32
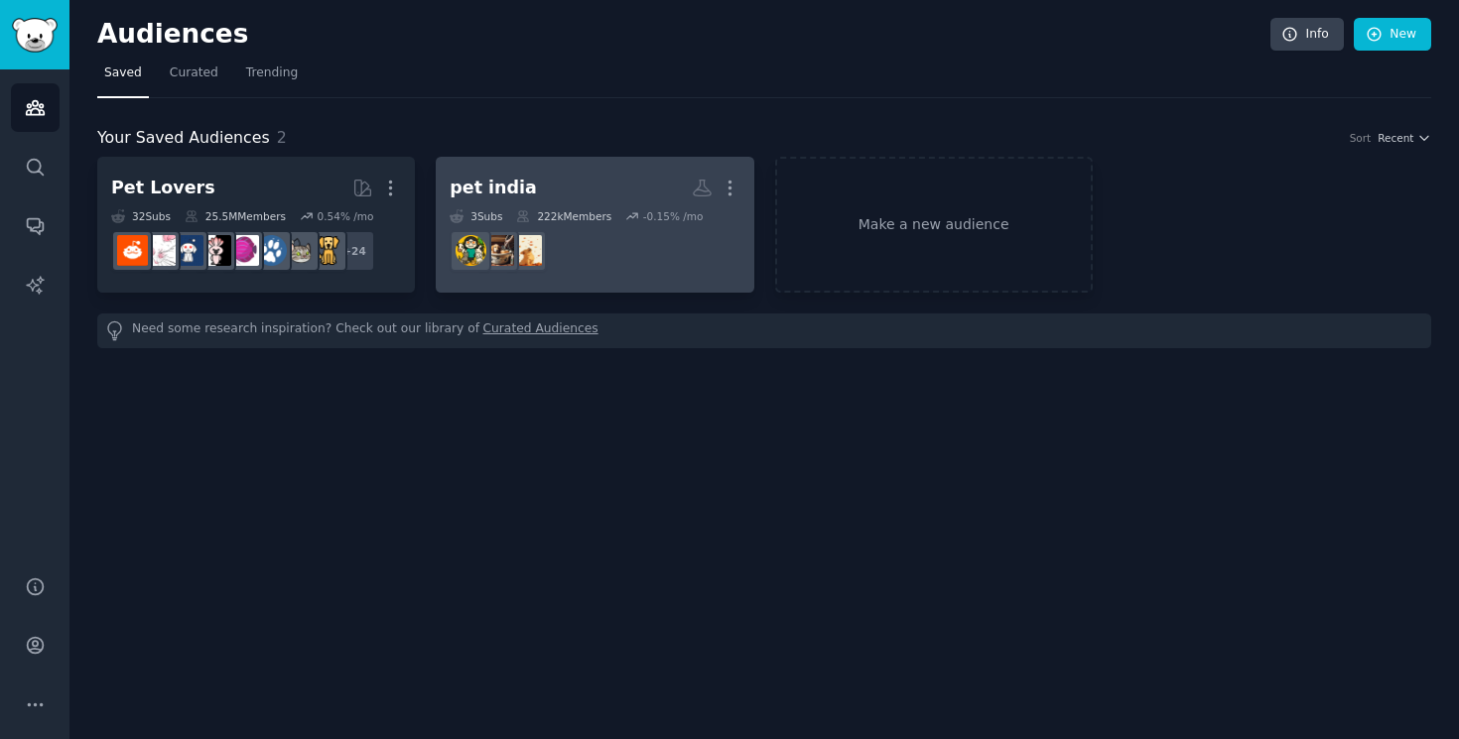
click at [511, 189] on div "pet india" at bounding box center [493, 188] width 87 height 25
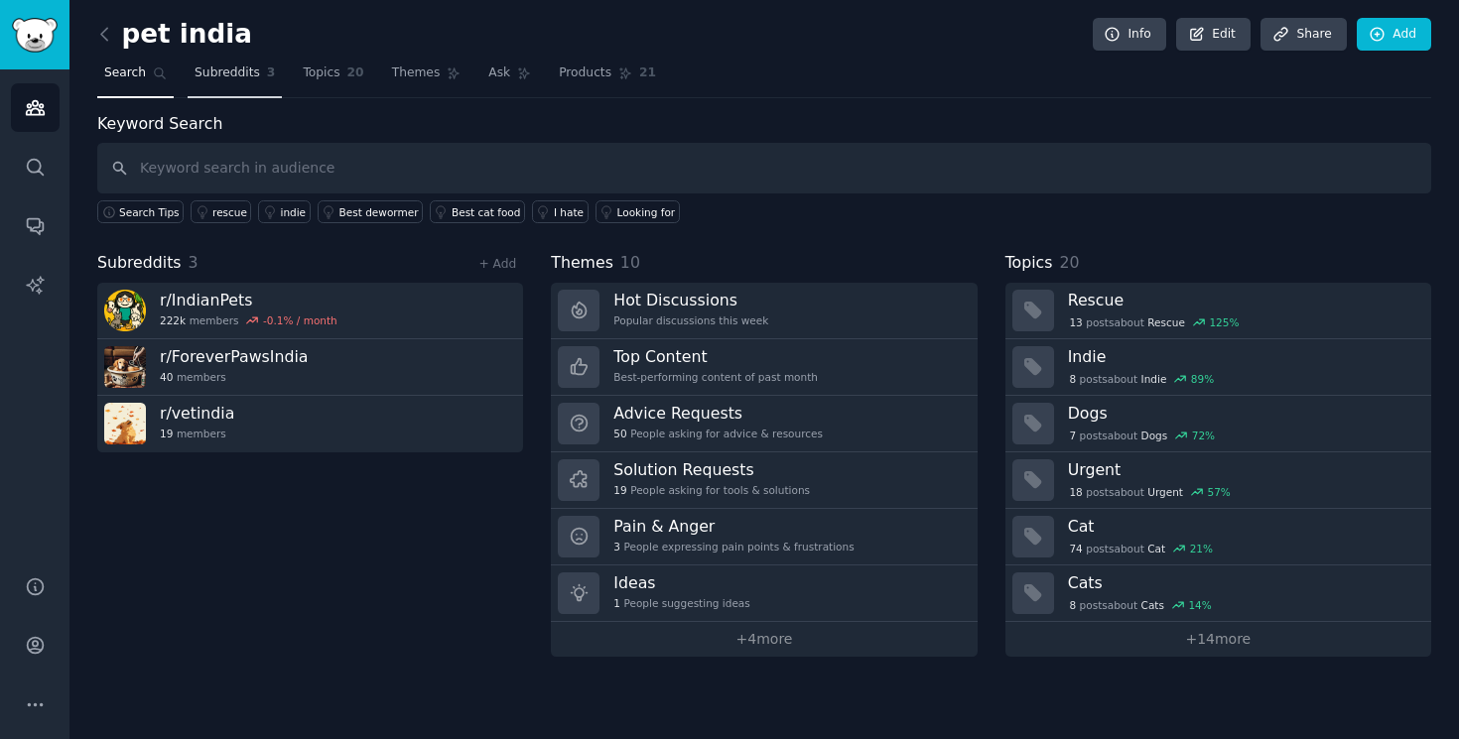
click at [258, 76] on link "Subreddits 3" at bounding box center [235, 78] width 94 height 41
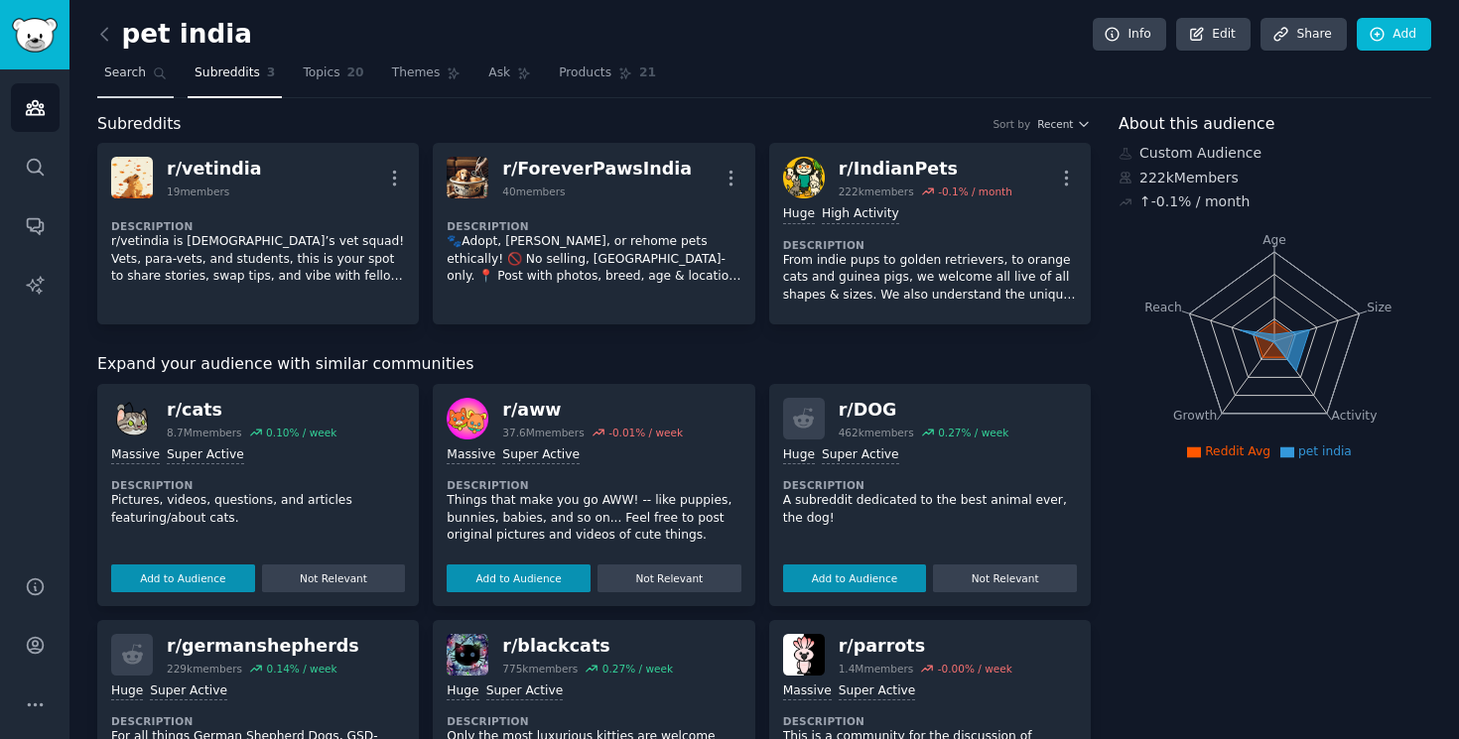
click at [123, 71] on span "Search" at bounding box center [125, 74] width 42 height 18
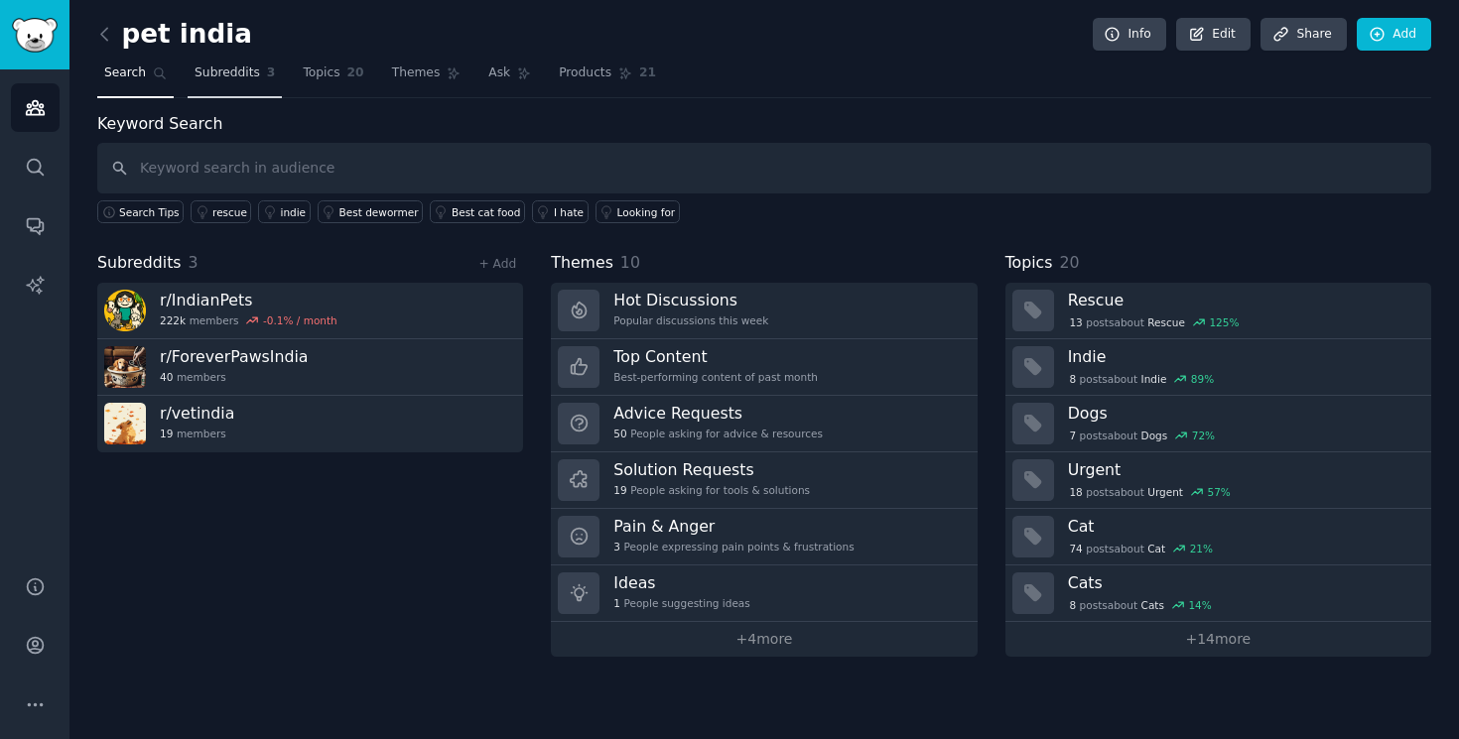
click at [233, 79] on span "Subreddits" at bounding box center [228, 74] width 66 height 18
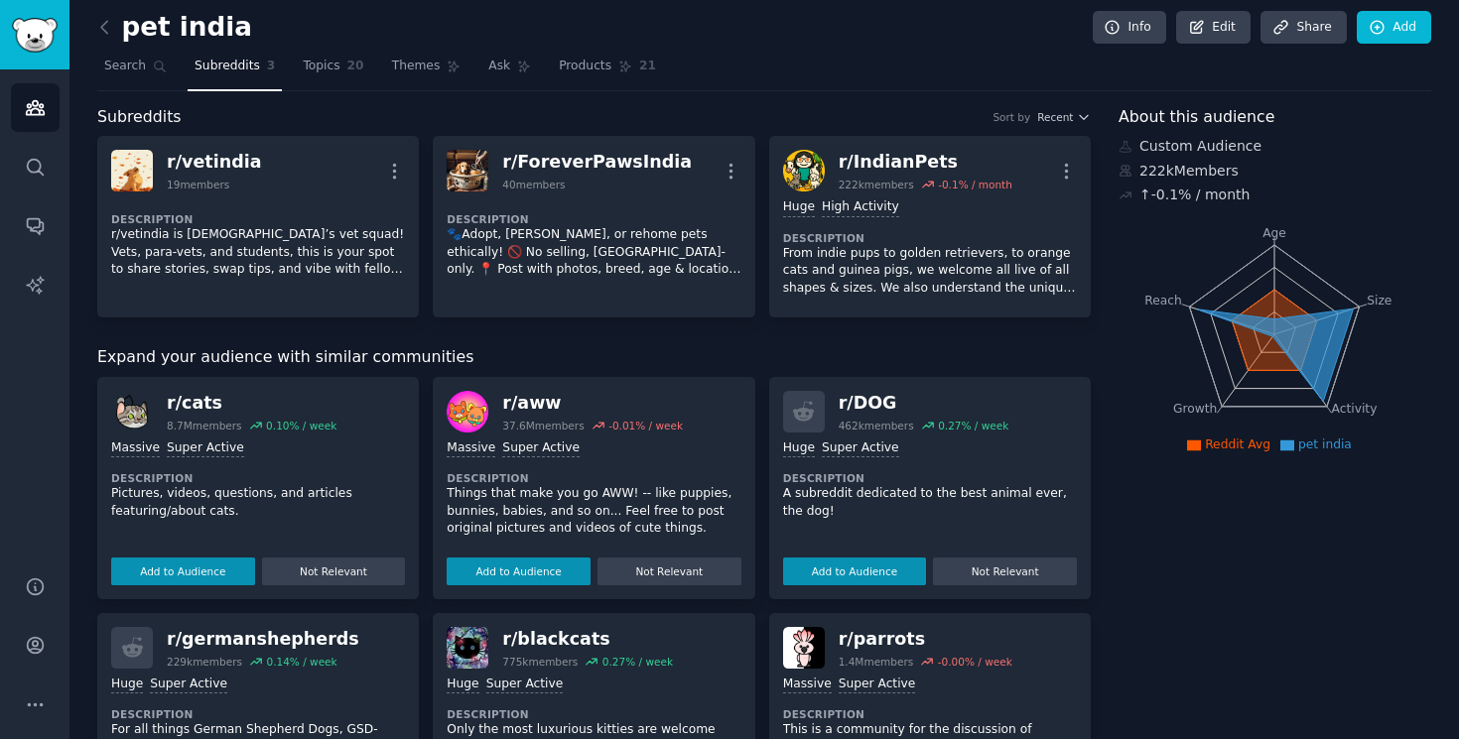
scroll to position [2, 0]
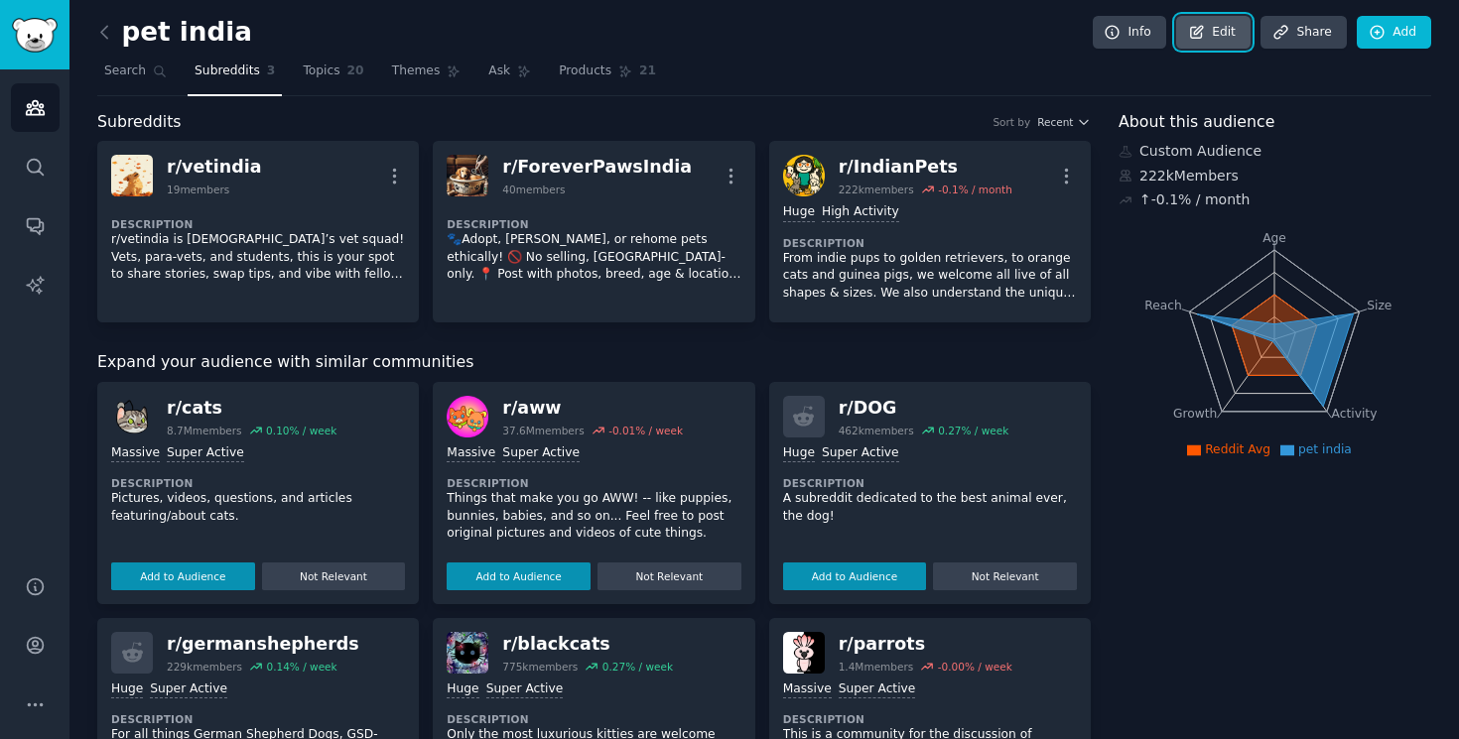
click at [1221, 29] on link "Edit" at bounding box center [1213, 33] width 74 height 34
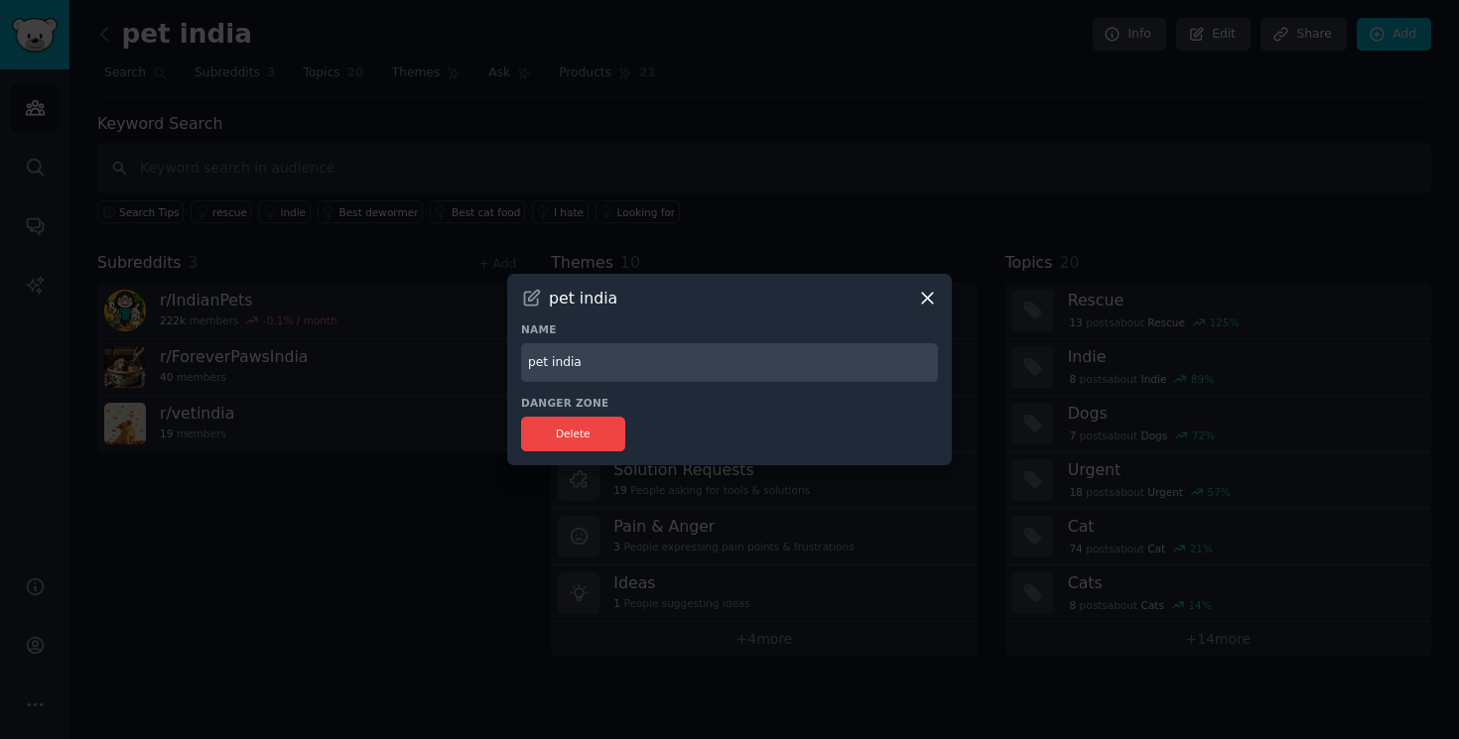
click at [929, 302] on icon at bounding box center [927, 299] width 11 height 11
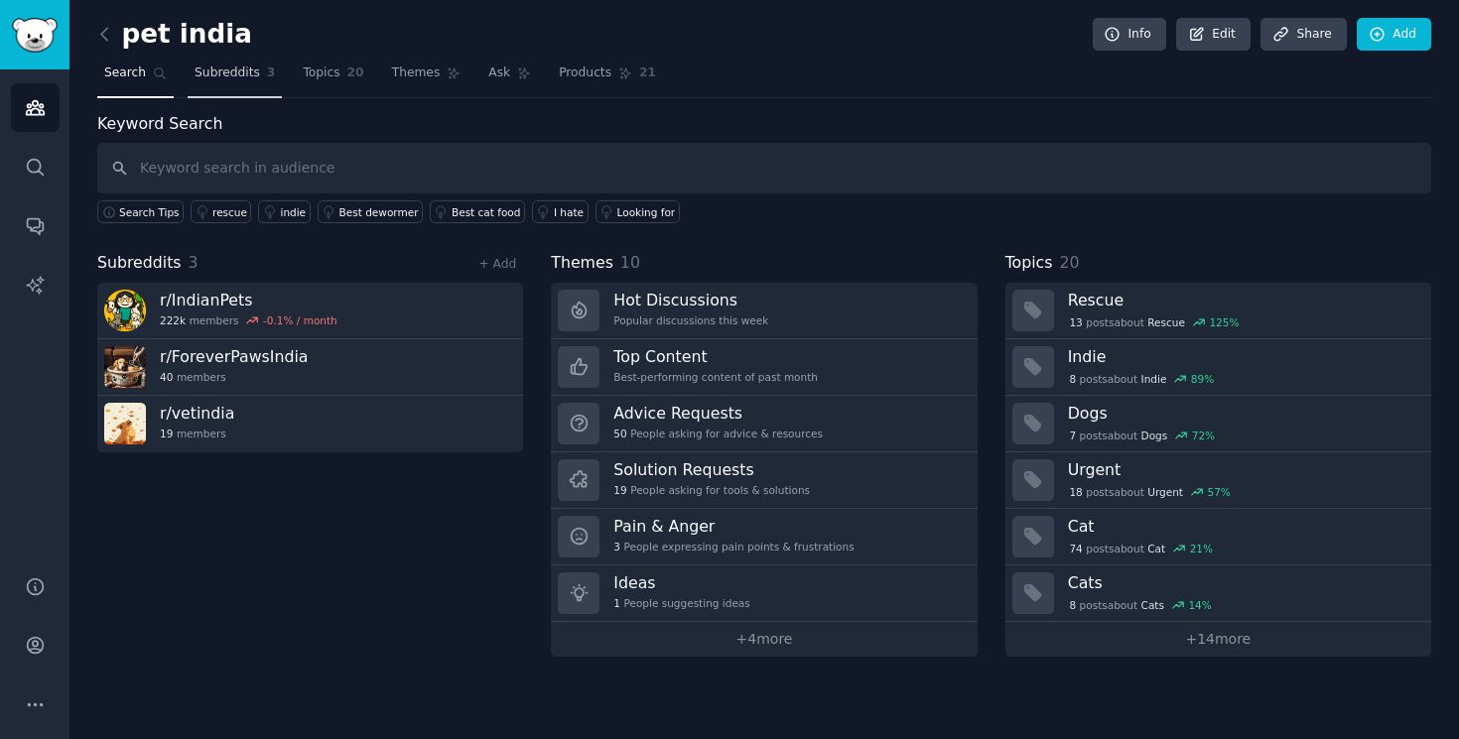
click at [204, 83] on link "Subreddits 3" at bounding box center [235, 78] width 94 height 41
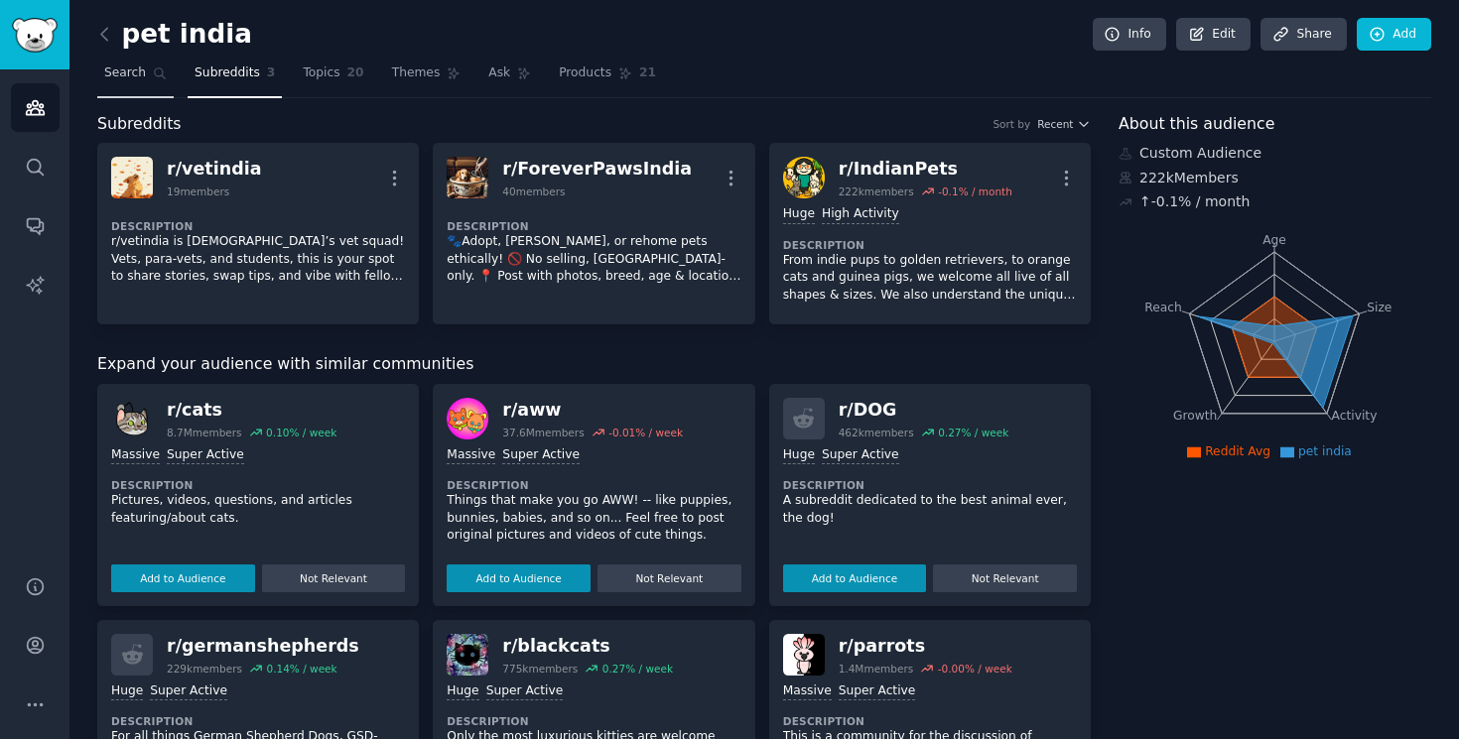
click at [121, 70] on span "Search" at bounding box center [125, 74] width 42 height 18
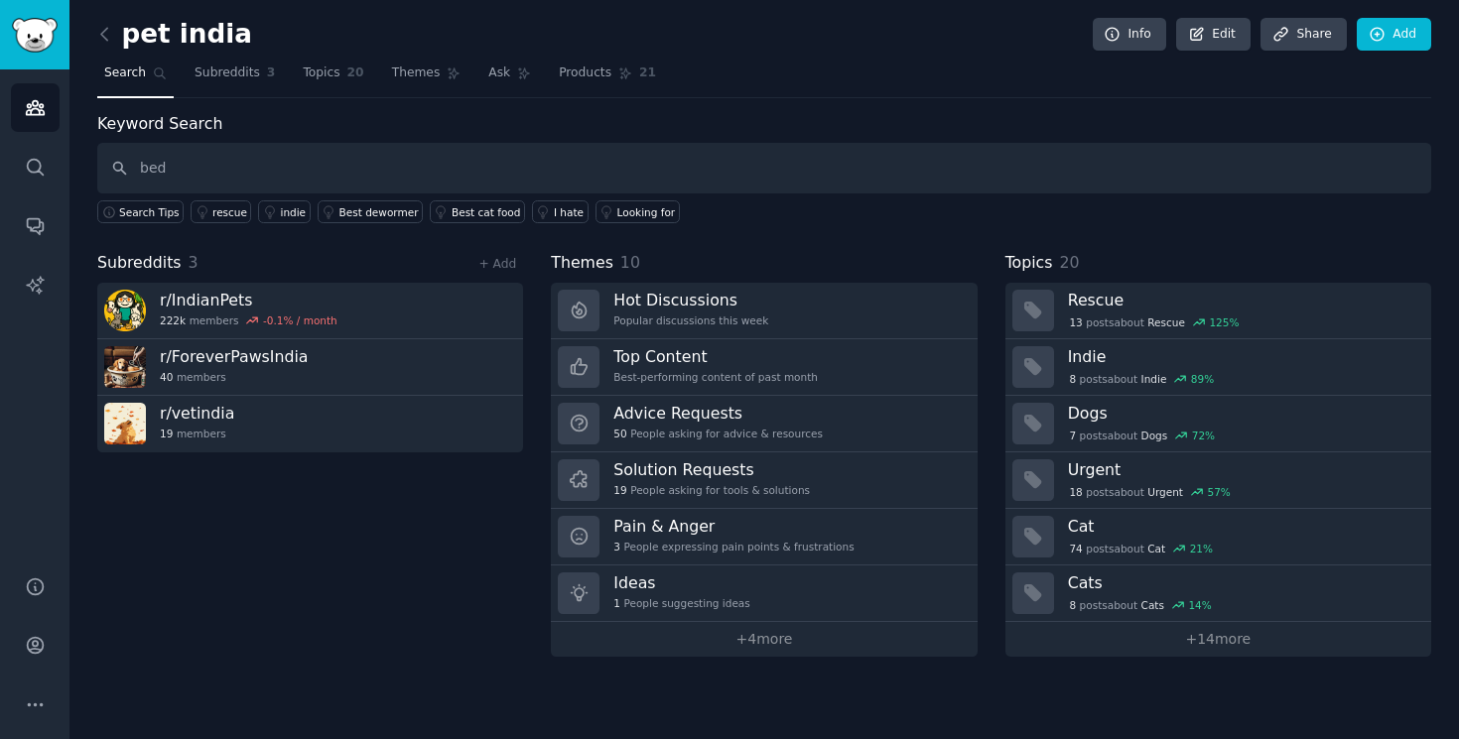
type input "bed"
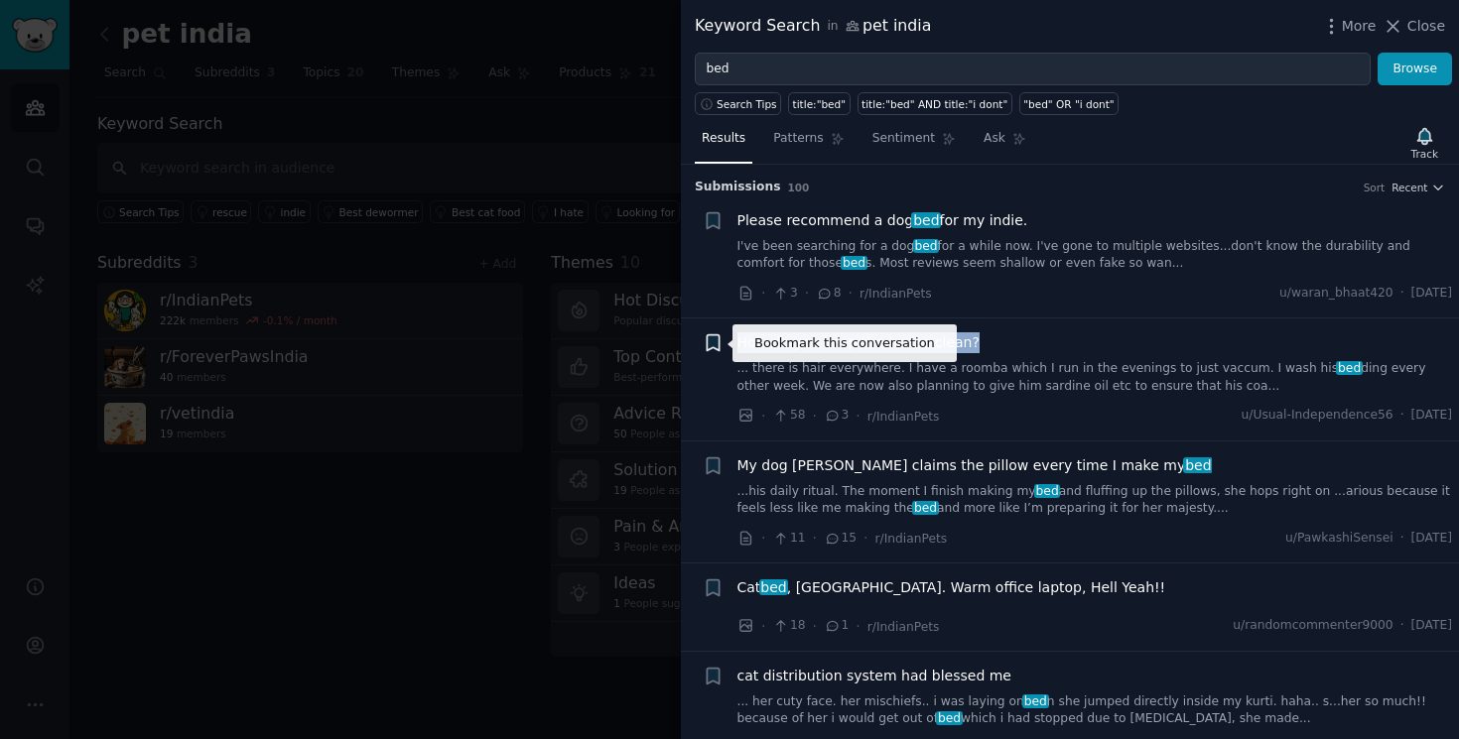
click at [721, 348] on icon "button" at bounding box center [713, 342] width 21 height 21
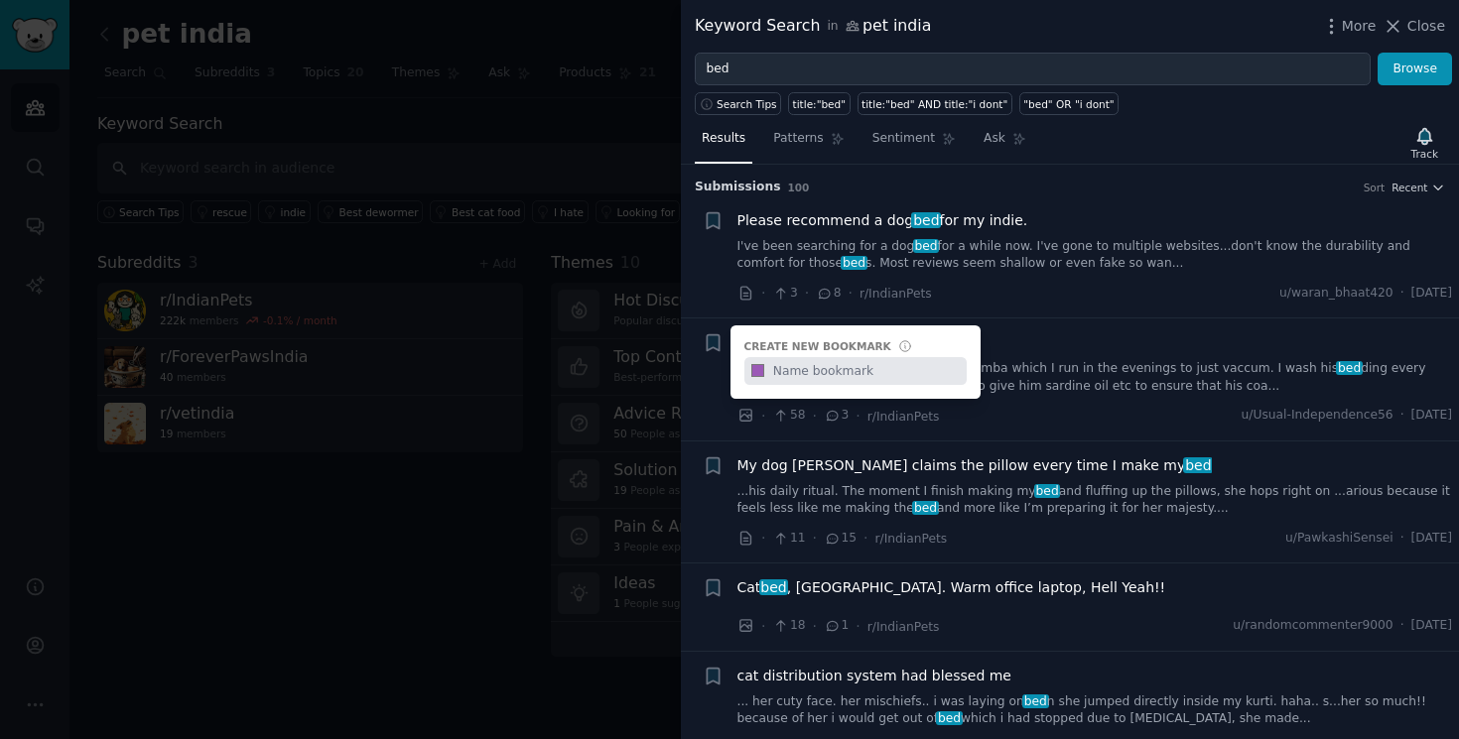
click at [716, 348] on div "+ Create new bookmark #9b59b6" at bounding box center [713, 342] width 21 height 21
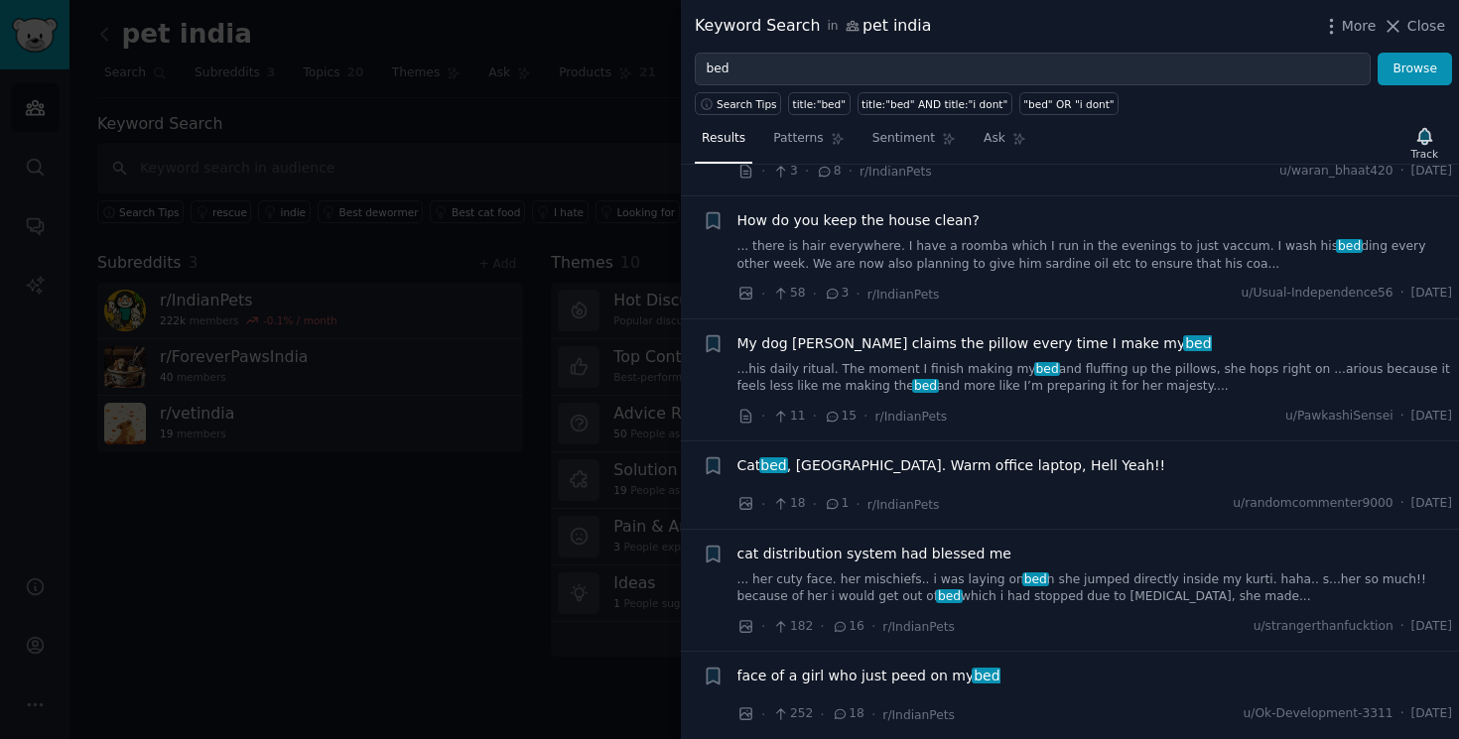
scroll to position [127, 0]
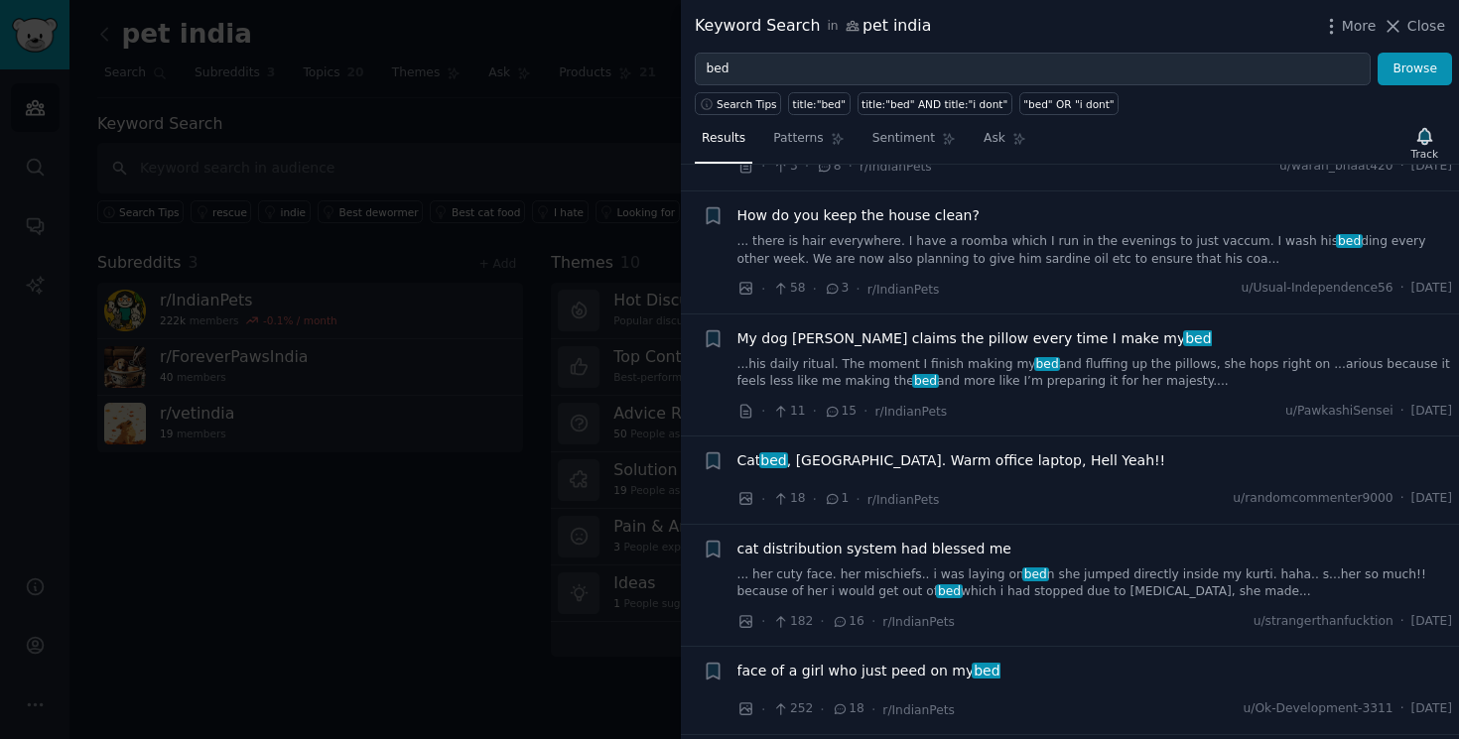
click at [826, 334] on span "My dog Shizu claims the pillow every time I make my bed" at bounding box center [974, 339] width 474 height 21
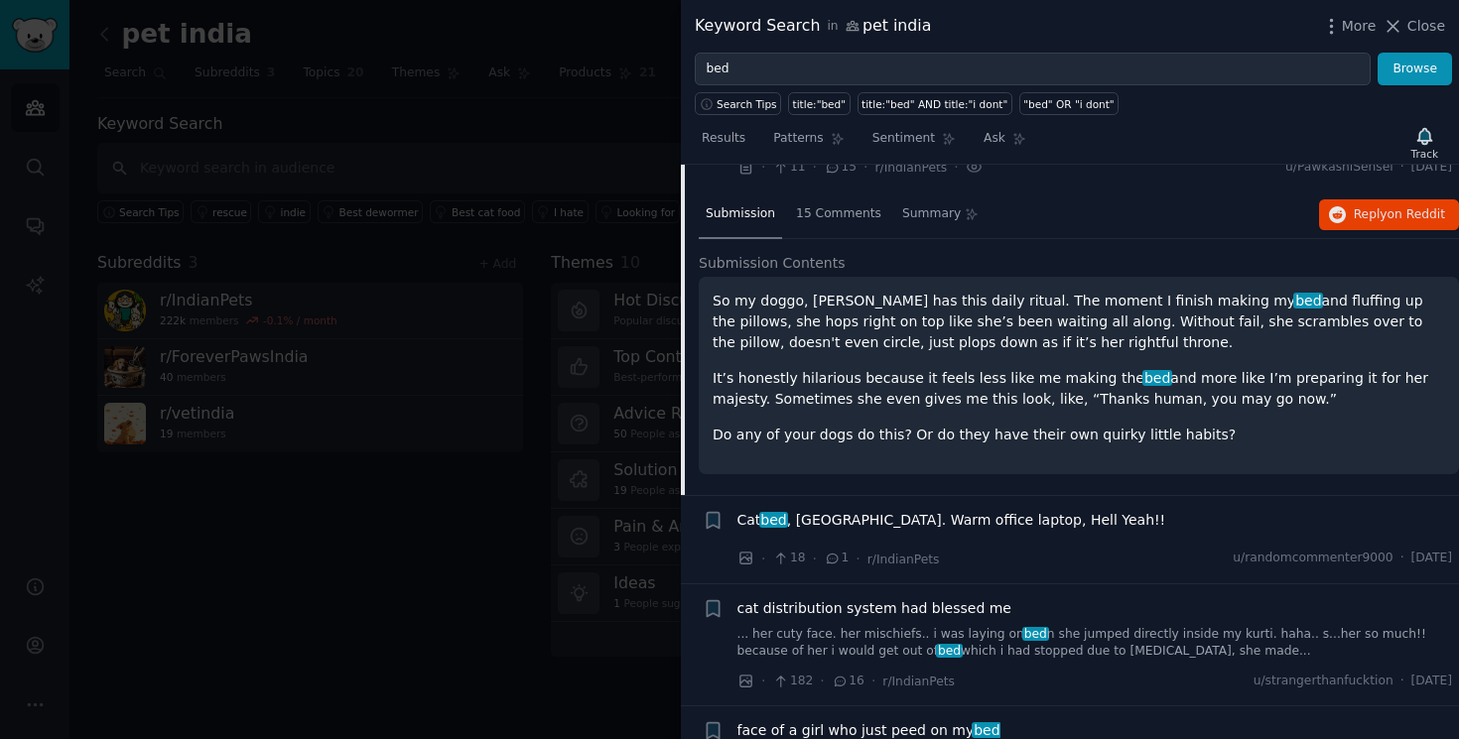
scroll to position [347, 0]
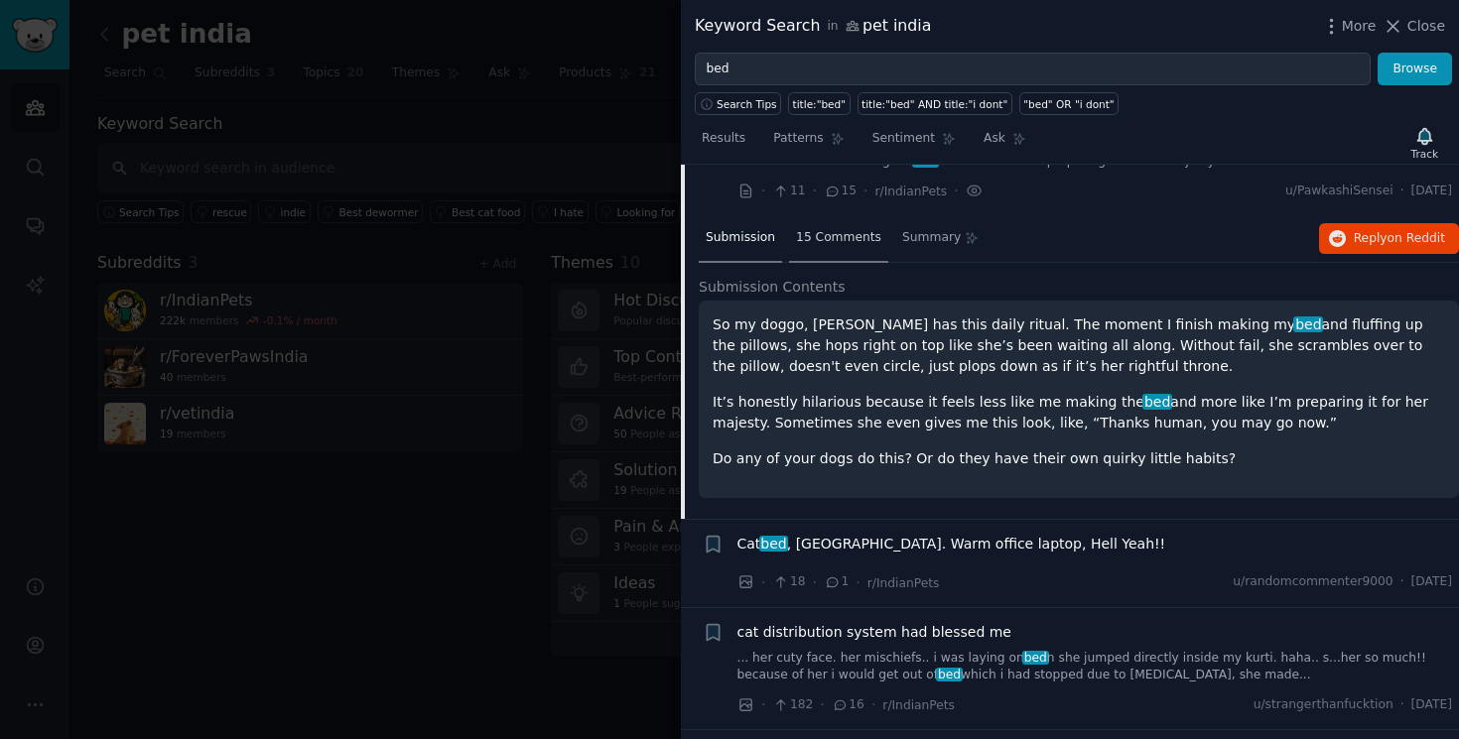
click at [856, 234] on span "15 Comments" at bounding box center [838, 238] width 85 height 18
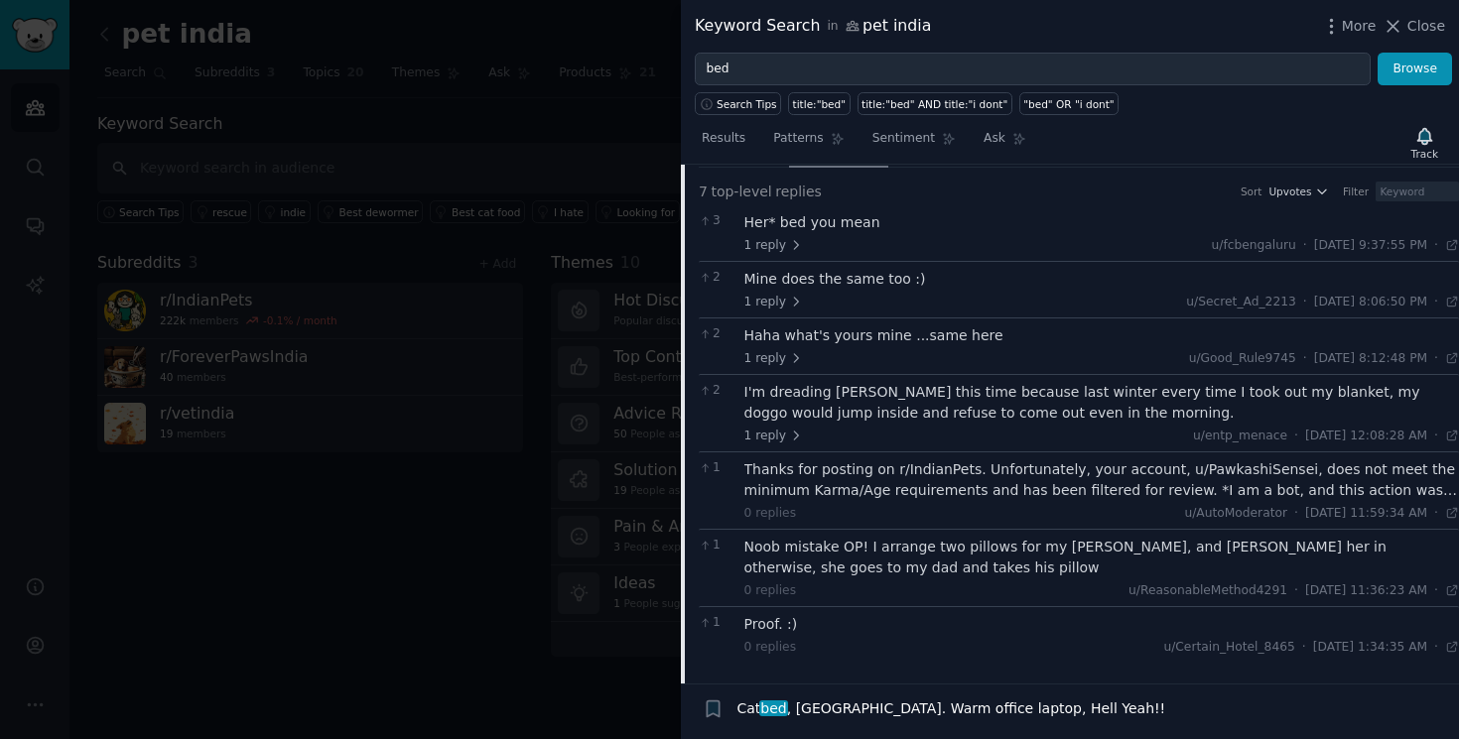
scroll to position [442, 0]
click at [744, 140] on link "Results" at bounding box center [724, 143] width 58 height 41
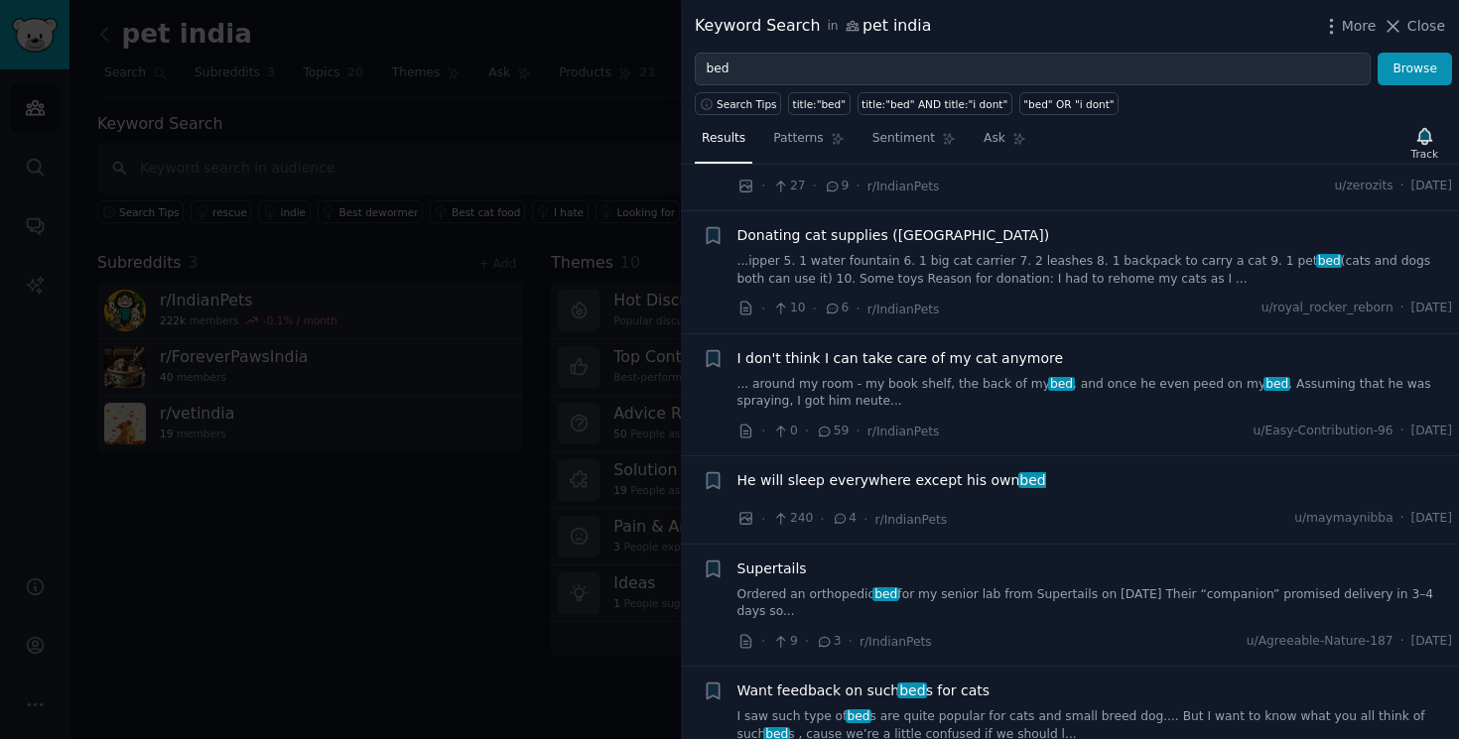
scroll to position [1270, 0]
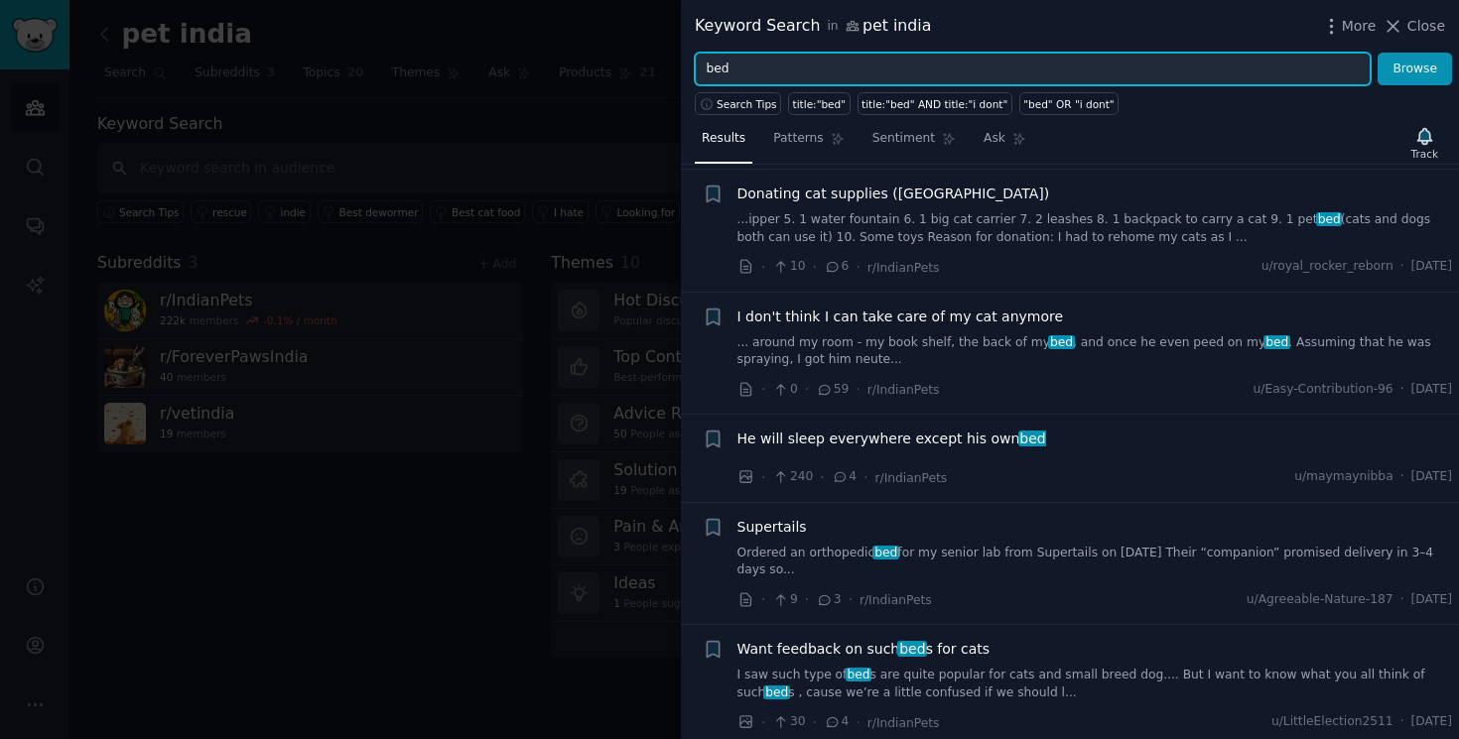
click at [827, 76] on input "bed" at bounding box center [1033, 70] width 676 height 34
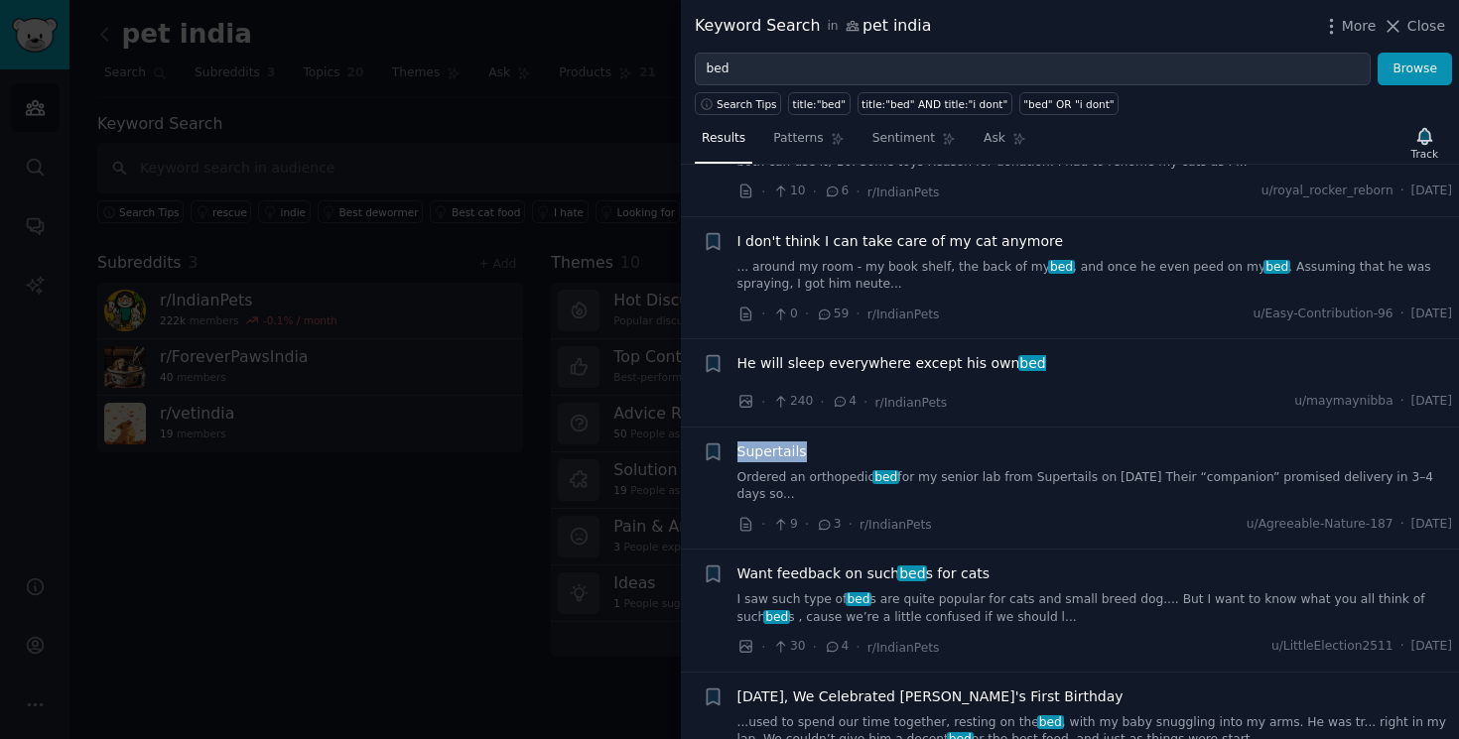
scroll to position [1371, 0]
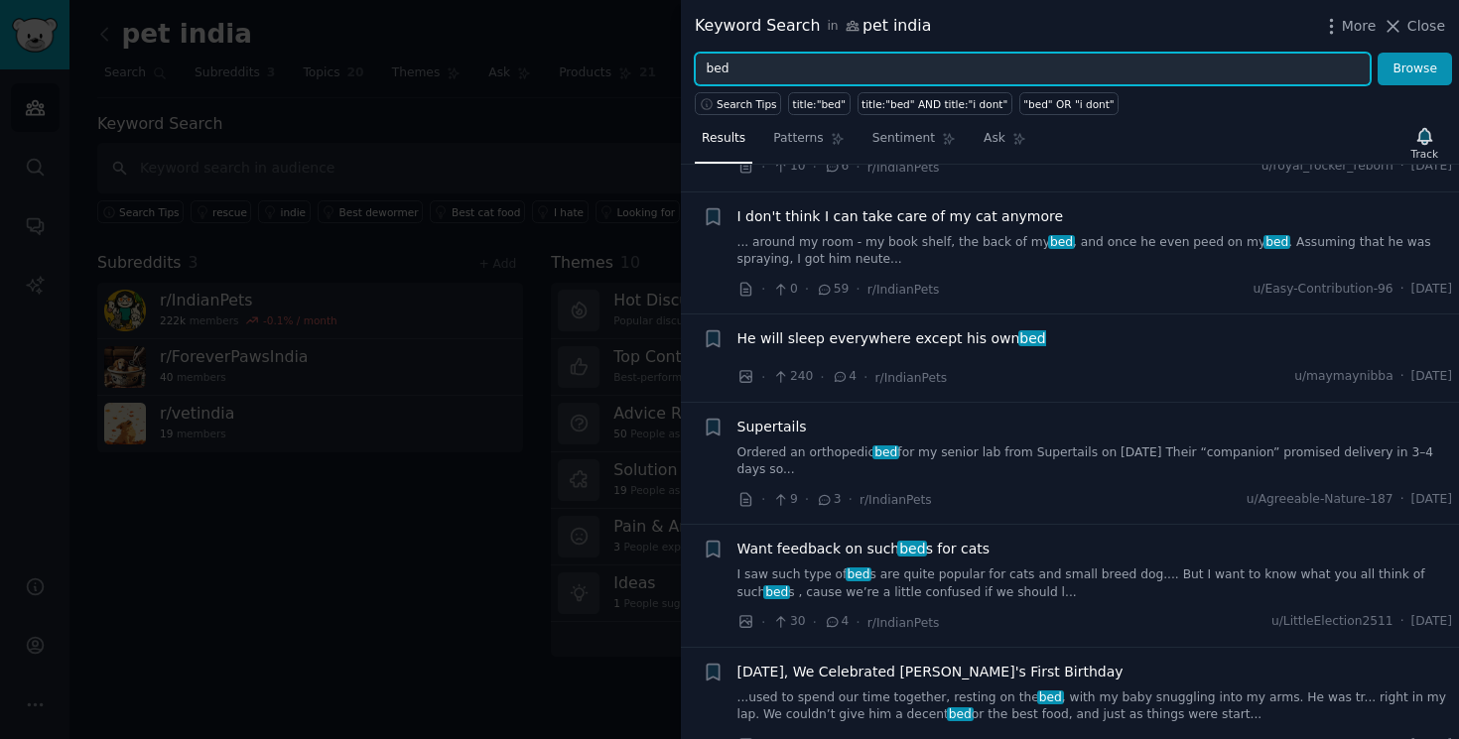
click at [871, 74] on input "bed" at bounding box center [1033, 70] width 676 height 34
click at [1378, 53] on button "Browse" at bounding box center [1415, 70] width 74 height 34
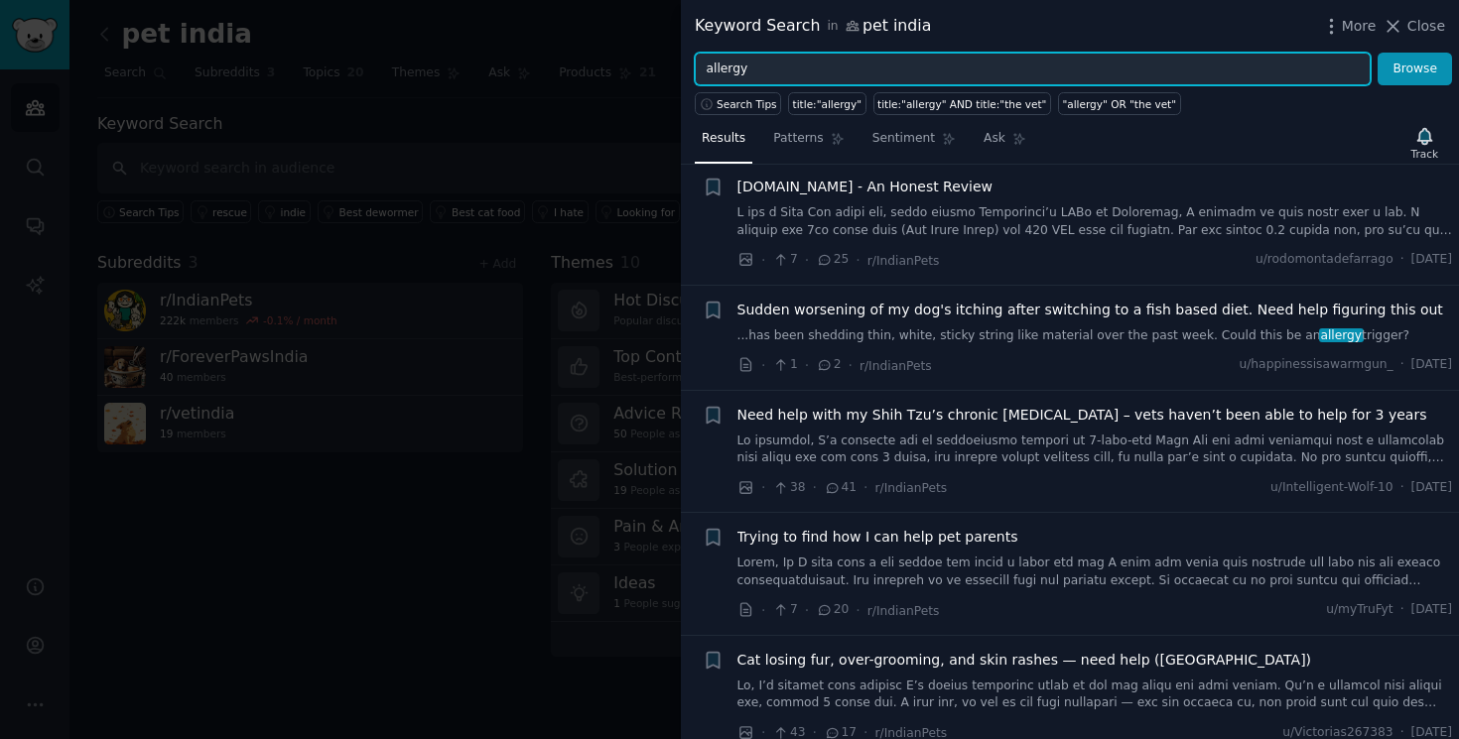
scroll to position [157, 0]
click at [859, 66] on input "allergy" at bounding box center [1033, 70] width 676 height 34
type input "review"
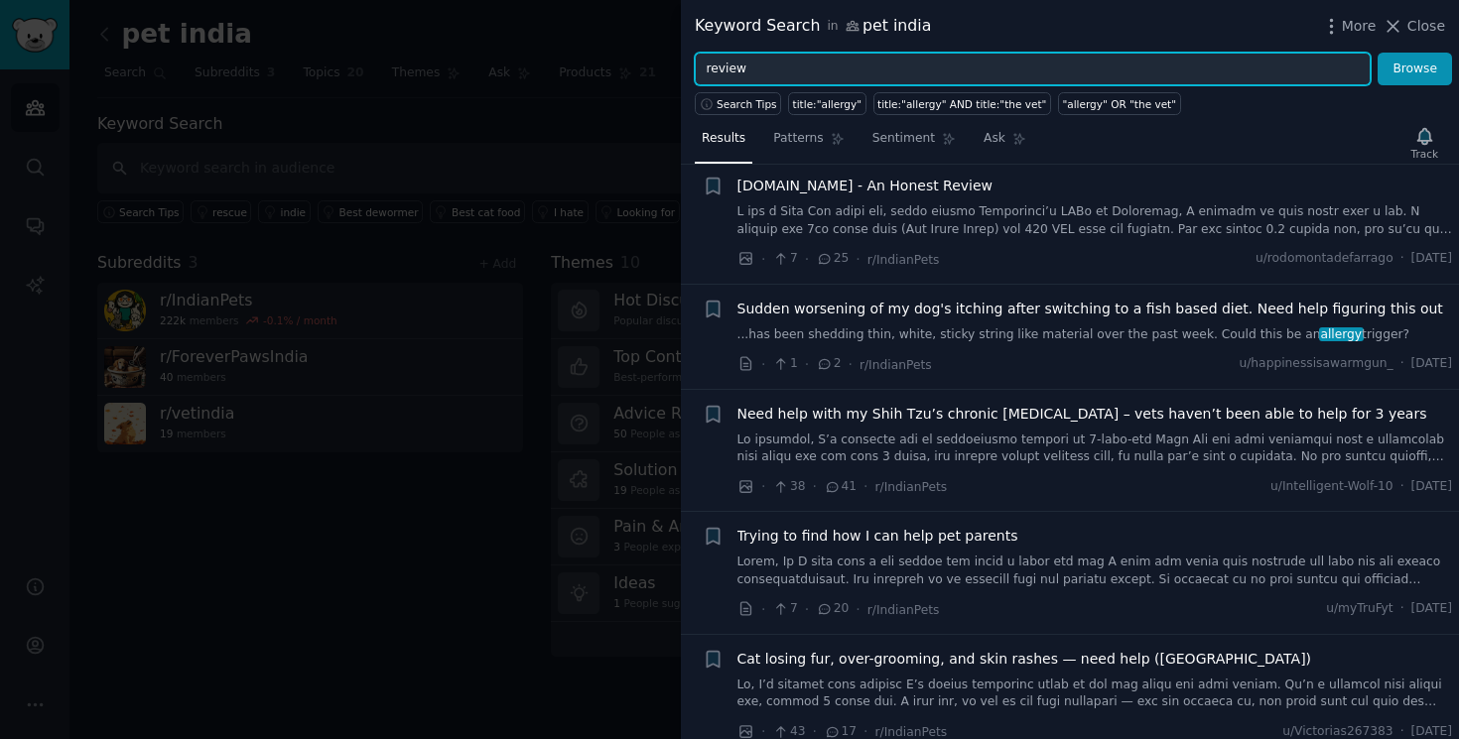
click at [1378, 53] on button "Browse" at bounding box center [1415, 70] width 74 height 34
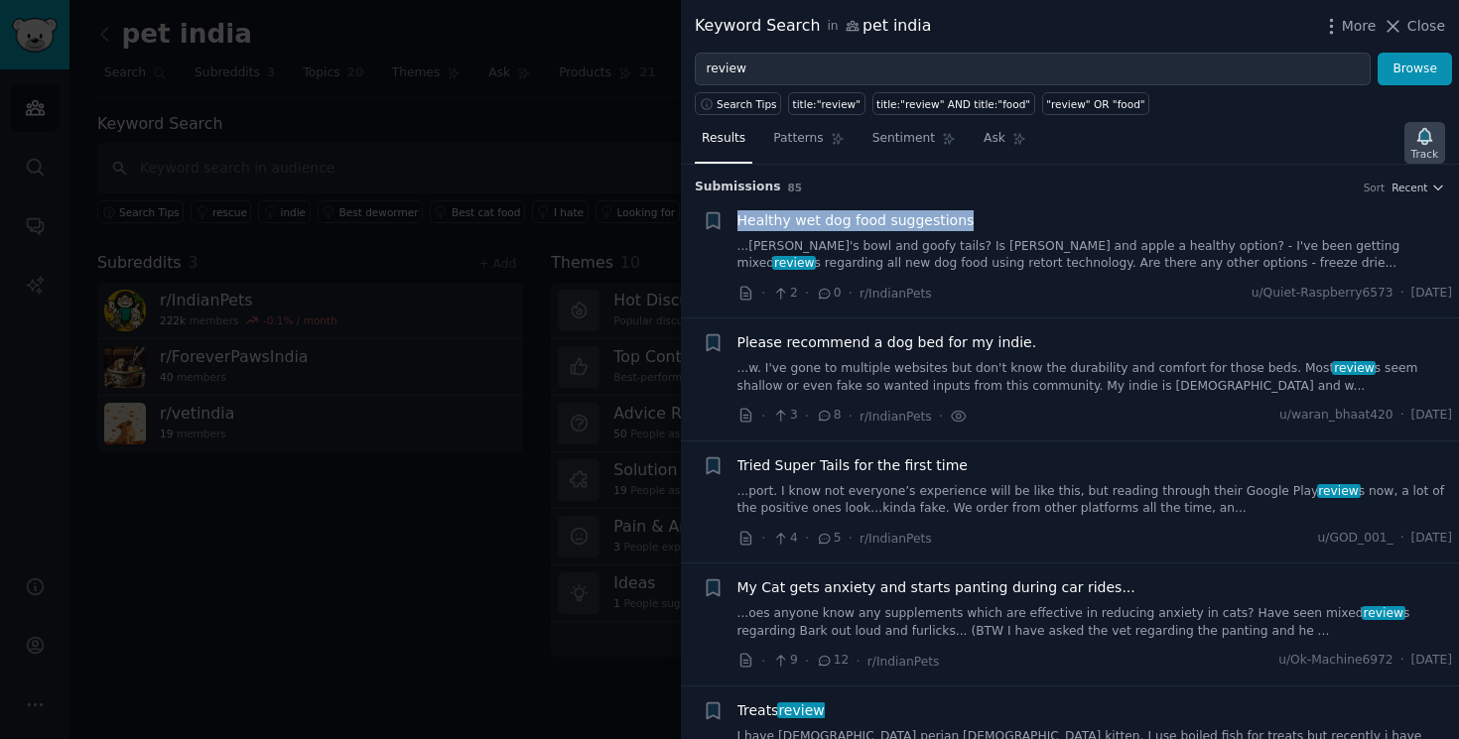
click at [1421, 141] on icon "button" at bounding box center [1424, 136] width 14 height 16
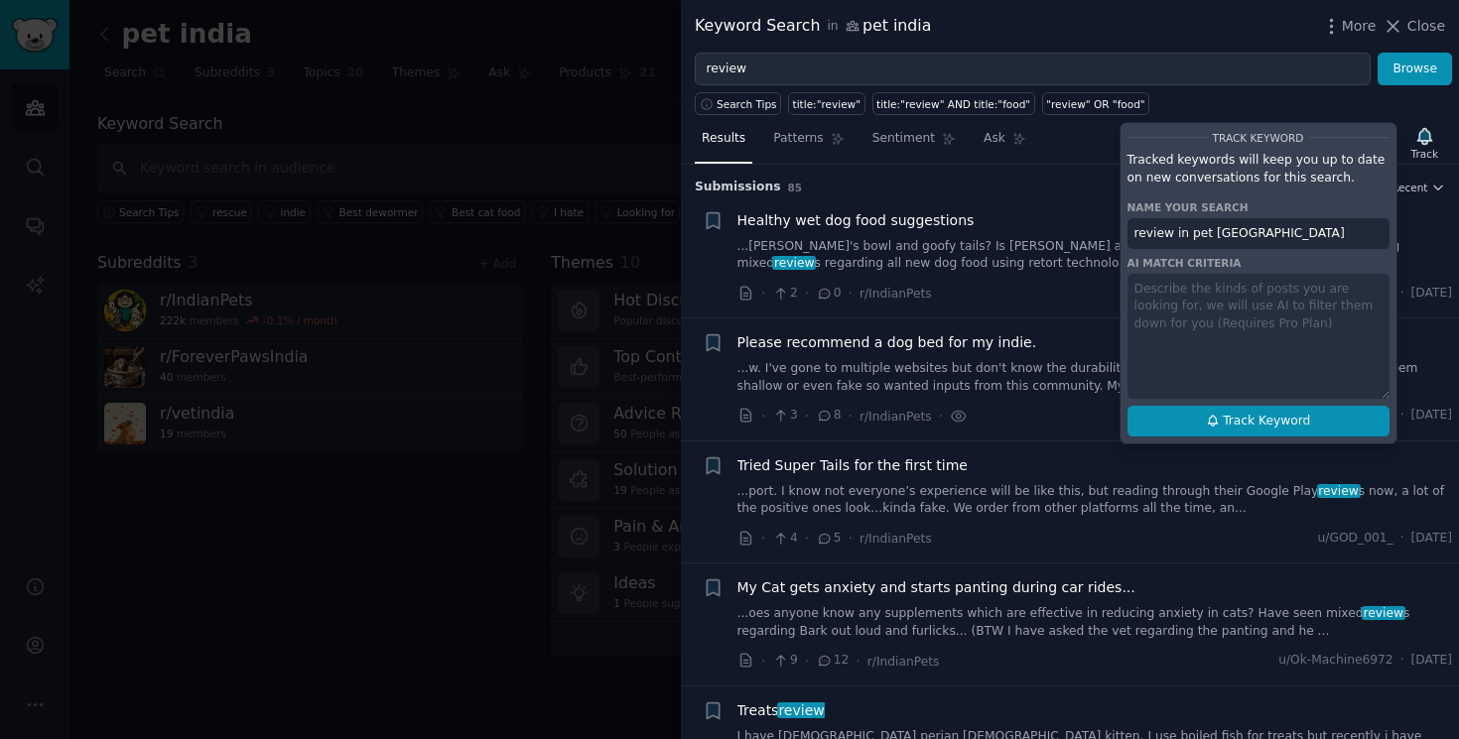
click at [1204, 423] on button "Track Keyword" at bounding box center [1258, 422] width 262 height 32
type input "review in pet india"
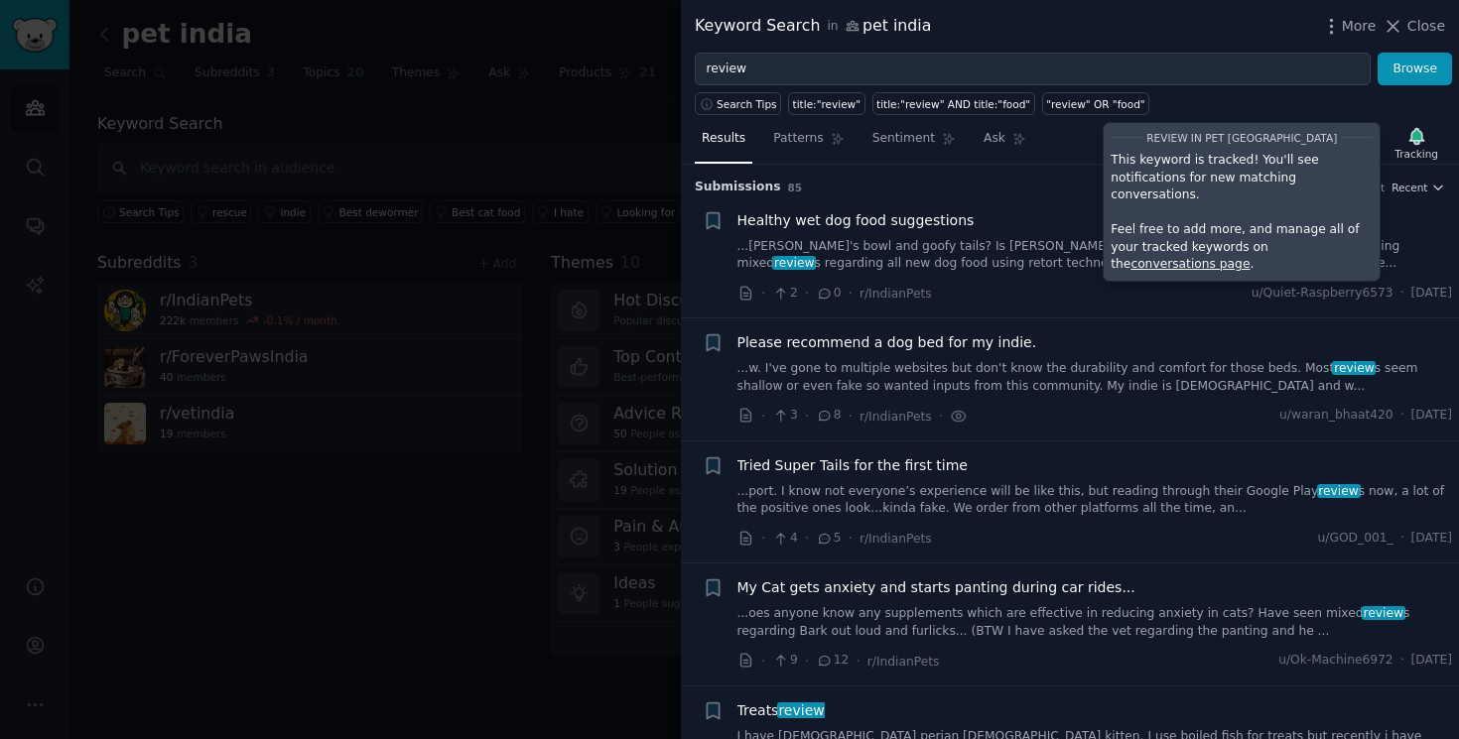
click at [1065, 183] on h3 "Submission s 85 Sort Recent" at bounding box center [1070, 188] width 750 height 18
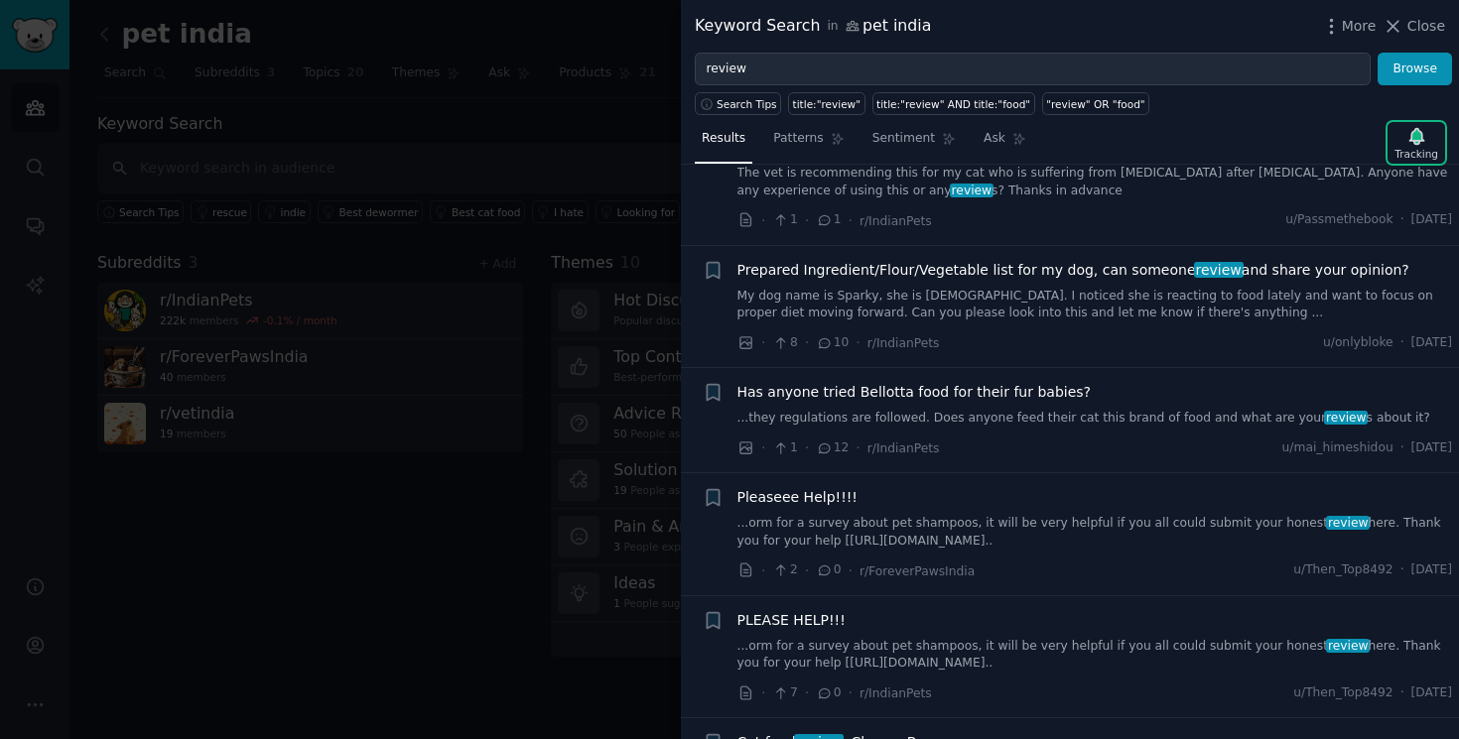
scroll to position [1459, 0]
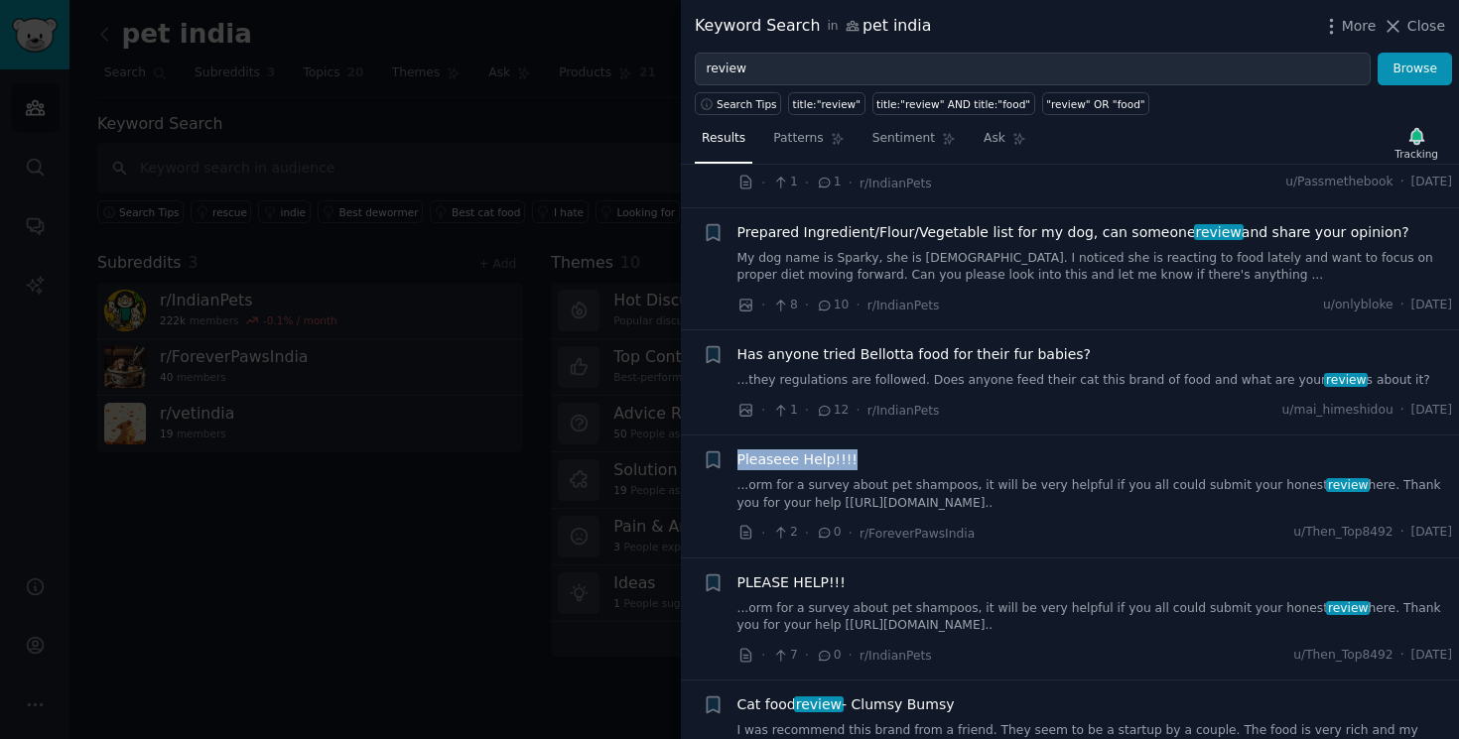
click at [806, 459] on span "Pleaseee Help!!!!" at bounding box center [797, 460] width 120 height 21
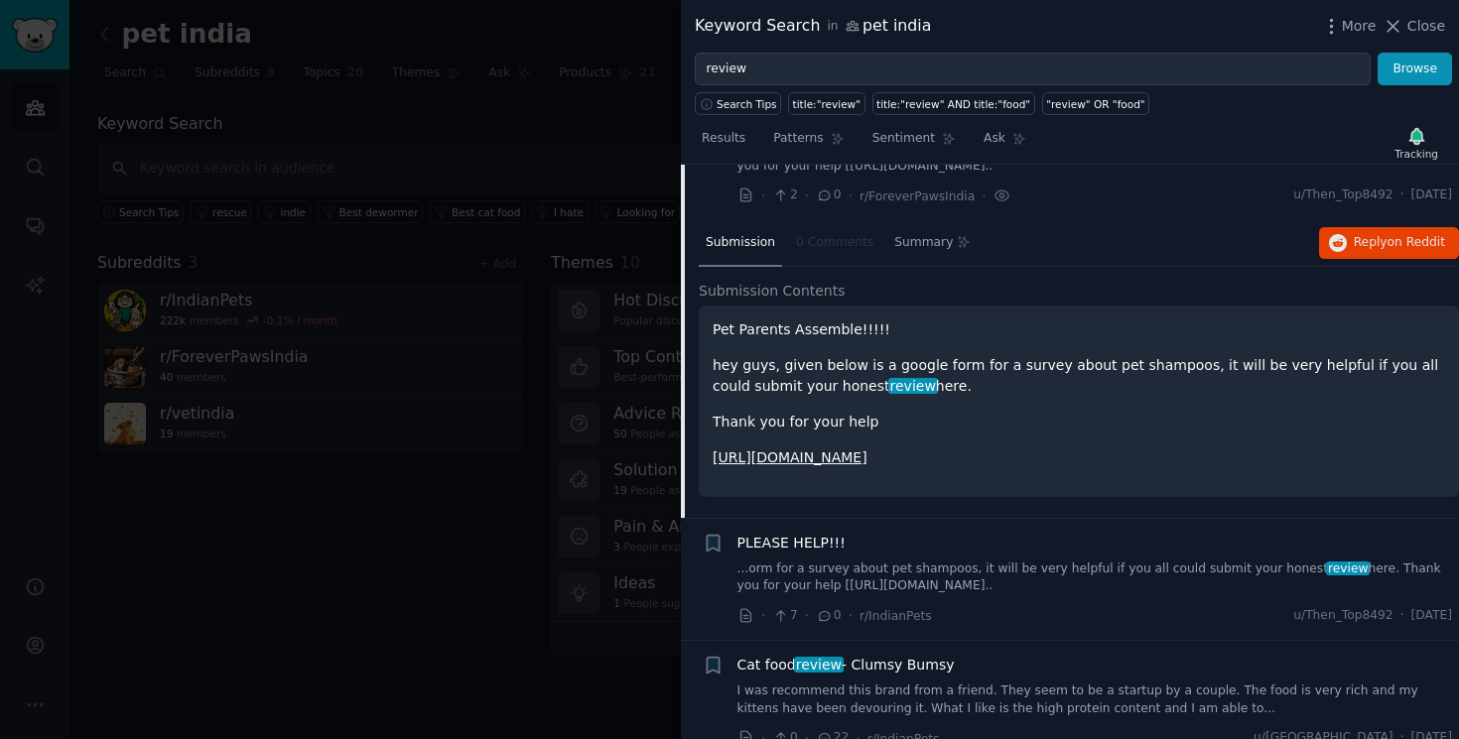
scroll to position [1787, 0]
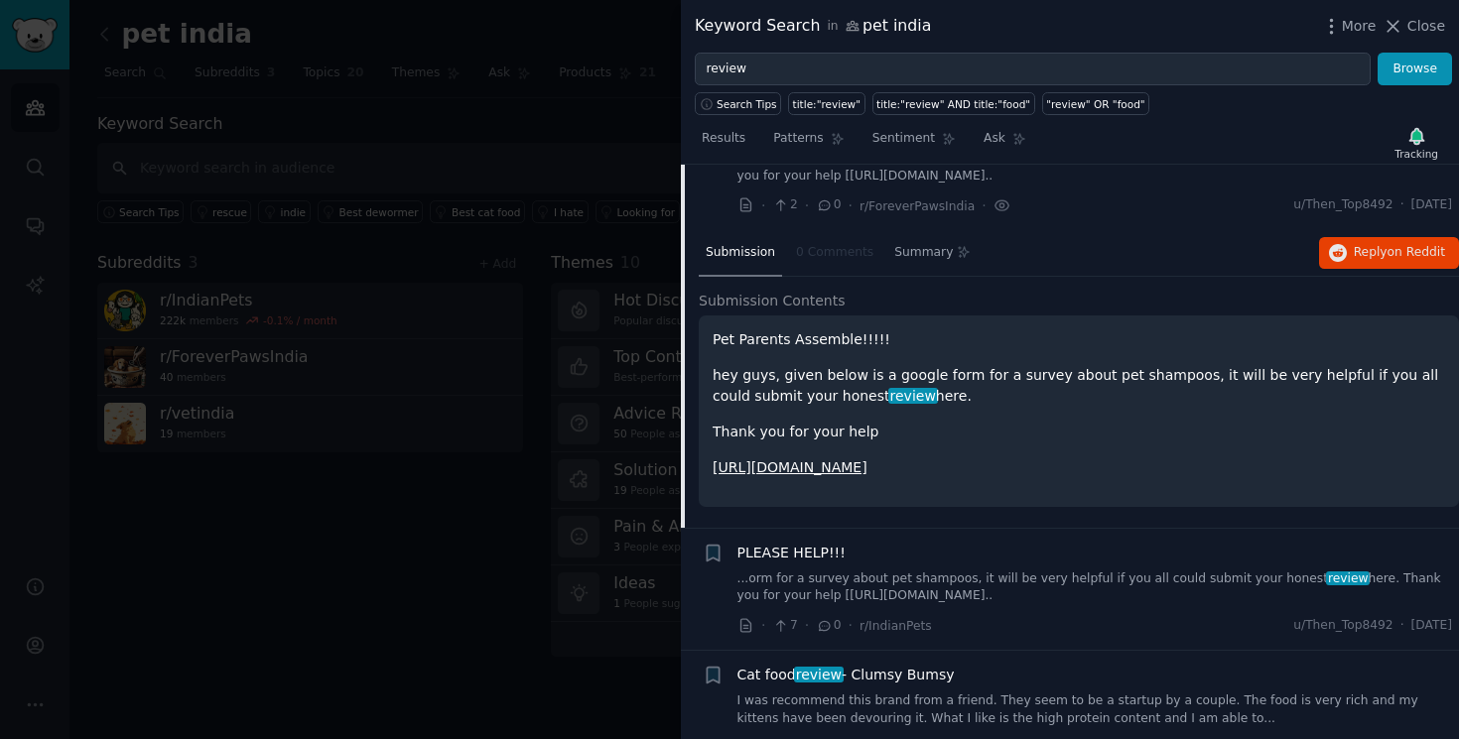
click at [867, 468] on link "https://docs.google.com/forms/d/e/1FAIpQLSd9iGAQ-cjOMuLmAdklogkonGKv304qLv14B0O…" at bounding box center [790, 468] width 155 height 16
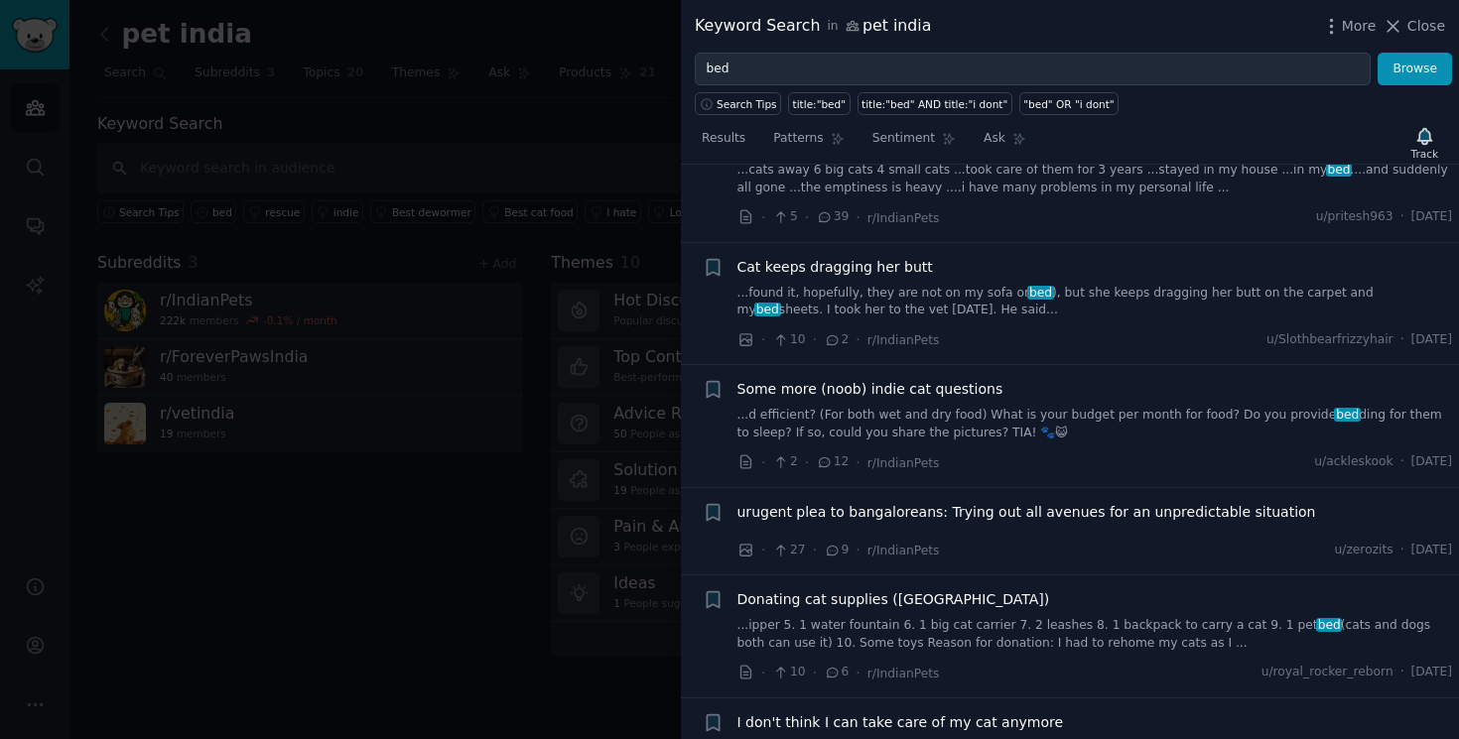
scroll to position [396, 0]
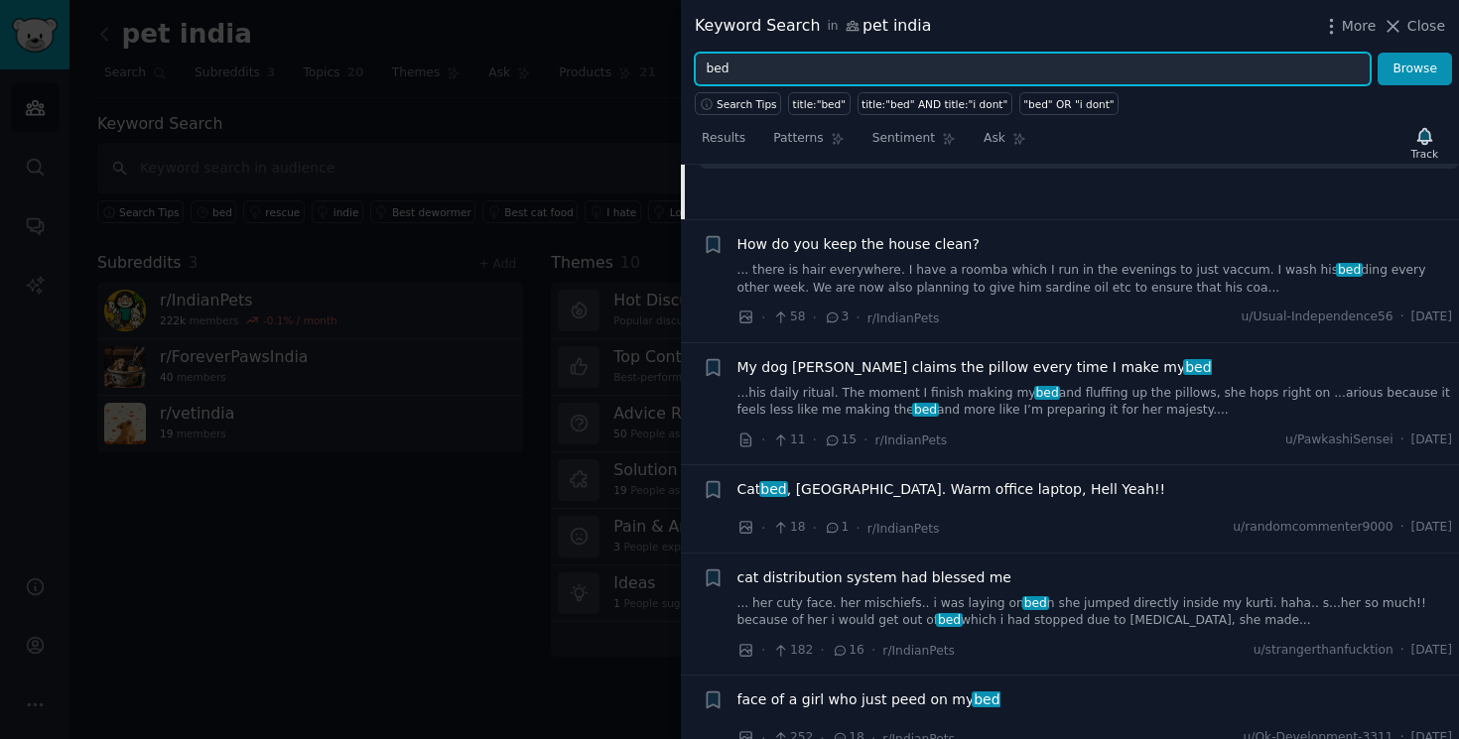
click at [800, 55] on input "bed" at bounding box center [1033, 70] width 676 height 34
click at [800, 57] on input "bed" at bounding box center [1033, 70] width 676 height 34
click at [824, 62] on input "bed" at bounding box center [1033, 70] width 676 height 34
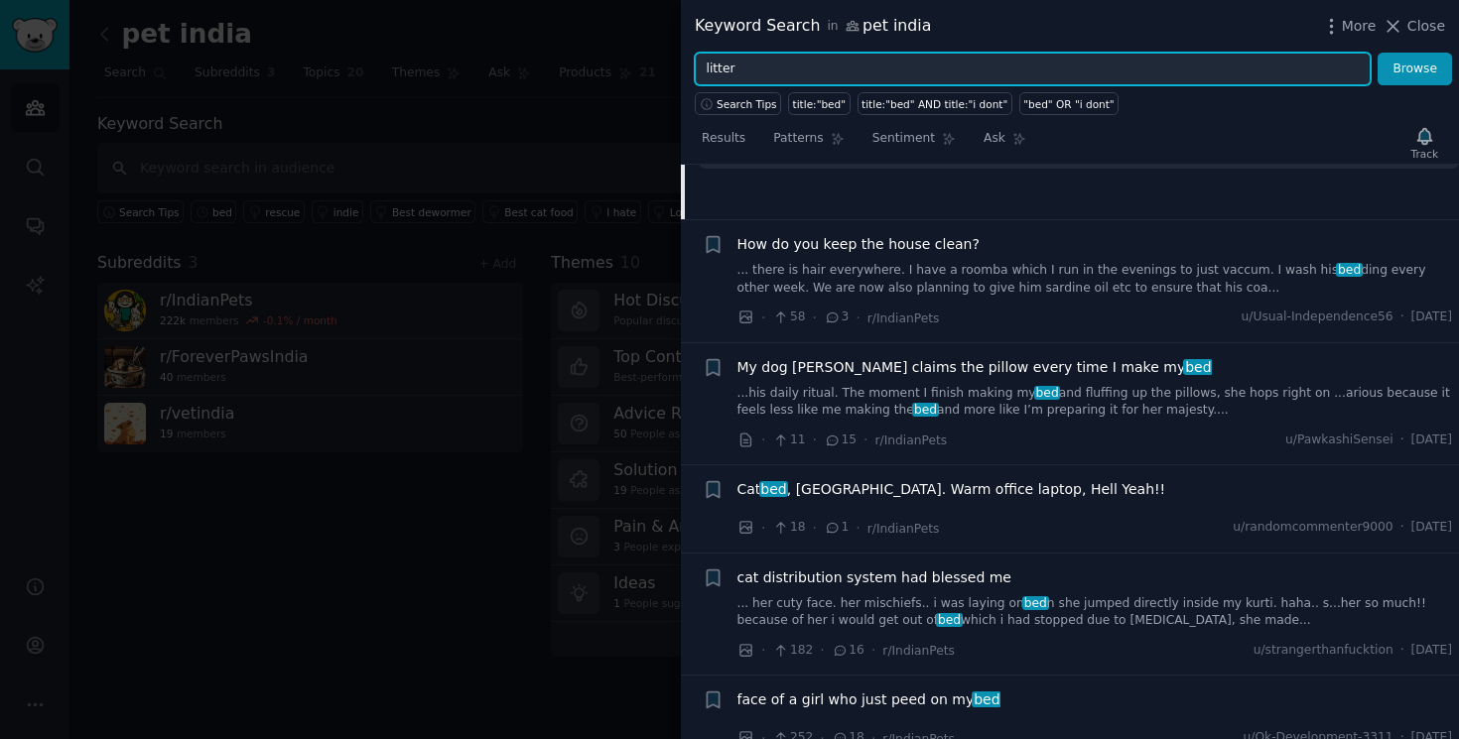
click at [1378, 53] on button "Browse" at bounding box center [1415, 70] width 74 height 34
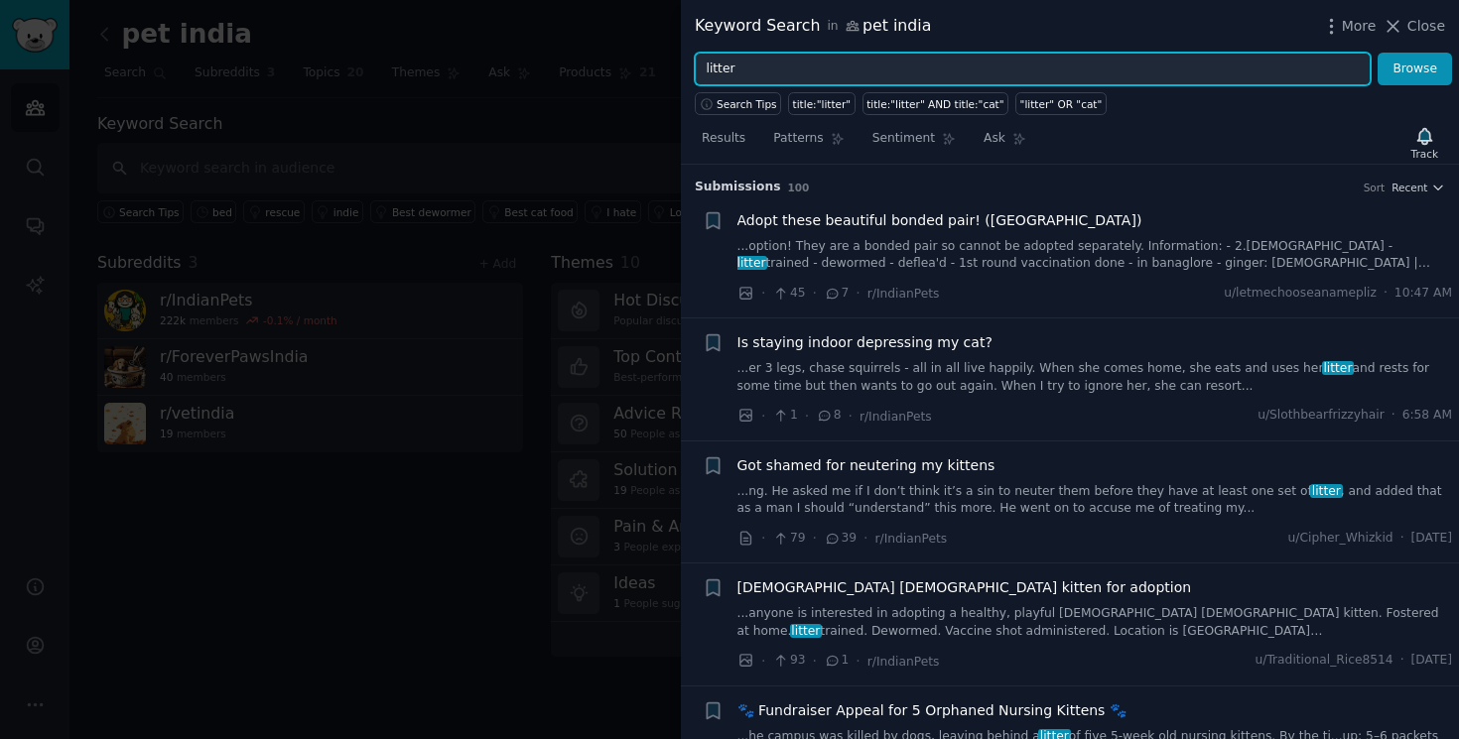
click at [840, 79] on input "litter" at bounding box center [1033, 70] width 676 height 34
type input "litter box"
click at [1378, 53] on button "Browse" at bounding box center [1415, 70] width 74 height 34
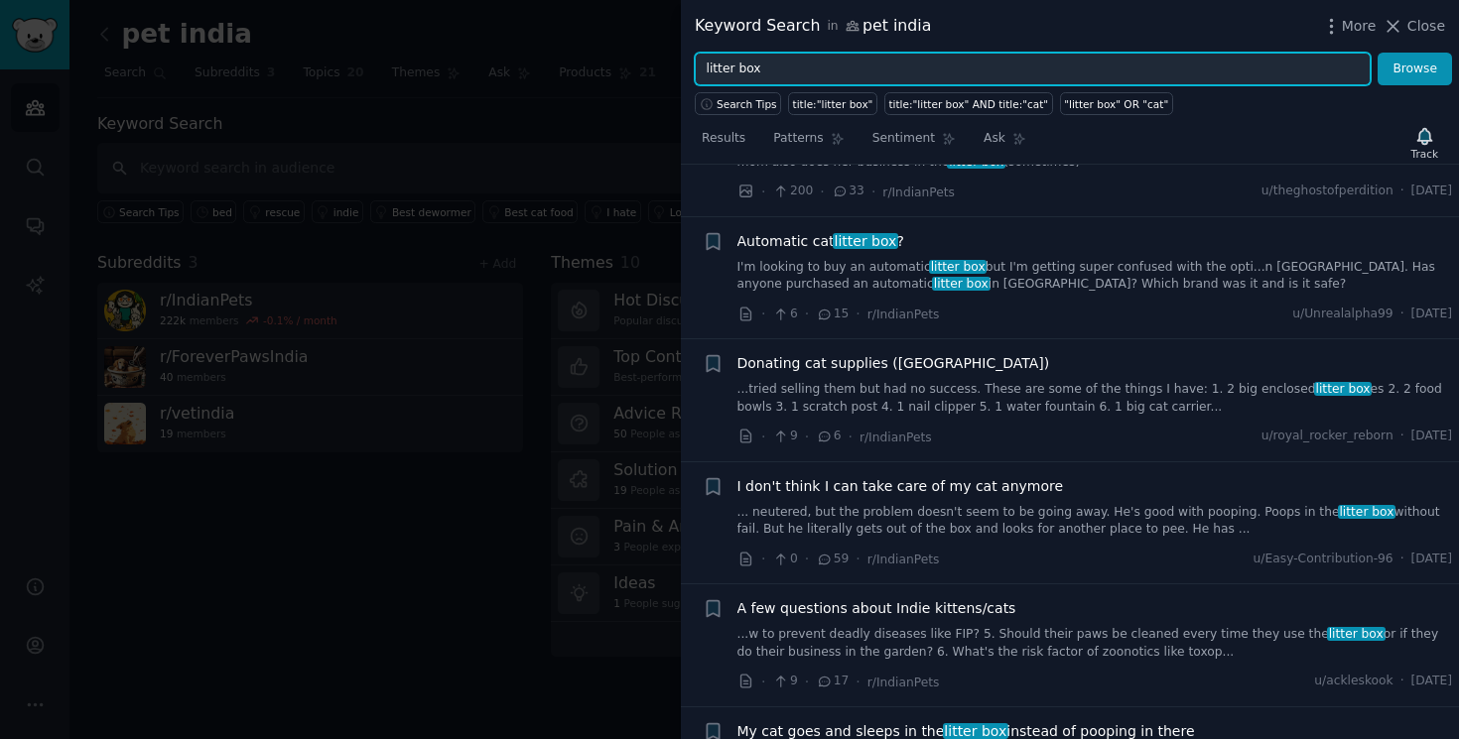
scroll to position [249, 0]
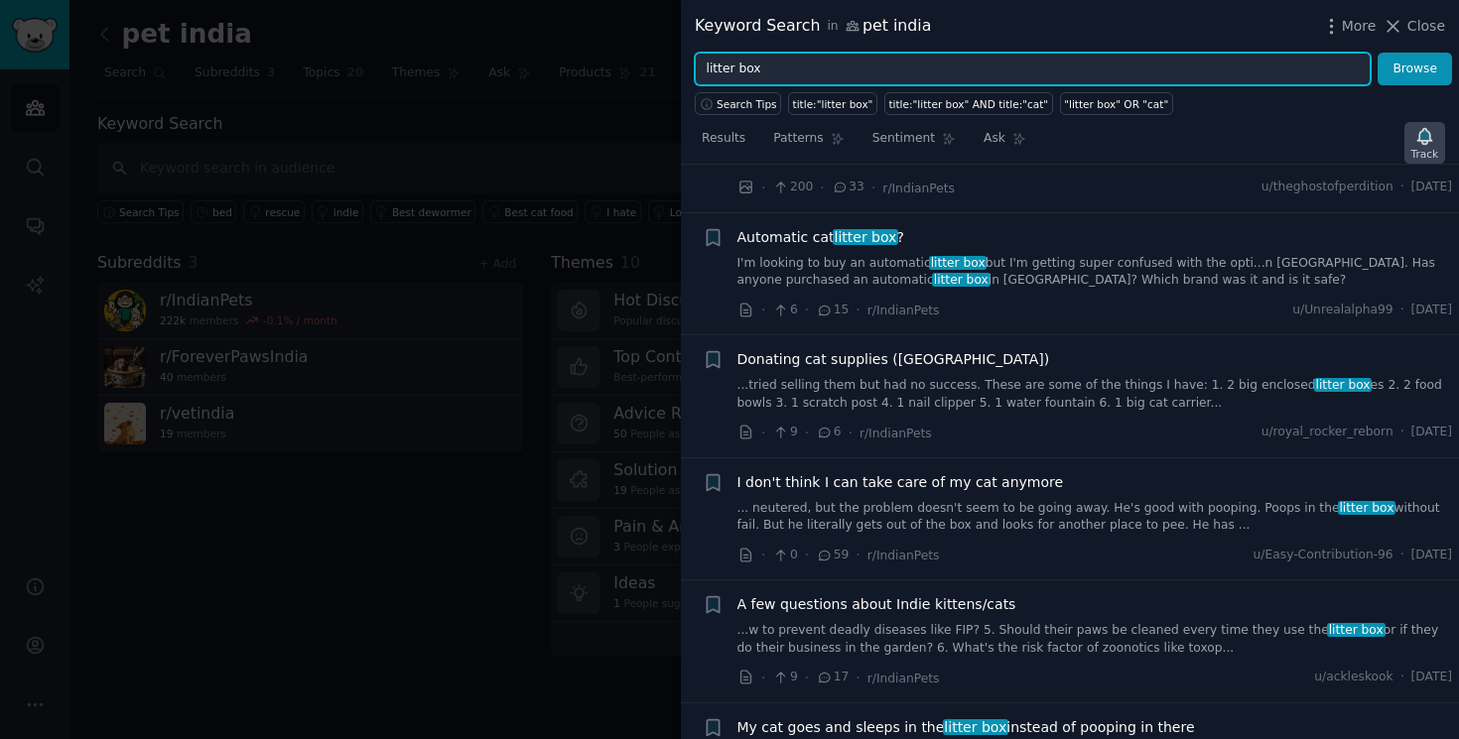
click at [1428, 148] on div "Track" at bounding box center [1424, 154] width 27 height 14
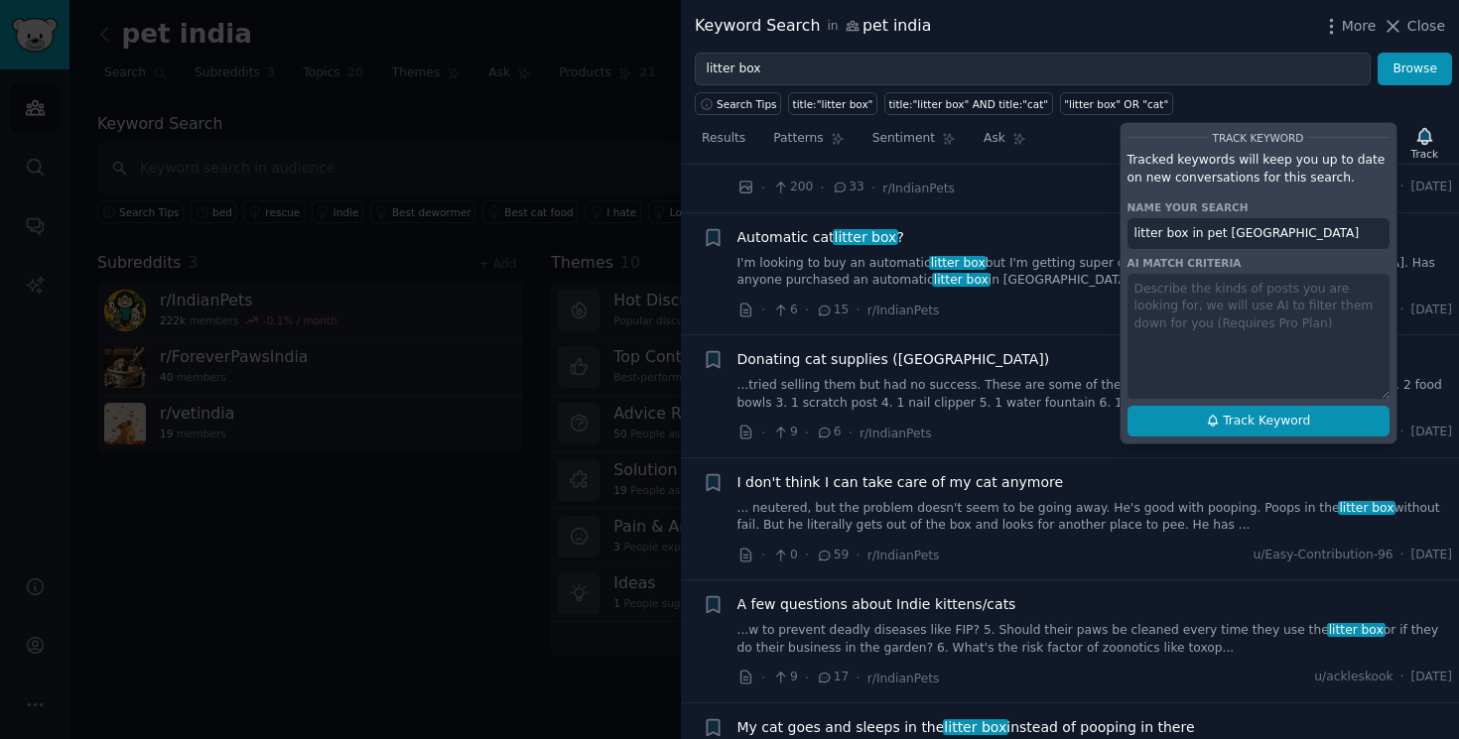
click at [1252, 423] on span "Track Keyword" at bounding box center [1266, 422] width 87 height 18
click at [1231, 426] on span "Track Keyword" at bounding box center [1266, 422] width 87 height 18
type input "litter box in pet india"
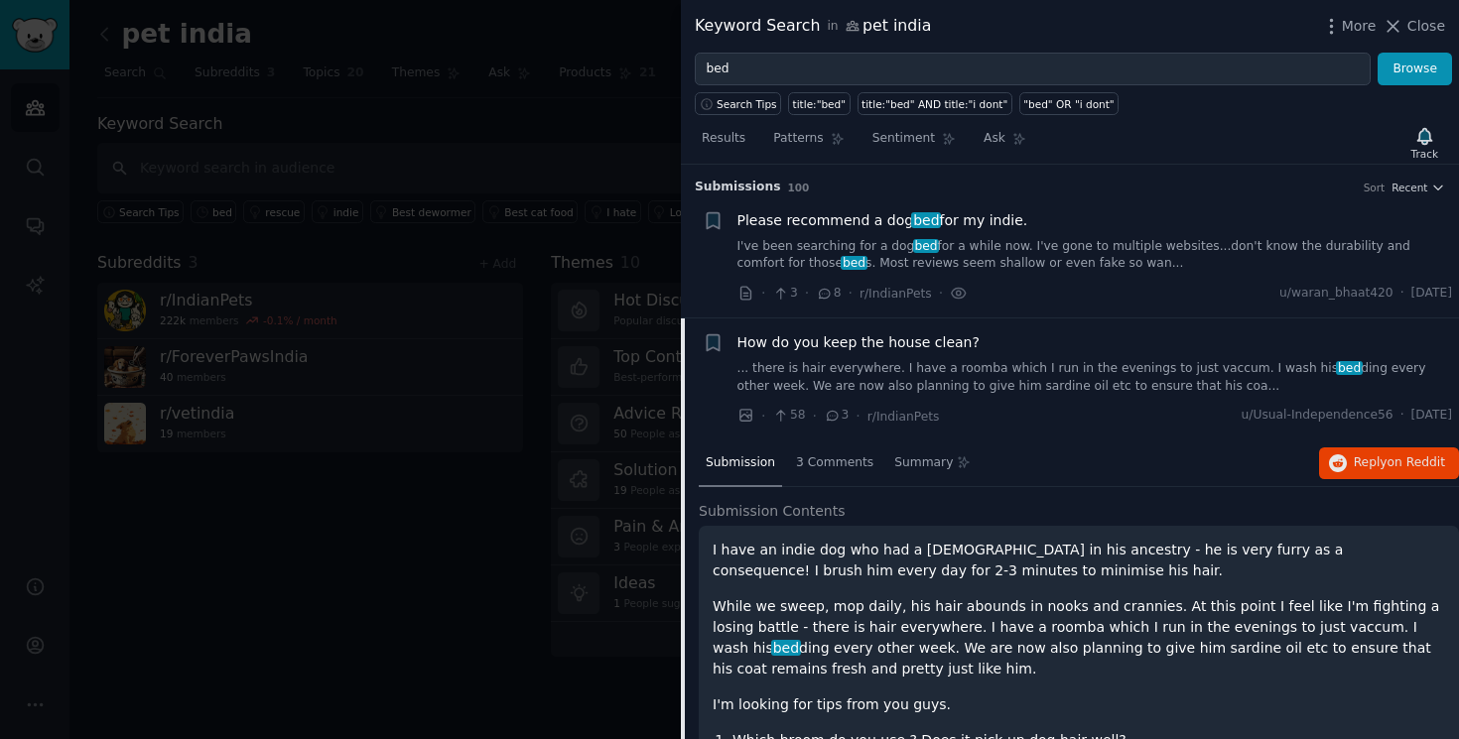
click at [524, 137] on div at bounding box center [729, 369] width 1459 height 739
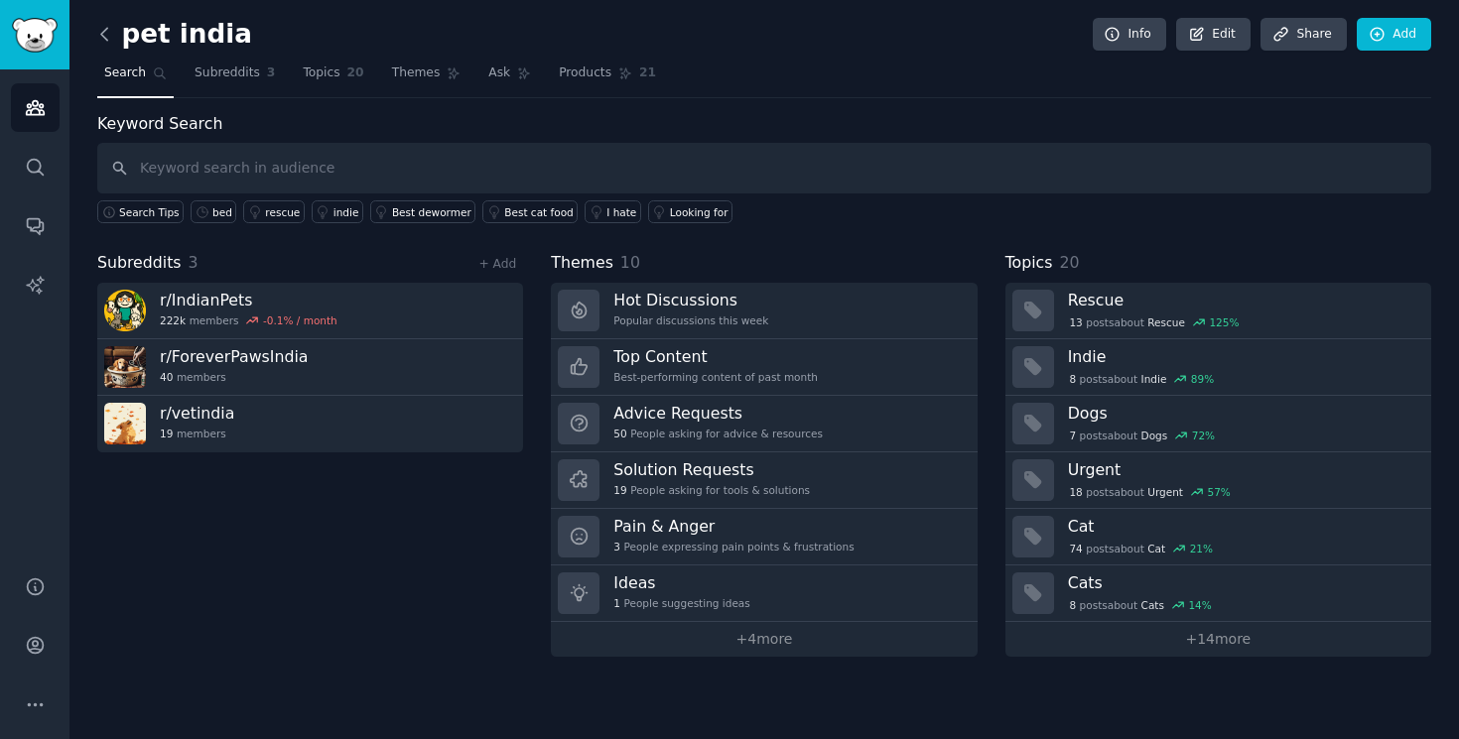
click at [102, 31] on icon at bounding box center [104, 34] width 6 height 12
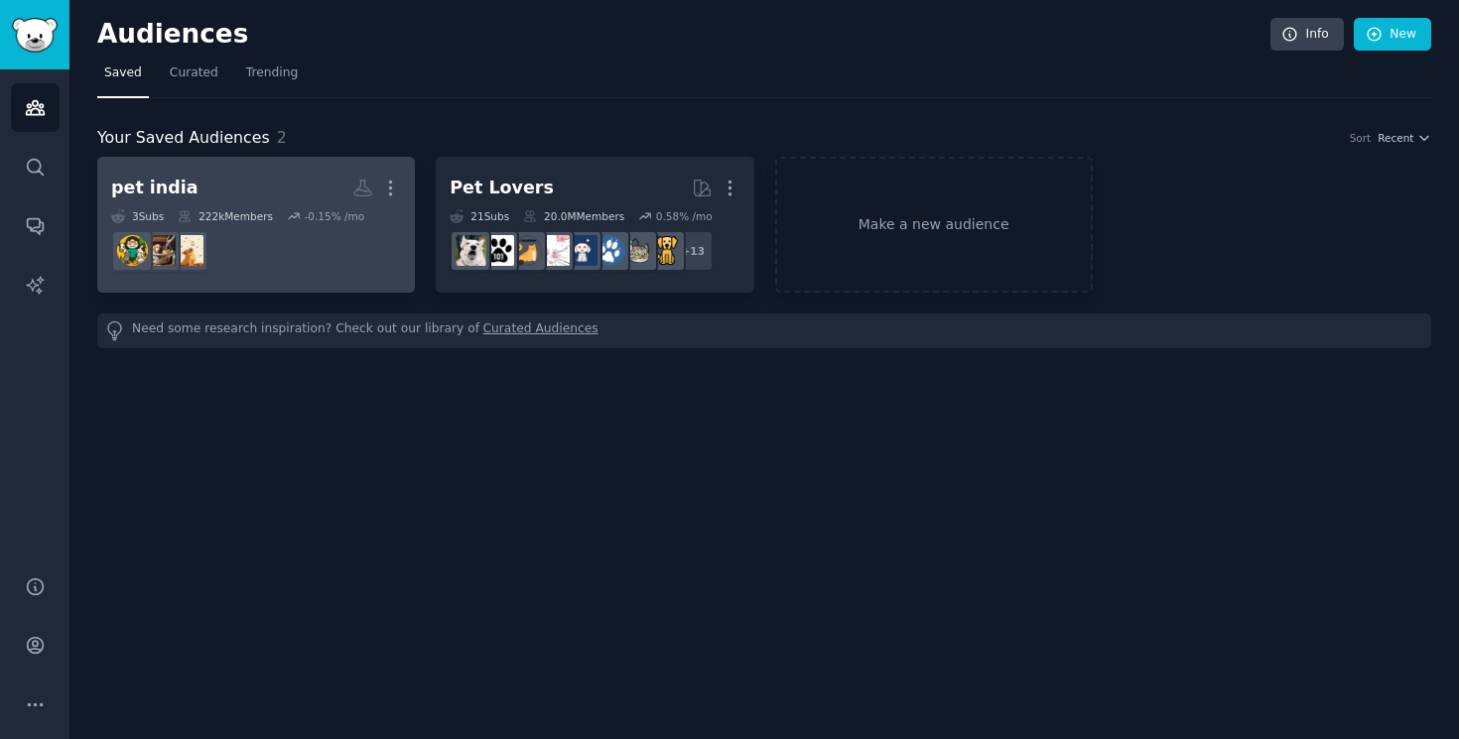
click at [262, 187] on h2 "pet india More" at bounding box center [256, 188] width 290 height 35
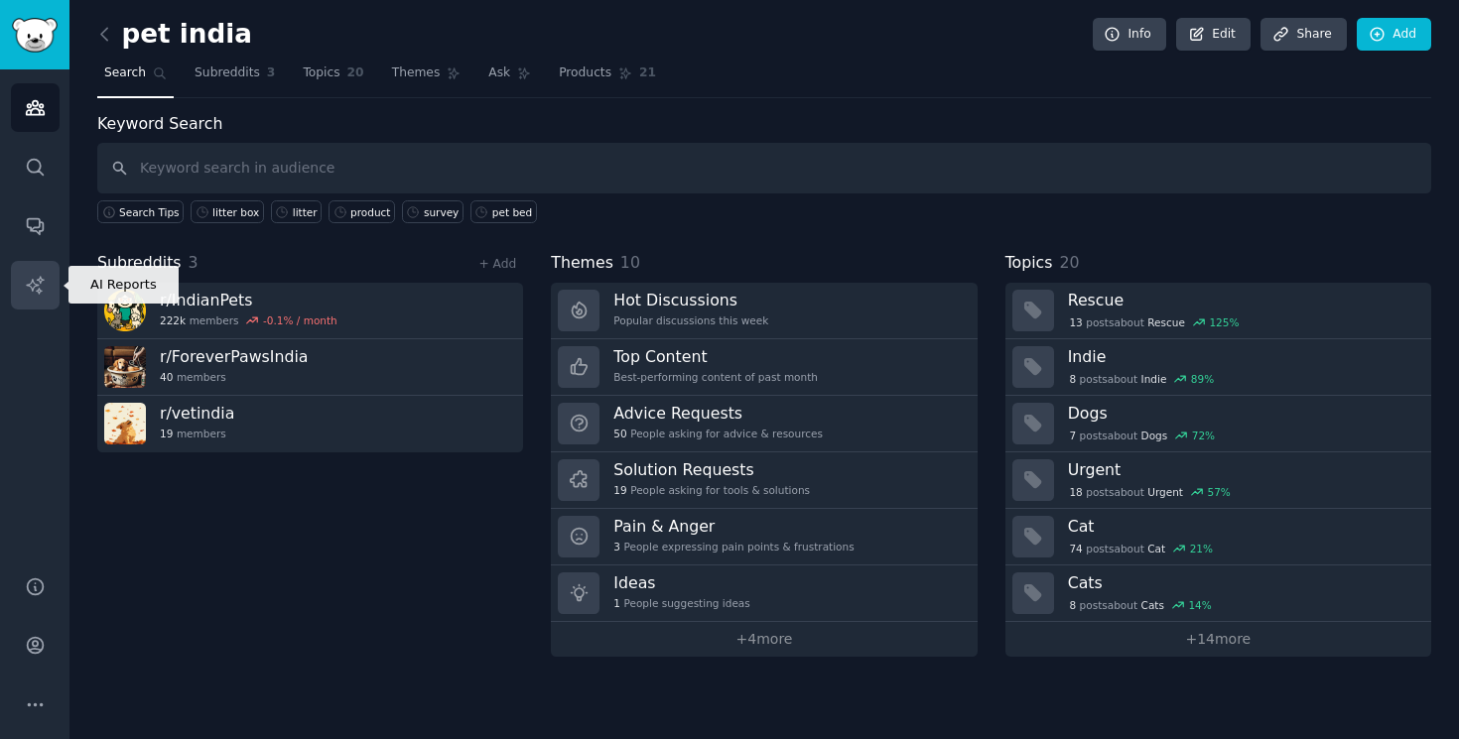
click at [33, 294] on icon "Sidebar" at bounding box center [35, 285] width 21 height 21
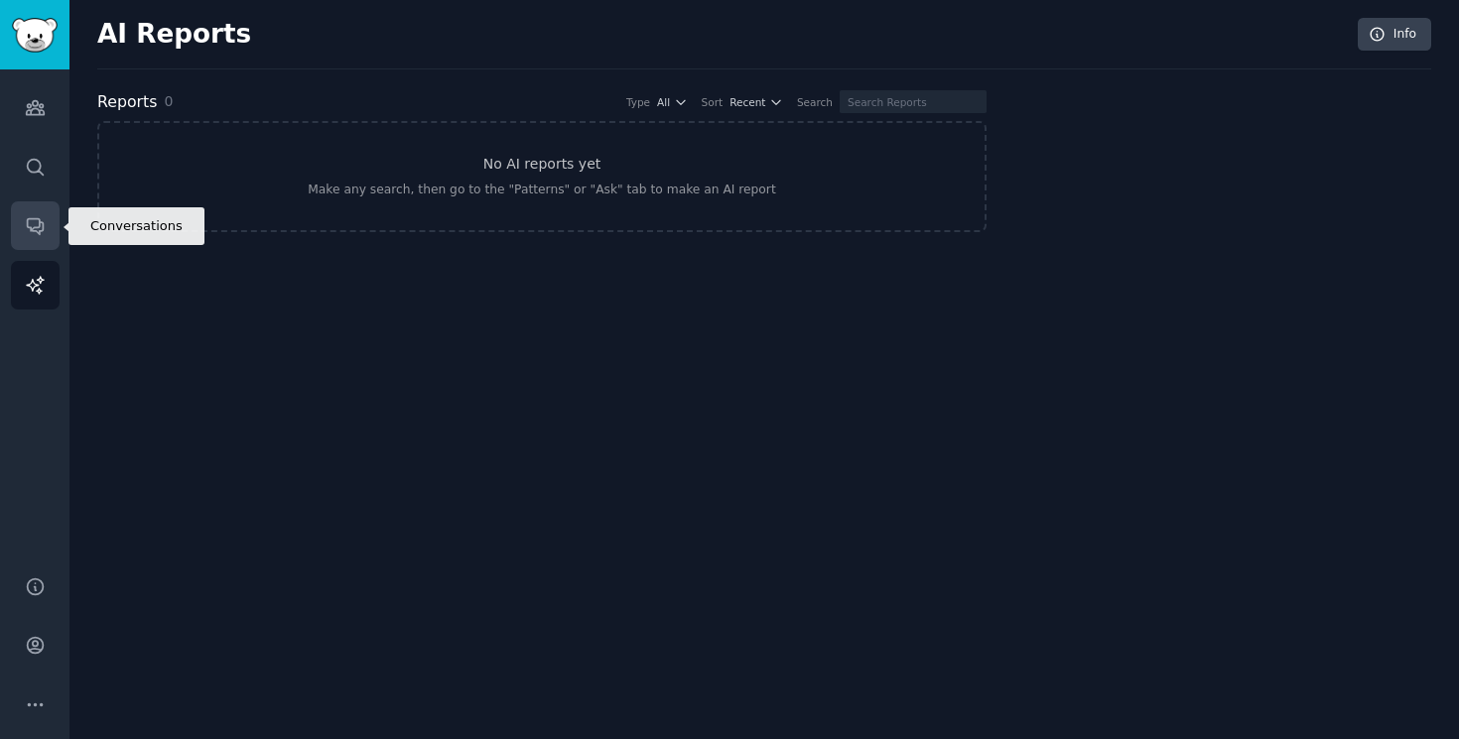
click at [38, 225] on icon "Sidebar" at bounding box center [35, 227] width 16 height 16
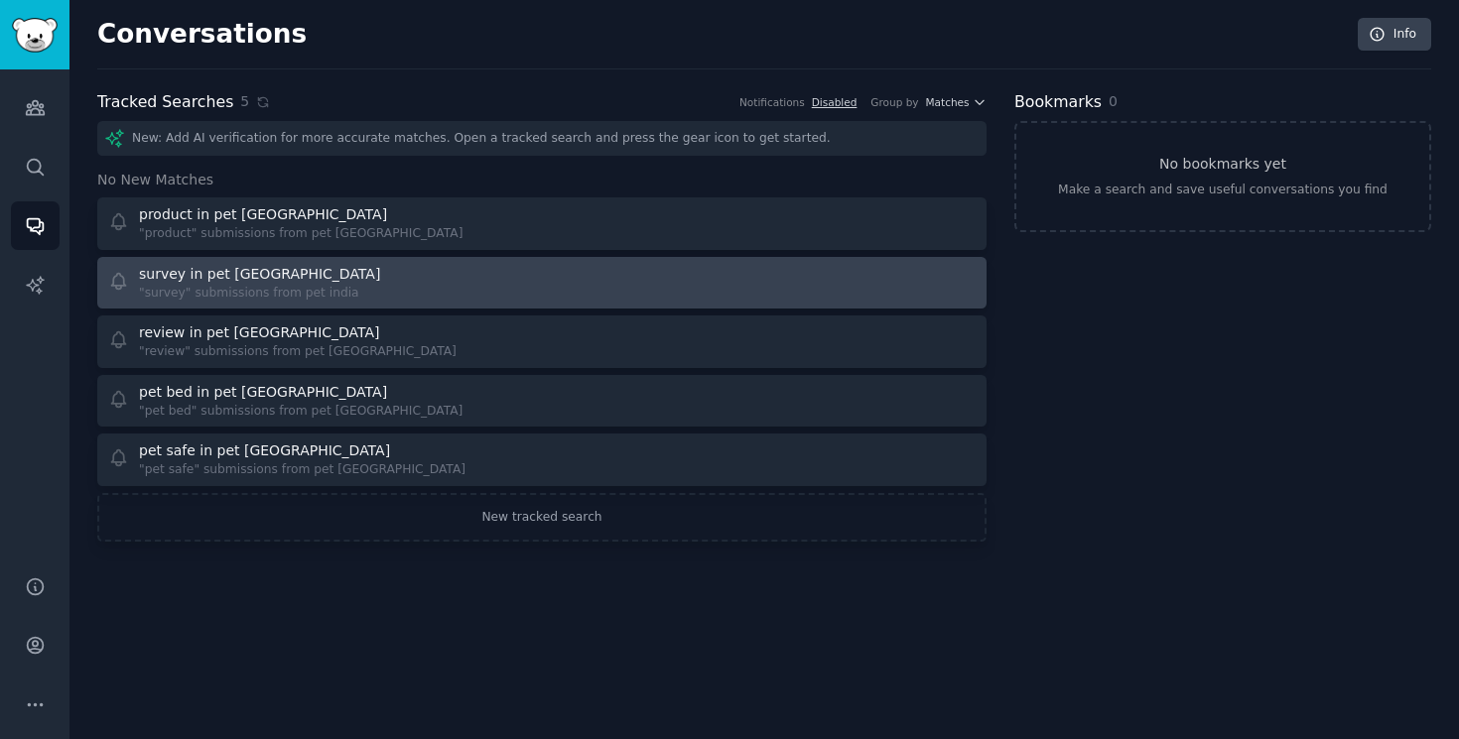
click at [262, 287] on div ""survey" submissions from pet india" at bounding box center [261, 294] width 245 height 18
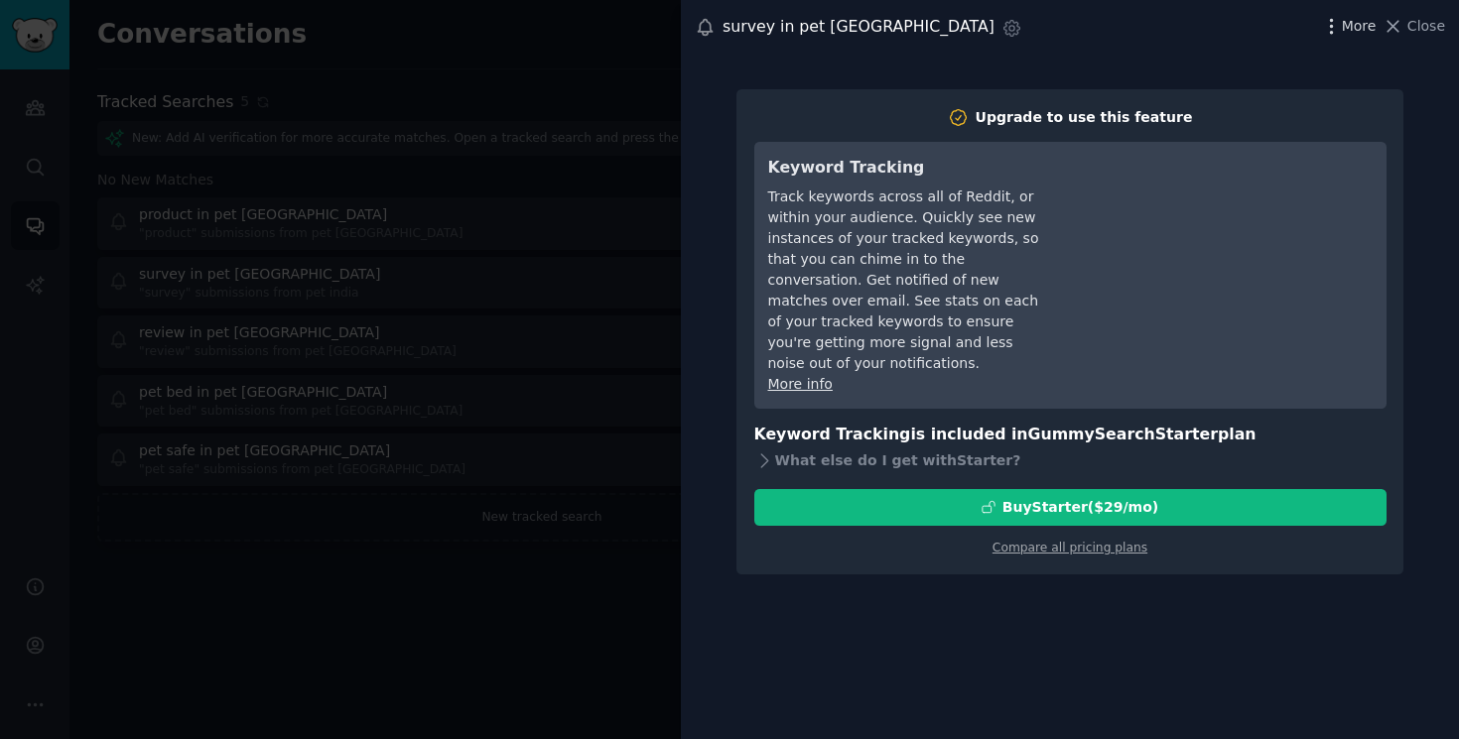
click at [1337, 31] on icon "button" at bounding box center [1331, 26] width 21 height 21
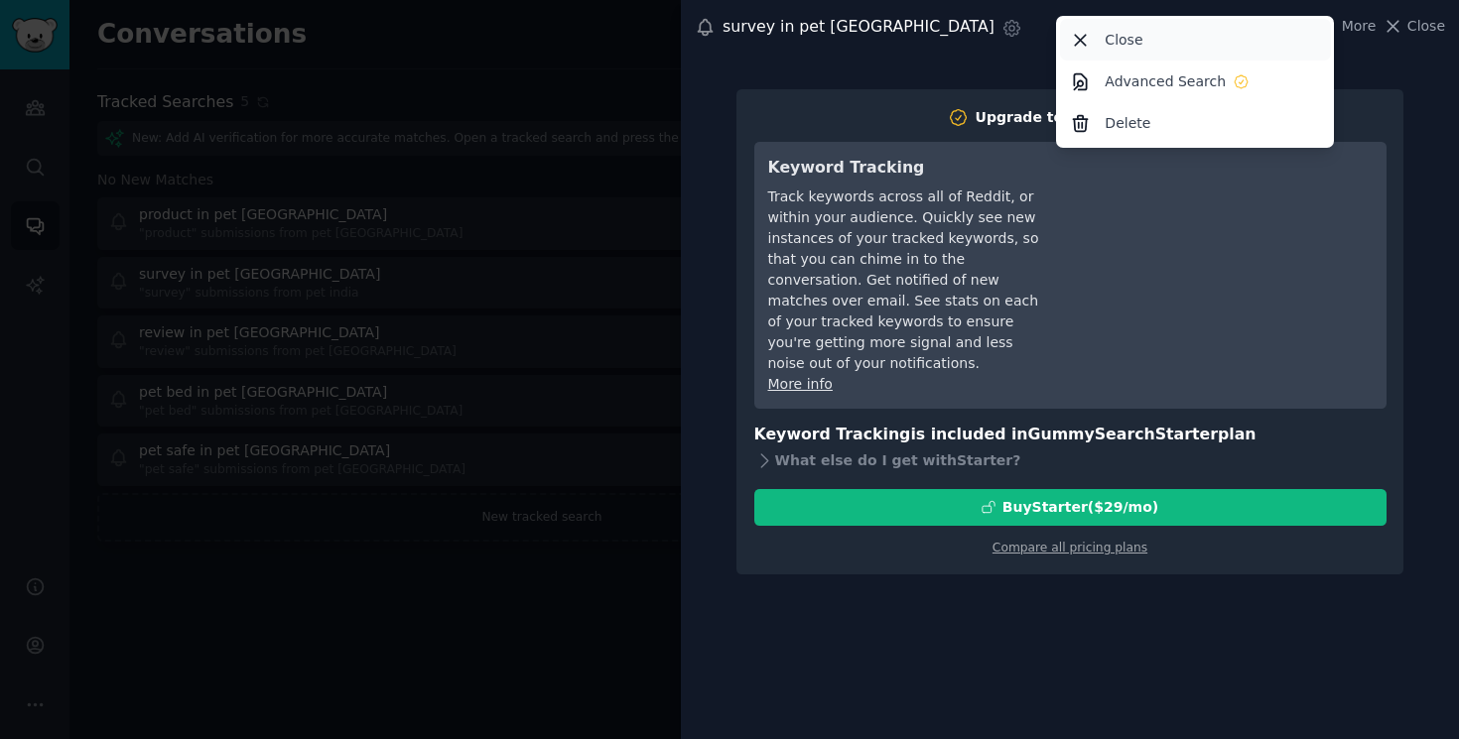
click at [1167, 32] on div "Close" at bounding box center [1195, 40] width 271 height 42
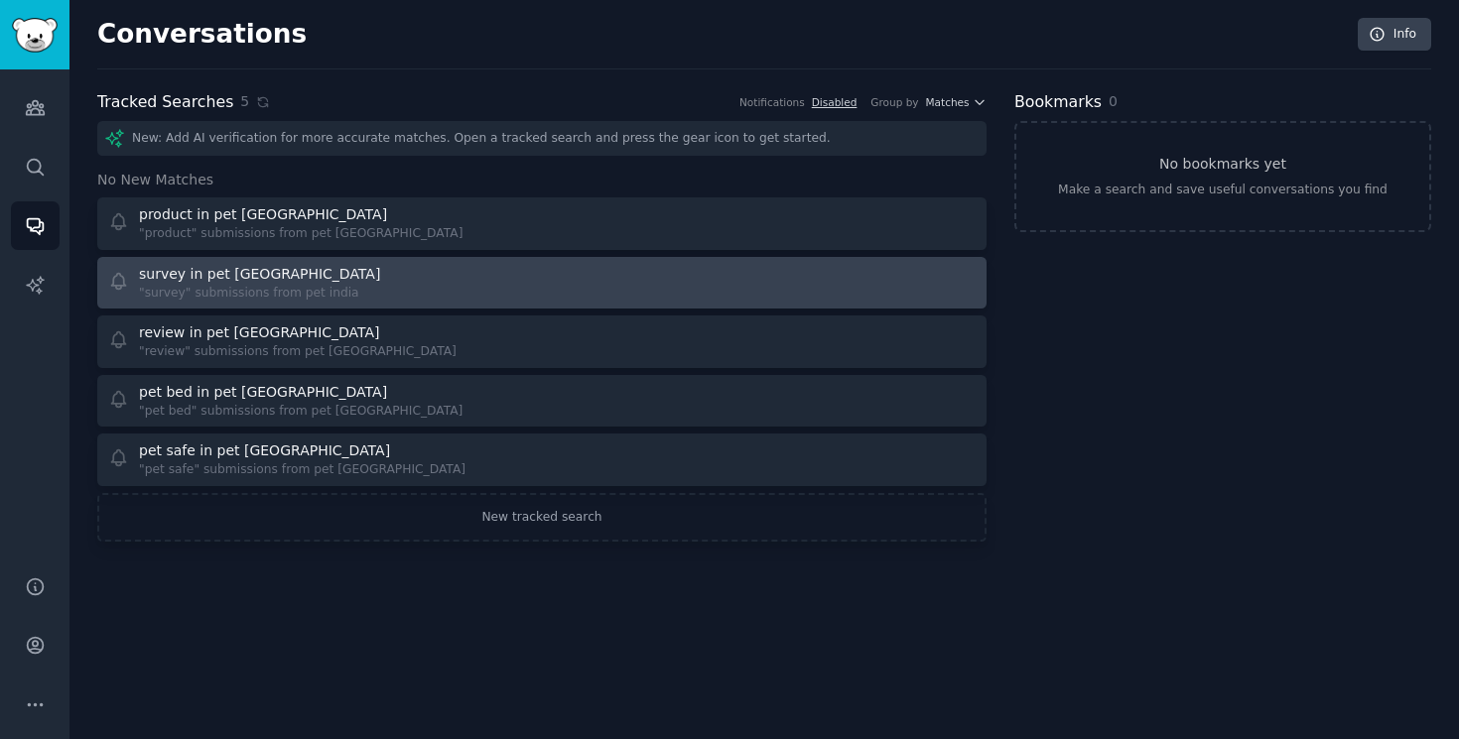
click at [506, 260] on link "survey in pet india "survey" submissions from pet india" at bounding box center [541, 283] width 889 height 53
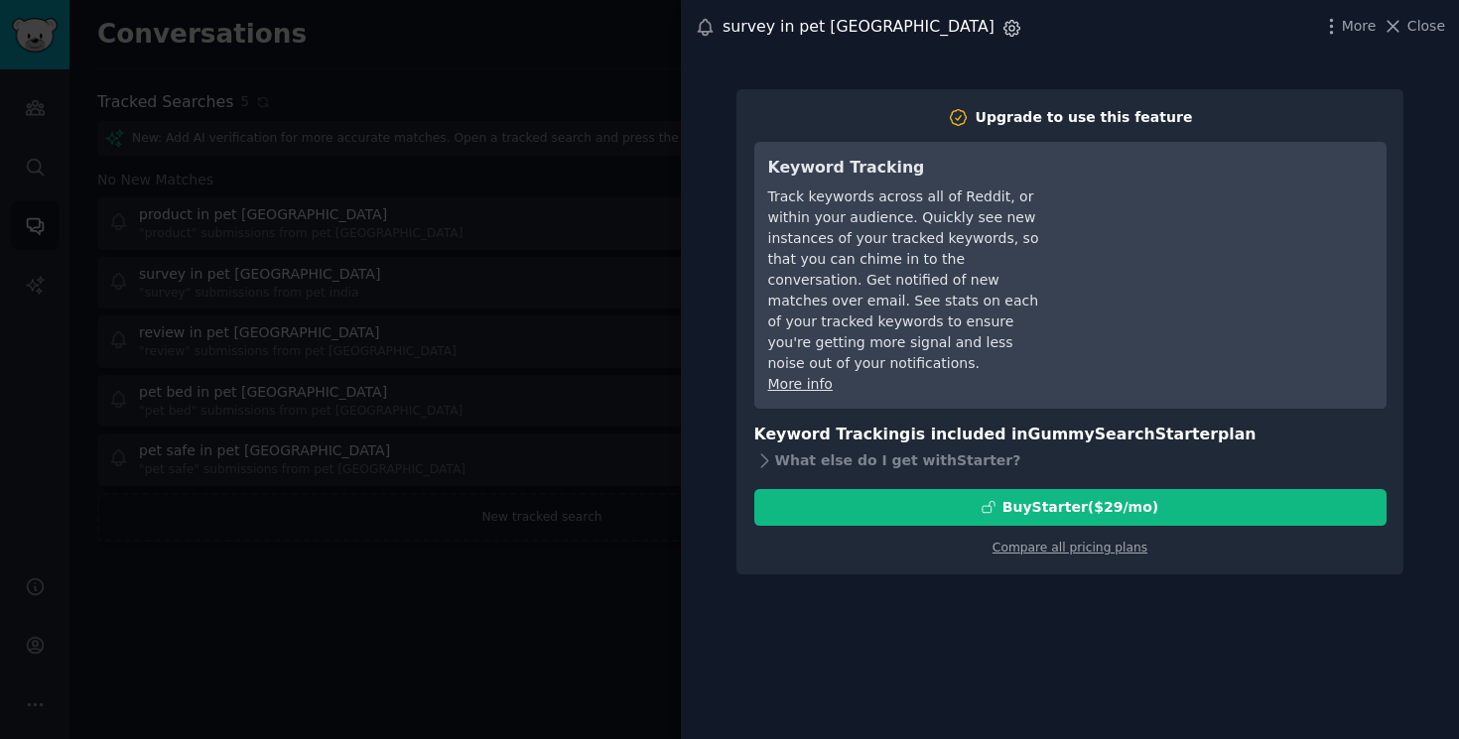
click at [1001, 20] on icon "button" at bounding box center [1011, 28] width 21 height 21
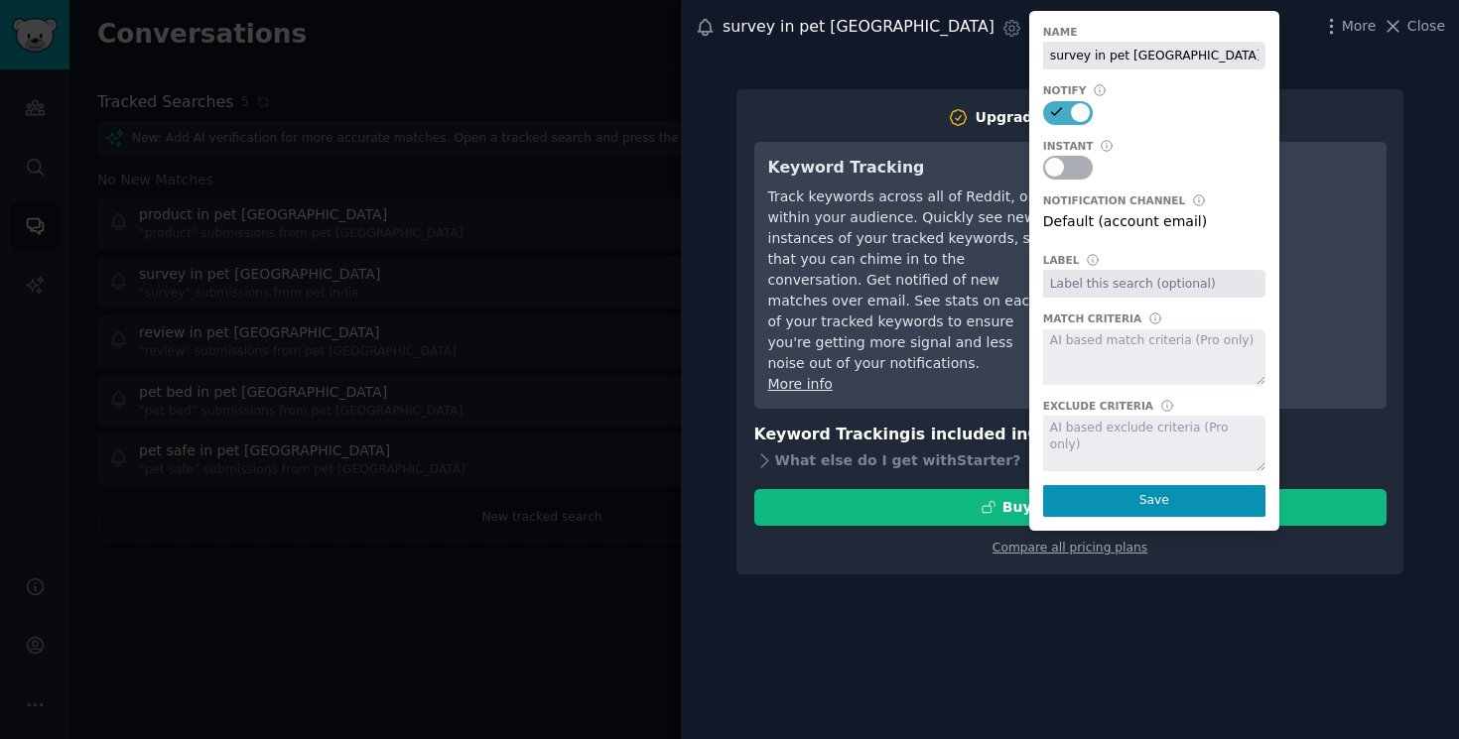
drag, startPoint x: 926, startPoint y: 112, endPoint x: 934, endPoint y: 100, distance: 14.3
click at [1043, 101] on div at bounding box center [1068, 113] width 50 height 24
click at [1043, 57] on input "survey in pet india" at bounding box center [1154, 56] width 222 height 28
click at [1071, 105] on div at bounding box center [1076, 112] width 10 height 19
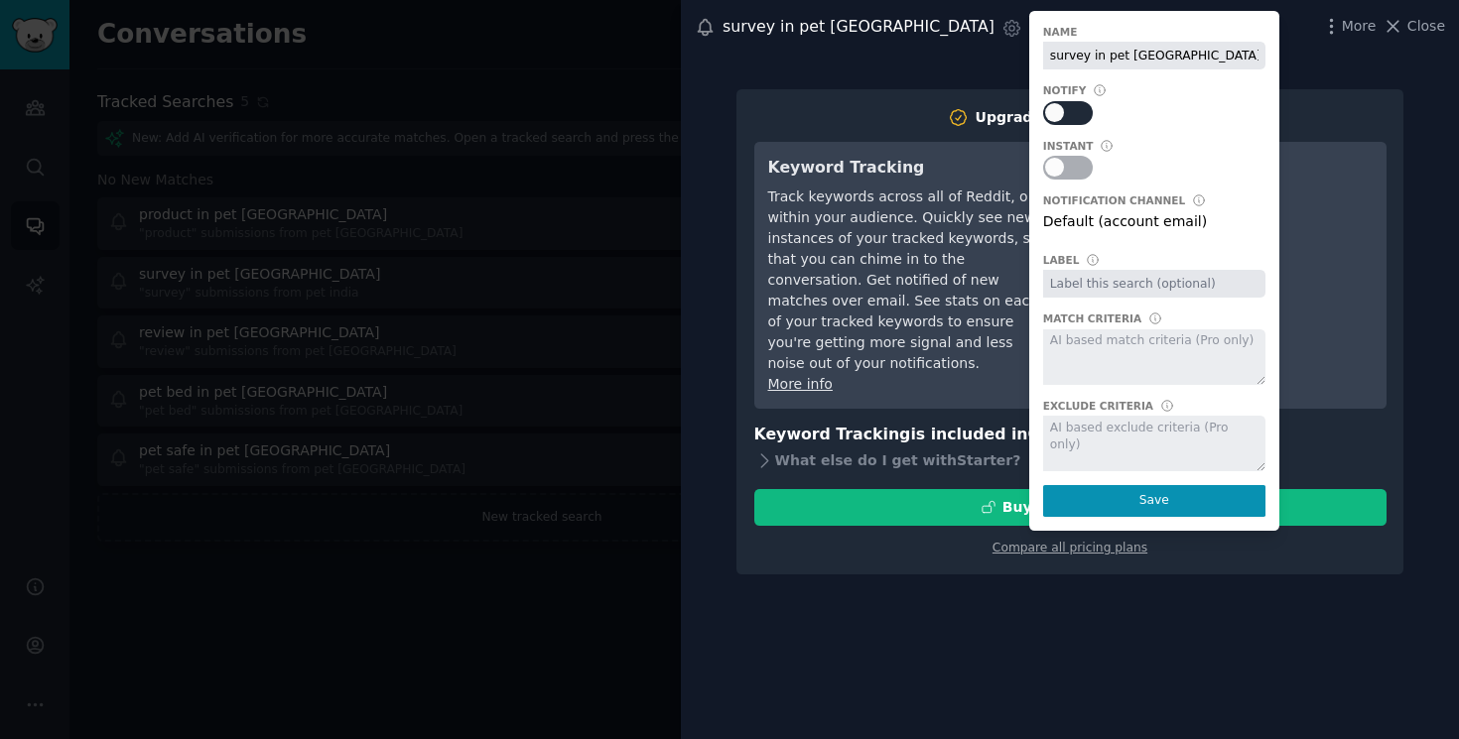
checkbox input "true"
click at [1043, 53] on input "survey in pet india" at bounding box center [1154, 56] width 222 height 28
type input "litter box in pet india"
click at [1061, 185] on div "Name litter box in pet india Notify Instant Notification Channel Default (accou…" at bounding box center [1154, 271] width 250 height 520
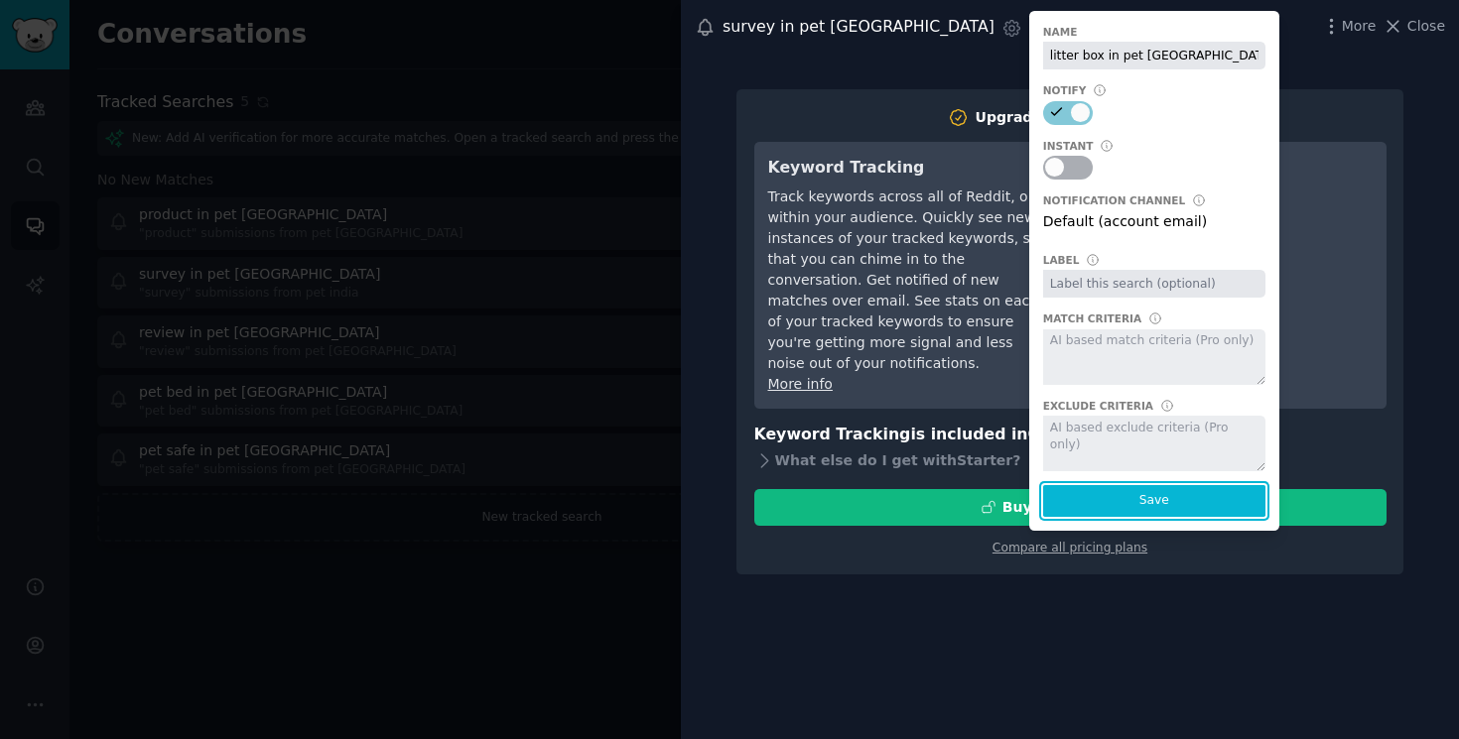
click at [1043, 494] on button "Save" at bounding box center [1154, 501] width 222 height 32
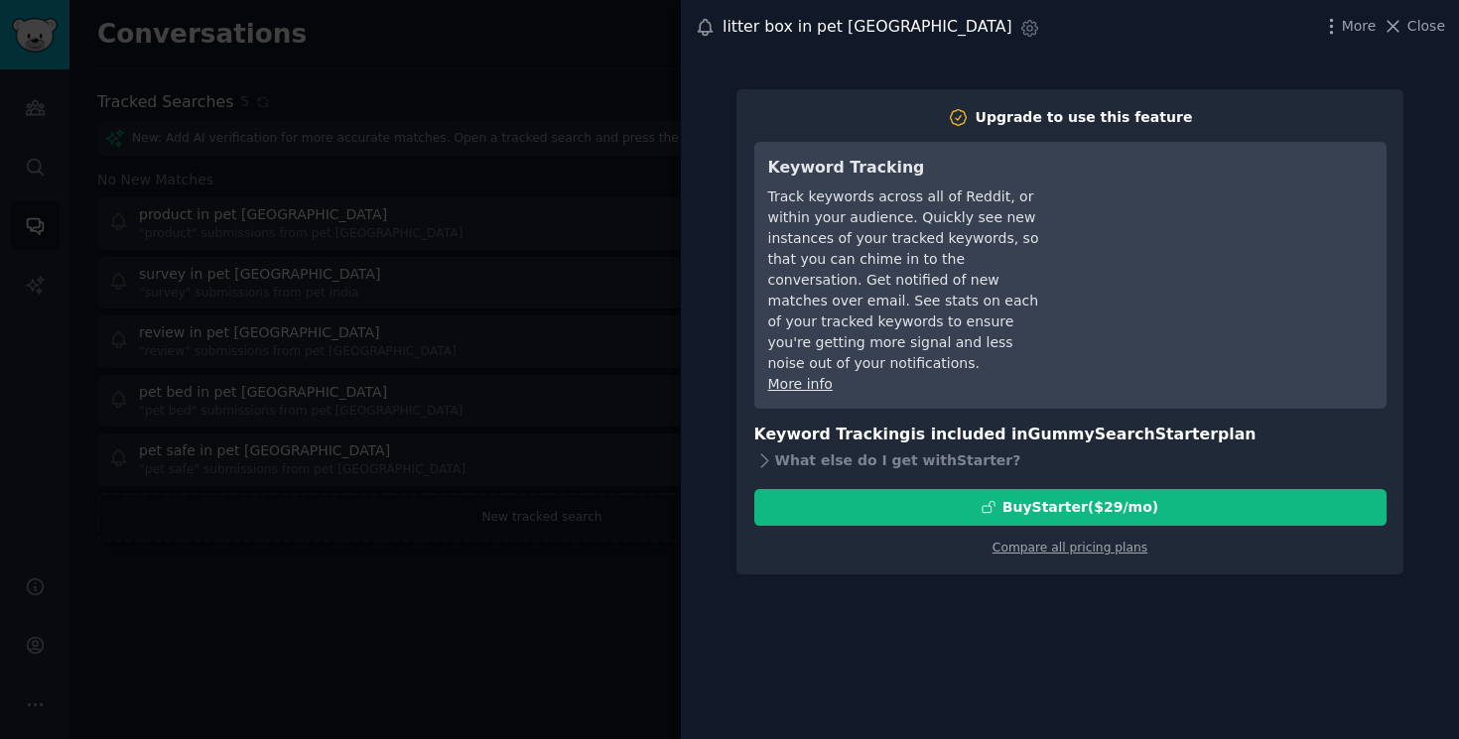
click at [303, 313] on div at bounding box center [729, 369] width 1459 height 739
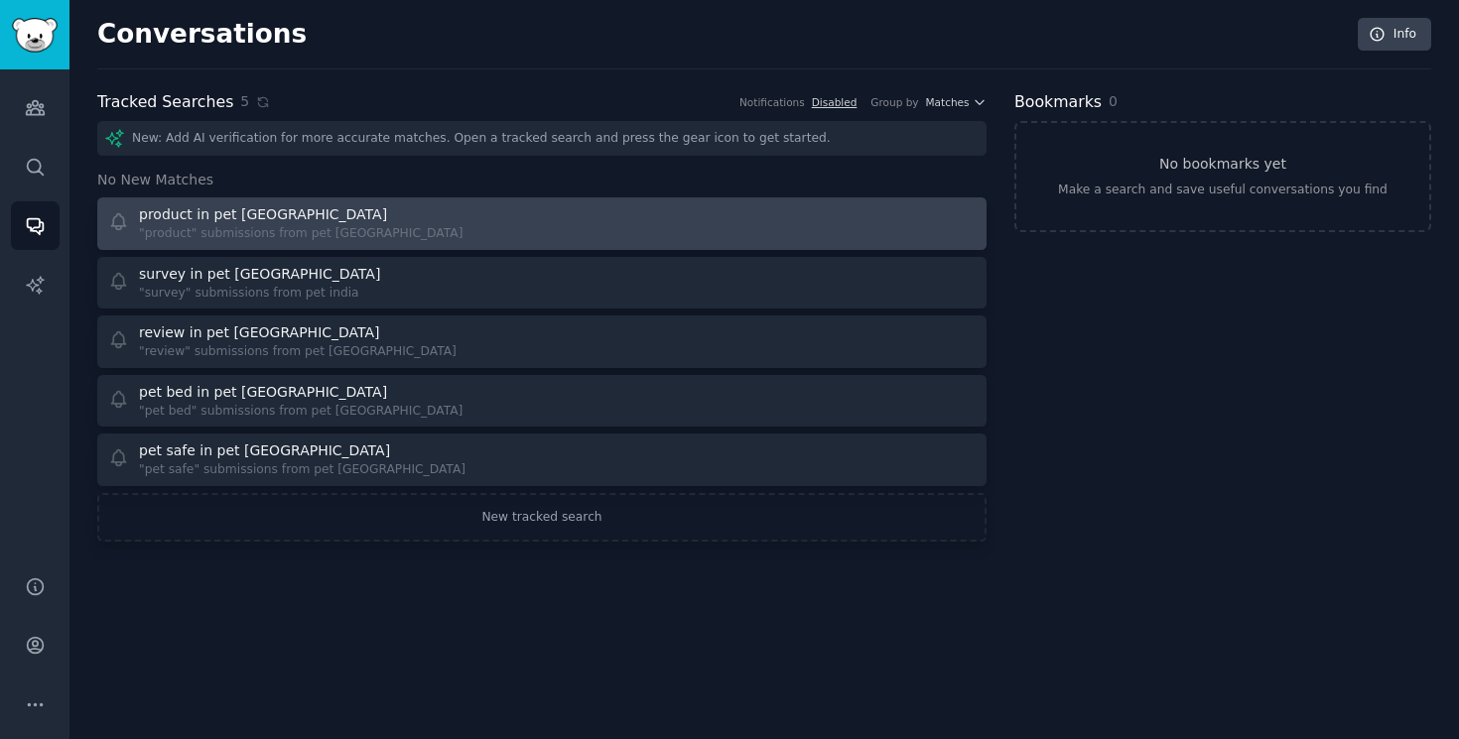
click at [525, 217] on div "product in pet india "product" submissions from pet india" at bounding box center [318, 223] width 421 height 39
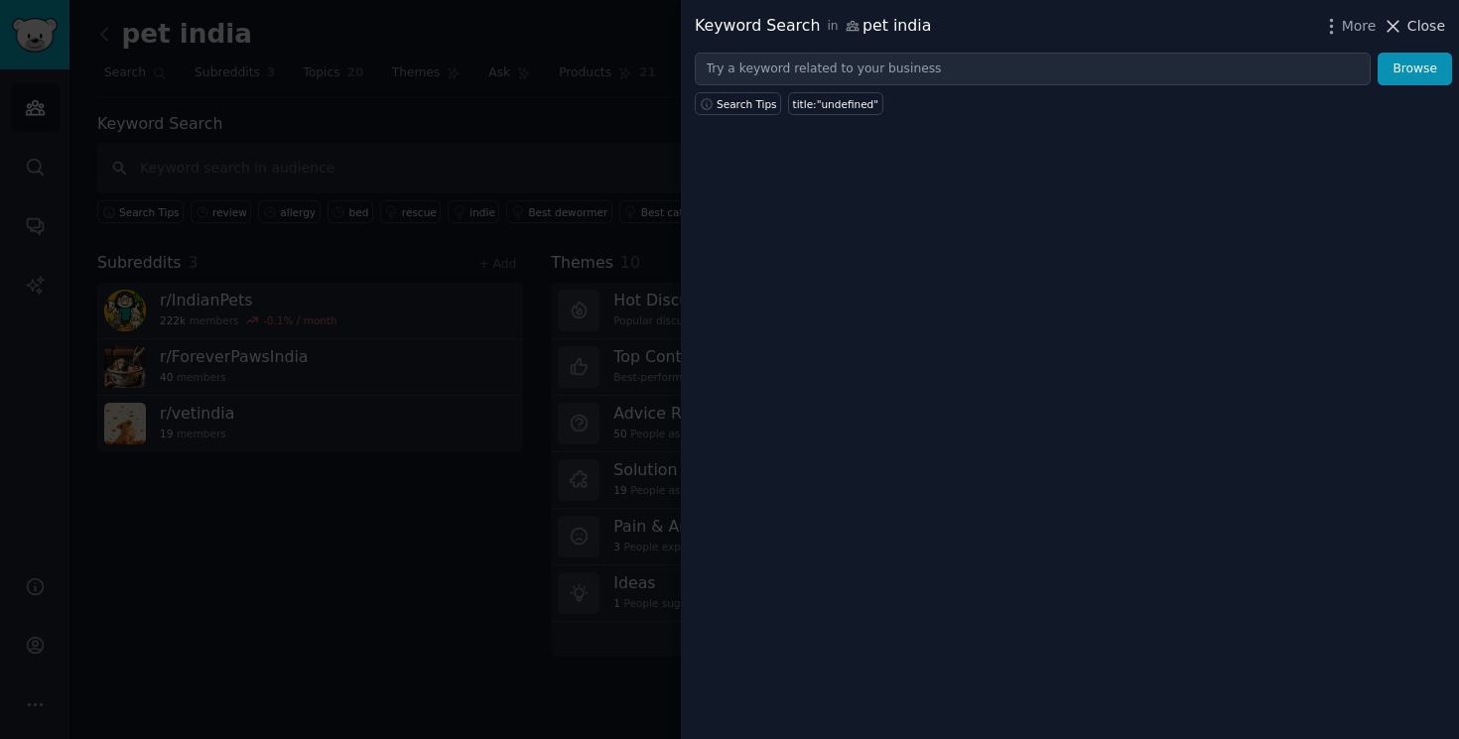
click at [1403, 20] on icon at bounding box center [1393, 26] width 21 height 21
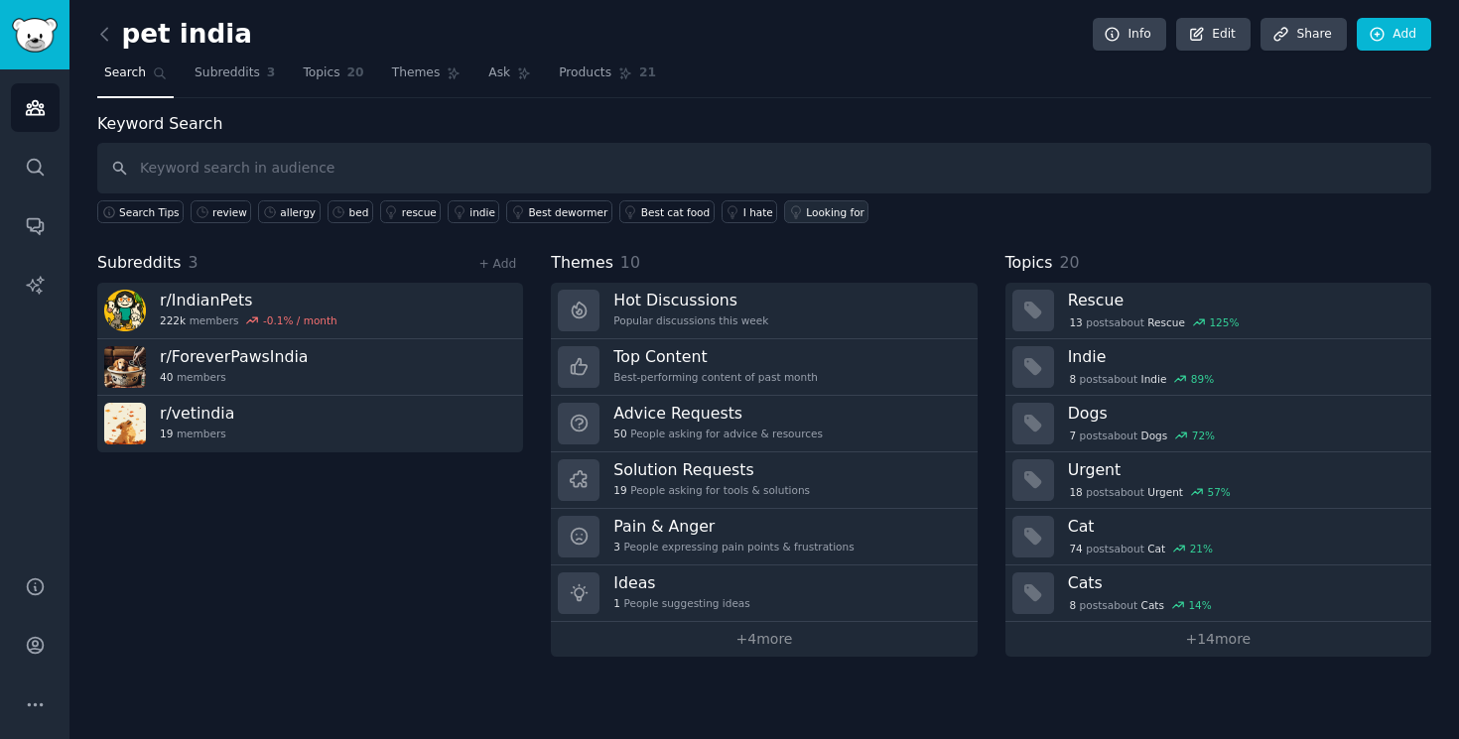
click at [816, 218] on div "Looking for" at bounding box center [835, 212] width 59 height 14
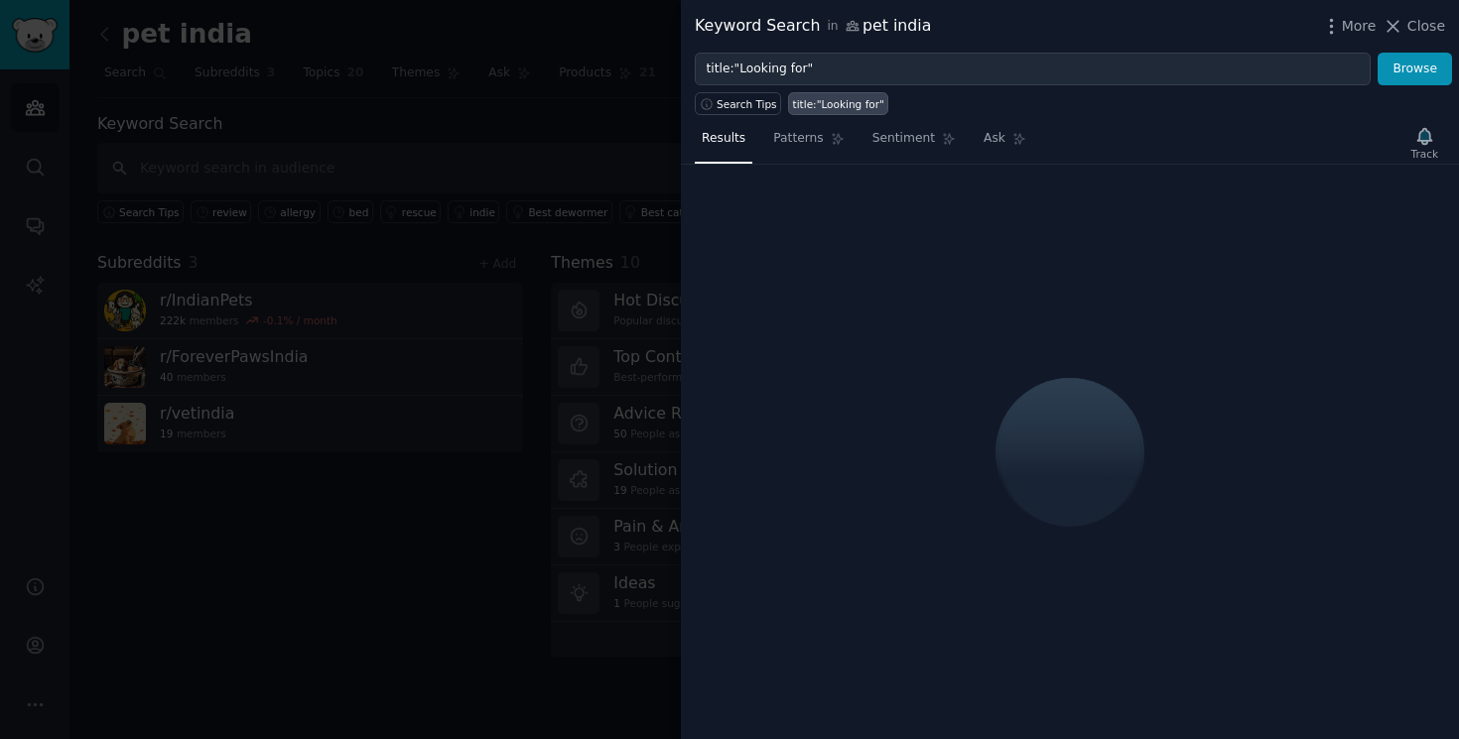
click at [1427, 134] on icon "button" at bounding box center [1424, 136] width 14 height 16
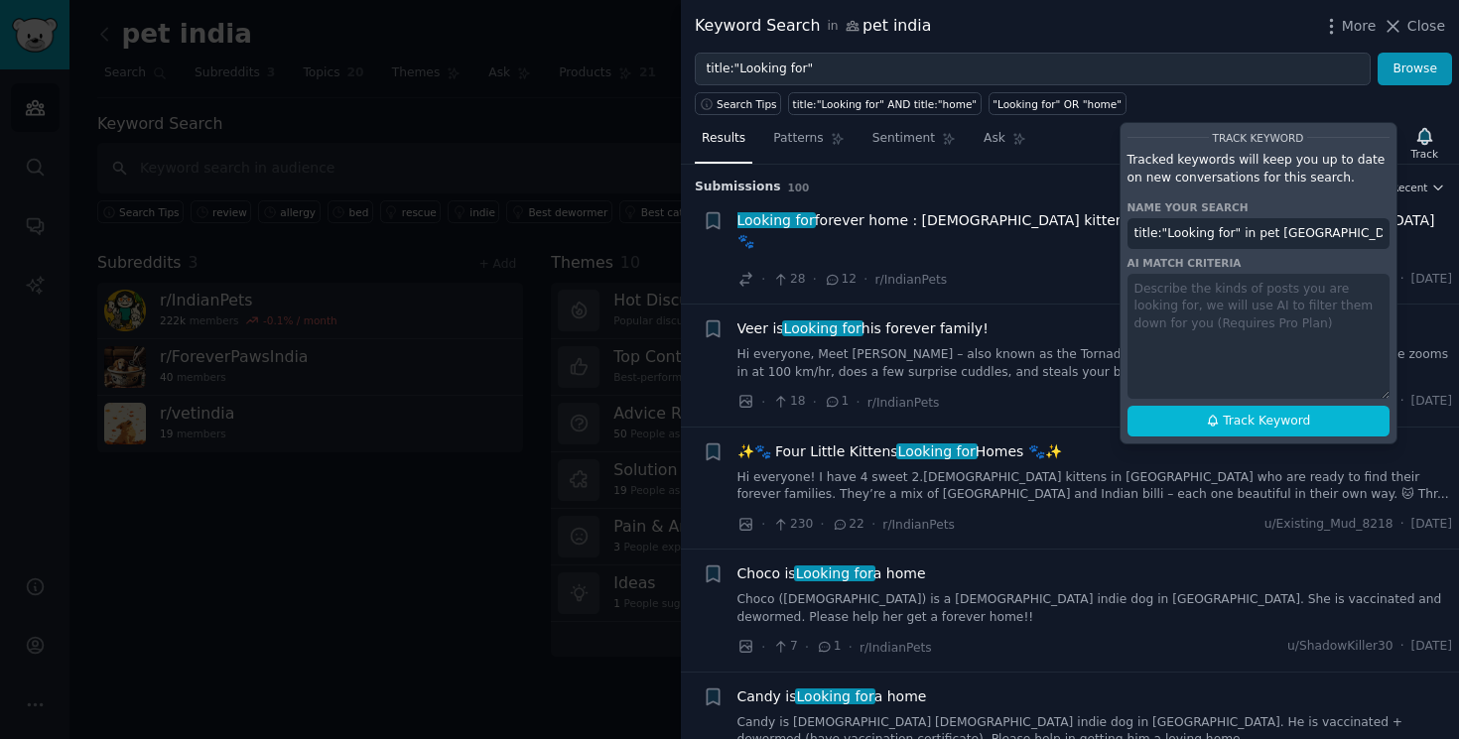
click at [1338, 108] on div "Search Tips title:"Looking for" AND title:"home" "Looking for" OR "home"" at bounding box center [1070, 100] width 778 height 30
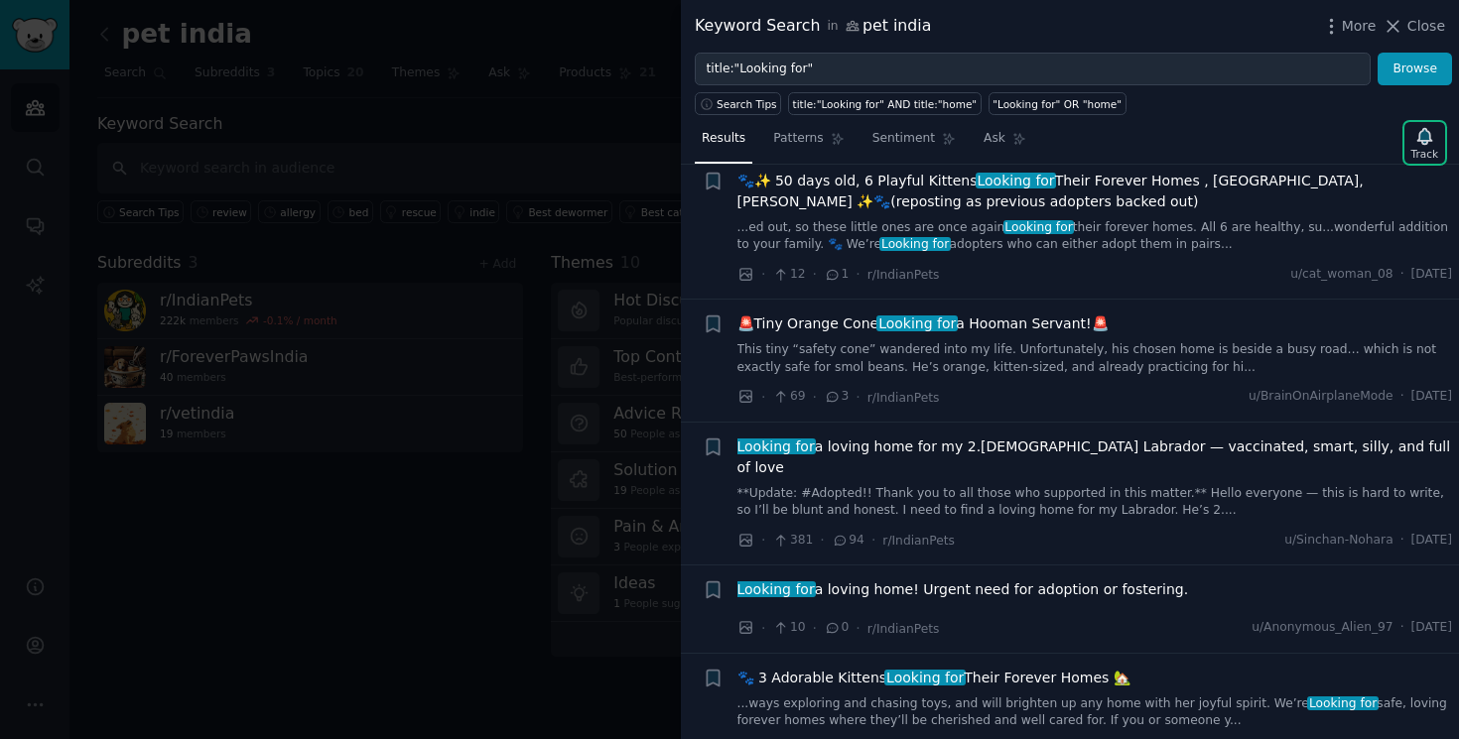
scroll to position [1854, 0]
click at [448, 478] on div at bounding box center [729, 369] width 1459 height 739
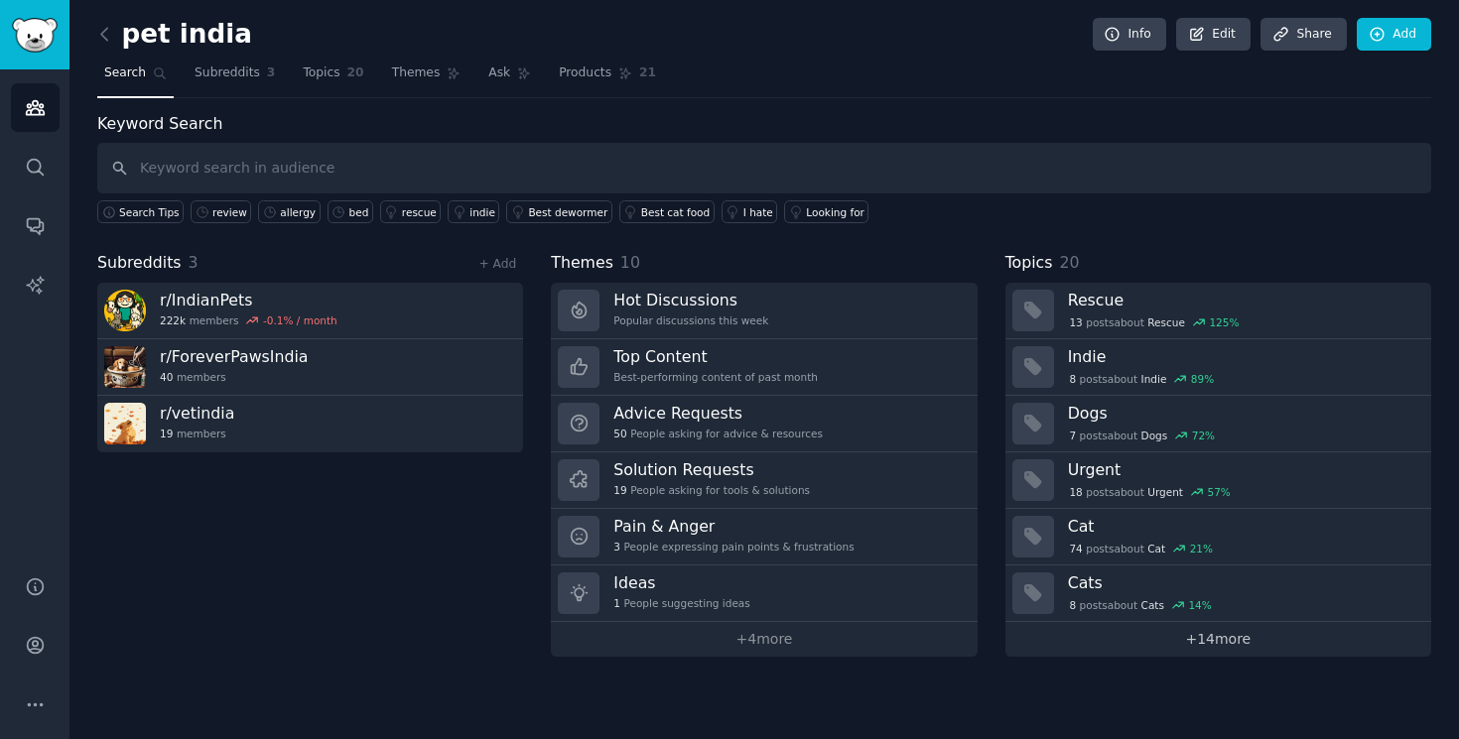
click at [1145, 635] on link "+ 14 more" at bounding box center [1218, 639] width 426 height 35
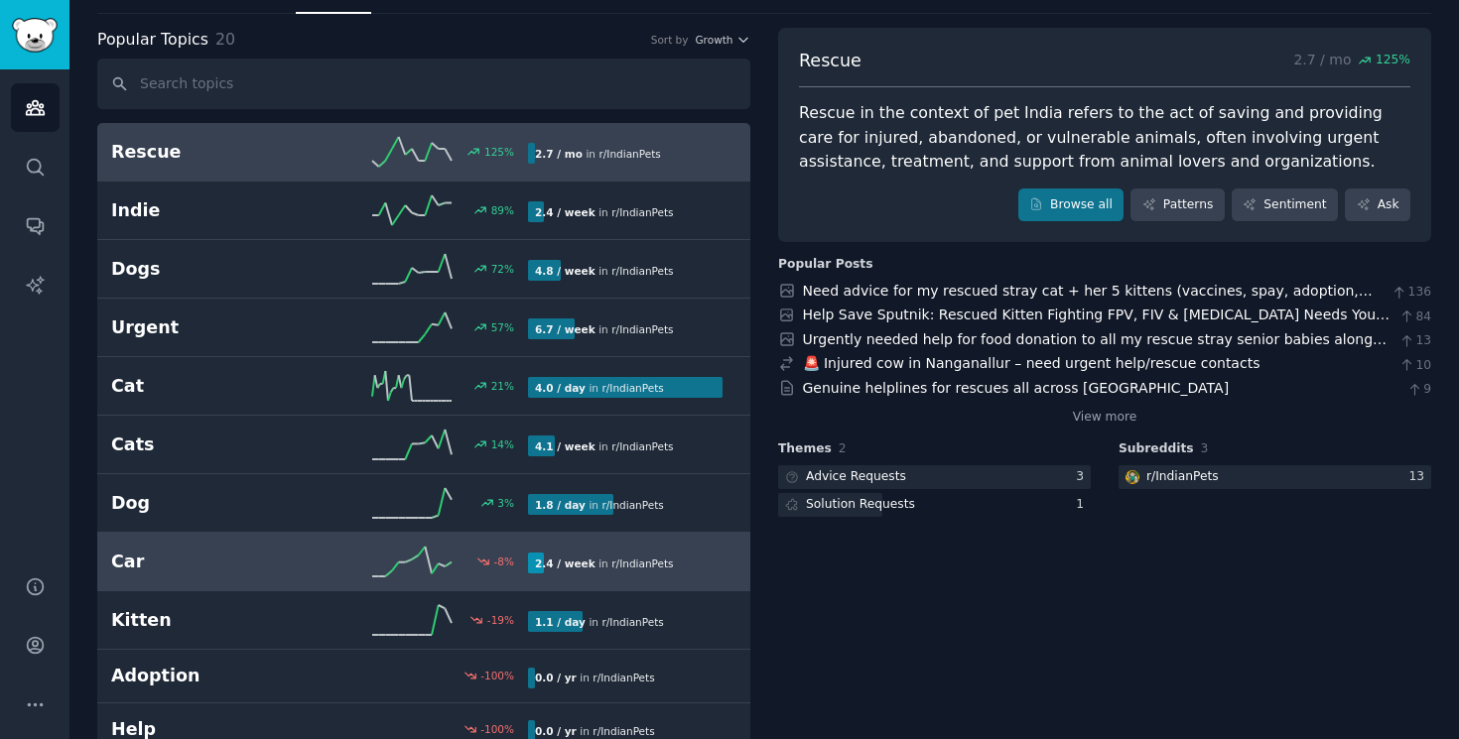
scroll to position [52, 0]
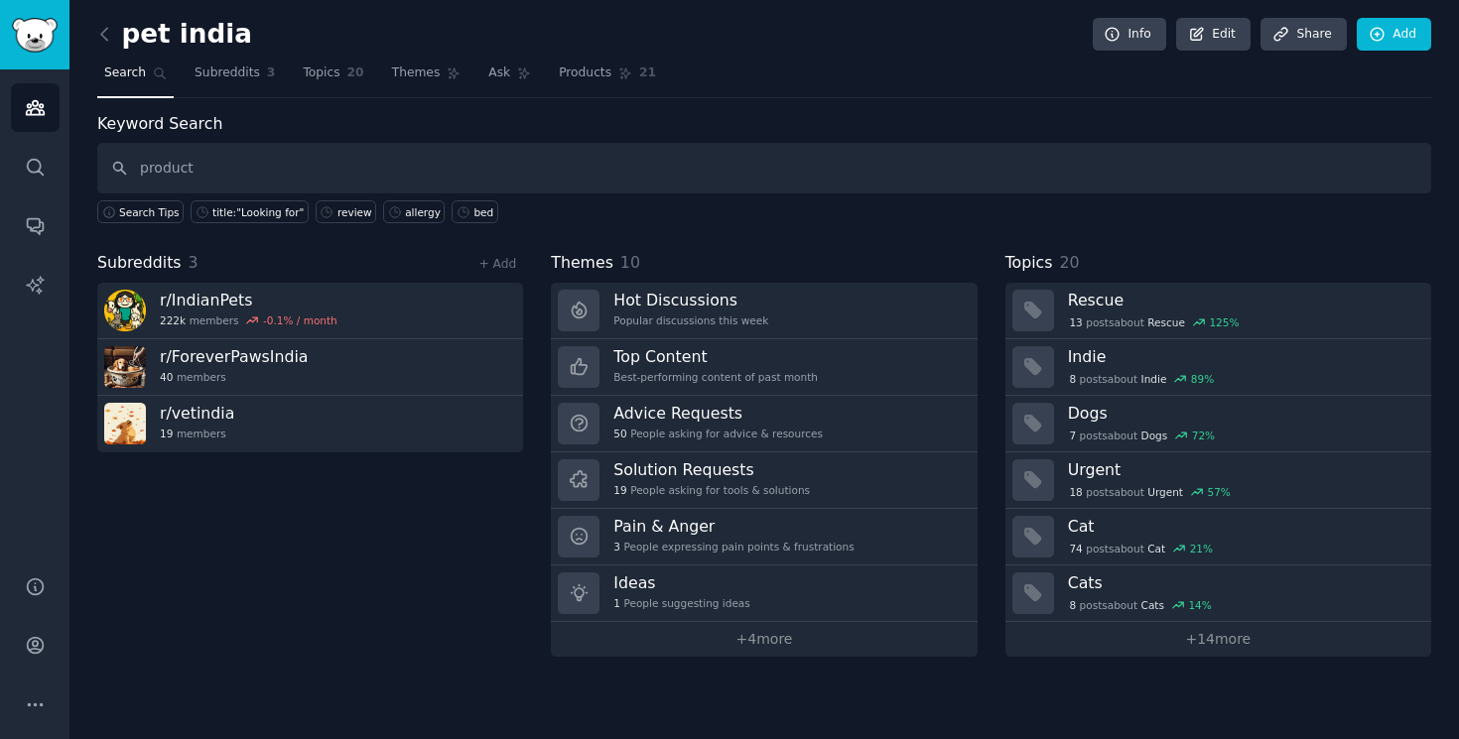
type input "product"
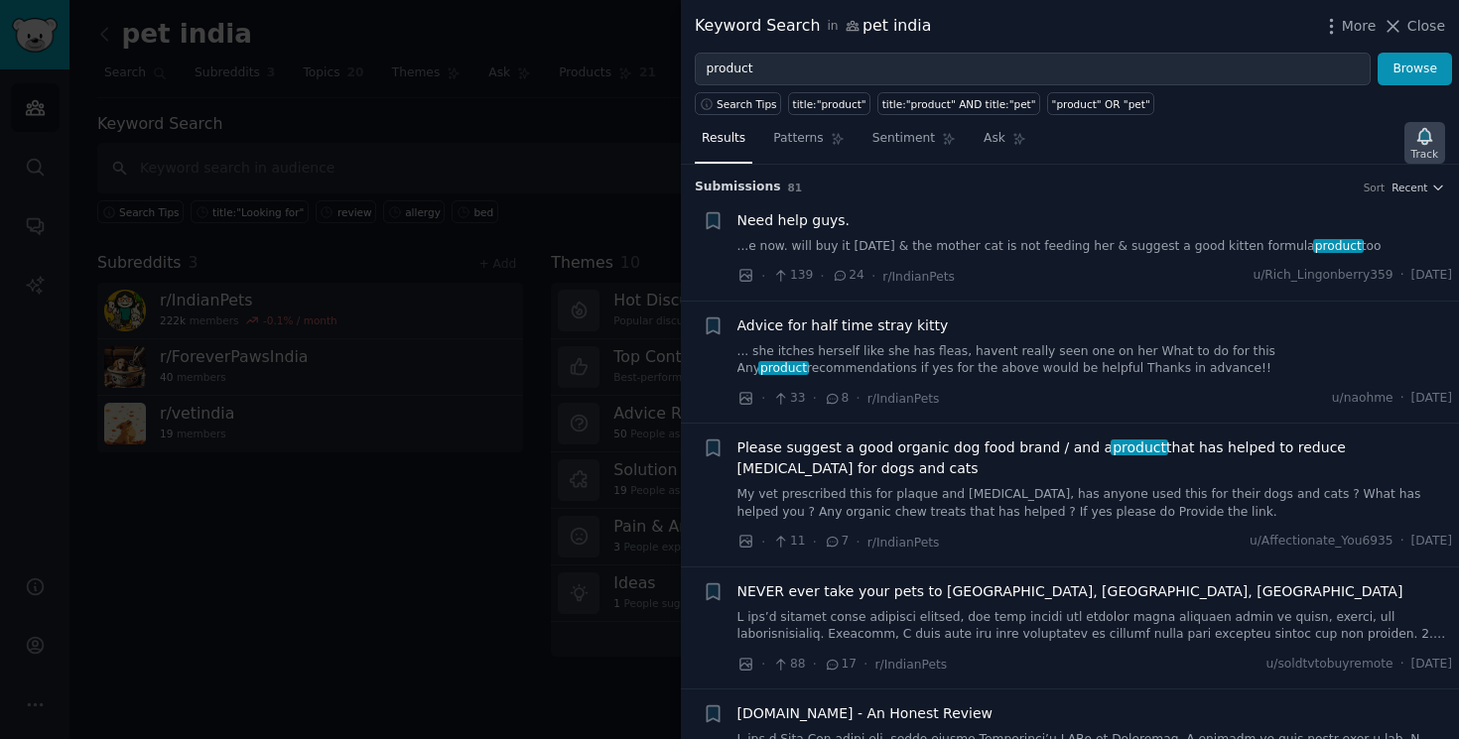
click at [1411, 144] on div "Track" at bounding box center [1424, 143] width 41 height 42
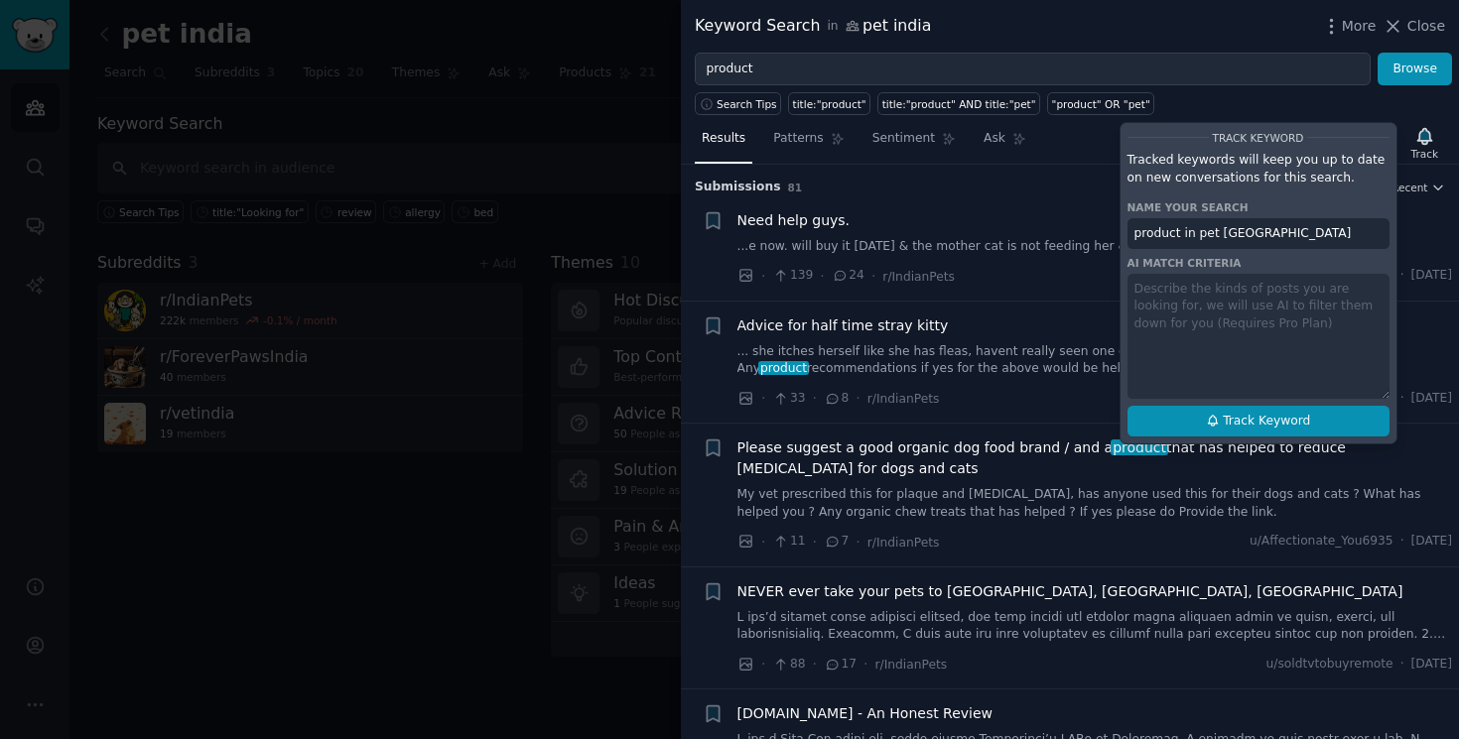
click at [1244, 424] on span "Track Keyword" at bounding box center [1266, 422] width 87 height 18
type input "product in pet india"
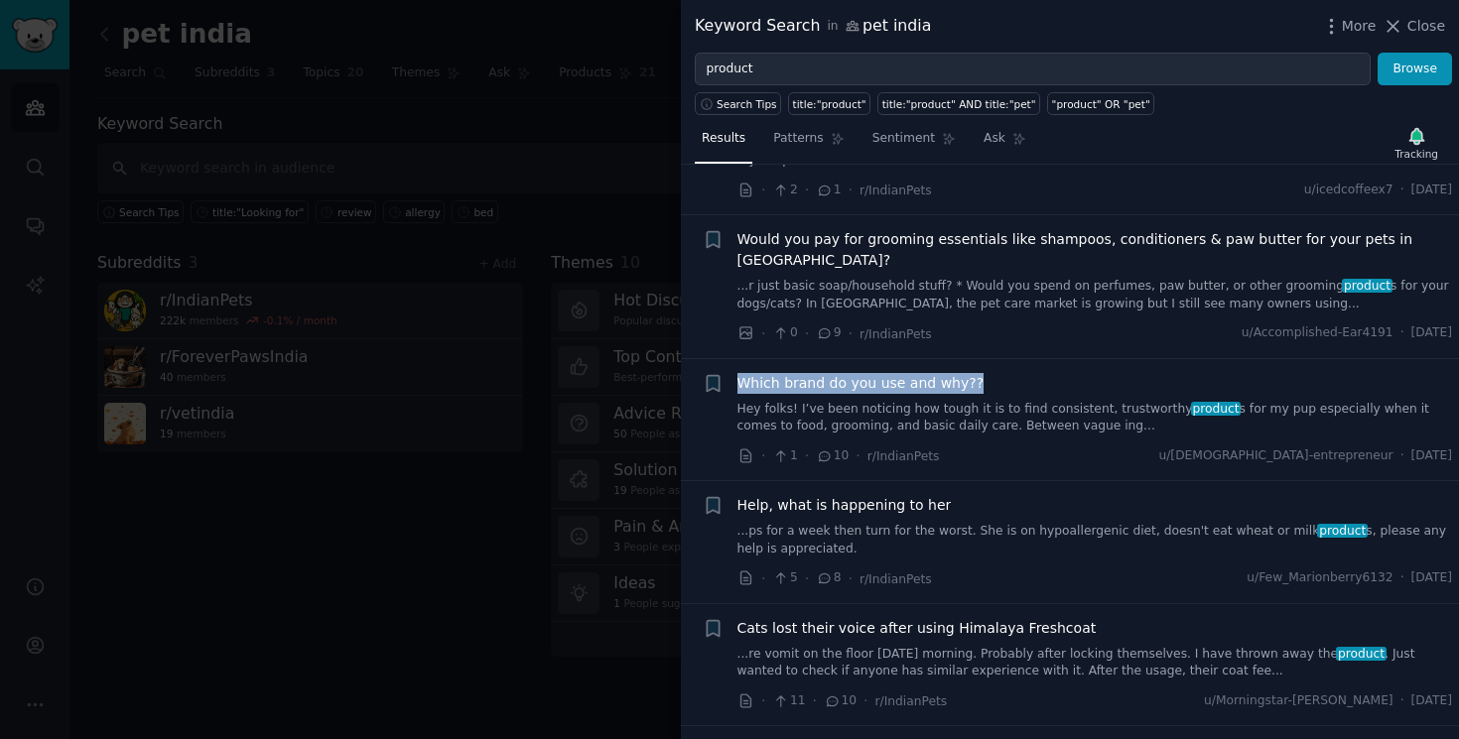
scroll to position [733, 0]
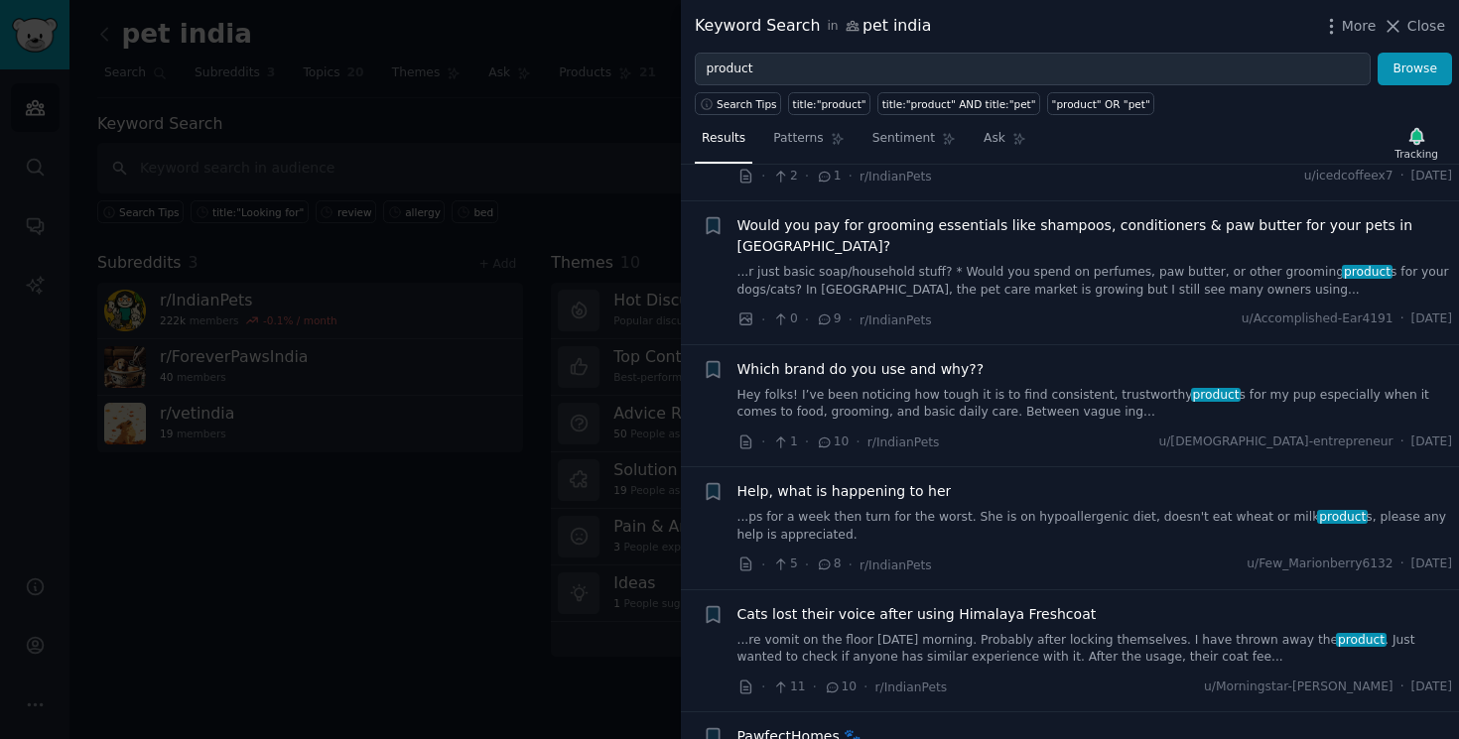
click at [1078, 361] on div "Which brand do you use and why?? Hey folks! I’ve been noticing how tough it is …" at bounding box center [1095, 390] width 716 height 63
click at [823, 436] on icon at bounding box center [825, 443] width 18 height 14
click at [836, 434] on span "10" at bounding box center [832, 443] width 33 height 18
click at [816, 387] on link "Hey folks! I’ve been noticing how tough it is to find consistent, trustworthy p…" at bounding box center [1095, 404] width 716 height 35
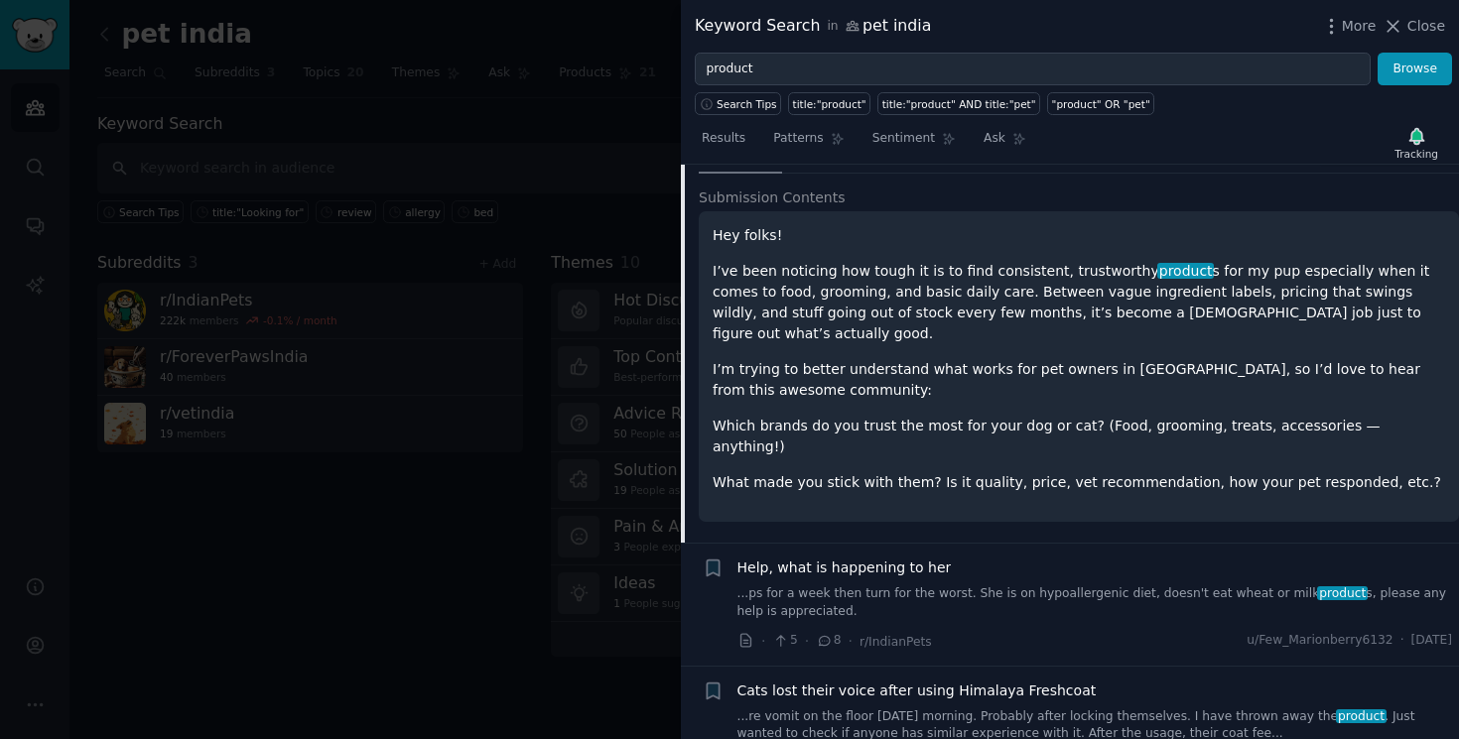
scroll to position [941, 0]
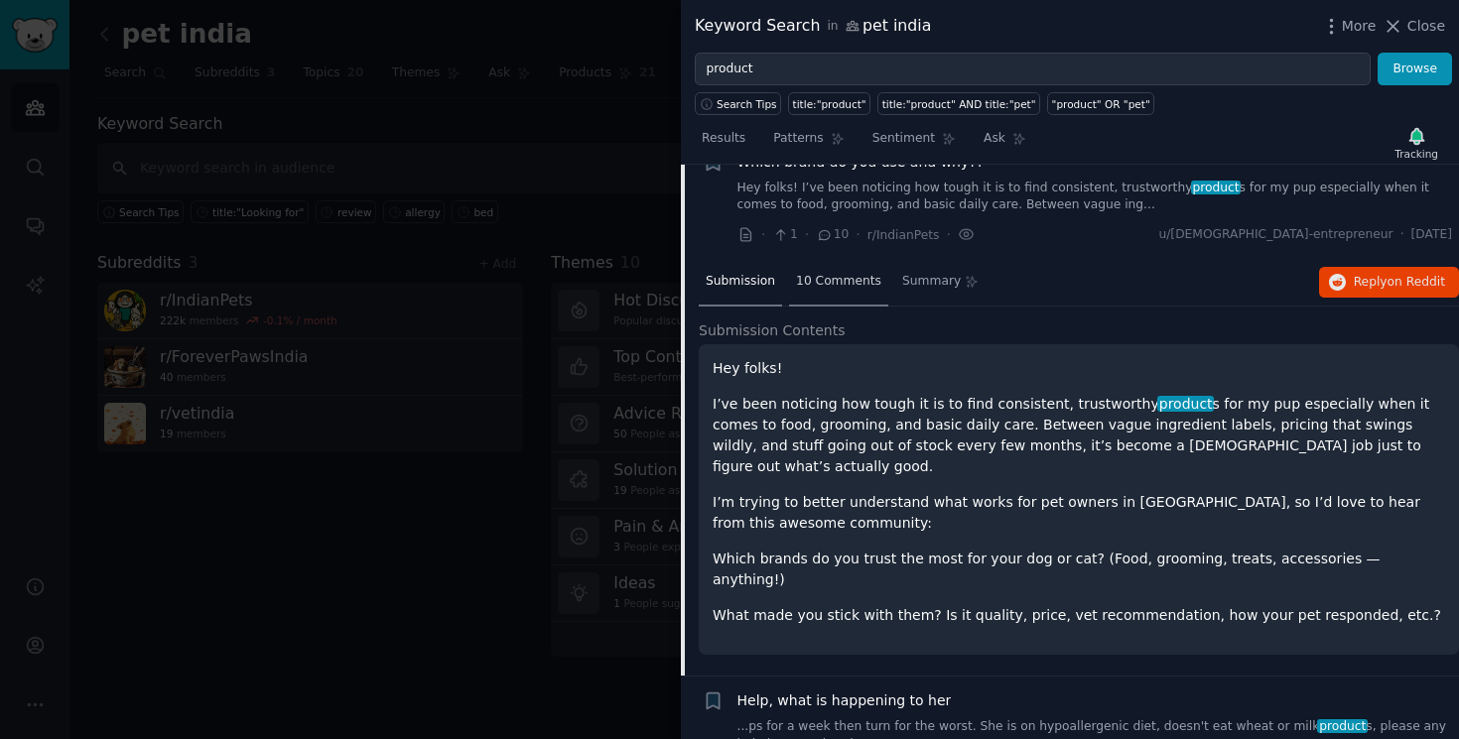
click at [868, 273] on span "10 Comments" at bounding box center [838, 282] width 85 height 18
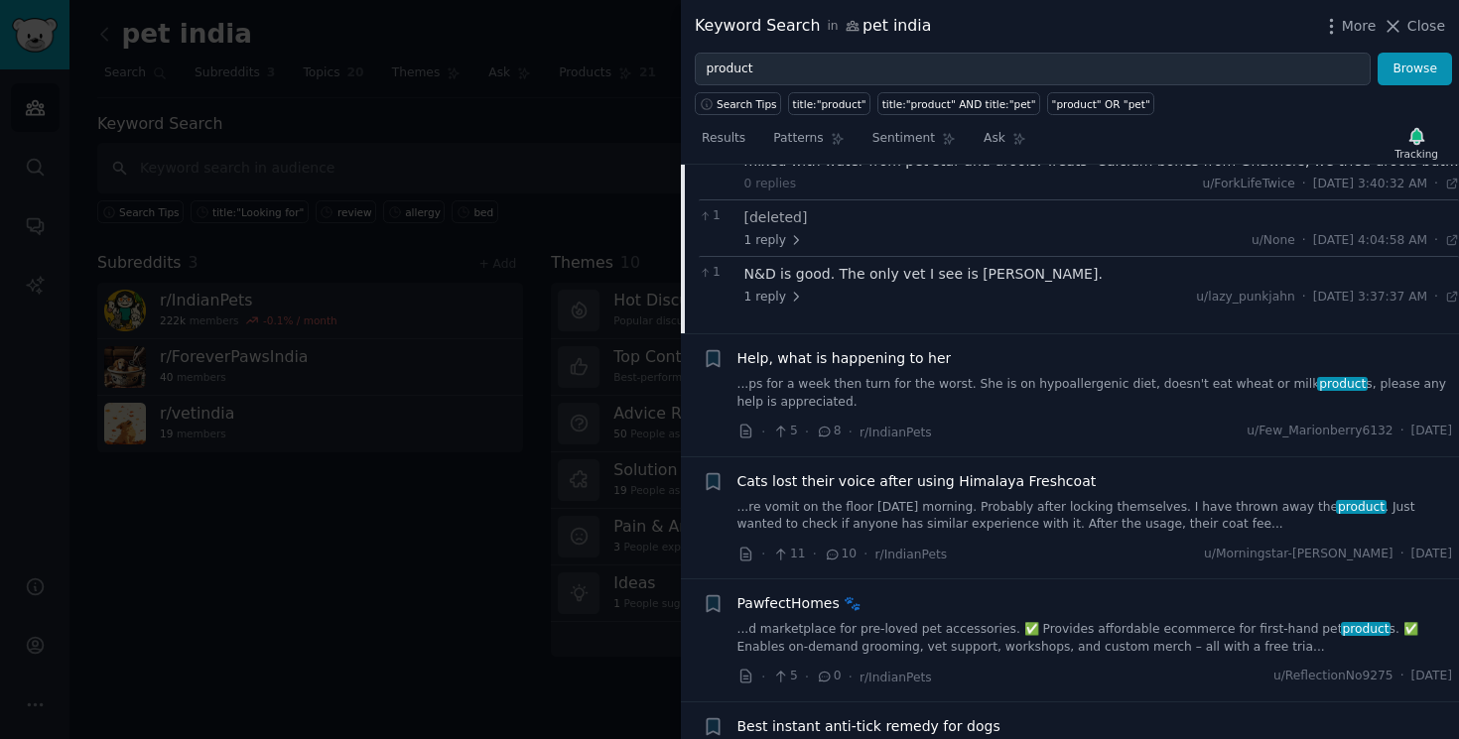
scroll to position [1499, 0]
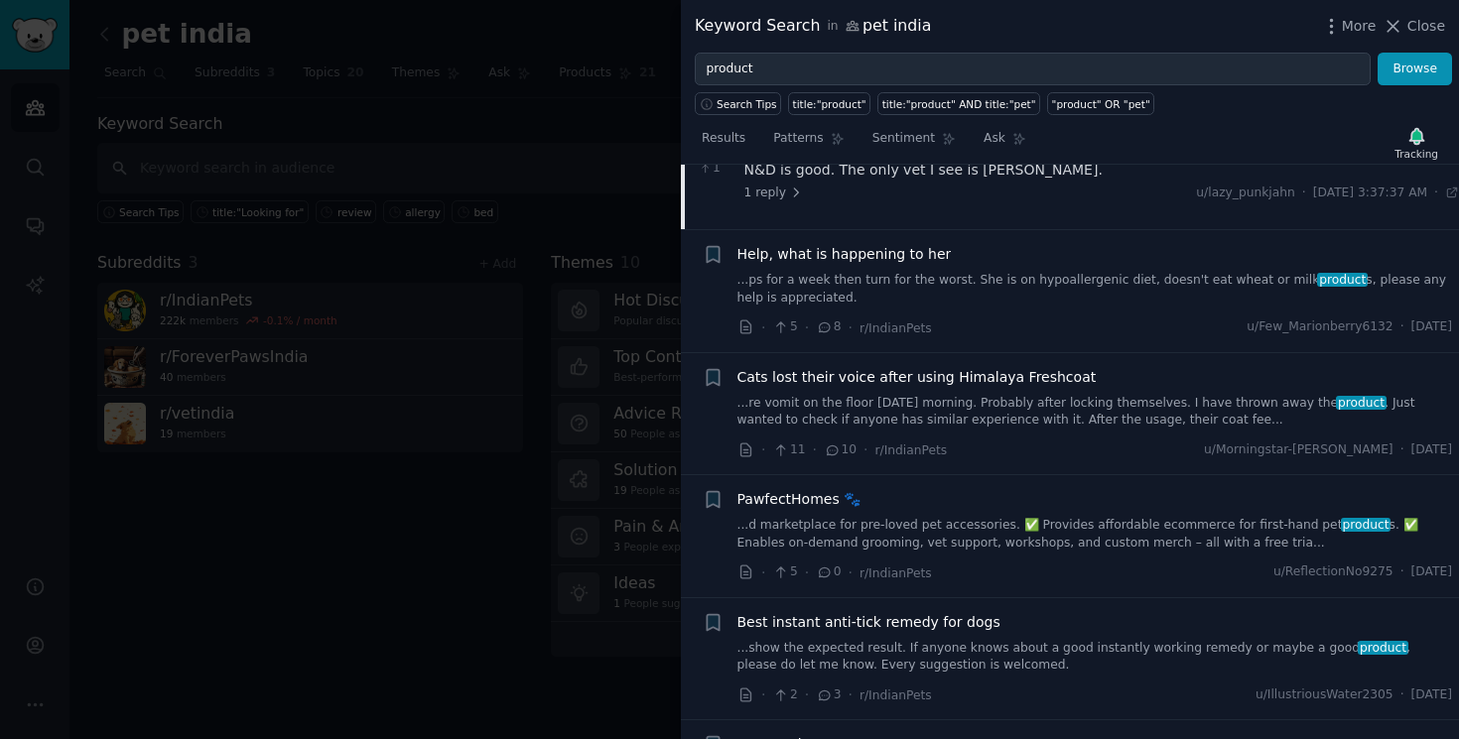
click at [1055, 395] on link "...re vomit on the floor today morning. Probably after locking themselves. I ha…" at bounding box center [1095, 412] width 716 height 35
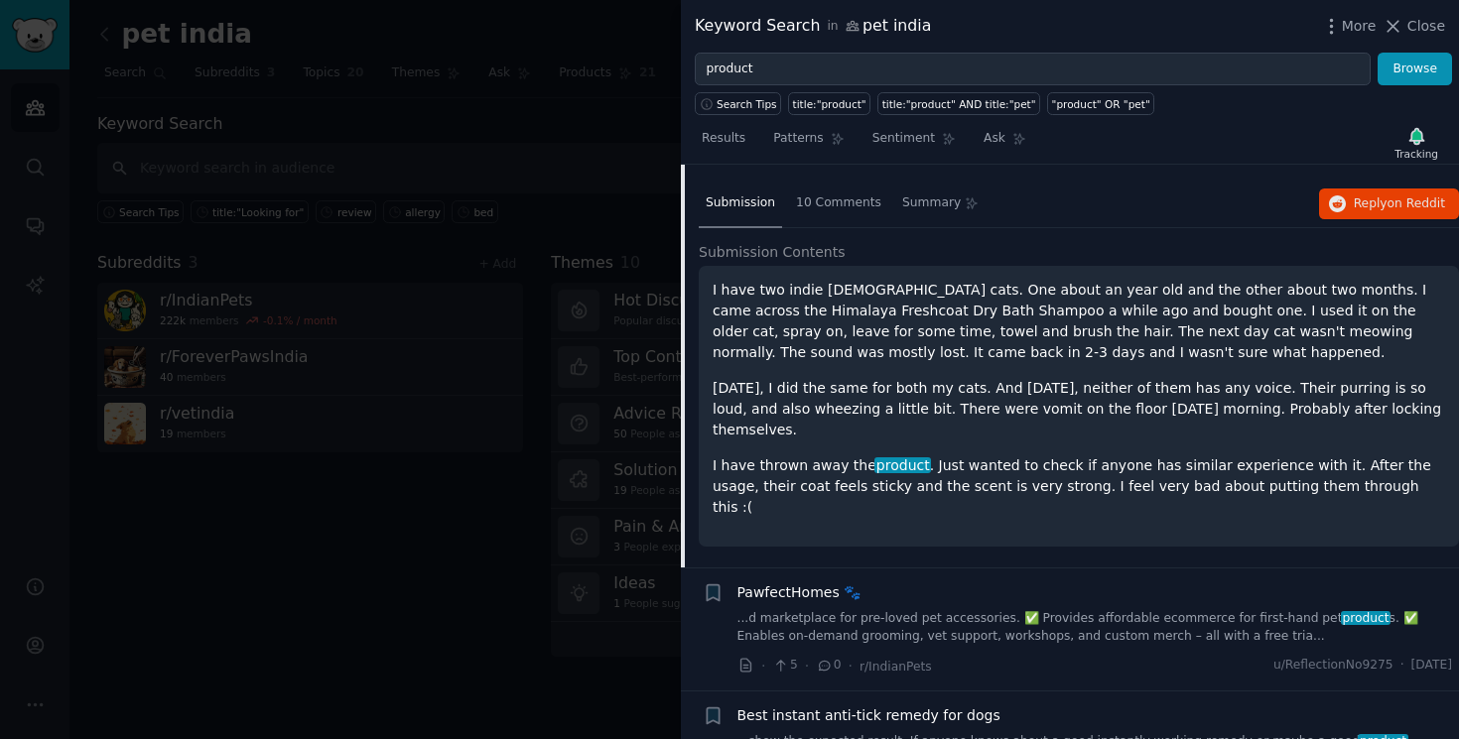
scroll to position [1248, 0]
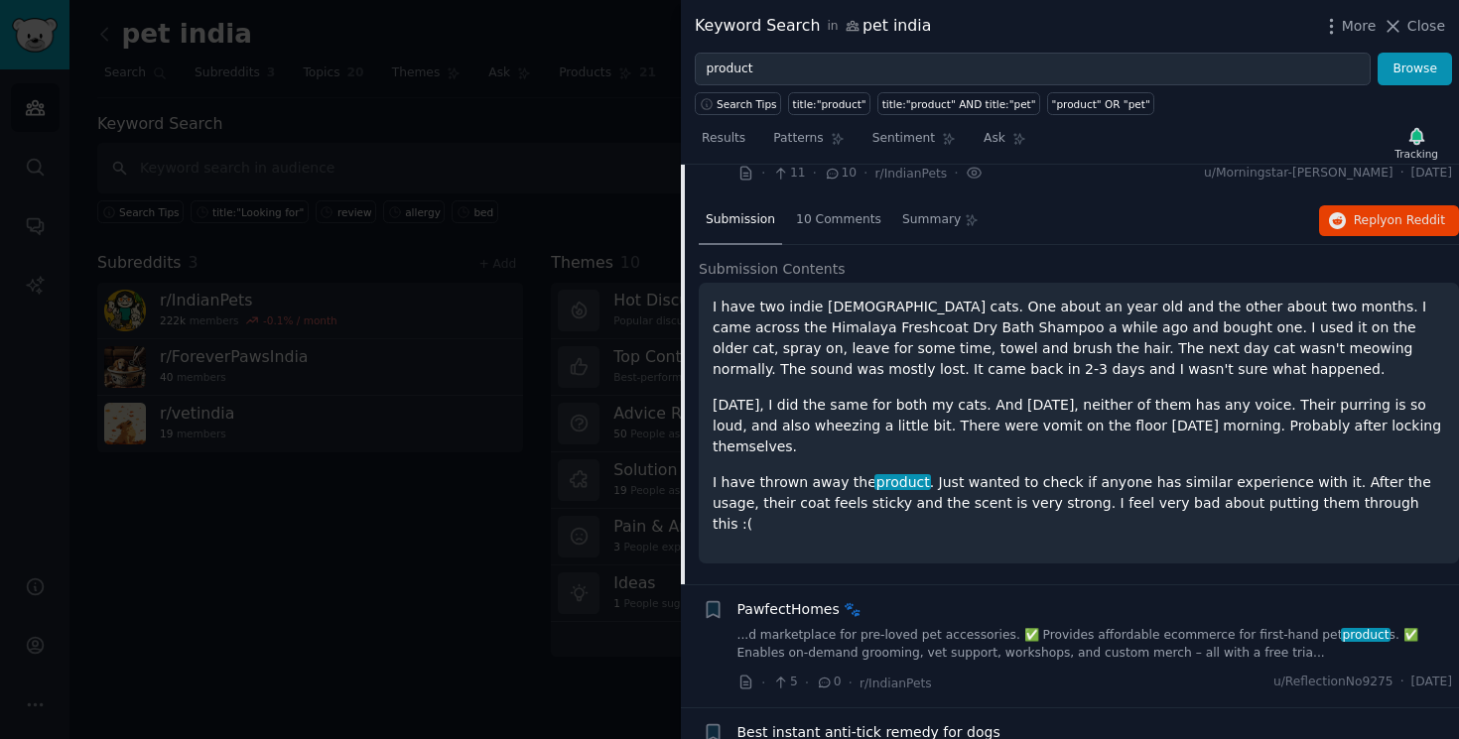
click at [1086, 340] on p "I have two indie male cats. One about an year old and the other about two month…" at bounding box center [1079, 338] width 732 height 83
click at [847, 211] on span "10 Comments" at bounding box center [838, 220] width 85 height 18
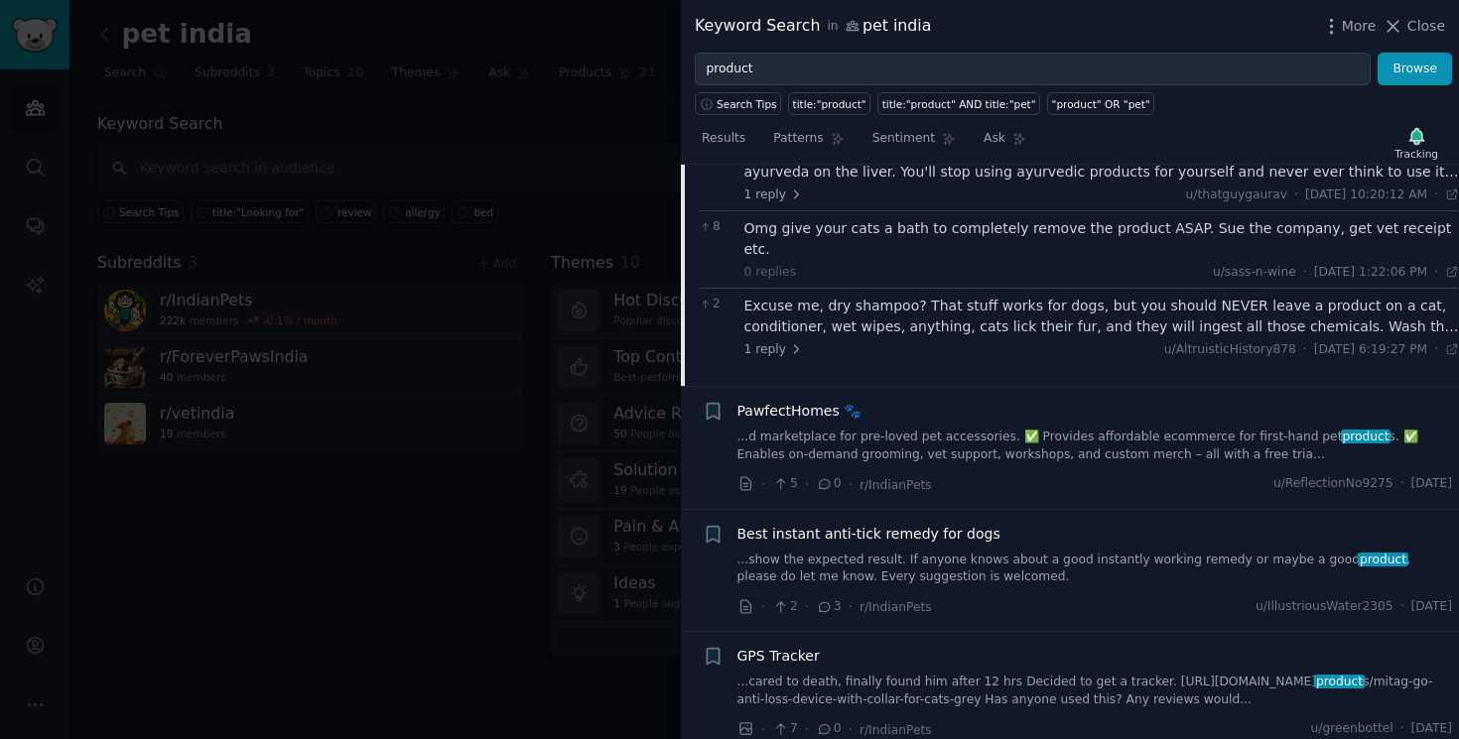
scroll to position [1397, 0]
click at [790, 341] on icon at bounding box center [796, 348] width 14 height 14
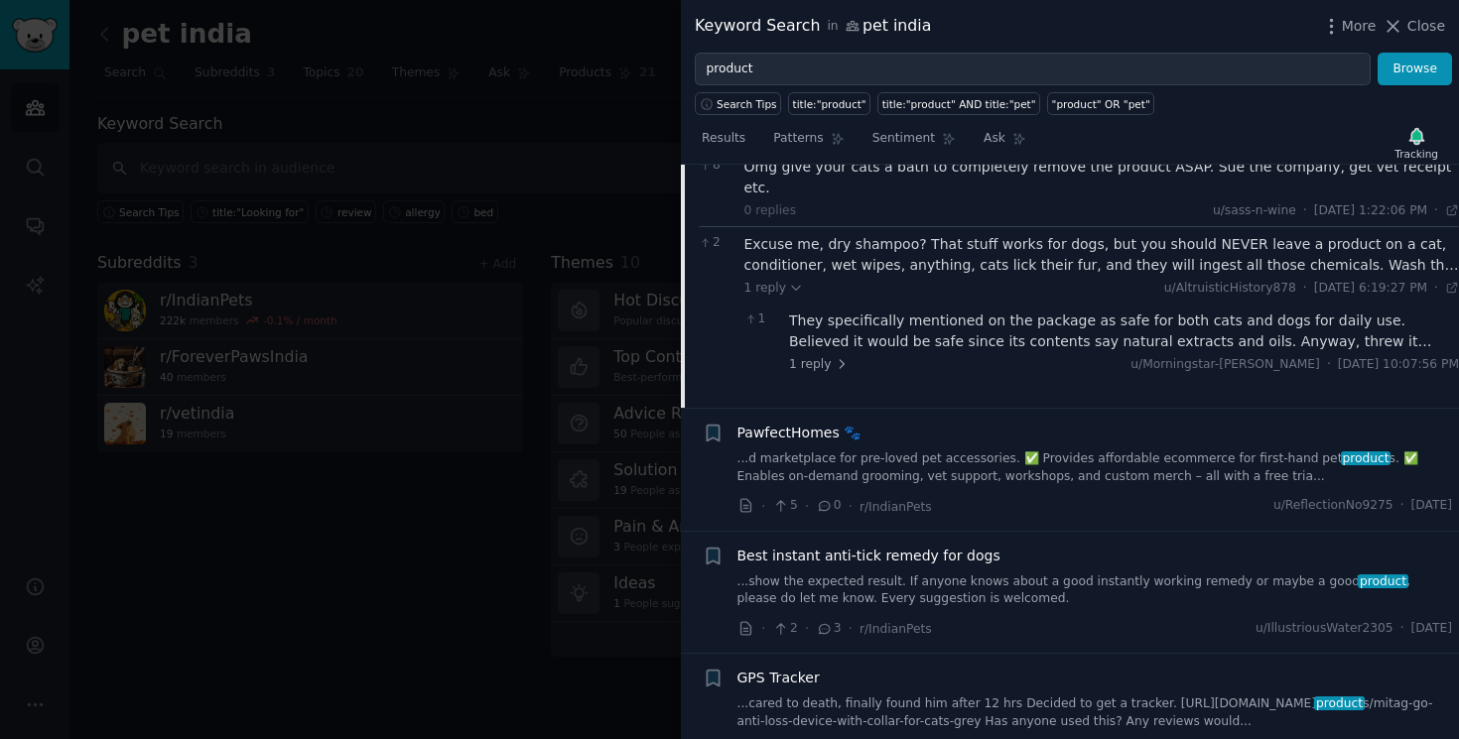
scroll to position [1474, 0]
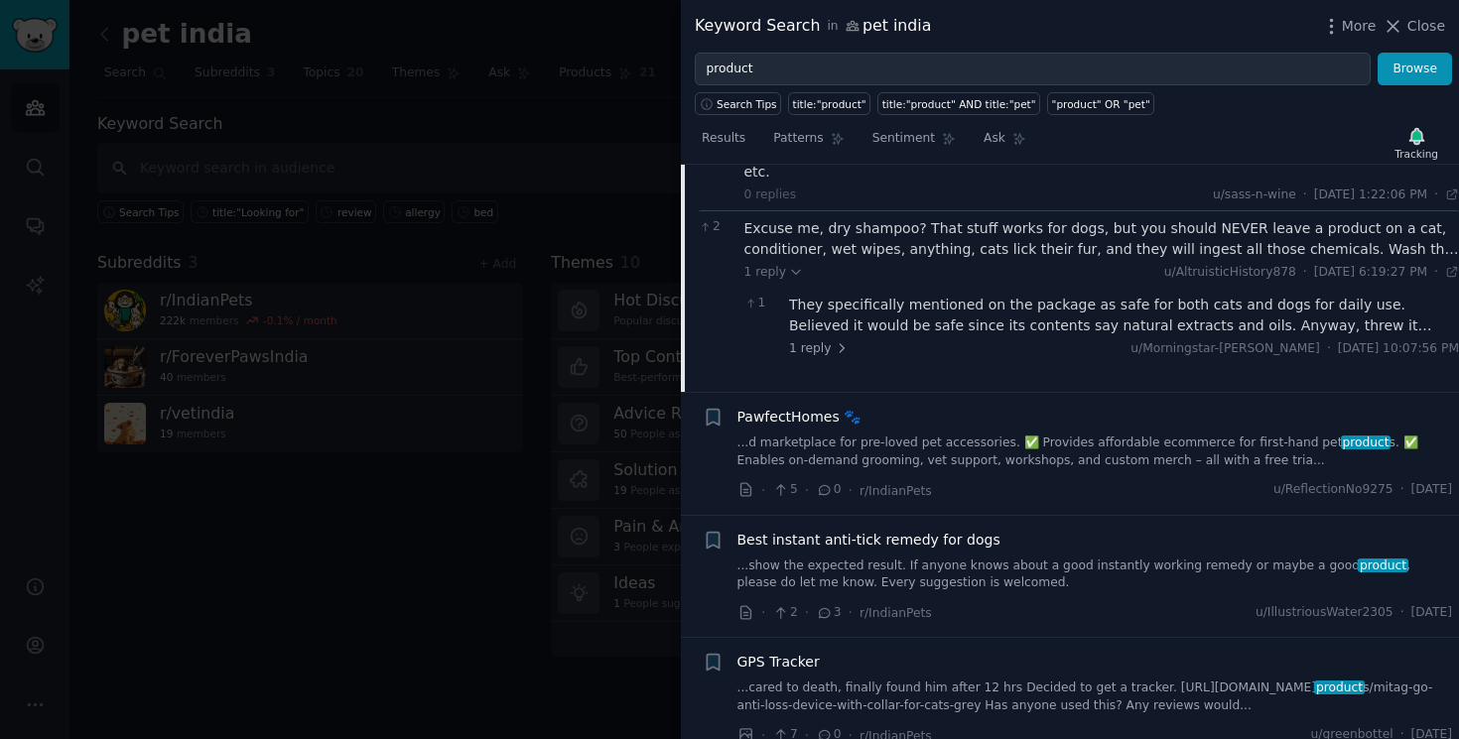
click at [1401, 295] on div "They specifically mentioned on the package as safe for both cats and dogs for d…" at bounding box center [1124, 316] width 670 height 42
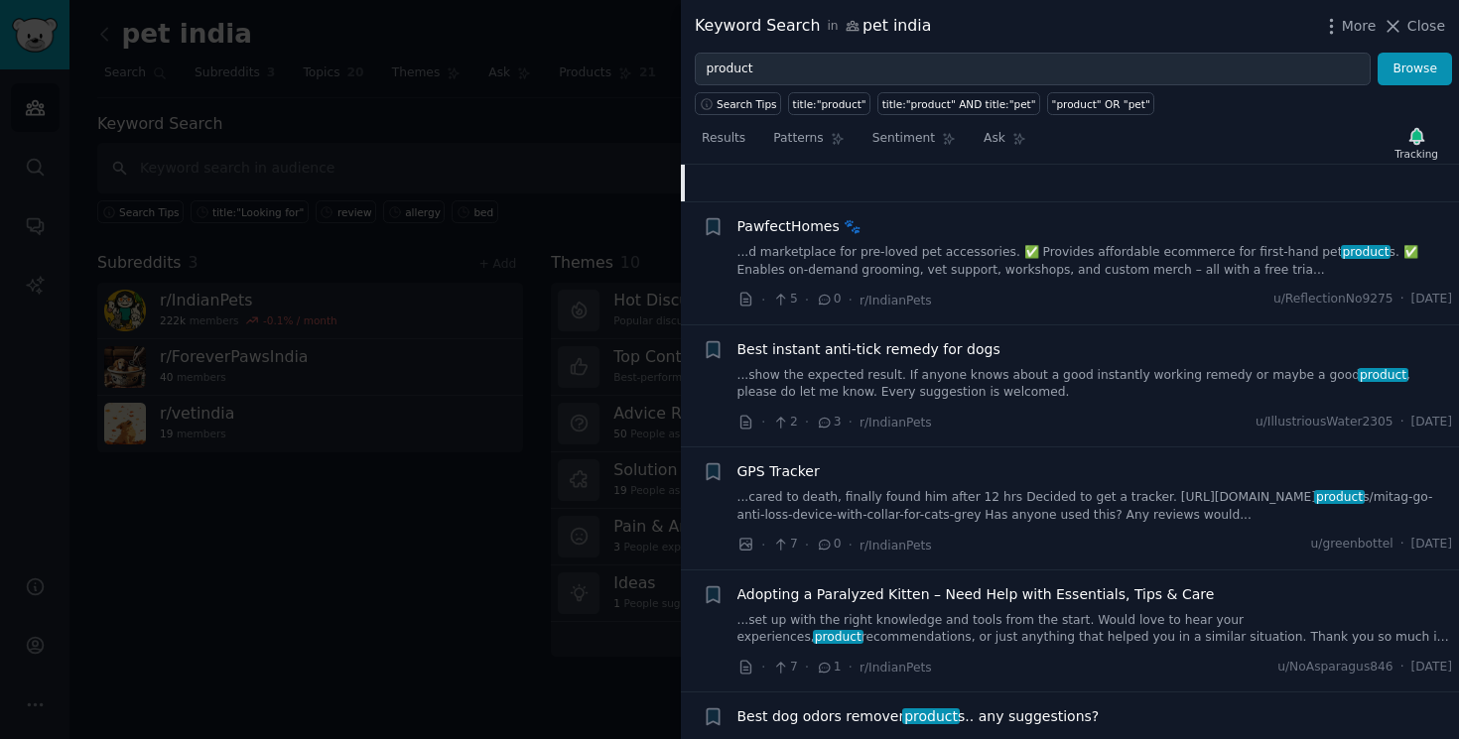
scroll to position [1791, 0]
click at [1201, 365] on link "...show the expected result. If anyone knows about a good instantly working rem…" at bounding box center [1095, 382] width 716 height 35
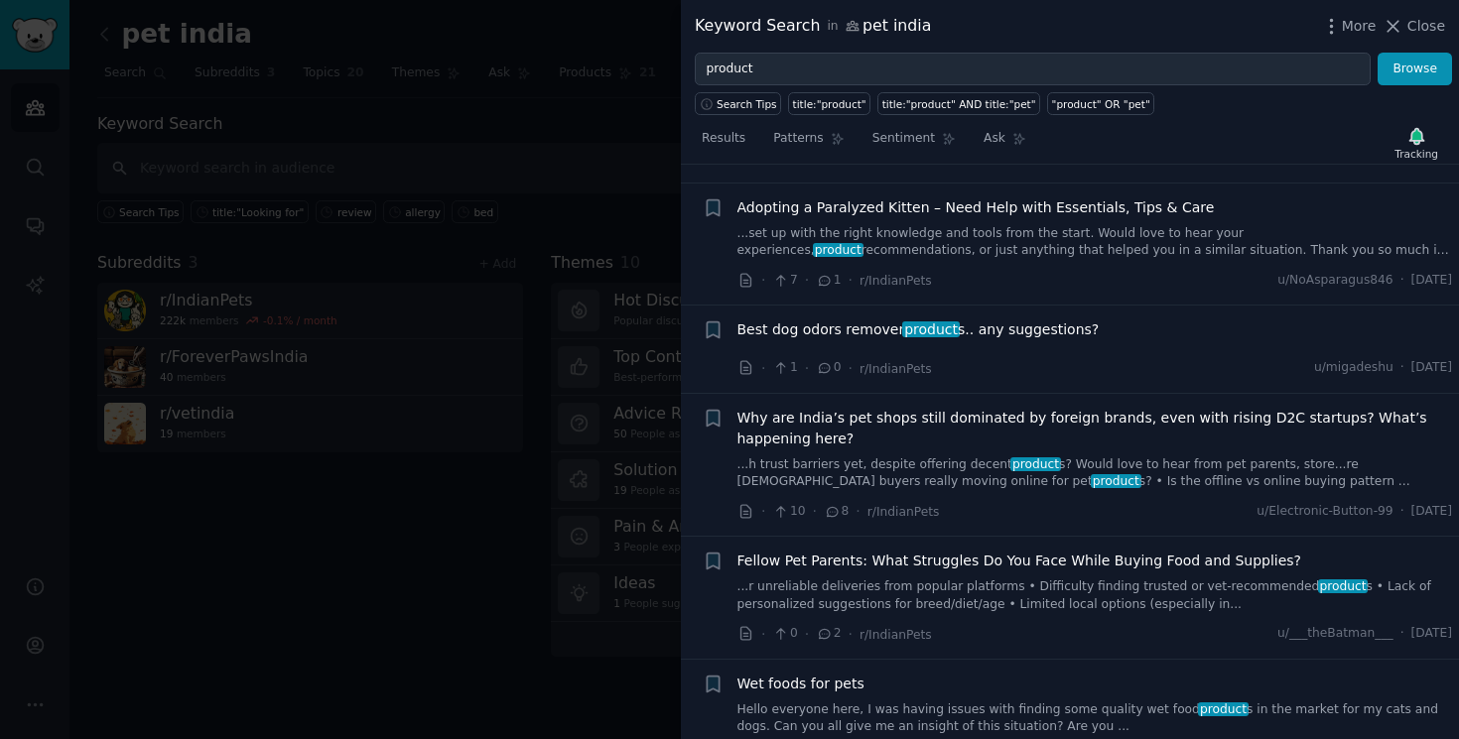
scroll to position [1930, 0]
click at [1172, 455] on link "...h trust barriers yet, despite offering decent product s? Would love to hear …" at bounding box center [1095, 472] width 716 height 35
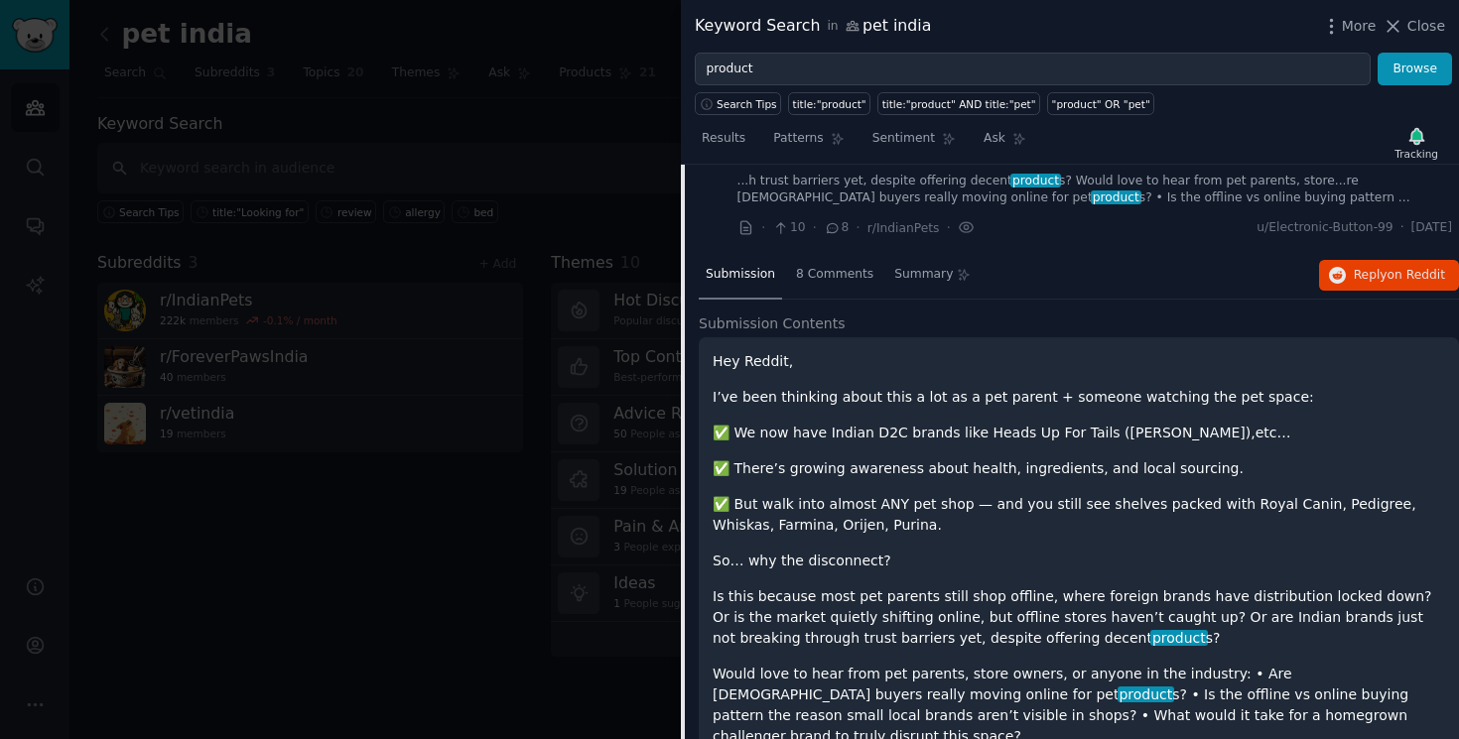
scroll to position [1869, 0]
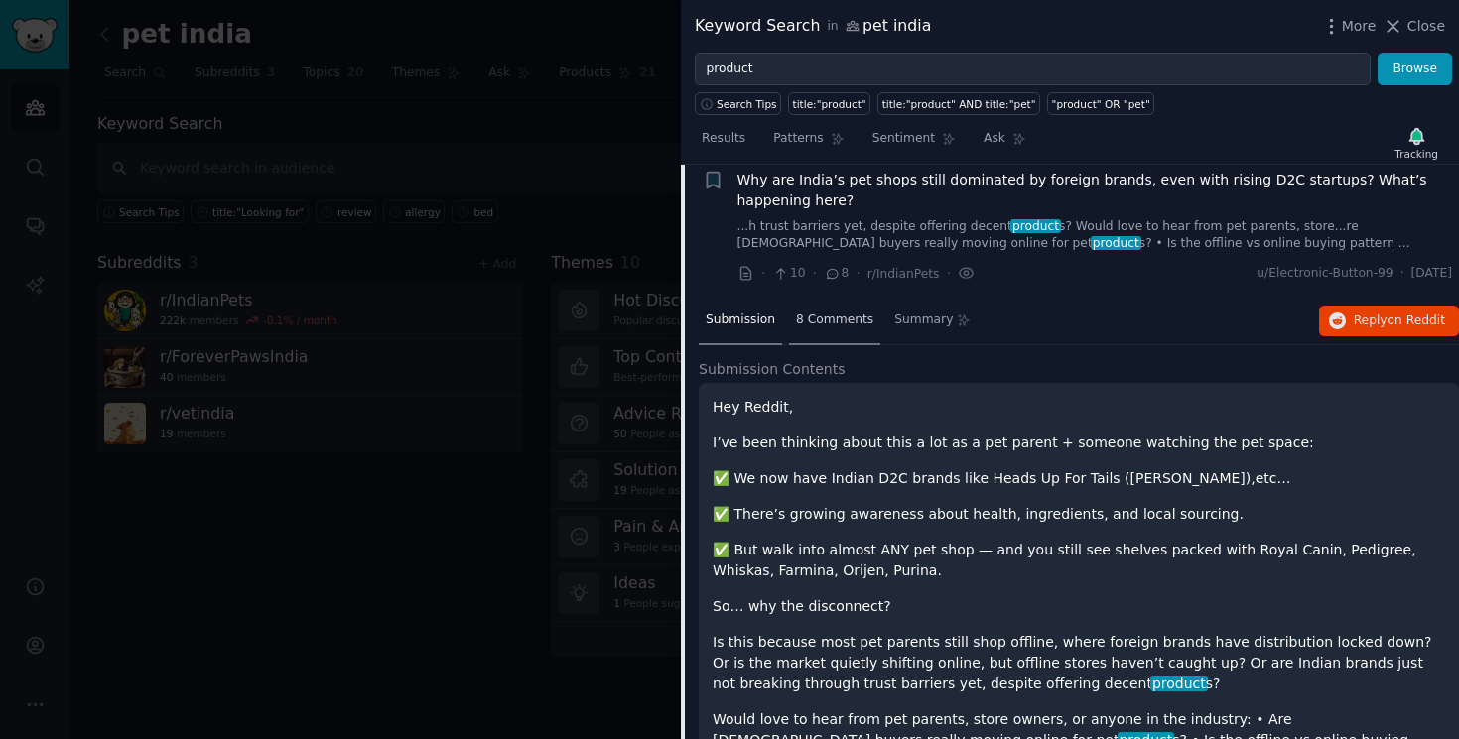
click at [819, 312] on span "8 Comments" at bounding box center [834, 321] width 77 height 18
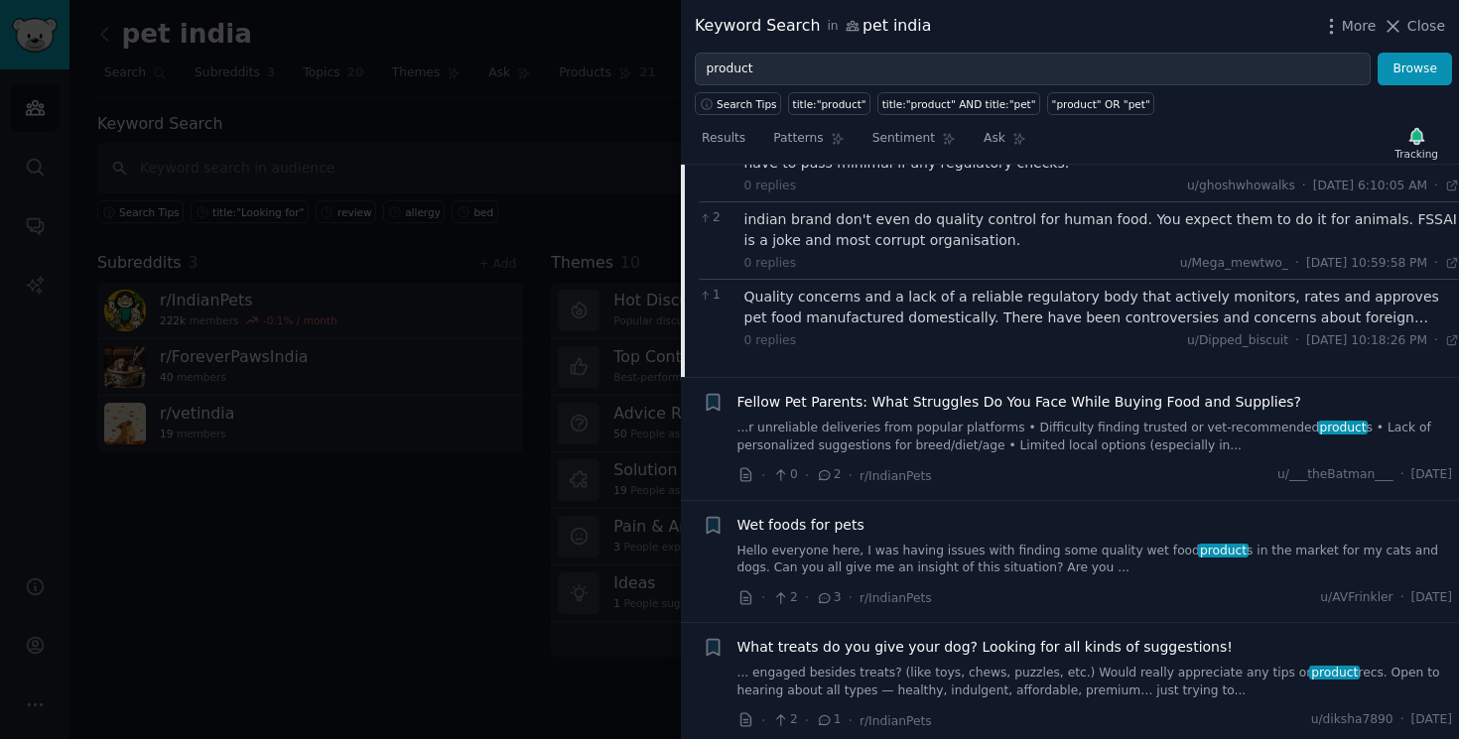
scroll to position [2312, 0]
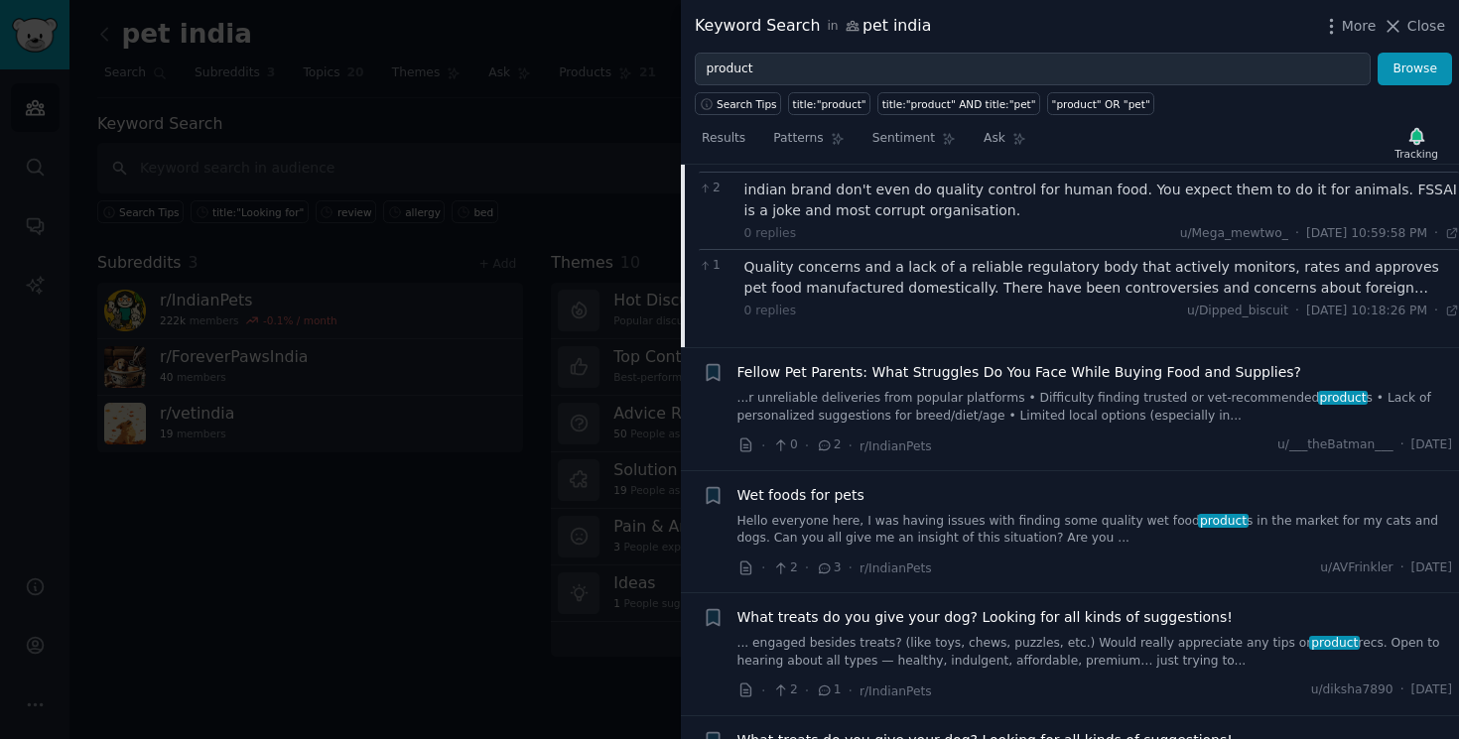
click at [1039, 390] on link "...r unreliable deliveries from popular platforms • Difficulty finding trusted …" at bounding box center [1095, 407] width 716 height 35
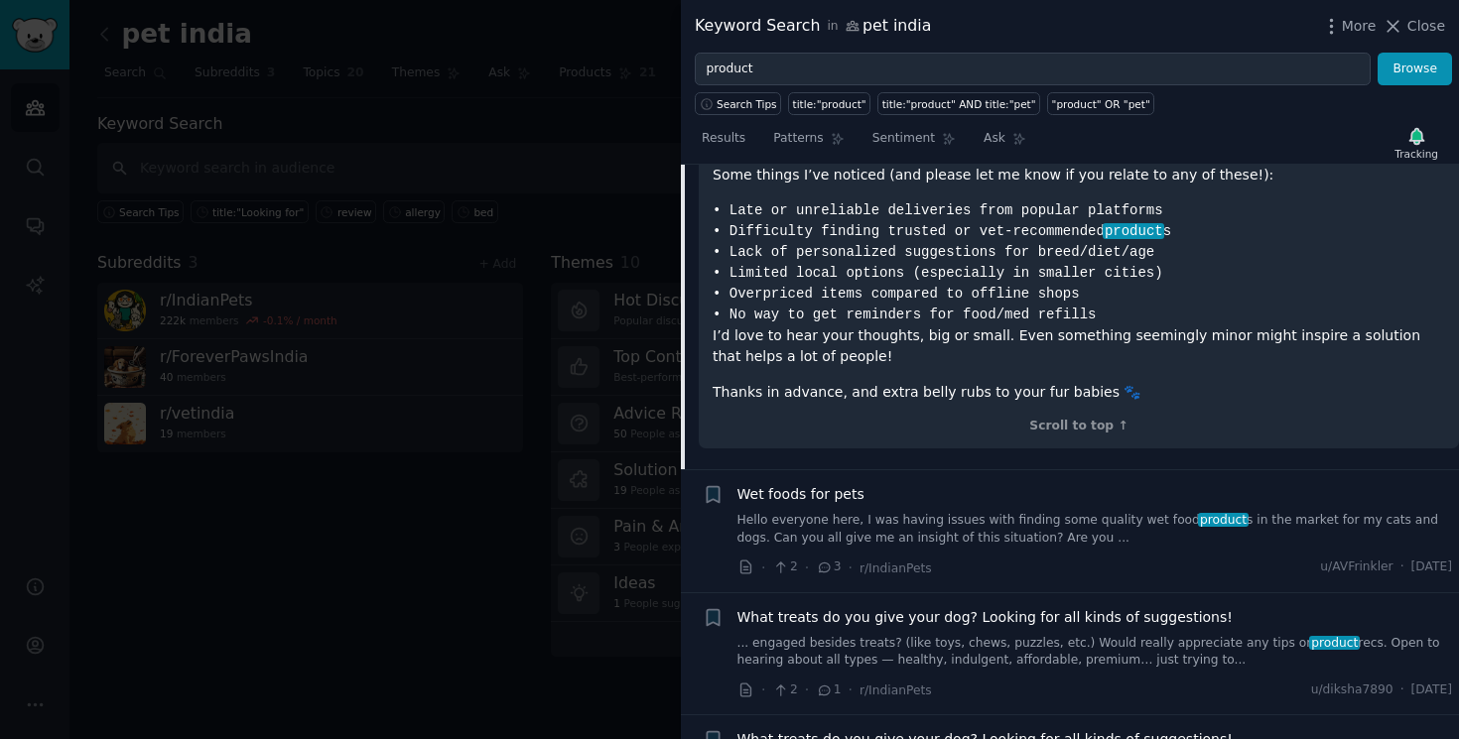
scroll to position [2412, 0]
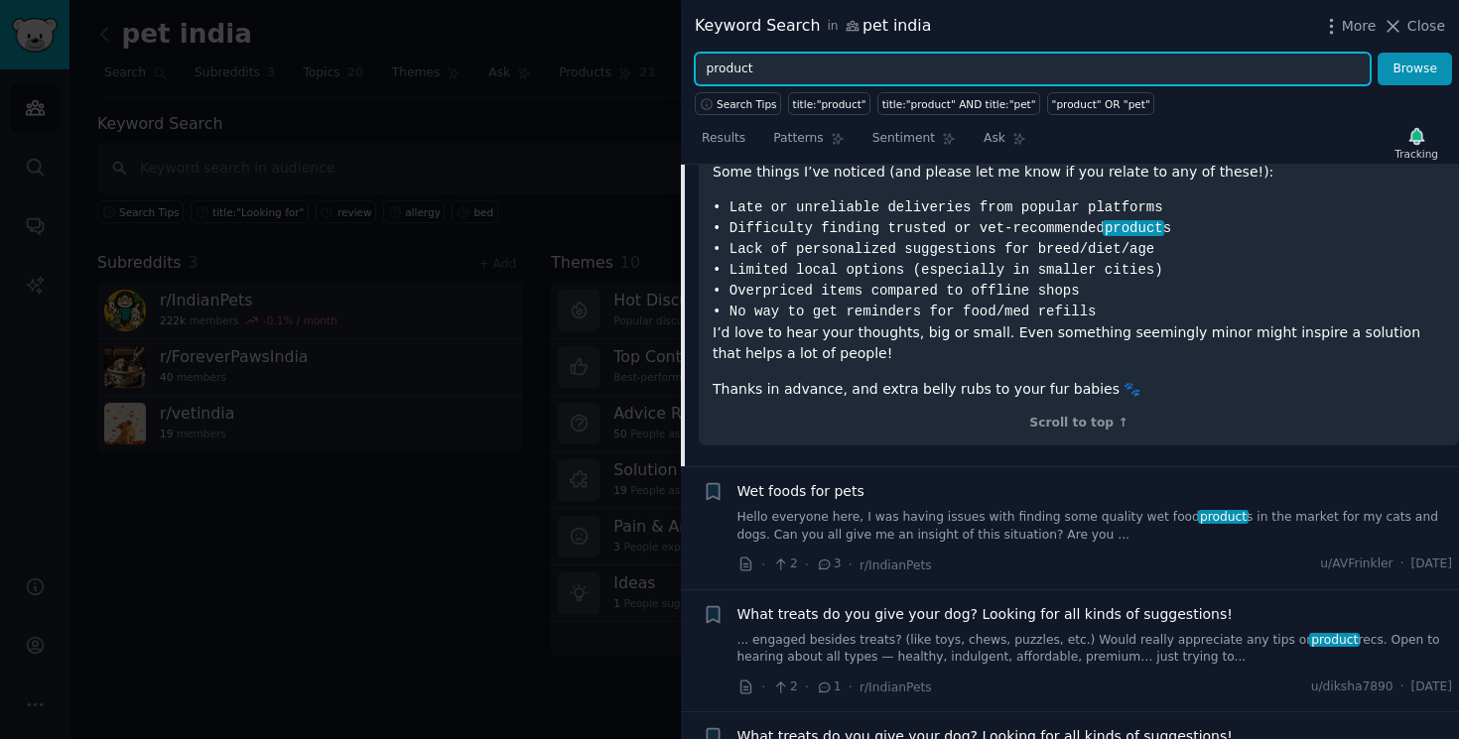
click at [749, 62] on input "product" at bounding box center [1033, 70] width 676 height 34
type input "pet safe"
click at [1378, 53] on button "Browse" at bounding box center [1415, 70] width 74 height 34
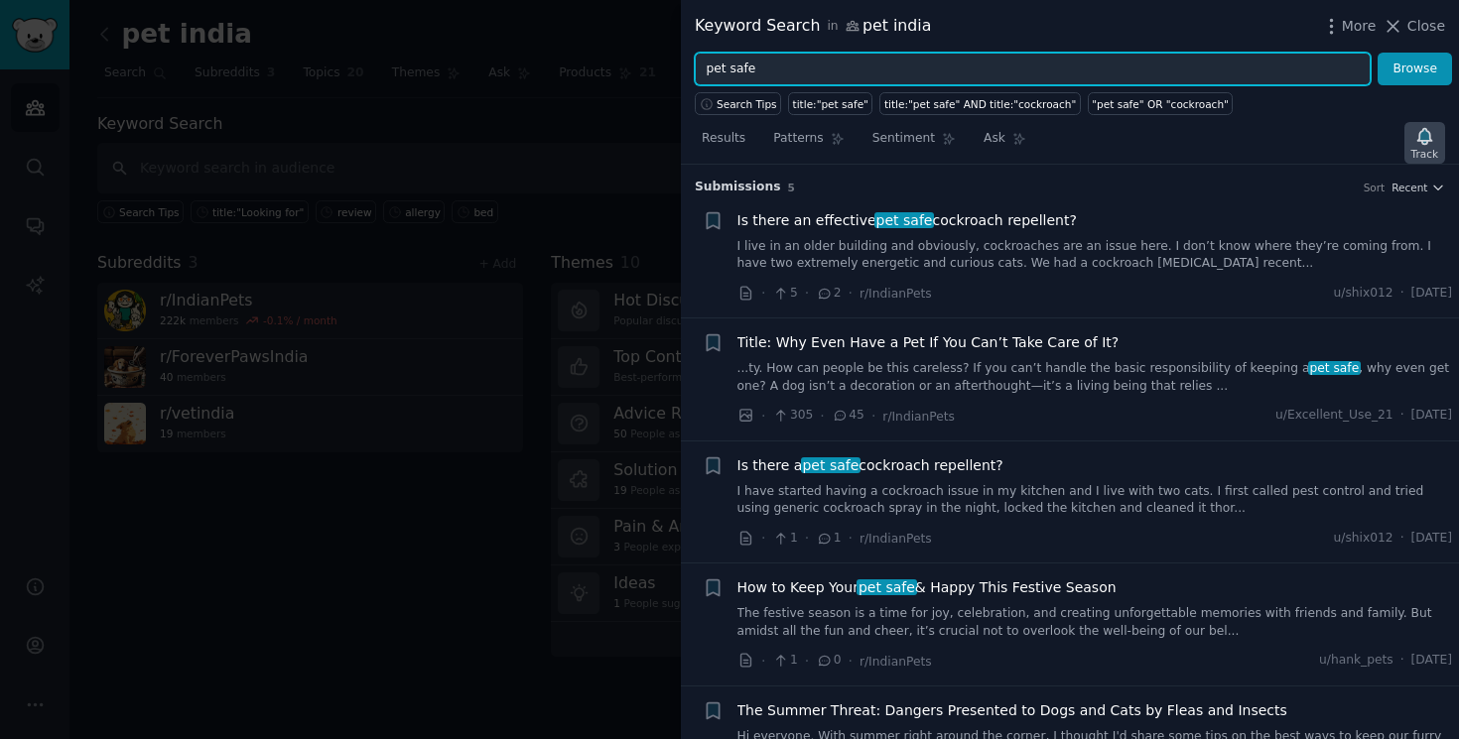
click at [1427, 144] on icon "button" at bounding box center [1424, 136] width 21 height 21
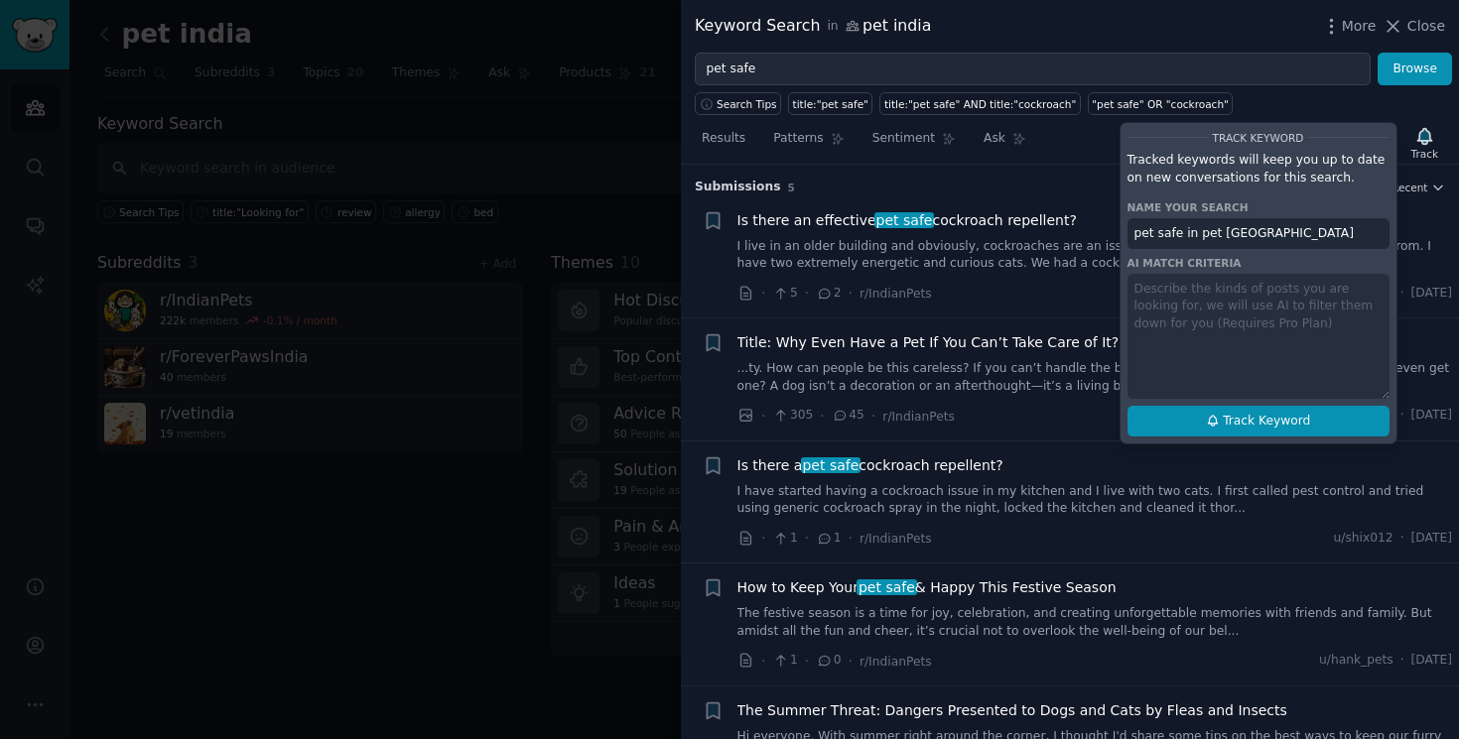
click at [1257, 430] on button "Track Keyword" at bounding box center [1258, 422] width 262 height 32
type input "pet safe in pet india"
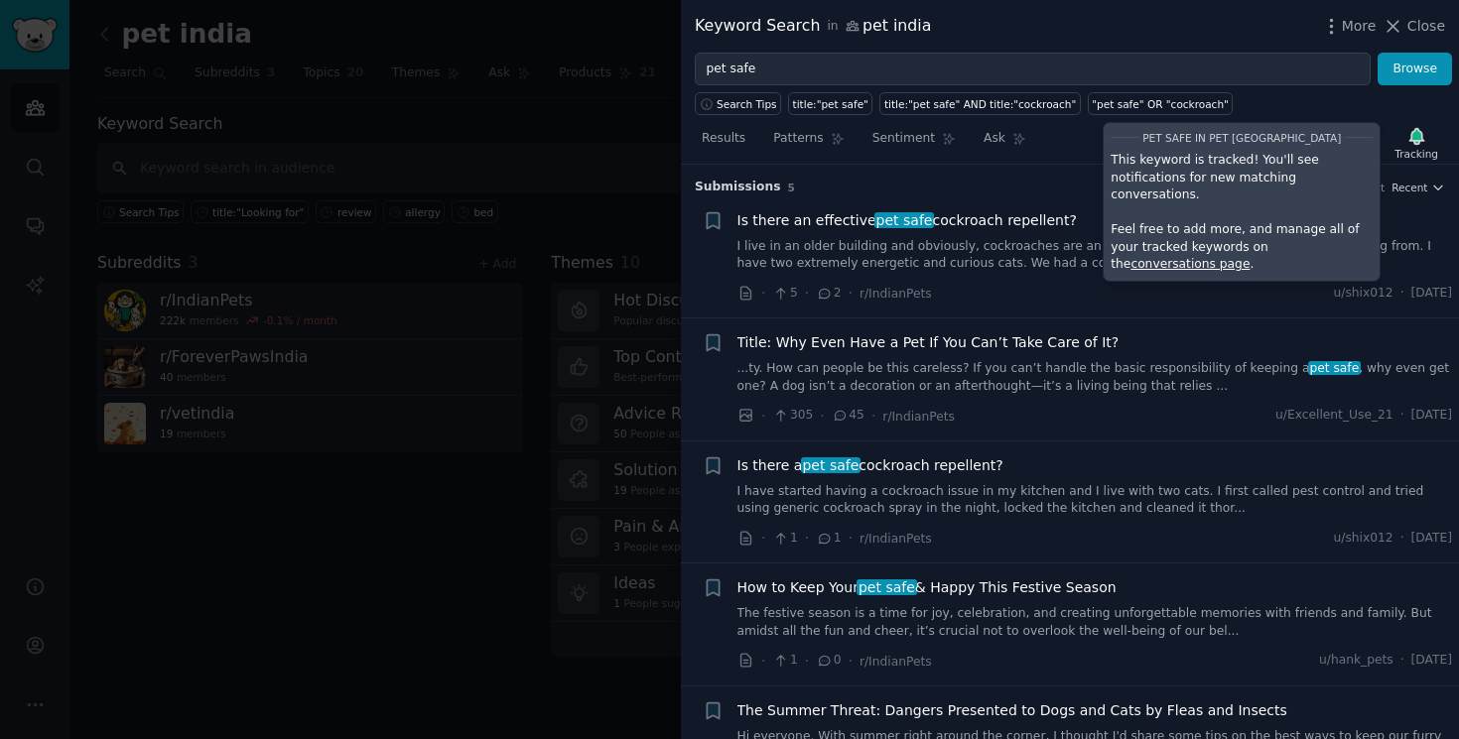
click at [1073, 191] on h3 "Submission s 5 Sort Recent" at bounding box center [1070, 188] width 750 height 18
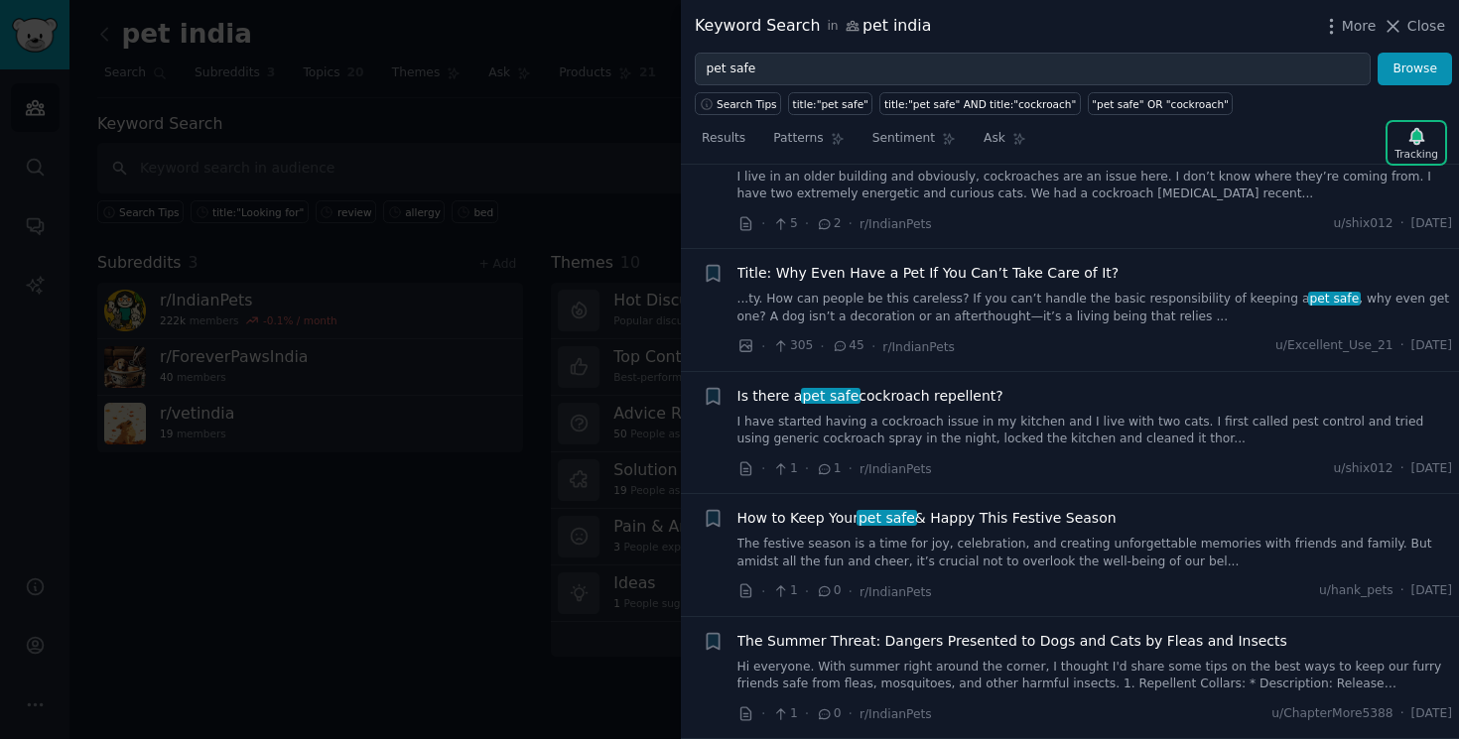
scroll to position [0, 0]
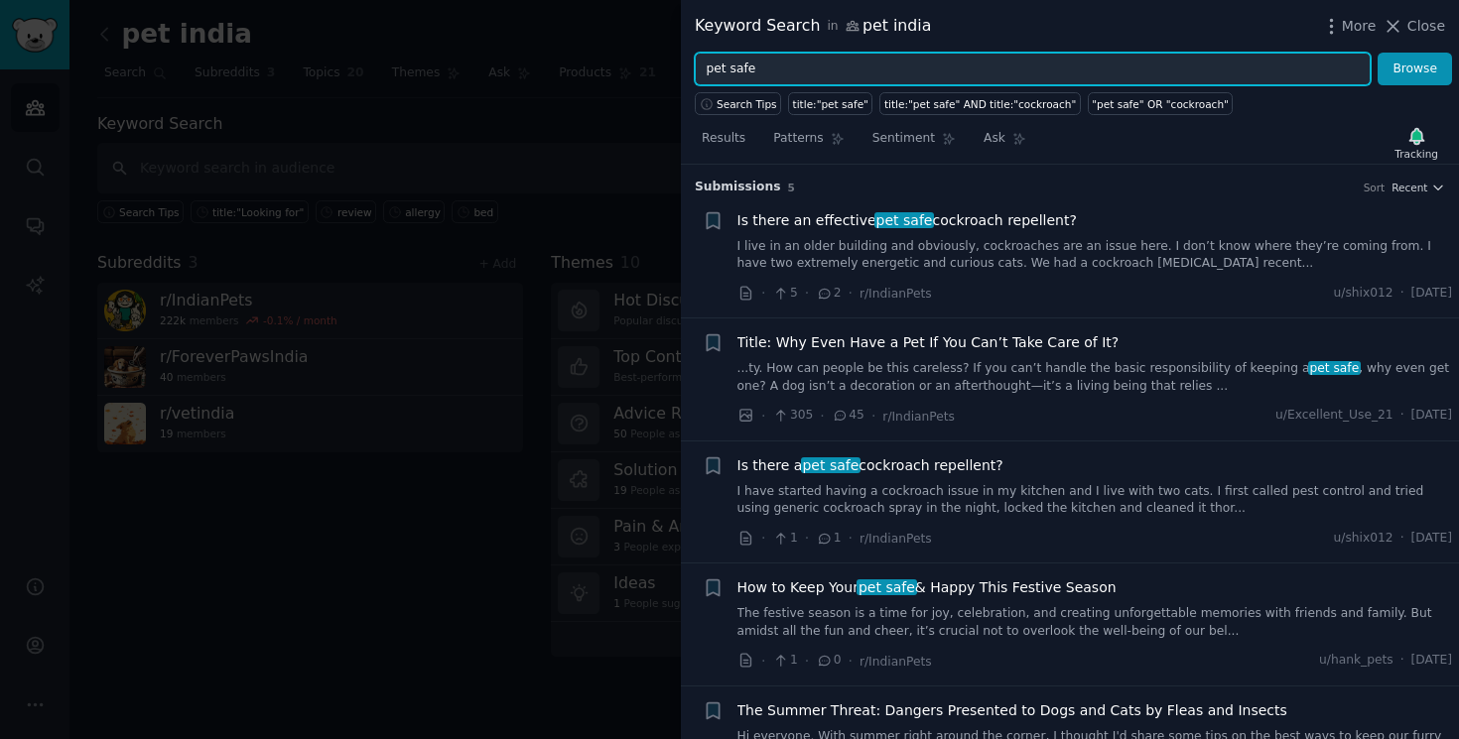
click at [1022, 75] on input "pet safe" at bounding box center [1033, 70] width 676 height 34
type input "pet a"
type input "pet bed"
click at [1378, 53] on button "Browse" at bounding box center [1415, 70] width 74 height 34
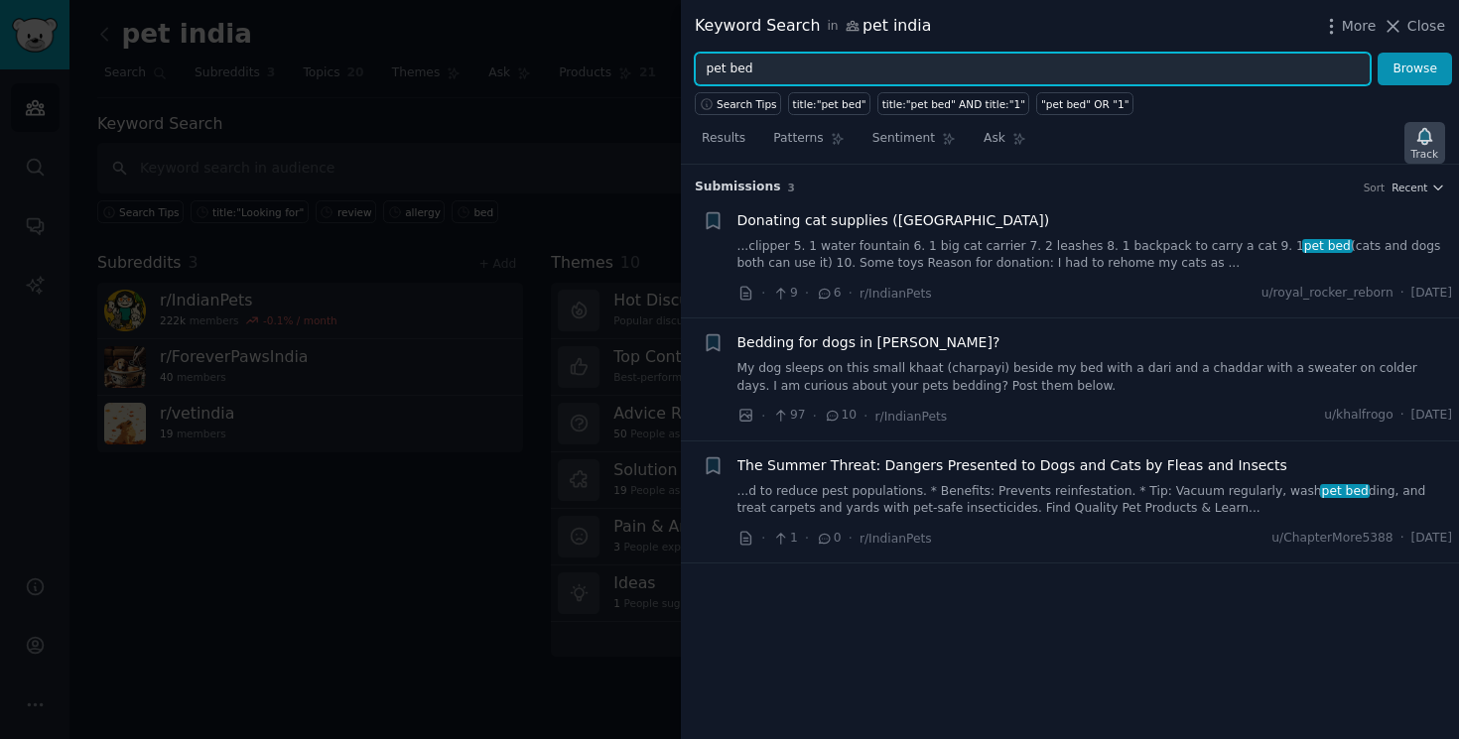
click at [1416, 147] on div "Track" at bounding box center [1424, 154] width 27 height 14
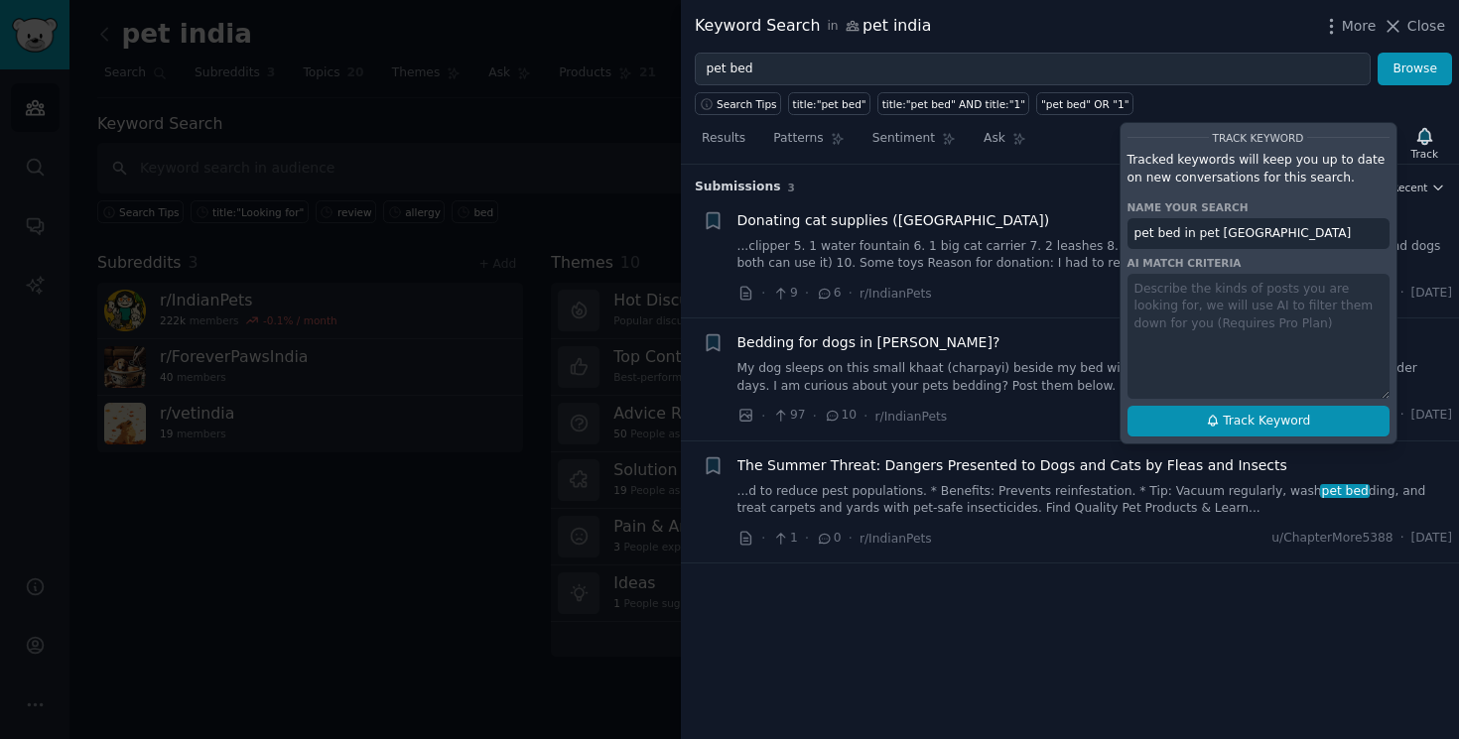
click at [1292, 424] on span "Track Keyword" at bounding box center [1266, 422] width 87 height 18
type input "pet bed in pet india"
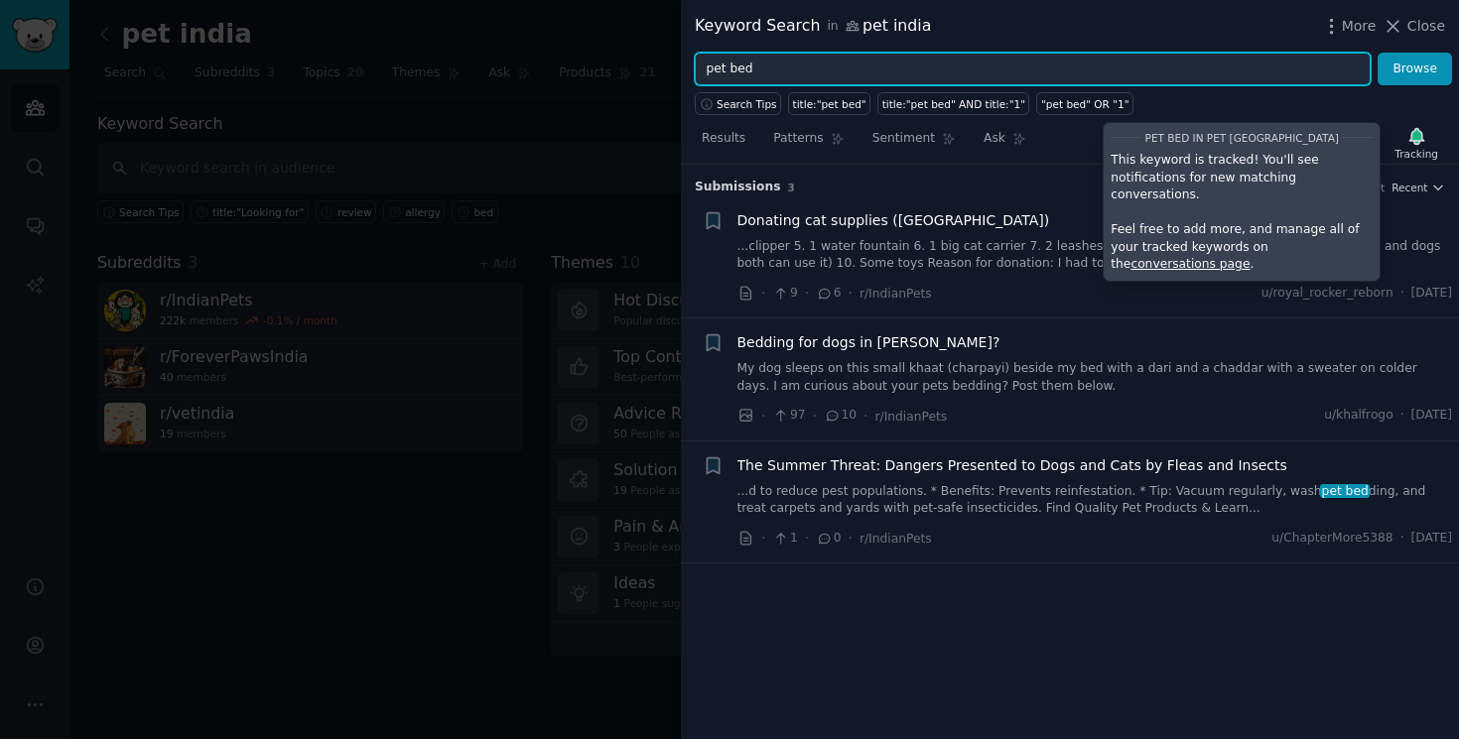
click at [1000, 63] on input "pet bed" at bounding box center [1033, 70] width 676 height 34
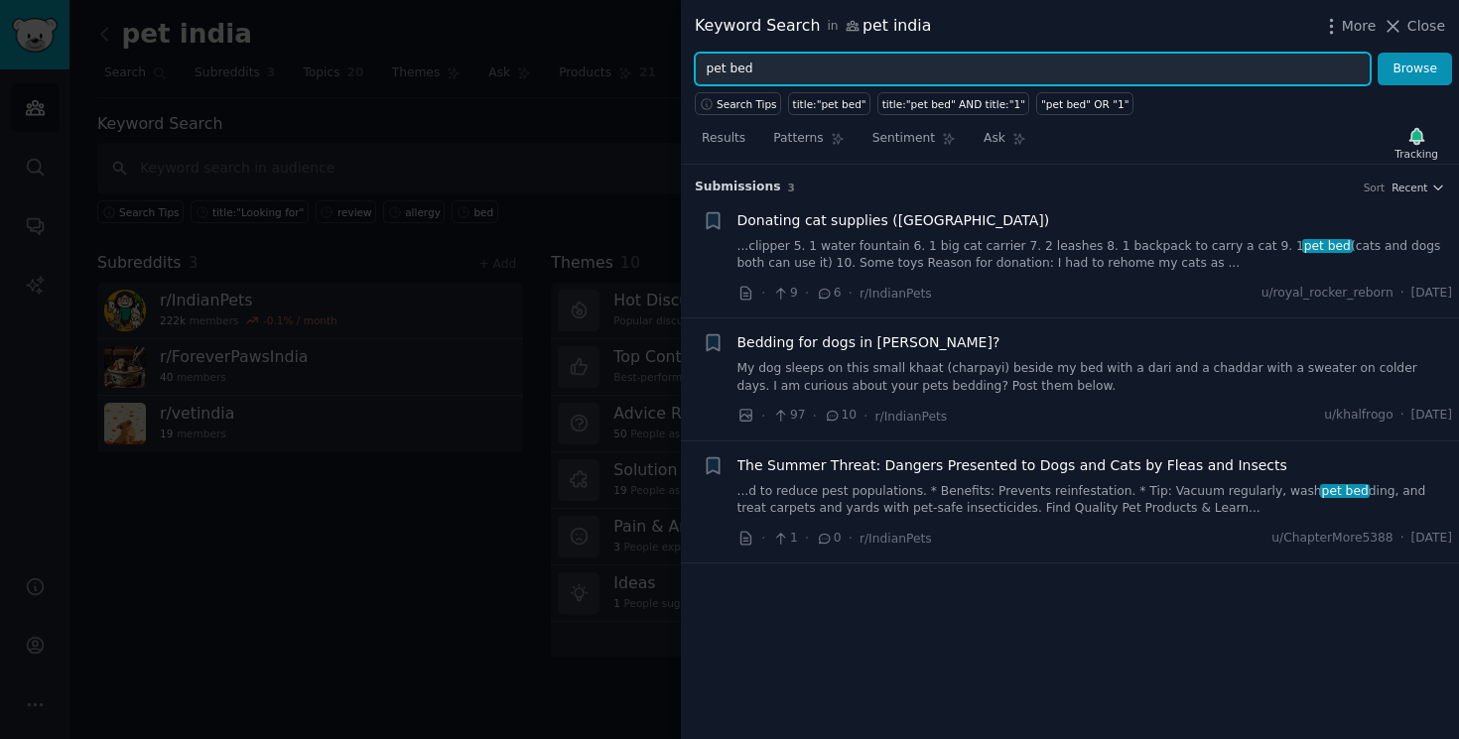
click at [1000, 63] on input "pet bed" at bounding box center [1033, 70] width 676 height 34
type input "survey"
click at [1378, 53] on button "Browse" at bounding box center [1415, 70] width 74 height 34
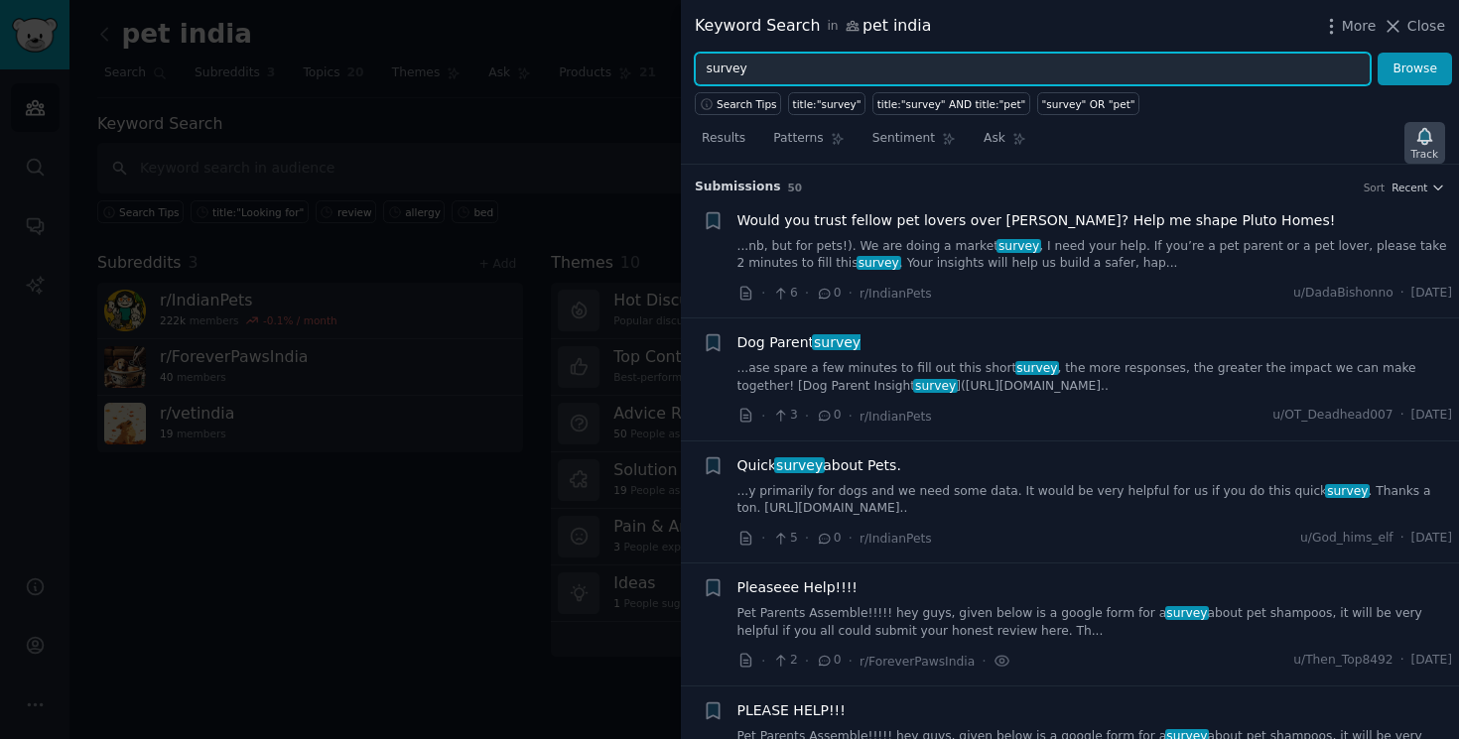
click at [1436, 149] on div "Track" at bounding box center [1424, 154] width 27 height 14
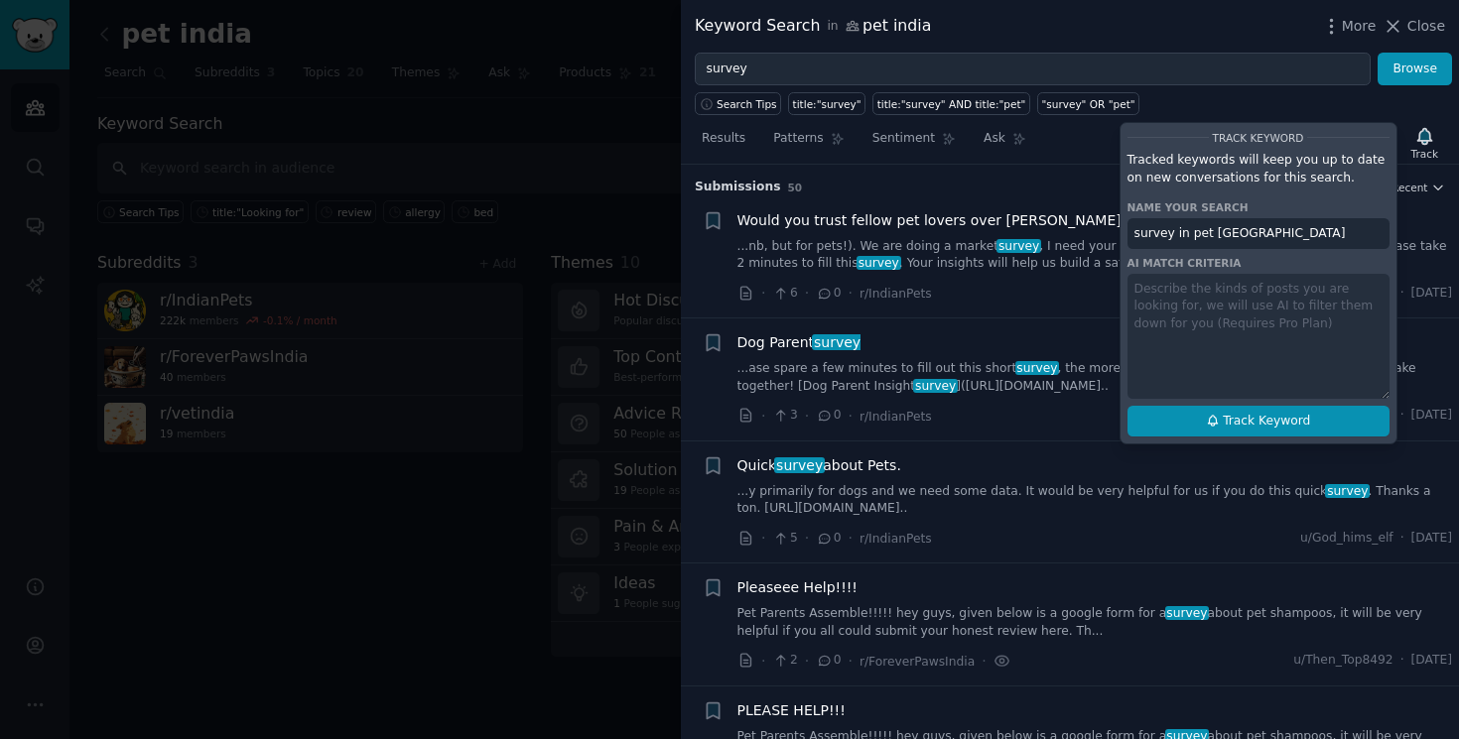
click at [1257, 419] on span "Track Keyword" at bounding box center [1266, 422] width 87 height 18
type input "survey in pet india"
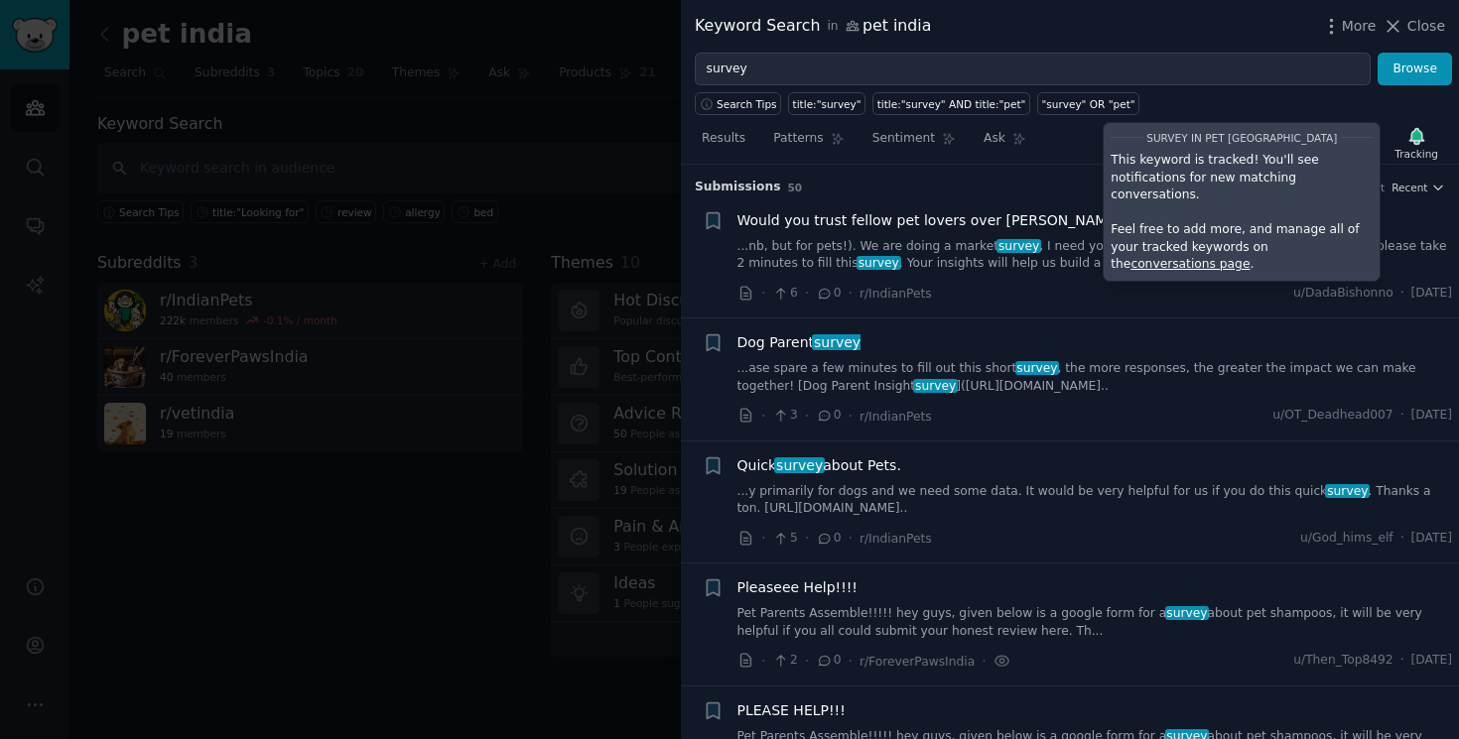
click at [1076, 472] on div "Quick survey about Pets." at bounding box center [1095, 466] width 716 height 21
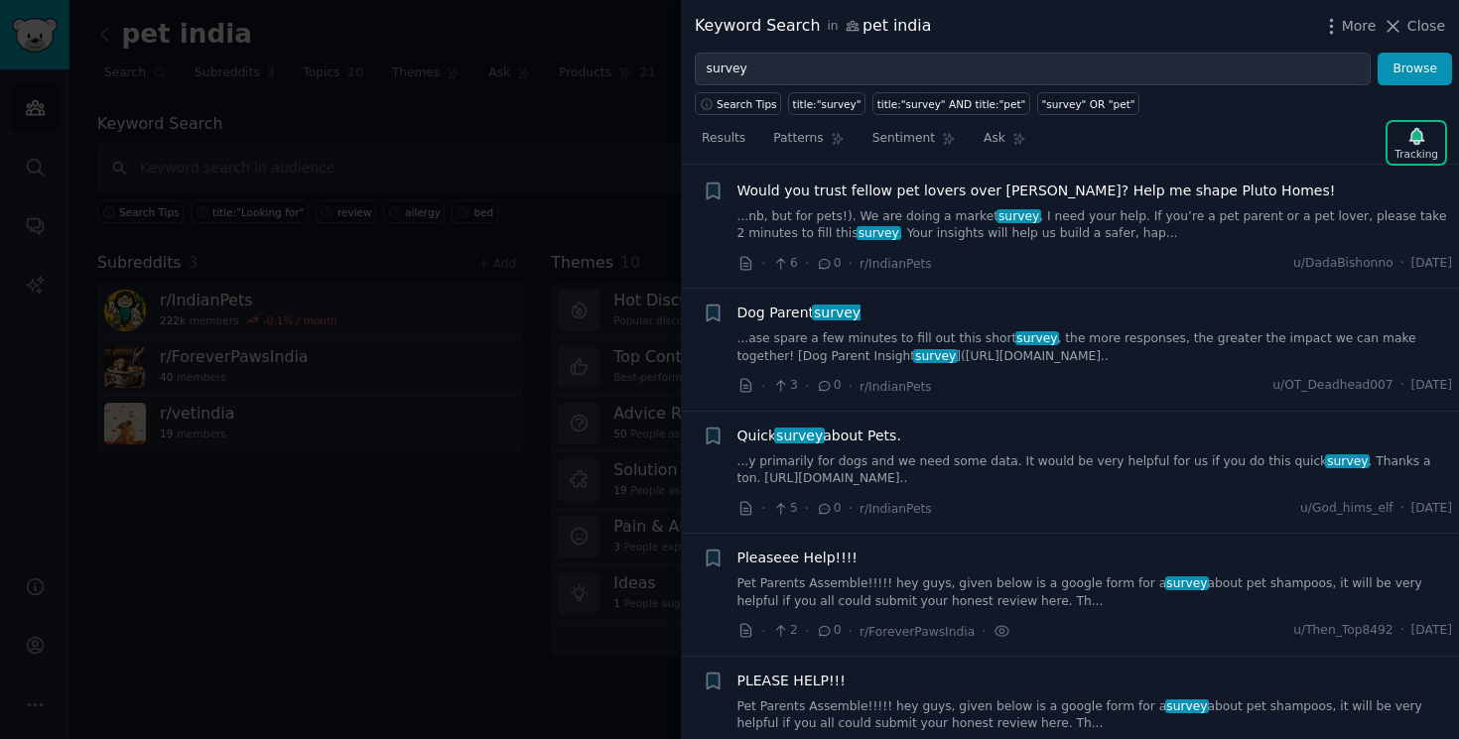
scroll to position [32, 0]
click at [1055, 329] on link "...ase spare a few minutes to fill out this short survey , the more responses, …" at bounding box center [1095, 346] width 716 height 35
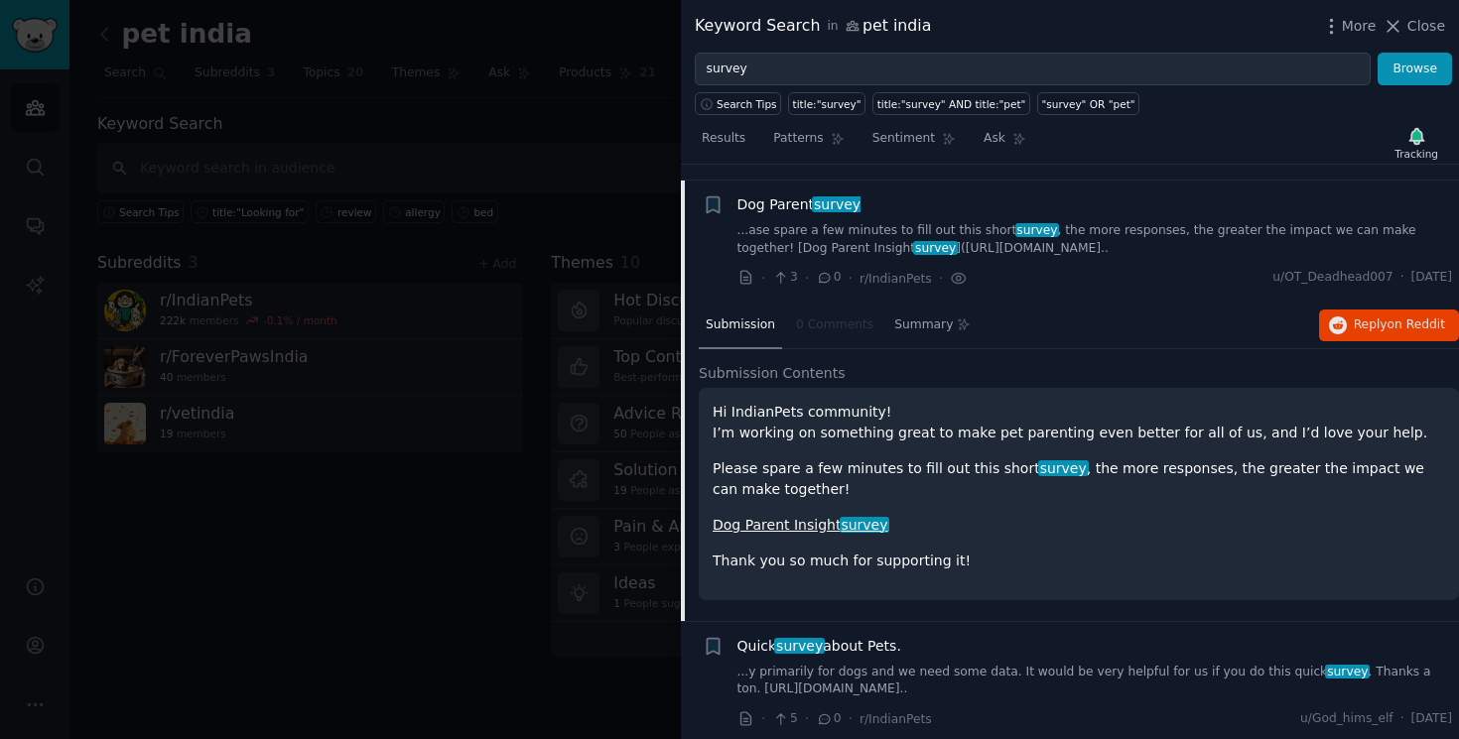
scroll to position [154, 0]
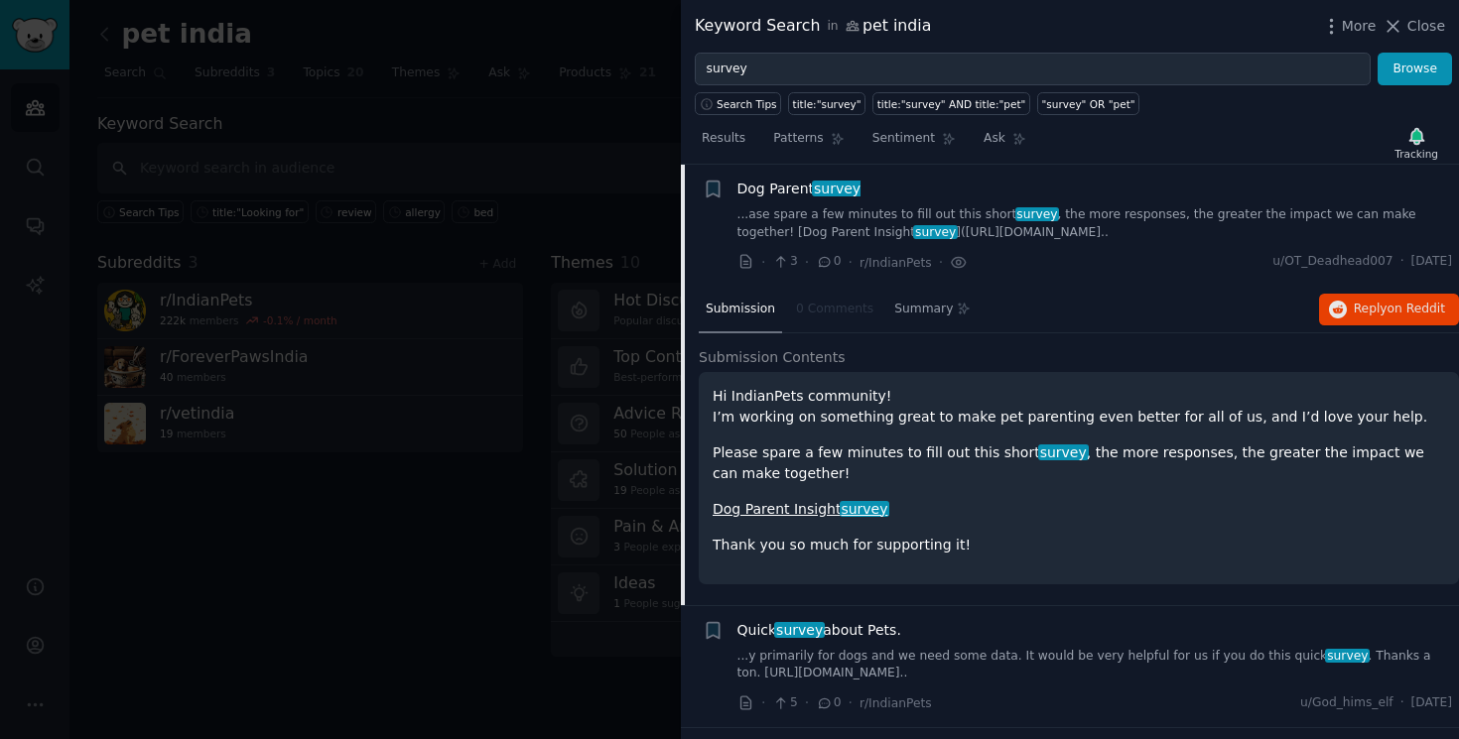
click at [827, 507] on link "Dog Parent Insight survey" at bounding box center [801, 509] width 176 height 16
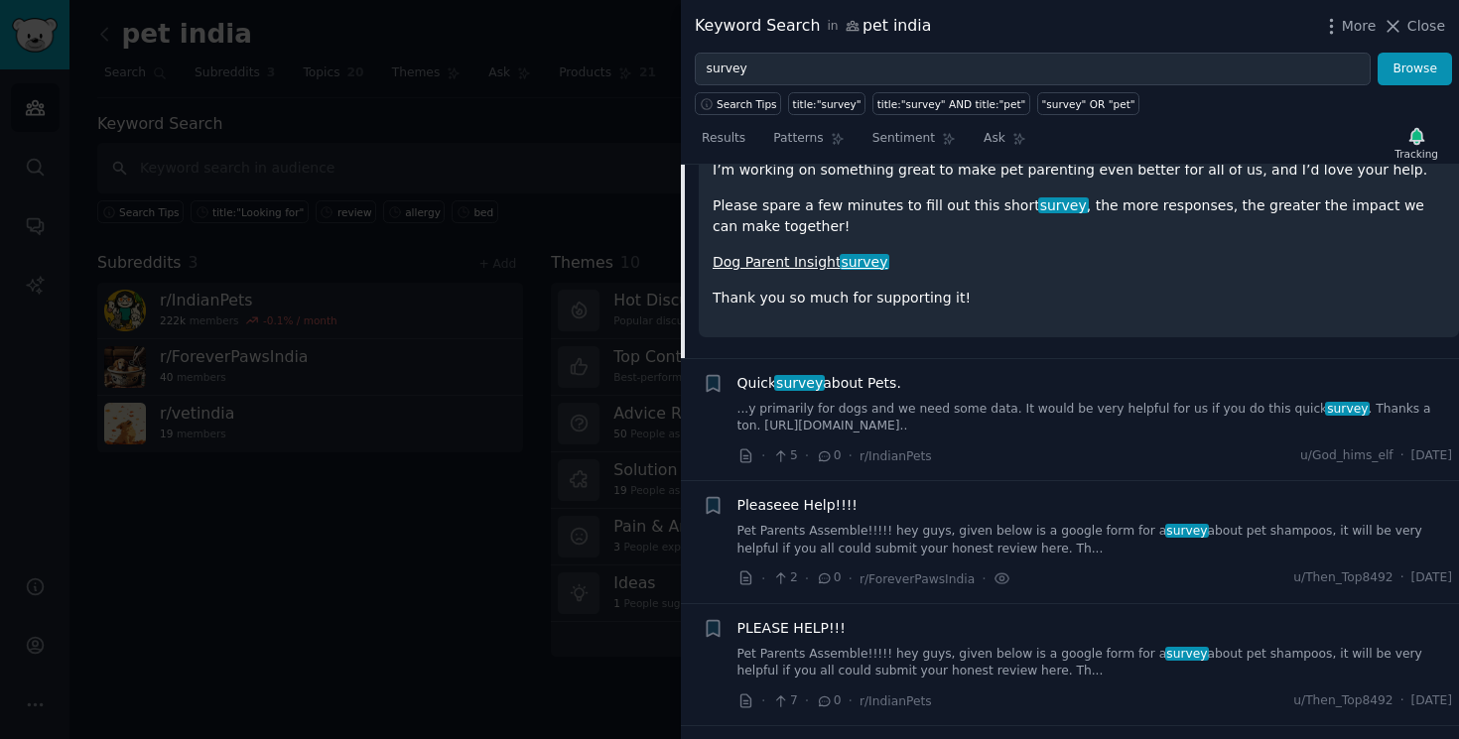
scroll to position [403, 0]
click at [1102, 425] on link "...y primarily for dogs and we need some data. It would be very helpful for us …" at bounding box center [1095, 416] width 716 height 35
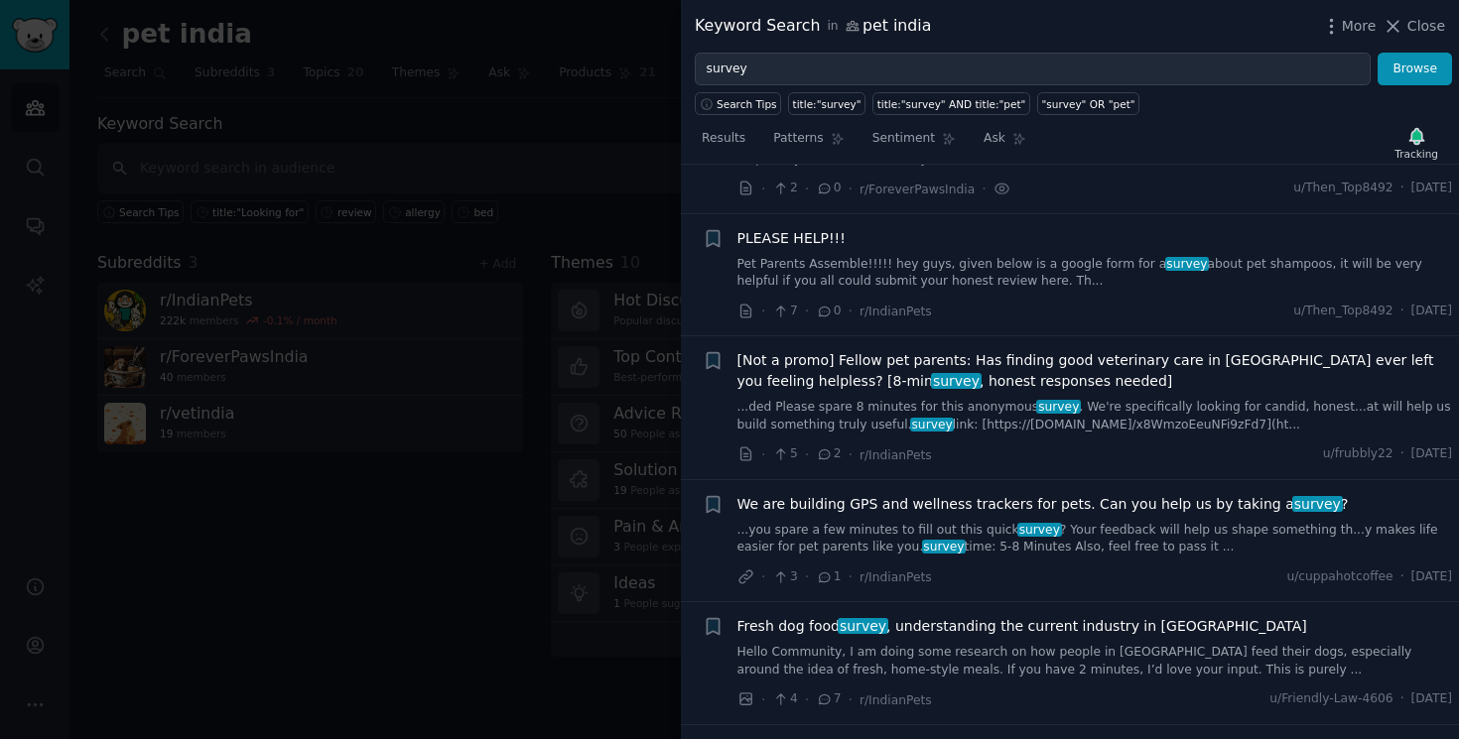
scroll to position [803, 0]
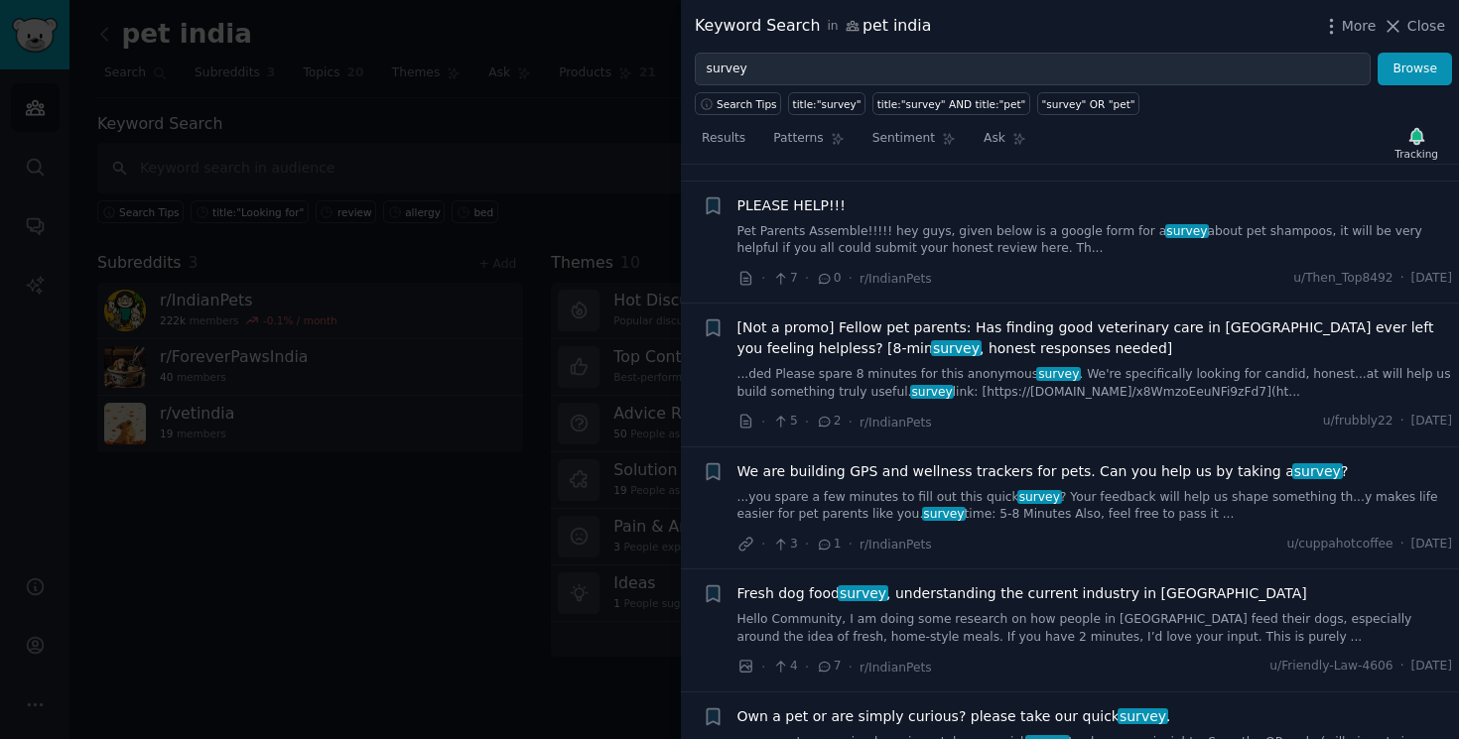
click at [1053, 528] on div "We are building GPS and wellness trackers for pets. Can you help us by taking a…" at bounding box center [1095, 509] width 716 height 94
click at [1078, 481] on div "We are building GPS and wellness trackers for pets. Can you help us by taking a…" at bounding box center [1095, 493] width 716 height 63
click at [1114, 502] on link "...you spare a few minutes to fill out this quick survey ? Your feedback will h…" at bounding box center [1095, 506] width 716 height 35
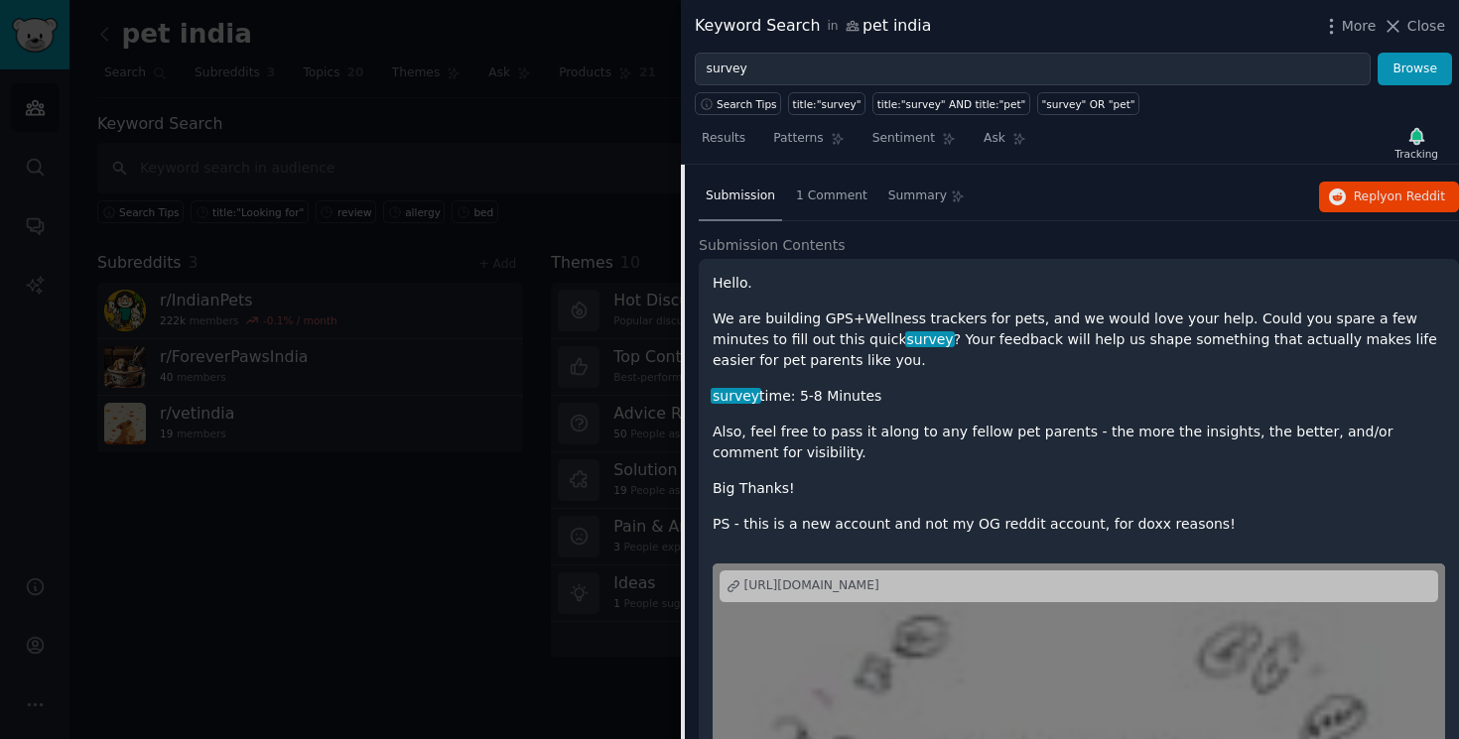
scroll to position [903, 0]
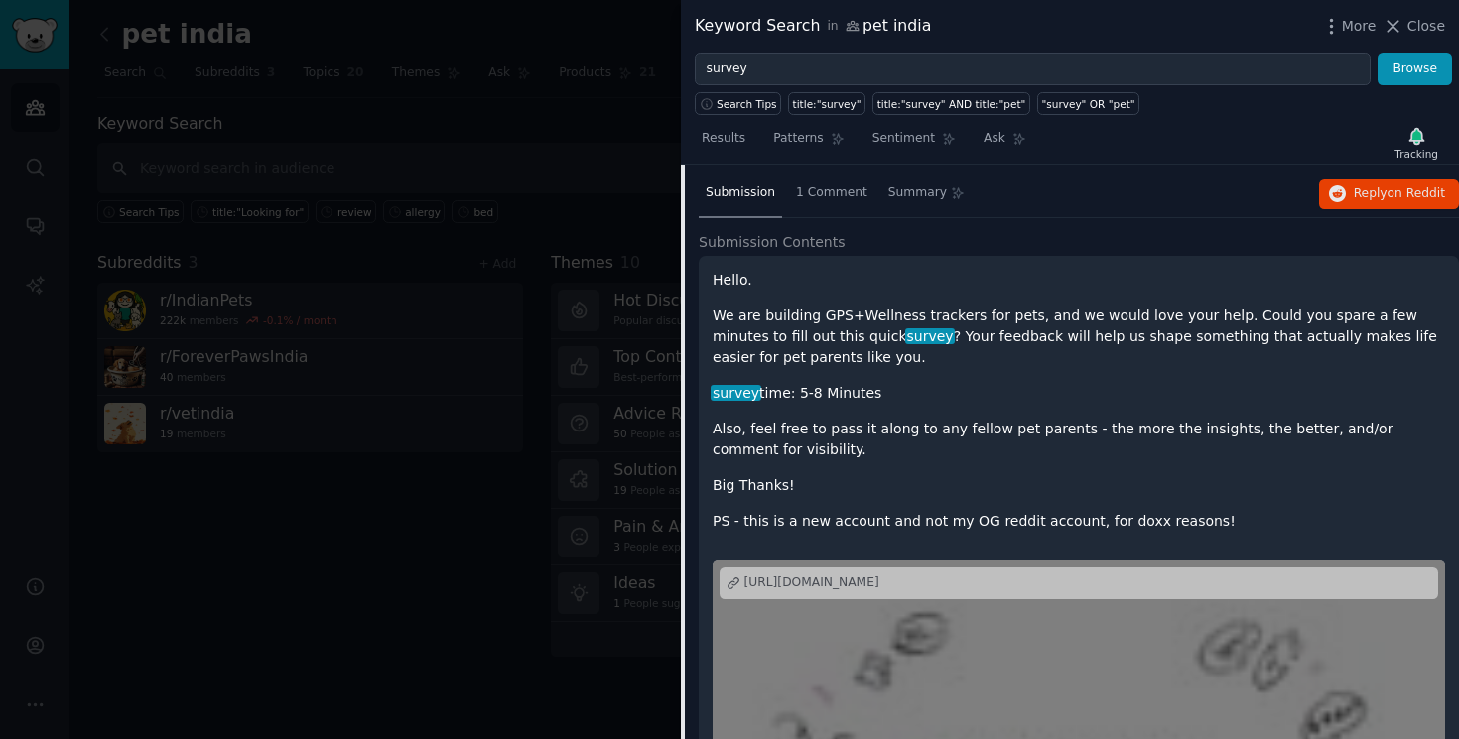
click at [850, 589] on div "https://tally.so/r/npMb4q" at bounding box center [811, 584] width 135 height 18
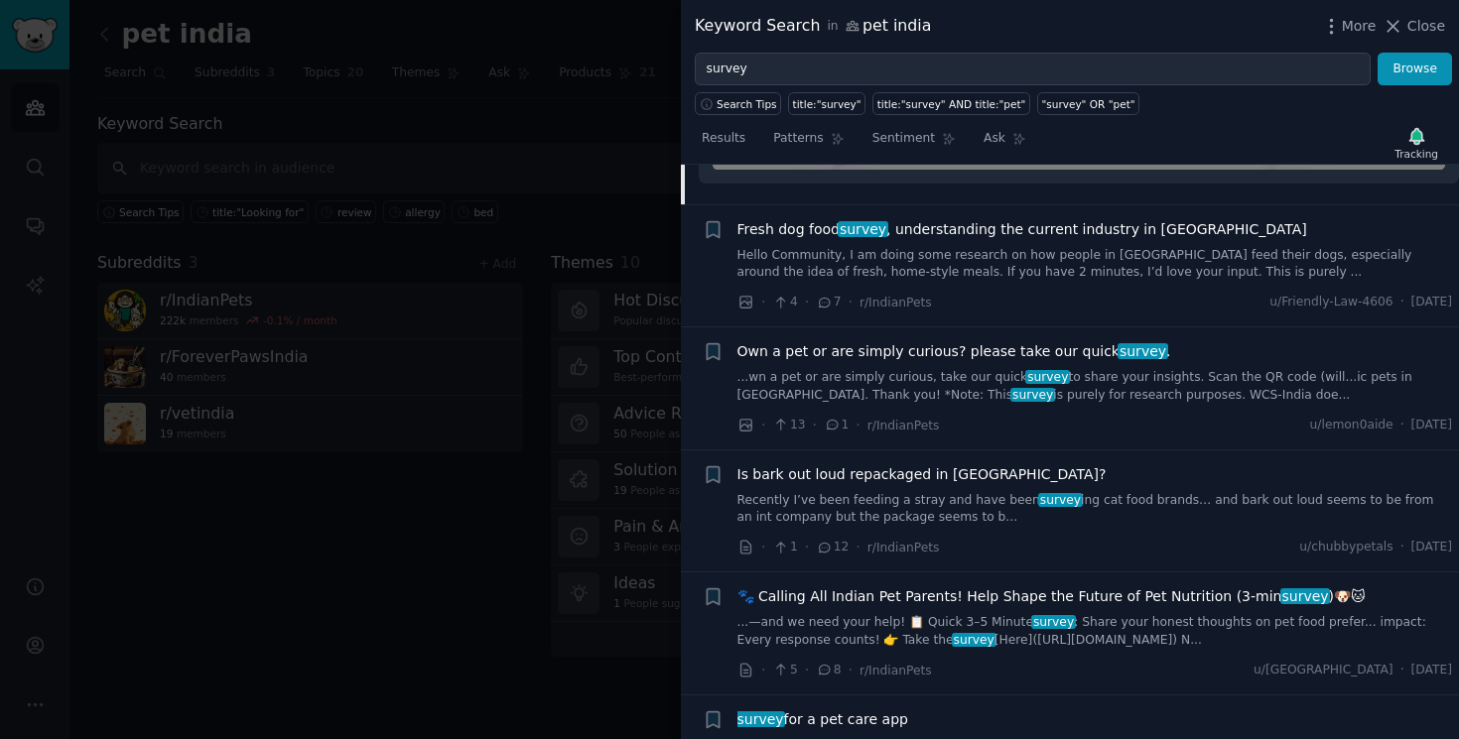
scroll to position [1678, 0]
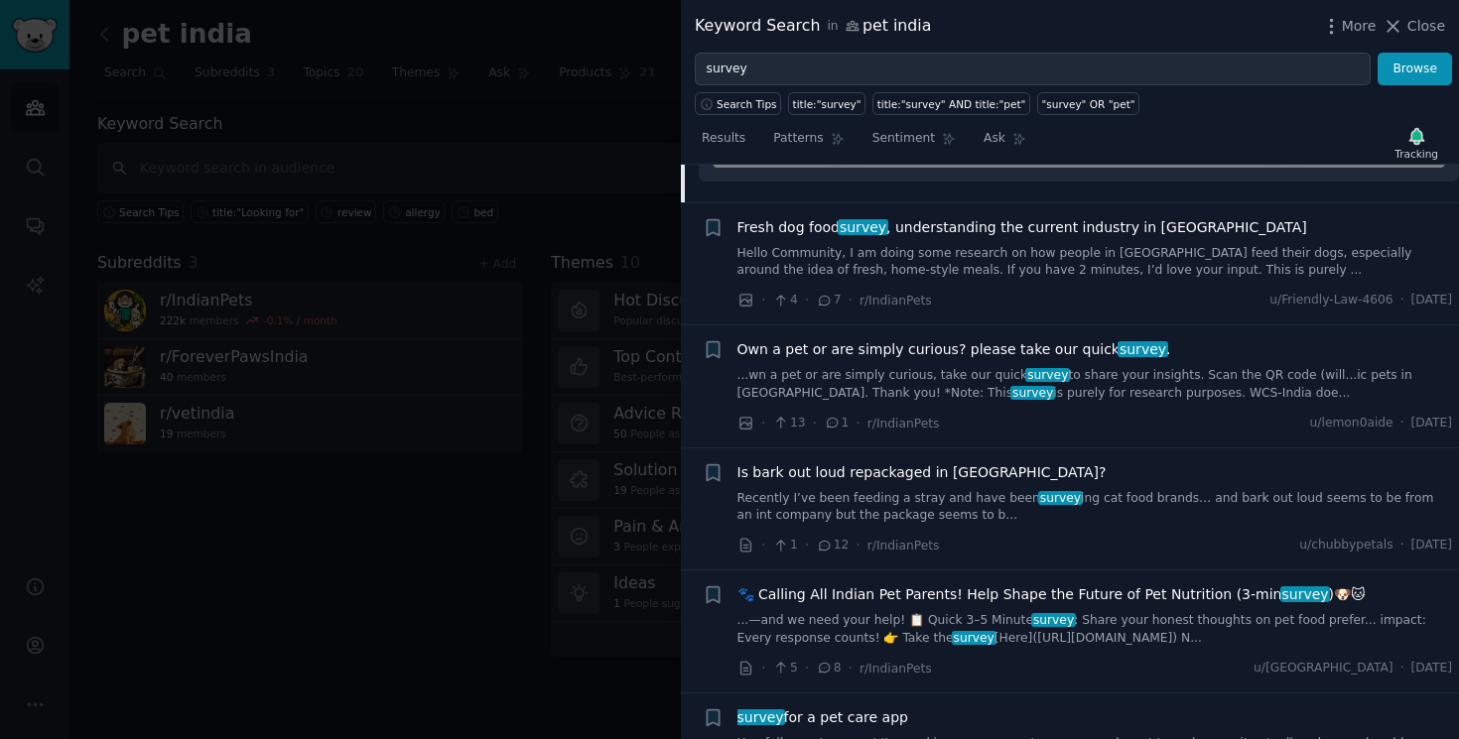
click at [1106, 491] on link "Recently I’ve been feeding a stray and have been survey ing cat food brands… an…" at bounding box center [1095, 507] width 716 height 35
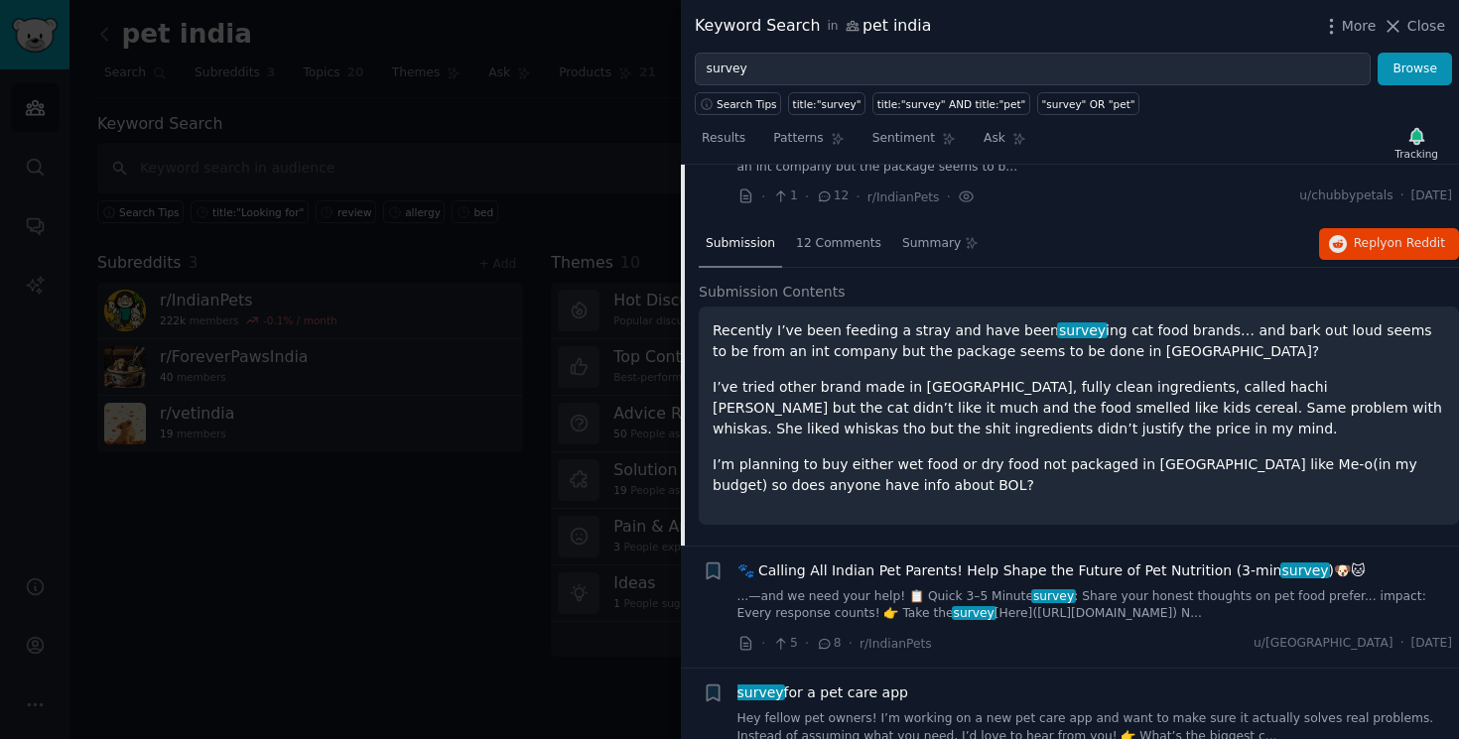
scroll to position [1219, 0]
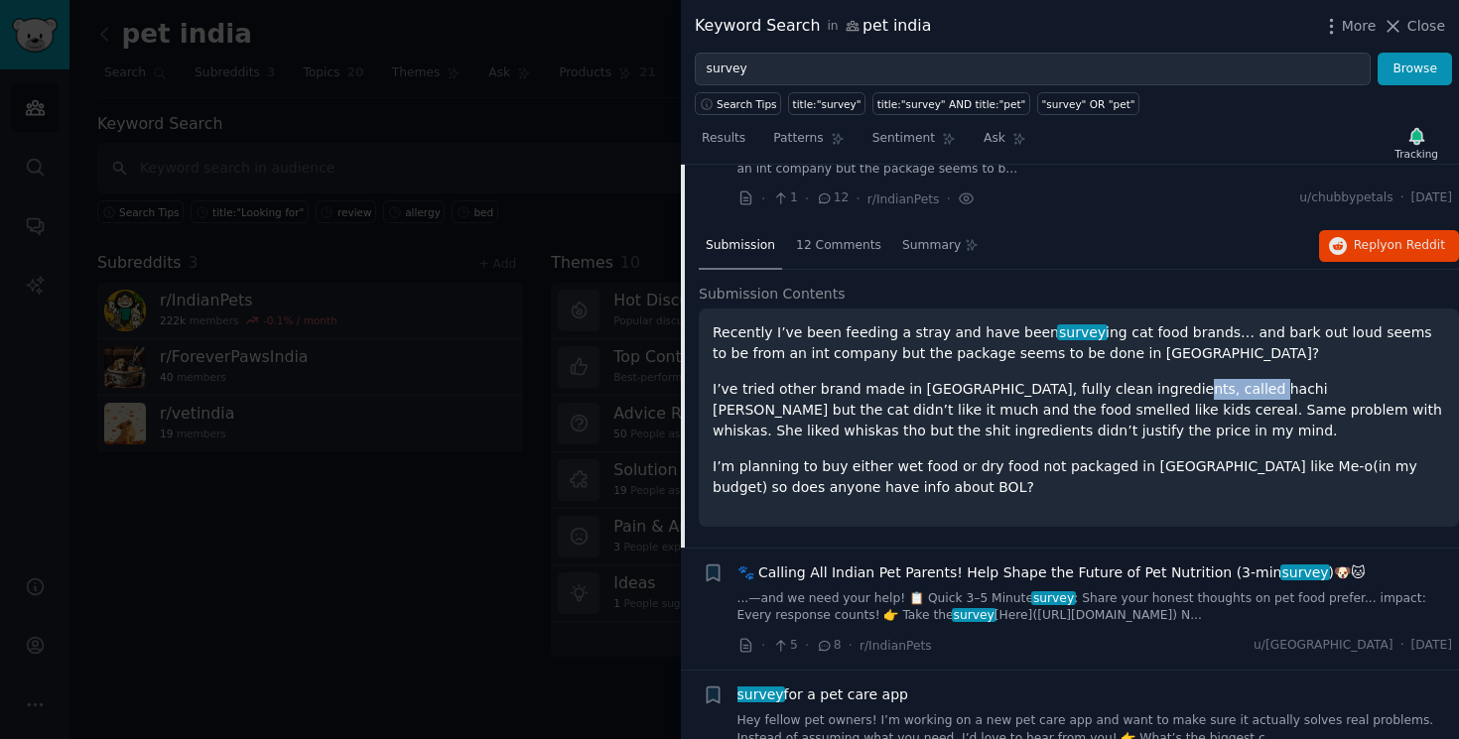
drag, startPoint x: 1213, startPoint y: 390, endPoint x: 1136, endPoint y: 392, distance: 76.4
click at [1136, 392] on p "I’ve tried other brand made in India, fully clean ingredients, called hachi Wil…" at bounding box center [1079, 410] width 732 height 63
copy p "hachi Wilson"
